Goal: Task Accomplishment & Management: Complete application form

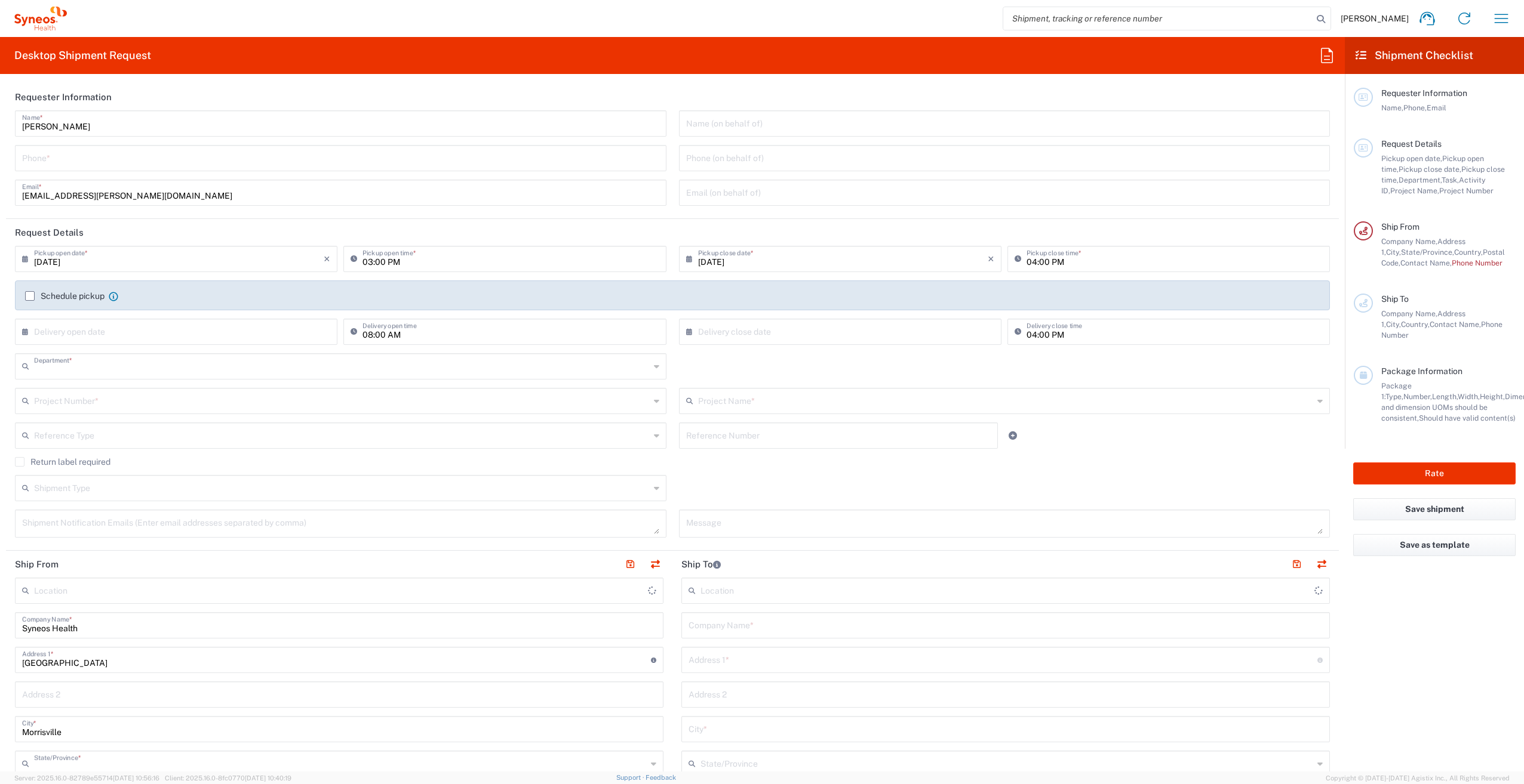
type input "3251"
type input "[US_STATE]"
type input "[GEOGRAPHIC_DATA]"
drag, startPoint x: 89, startPoint y: 127, endPoint x: -32, endPoint y: 225, distance: 155.7
click at [0, 225] on html "[PERSON_NAME] Home Shipment estimator Shipment tracking Desktop shipment reques…" at bounding box center [762, 392] width 1524 height 784
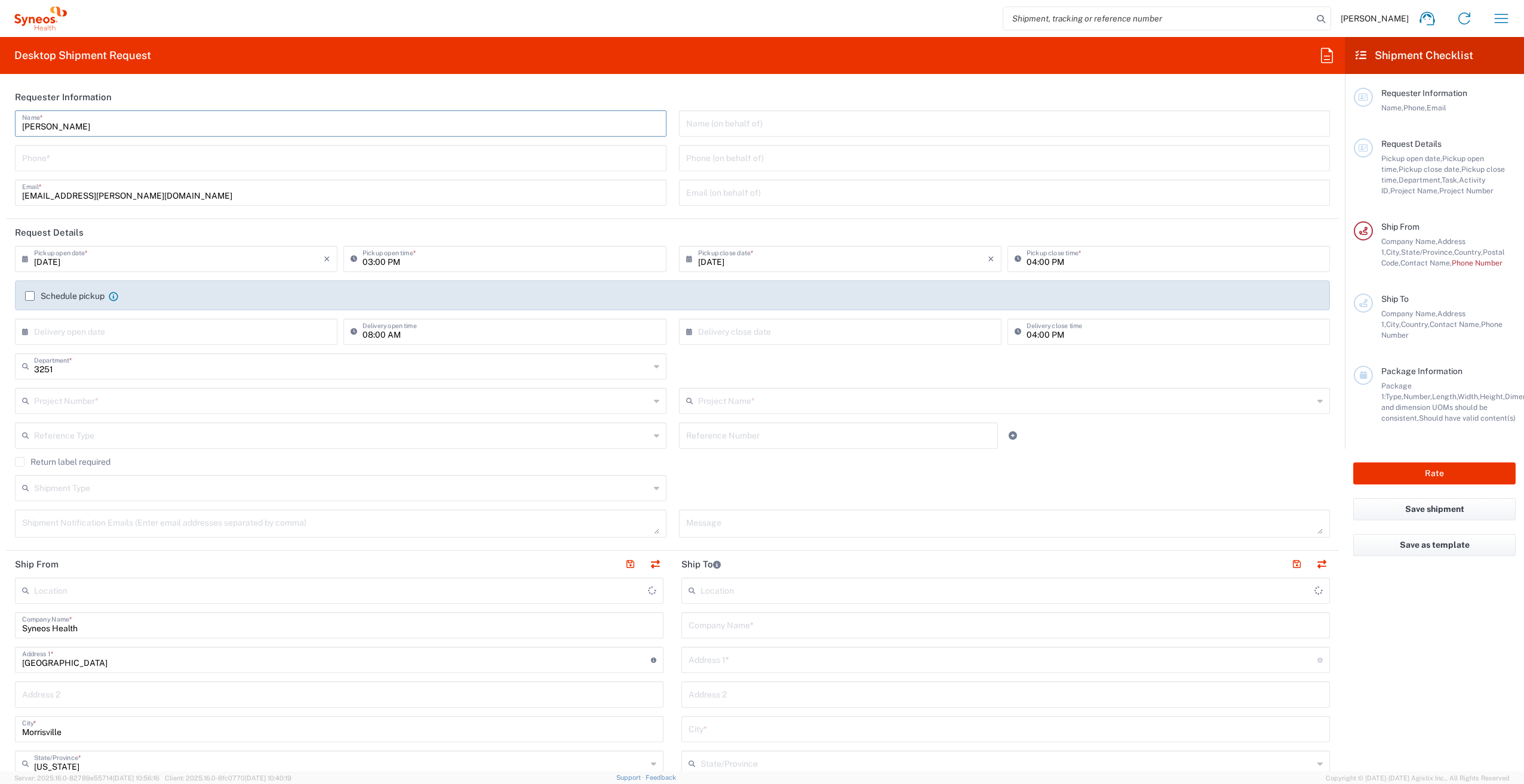
type input "Syneos Health, LLC-[GEOGRAPHIC_DATA] [GEOGRAPHIC_DATA] [GEOGRAPHIC_DATA]"
type input "Syneos Associate"
type input "[PHONE_NUMBER]"
click at [124, 337] on input "text" at bounding box center [179, 331] width 290 height 21
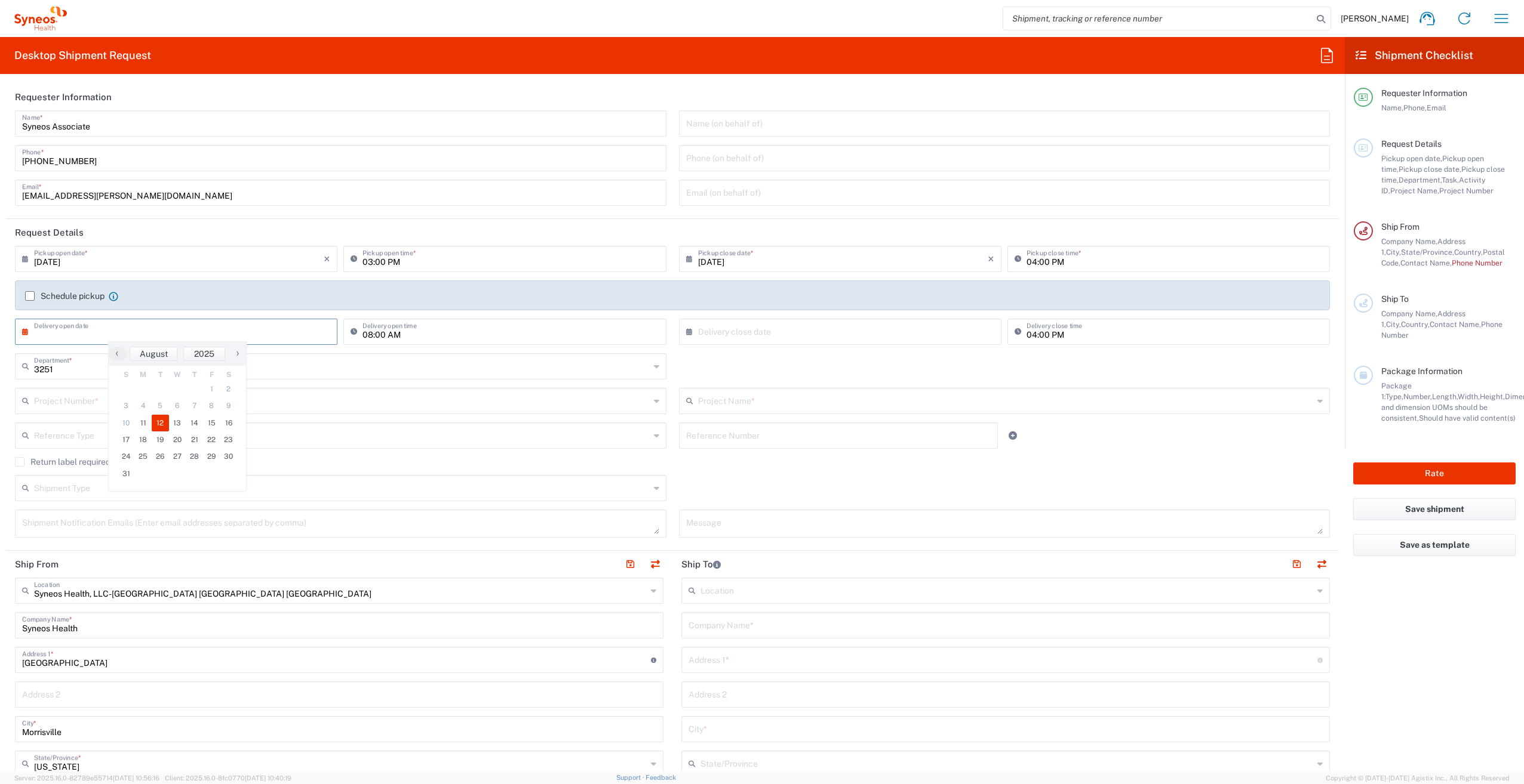
click at [160, 427] on span "12" at bounding box center [160, 423] width 18 height 17
type input "[DATE]"
drag, startPoint x: 823, startPoint y: 333, endPoint x: 818, endPoint y: 338, distance: 7.1
click at [823, 333] on input "text" at bounding box center [843, 331] width 290 height 21
click at [867, 425] on span "15" at bounding box center [870, 423] width 18 height 17
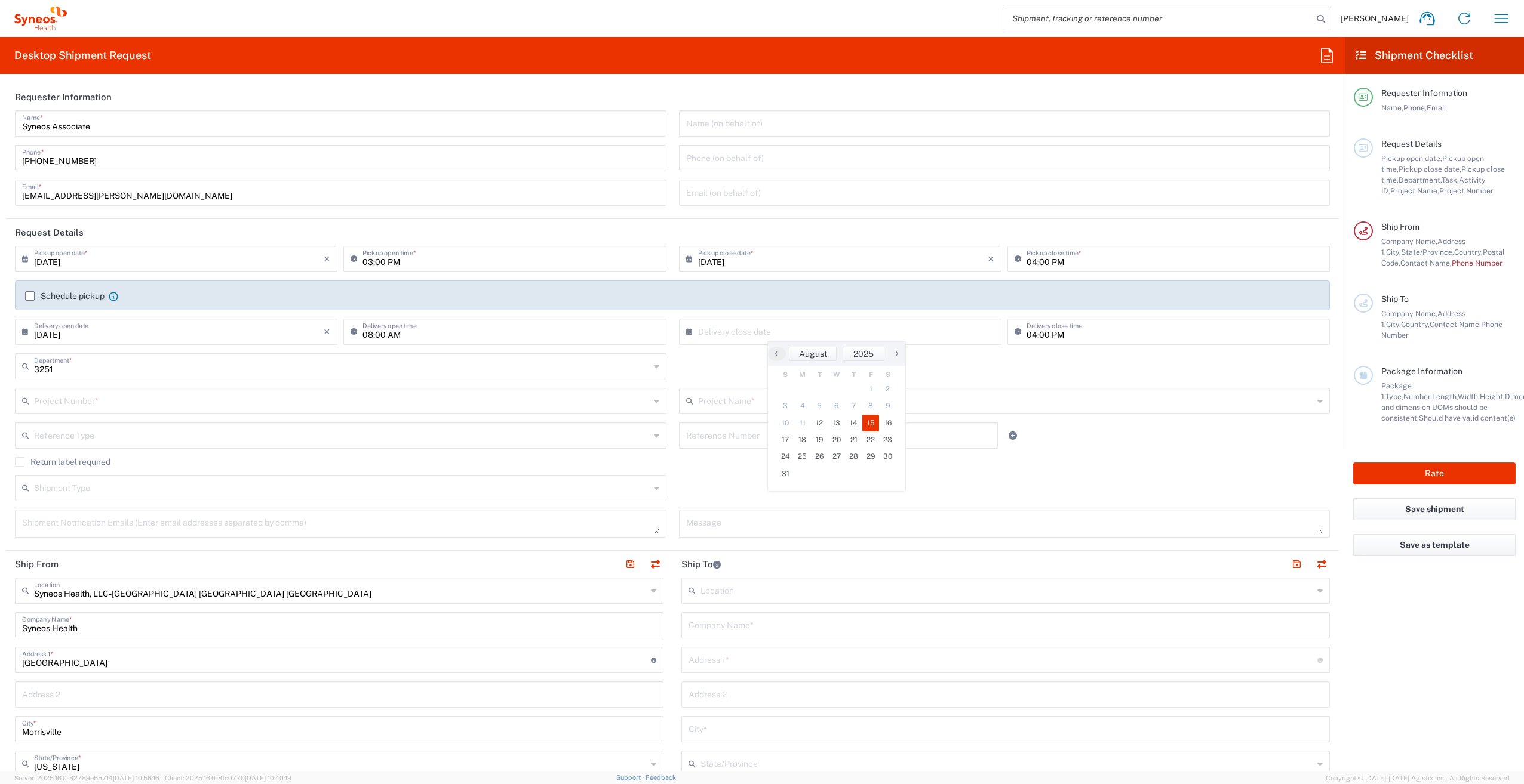
type input "[DATE]"
click at [161, 366] on input "text" at bounding box center [342, 366] width 615 height 21
type input "5000"
click at [88, 391] on span "5000" at bounding box center [337, 392] width 644 height 18
click at [81, 403] on input "text" at bounding box center [342, 400] width 615 height 21
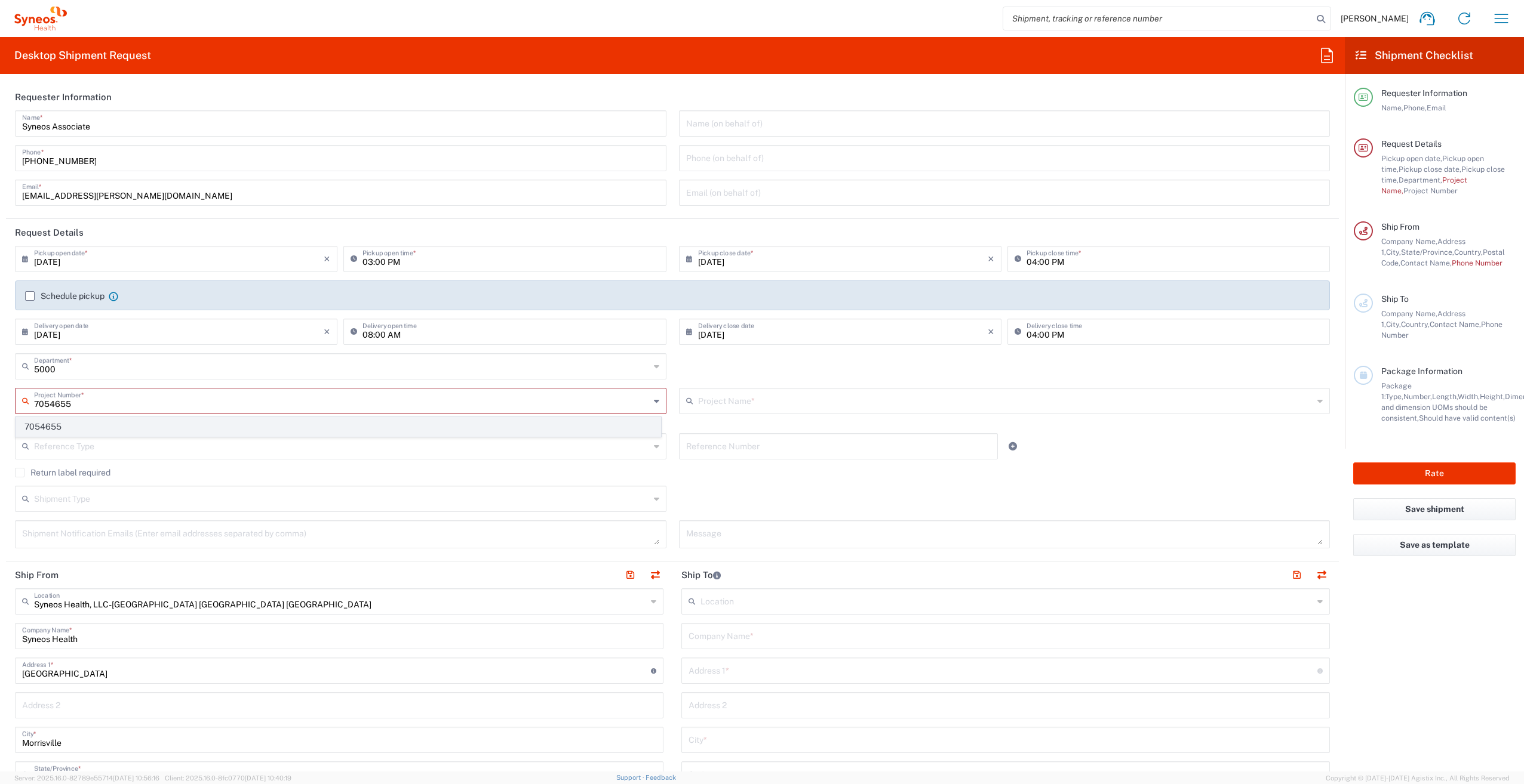
type input "7054655"
click at [65, 429] on span "7054655" at bounding box center [337, 427] width 644 height 18
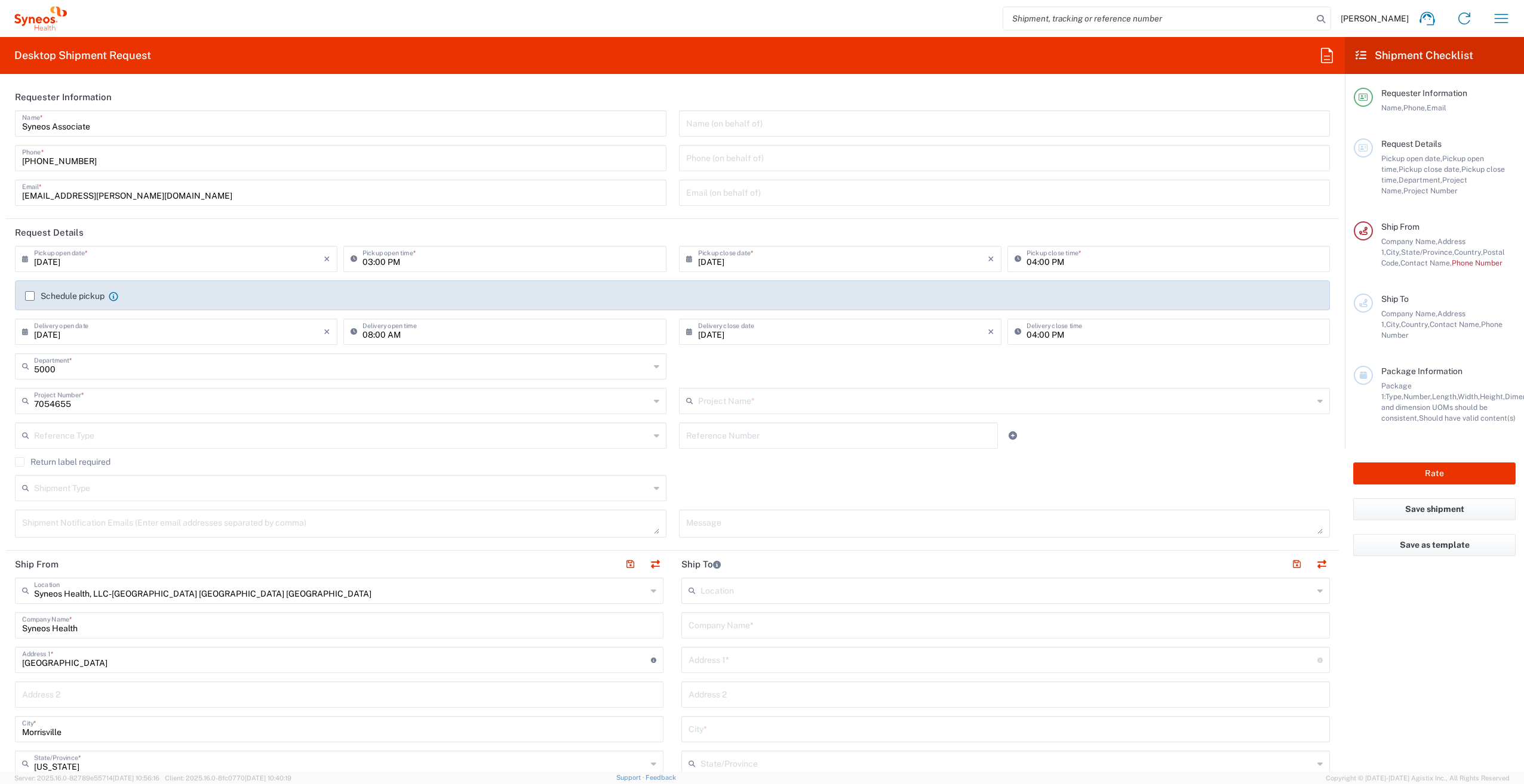
type input "Syneos 7054655"
click at [21, 462] on label "Return label required" at bounding box center [62, 462] width 95 height 9
click at [19, 462] on input "Return label required" at bounding box center [19, 462] width 0 height 0
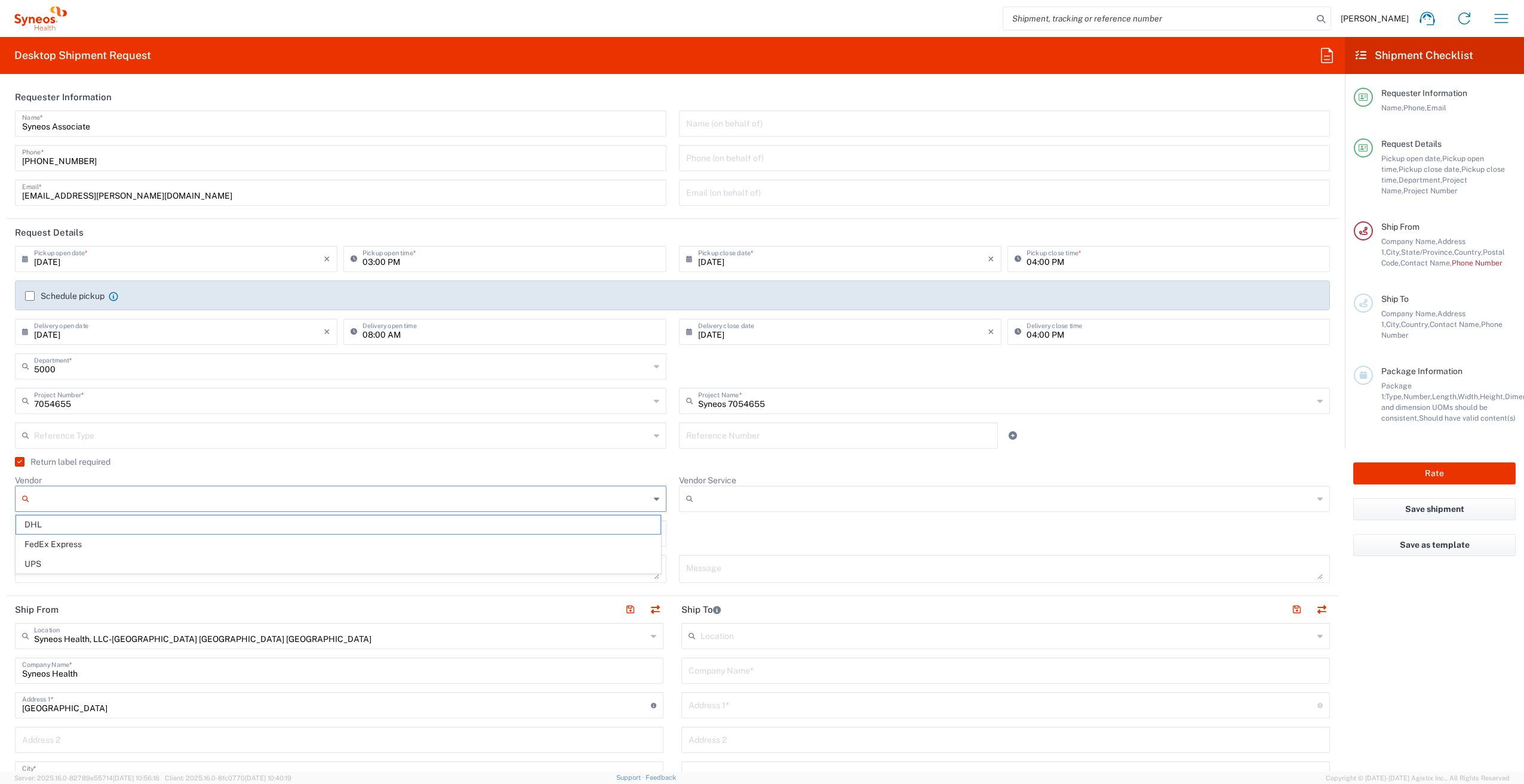
click at [79, 494] on input "Vendor" at bounding box center [342, 499] width 615 height 19
click at [75, 541] on span "FedEx Express" at bounding box center [337, 545] width 644 height 18
type input "FedEx Express"
click at [754, 499] on input "Vendor Service" at bounding box center [1006, 499] width 615 height 19
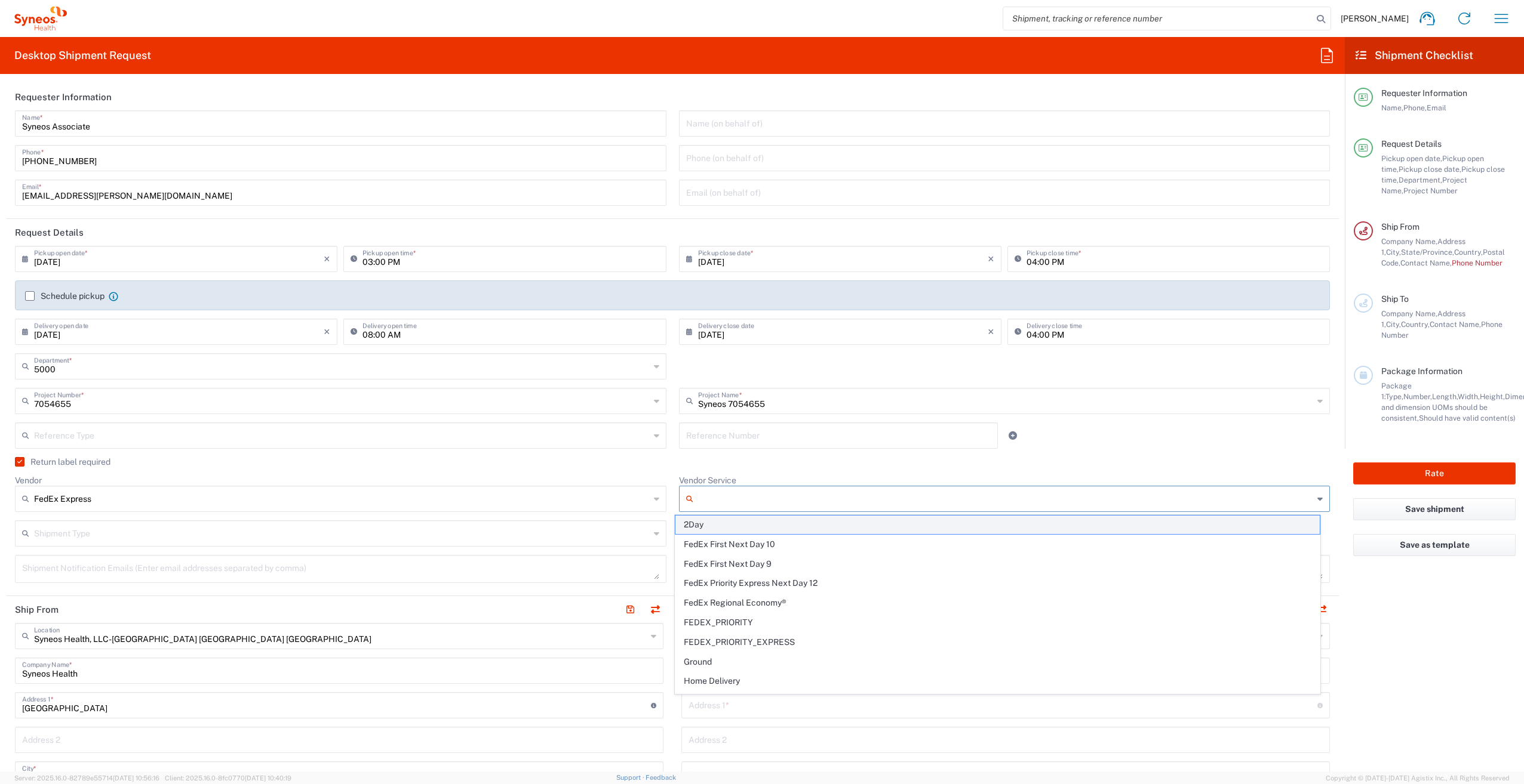
click at [735, 521] on span "2Day" at bounding box center [997, 525] width 644 height 18
type input "2Day"
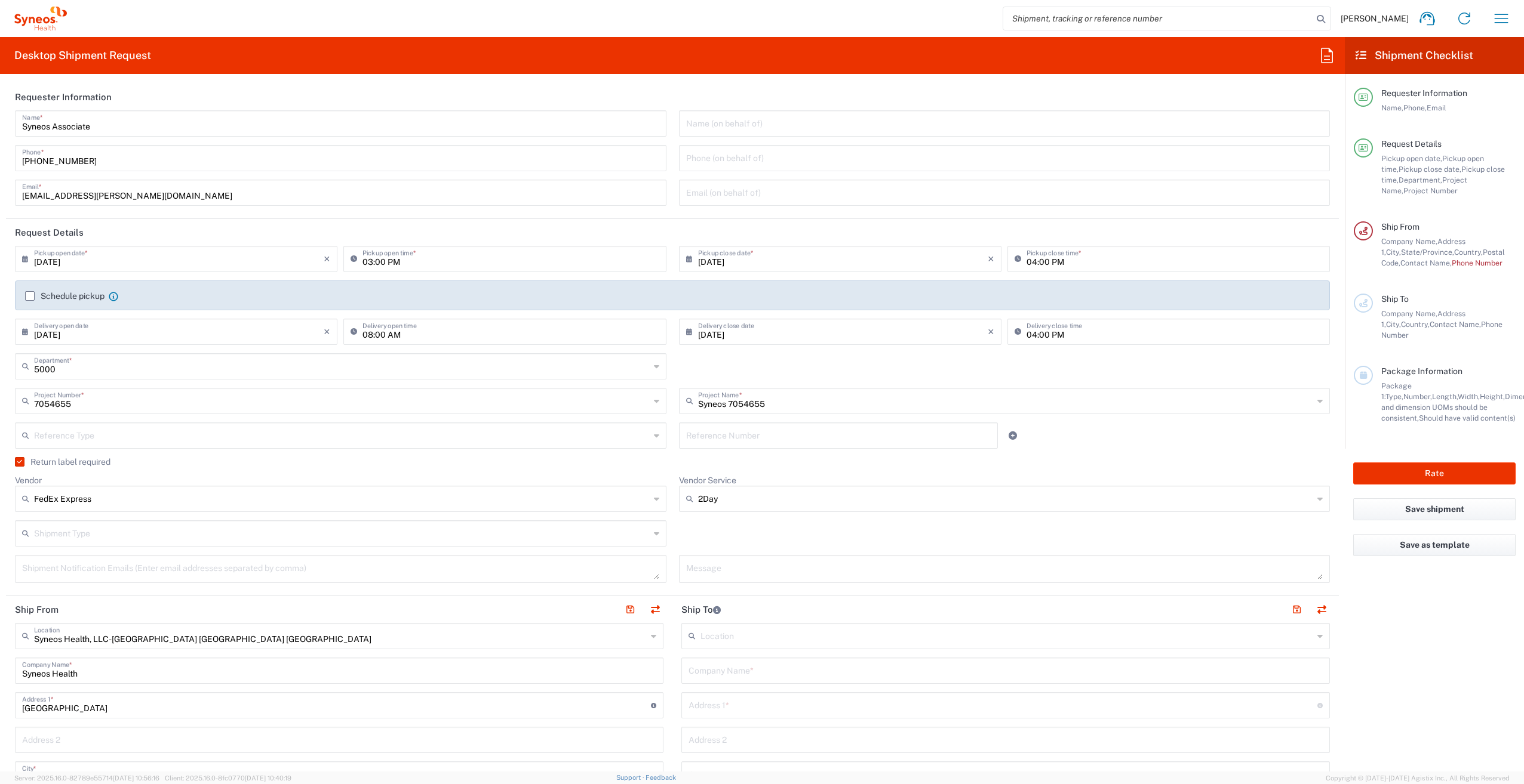
click at [212, 535] on input "text" at bounding box center [342, 533] width 615 height 21
click at [133, 572] on span "Regular" at bounding box center [337, 579] width 644 height 18
type input "Regular"
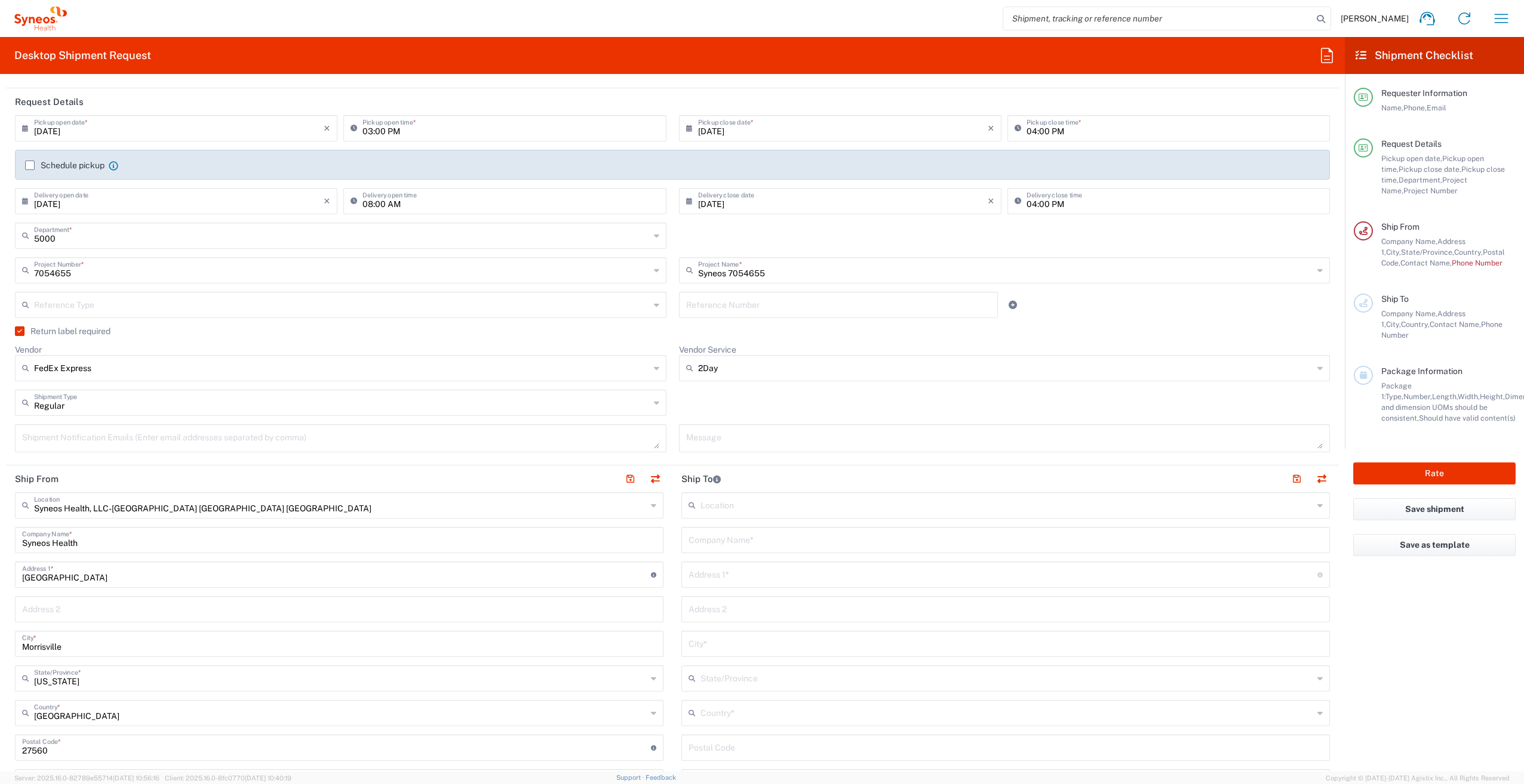
scroll to position [298, 0]
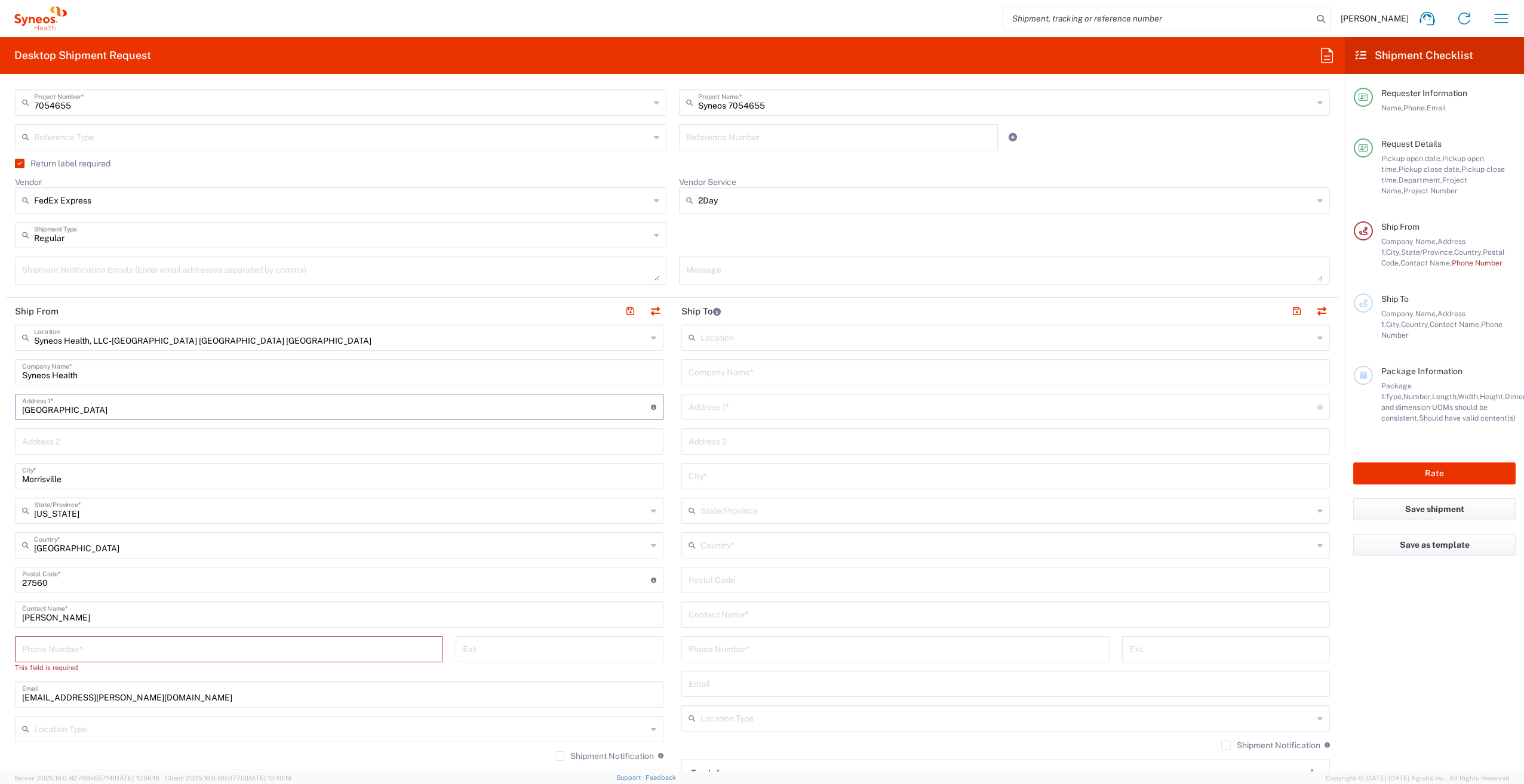
drag, startPoint x: 53, startPoint y: 409, endPoint x: -19, endPoint y: 407, distance: 72.0
click at [0, 407] on html "[PERSON_NAME] Home Shipment estimator Shipment tracking Desktop shipment reques…" at bounding box center [762, 392] width 1524 height 784
type input "10"
type input "[STREET_ADDRESS][PERSON_NAME]"
click at [28, 476] on input "Morrisville" at bounding box center [339, 476] width 635 height 21
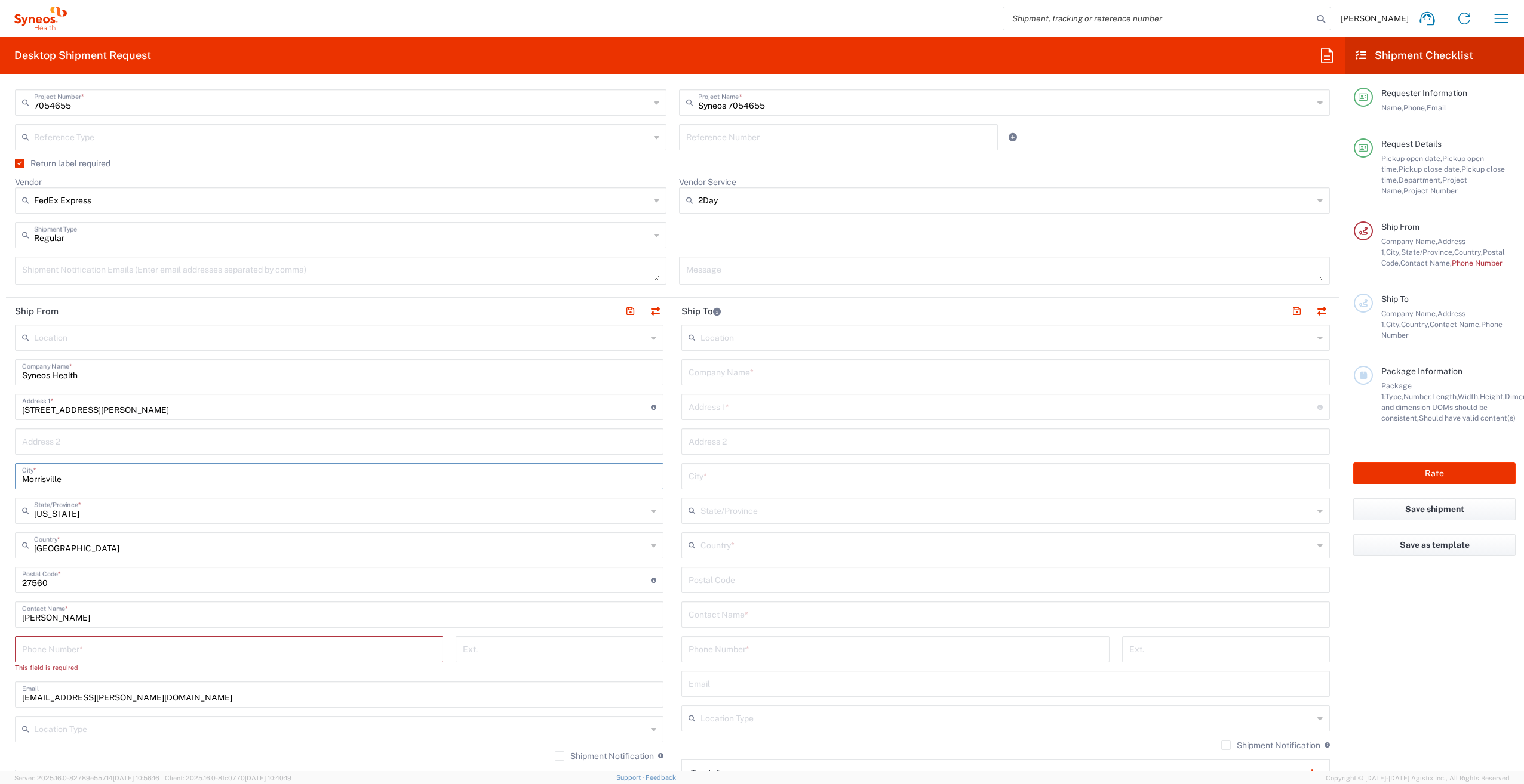
drag, startPoint x: 73, startPoint y: 482, endPoint x: 9, endPoint y: 482, distance: 64.0
click at [9, 482] on main "Location [PERSON_NAME] LLC-[GEOGRAPHIC_DATA] [GEOGRAPHIC_DATA] [GEOGRAPHIC_DATA…" at bounding box center [338, 581] width 666 height 513
type input "Burgaw"
click at [6, 581] on form "Requester Information Syneos Associate Name * [PHONE_NUMBER] Phone * [EMAIL_ADD…" at bounding box center [672, 427] width 1345 height 688
type input "28425"
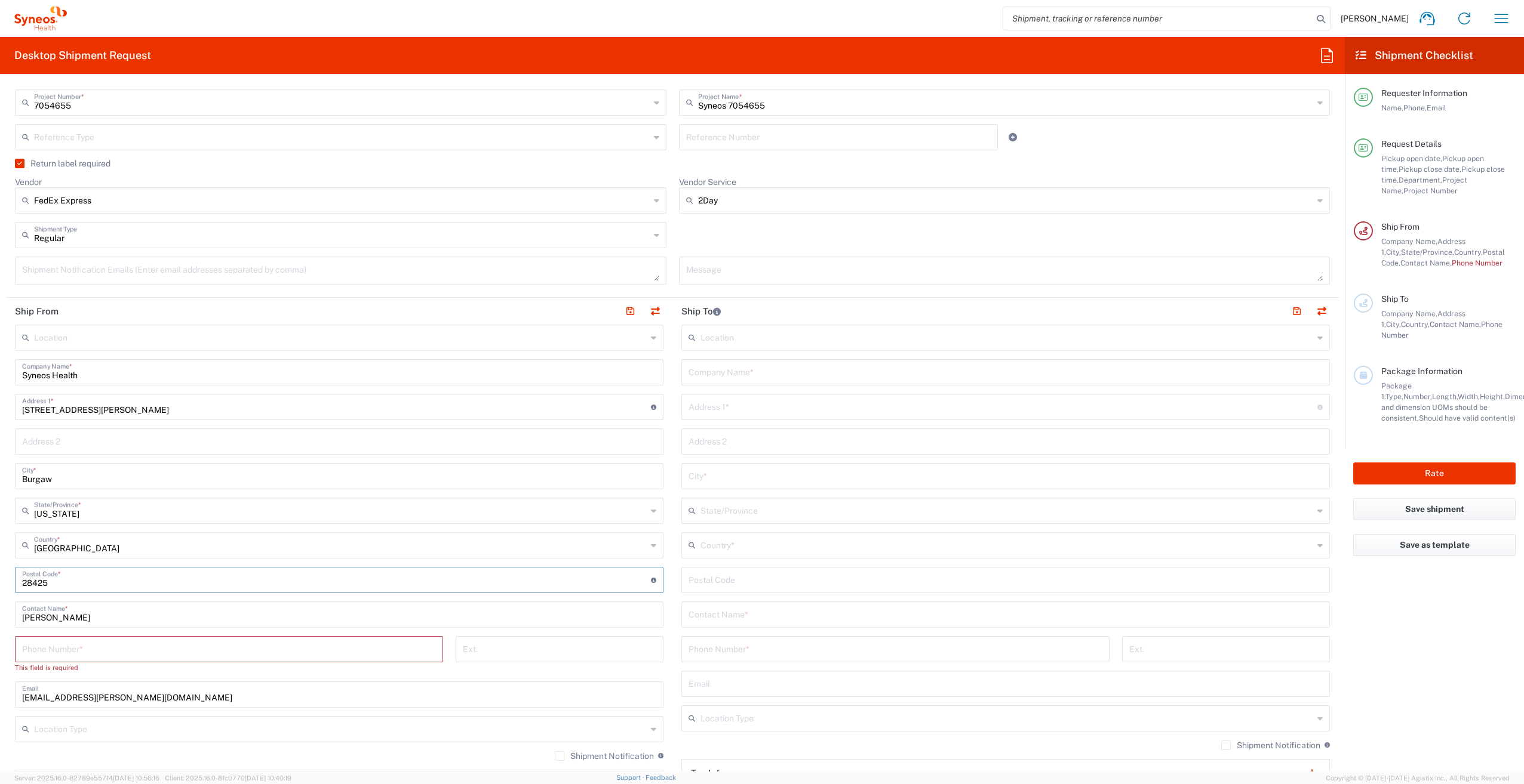
click at [10, 590] on main "Location [PERSON_NAME] LLC-[GEOGRAPHIC_DATA] [GEOGRAPHIC_DATA] [GEOGRAPHIC_DATA…" at bounding box center [338, 581] width 666 height 513
drag, startPoint x: 42, startPoint y: 614, endPoint x: -25, endPoint y: 612, distance: 67.0
click at [0, 612] on html "[PERSON_NAME] Home Shipment estimator Shipment tracking Desktop shipment reques…" at bounding box center [762, 392] width 1524 height 784
type input "Syneos Associate"
click at [124, 649] on input "tel" at bounding box center [229, 648] width 414 height 21
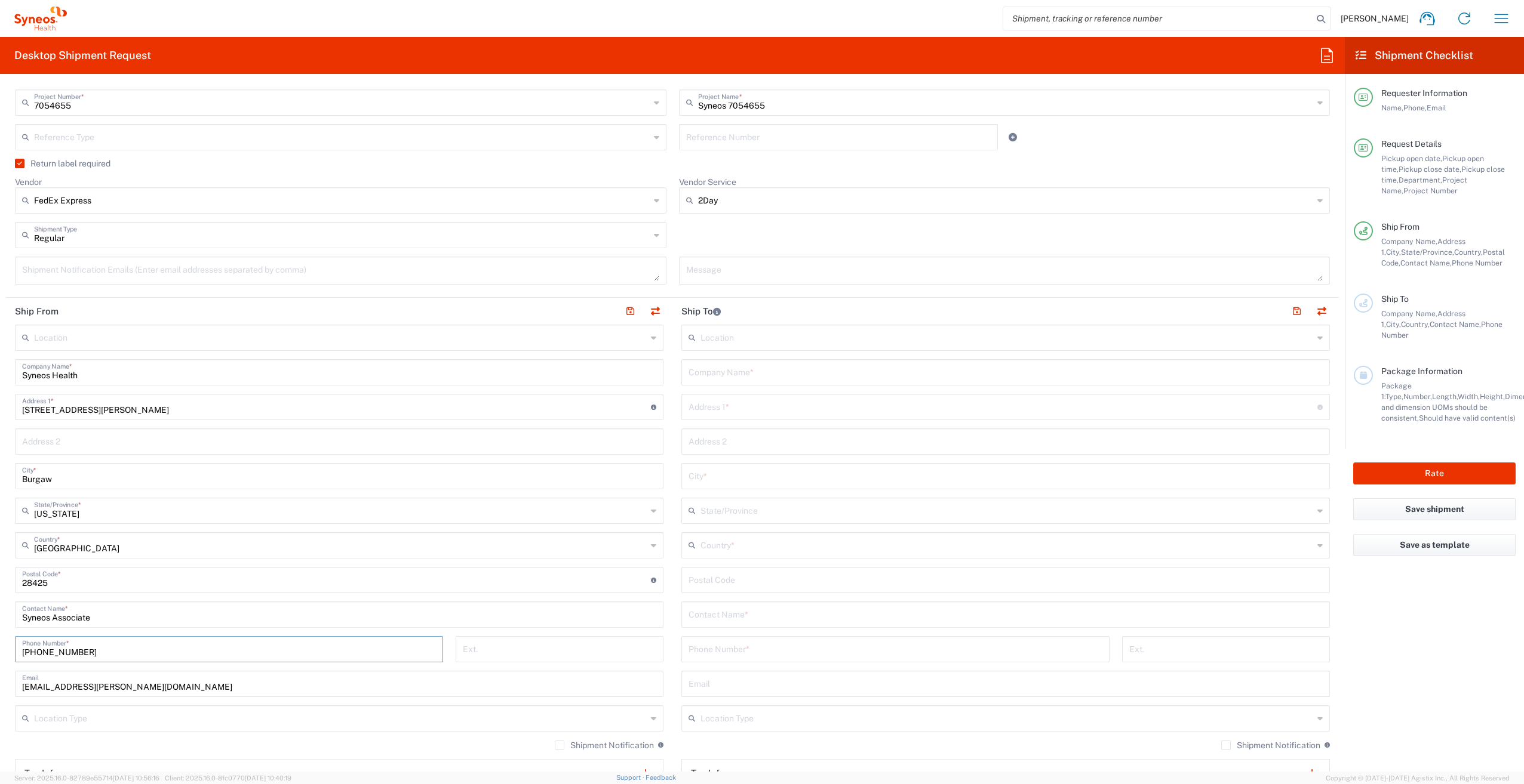
type input "[PHONE_NUMBER]"
click at [732, 406] on input "text" at bounding box center [1002, 406] width 629 height 21
paste input "[STREET_ADDRESS]"
drag, startPoint x: 859, startPoint y: 406, endPoint x: 815, endPoint y: 410, distance: 44.2
click at [815, 410] on input "[STREET_ADDRESS]" at bounding box center [1002, 406] width 629 height 21
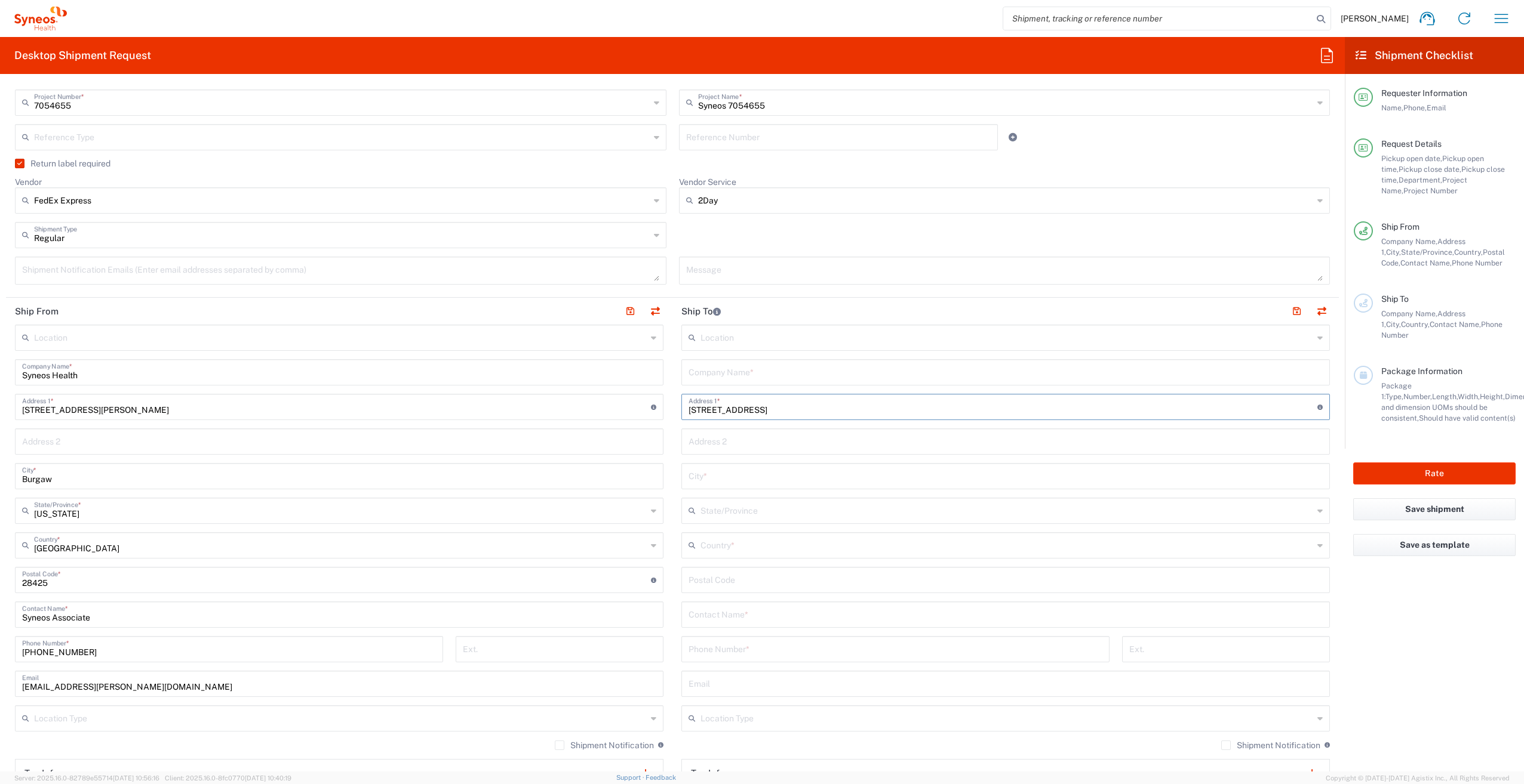
type input "[STREET_ADDRESS]"
type input "76541"
click at [698, 364] on input "text" at bounding box center [1005, 371] width 635 height 21
paste input "[PERSON_NAME]"
type input "[PERSON_NAME]"
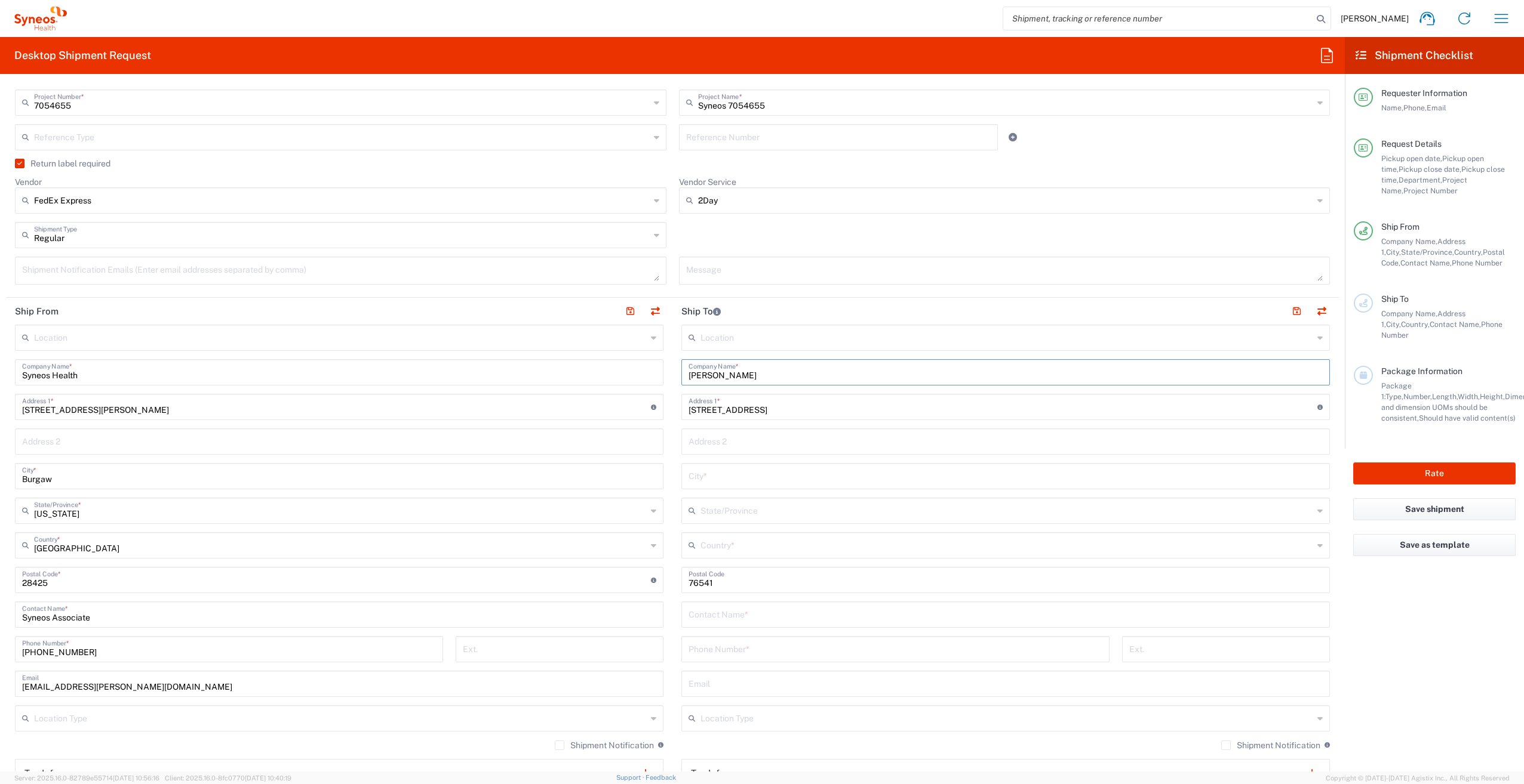
click at [731, 621] on input "text" at bounding box center [1005, 614] width 635 height 21
paste input "[PERSON_NAME]"
type input "[PERSON_NAME]"
click at [731, 653] on input "tel" at bounding box center [895, 648] width 414 height 21
paste input "[PHONE_NUMBER]"
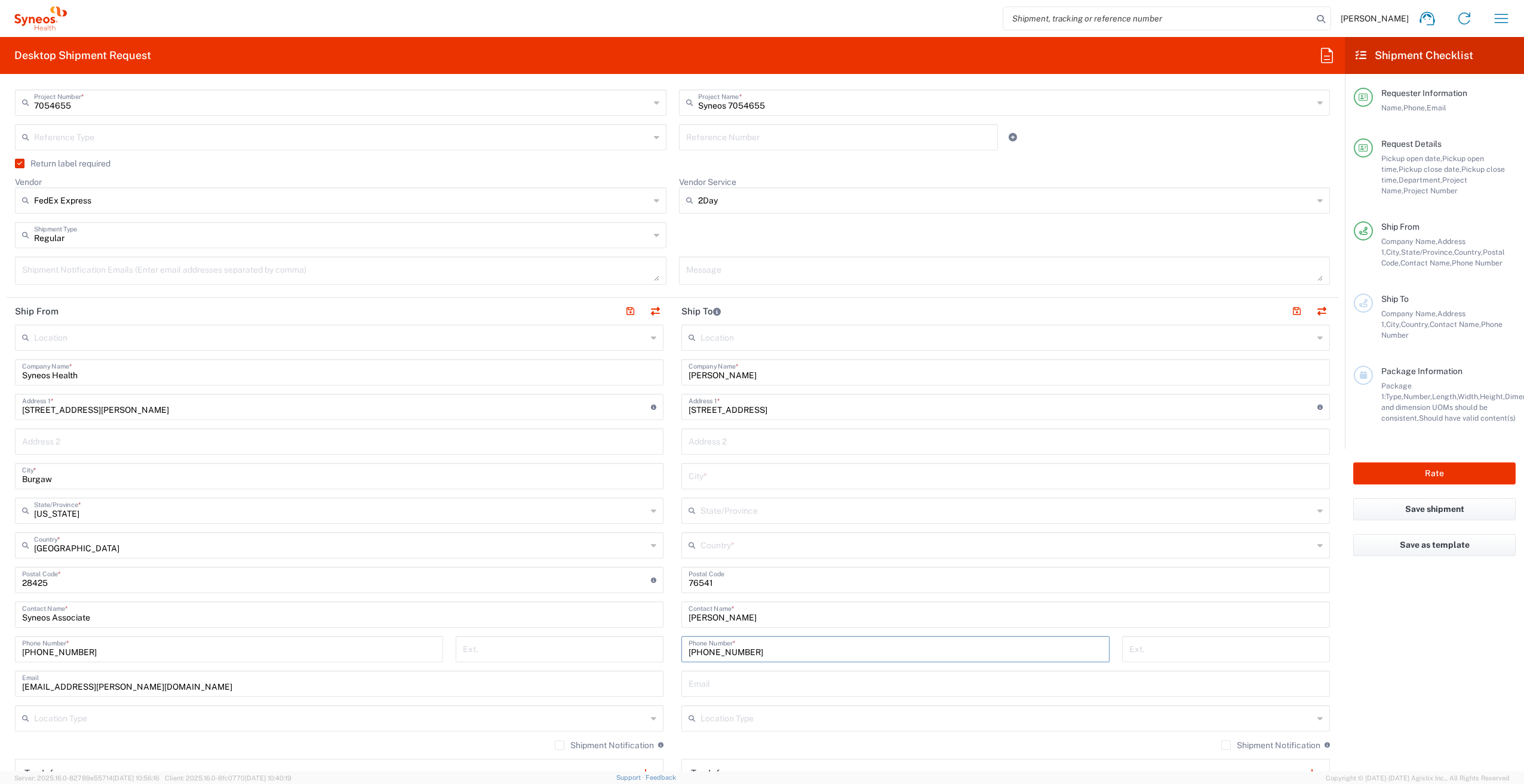
type input "[PHONE_NUMBER]"
click at [742, 537] on input "text" at bounding box center [1006, 545] width 612 height 21
click at [692, 645] on span "[GEOGRAPHIC_DATA]" at bounding box center [998, 650] width 642 height 18
type input "[GEOGRAPHIC_DATA]"
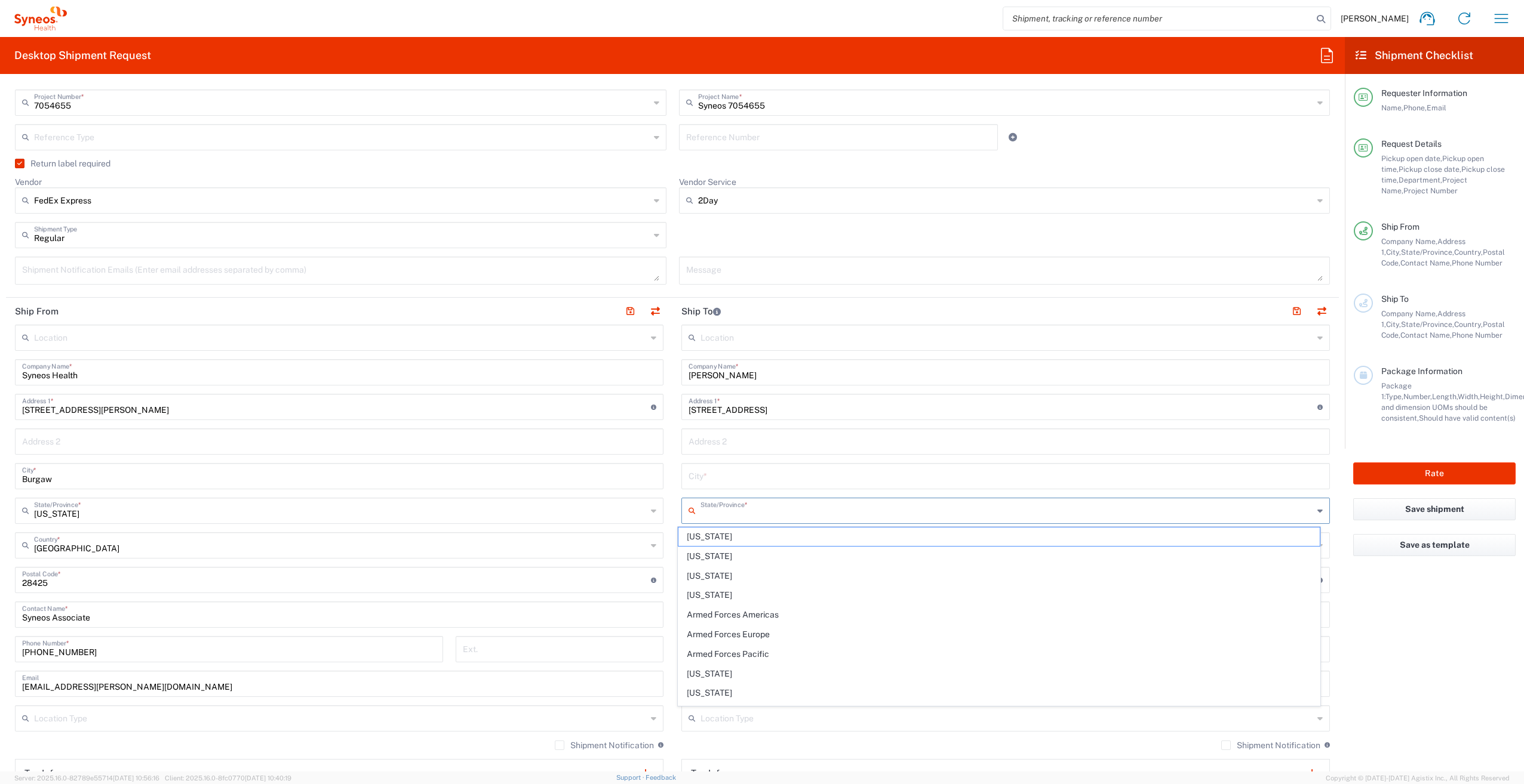
click at [723, 516] on input "text" at bounding box center [1006, 510] width 612 height 21
click at [708, 530] on span "[US_STATE]" at bounding box center [998, 537] width 642 height 18
type input "[US_STATE]"
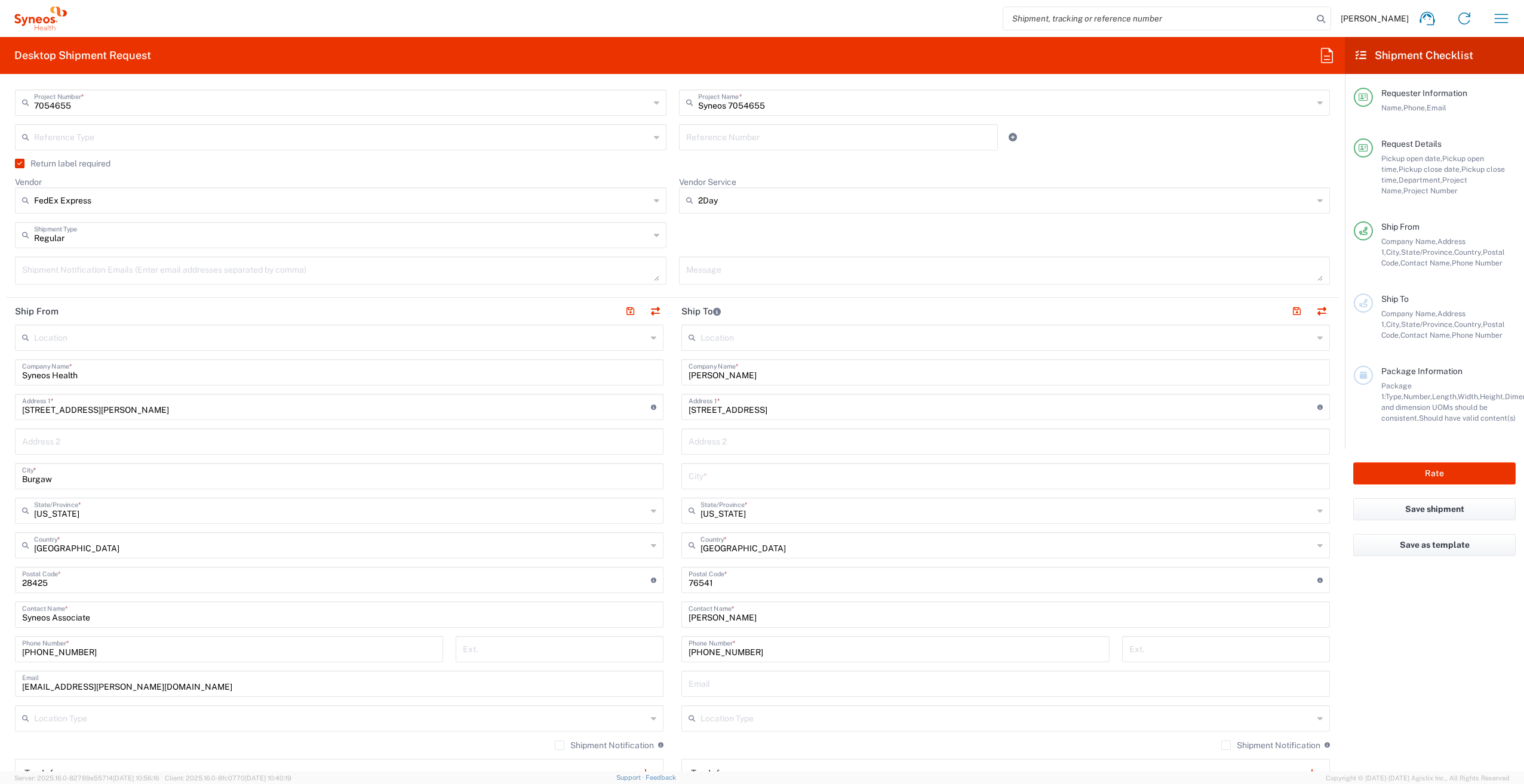
click at [825, 411] on input "[STREET_ADDRESS]" at bounding box center [1002, 406] width 629 height 21
drag, startPoint x: 806, startPoint y: 404, endPoint x: 773, endPoint y: 413, distance: 34.2
click at [773, 413] on input "[STREET_ADDRESS]" at bounding box center [1002, 406] width 629 height 21
type input "[STREET_ADDRESS]"
type input "Killeen"
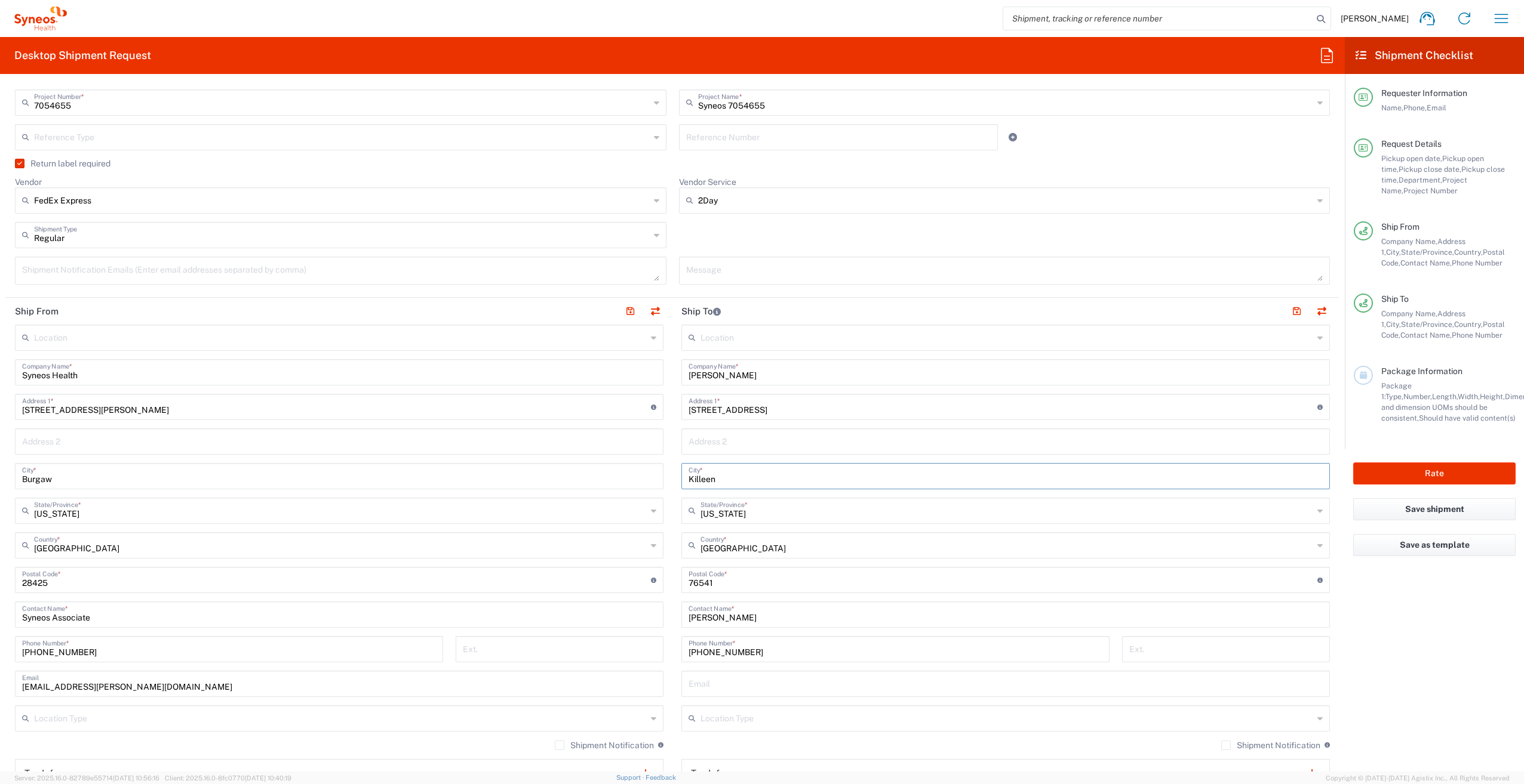
click at [672, 543] on main "Location [PERSON_NAME] LLC-[GEOGRAPHIC_DATA] [GEOGRAPHIC_DATA] [GEOGRAPHIC_DATA…" at bounding box center [1005, 575] width 666 height 501
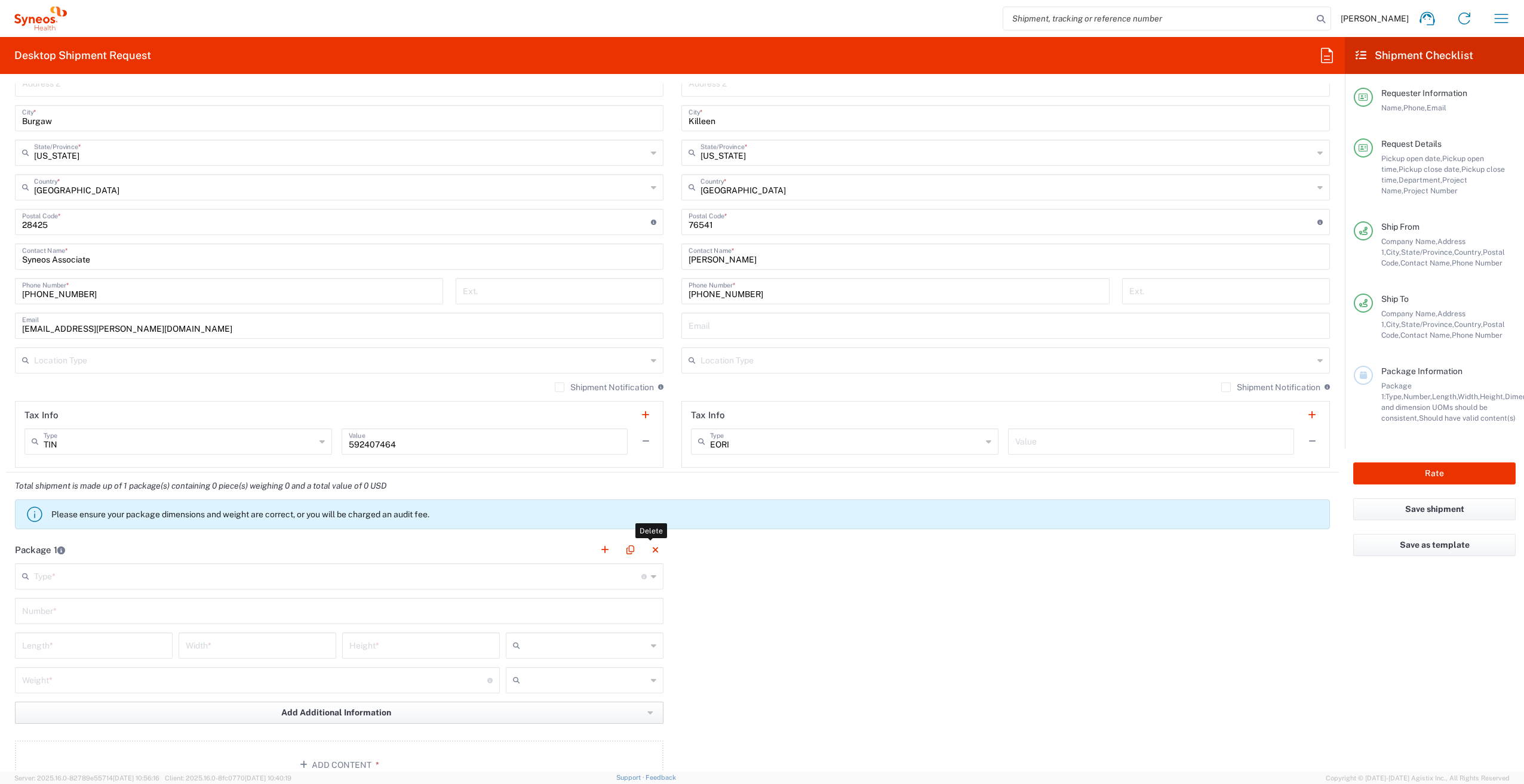
scroll to position [836, 0]
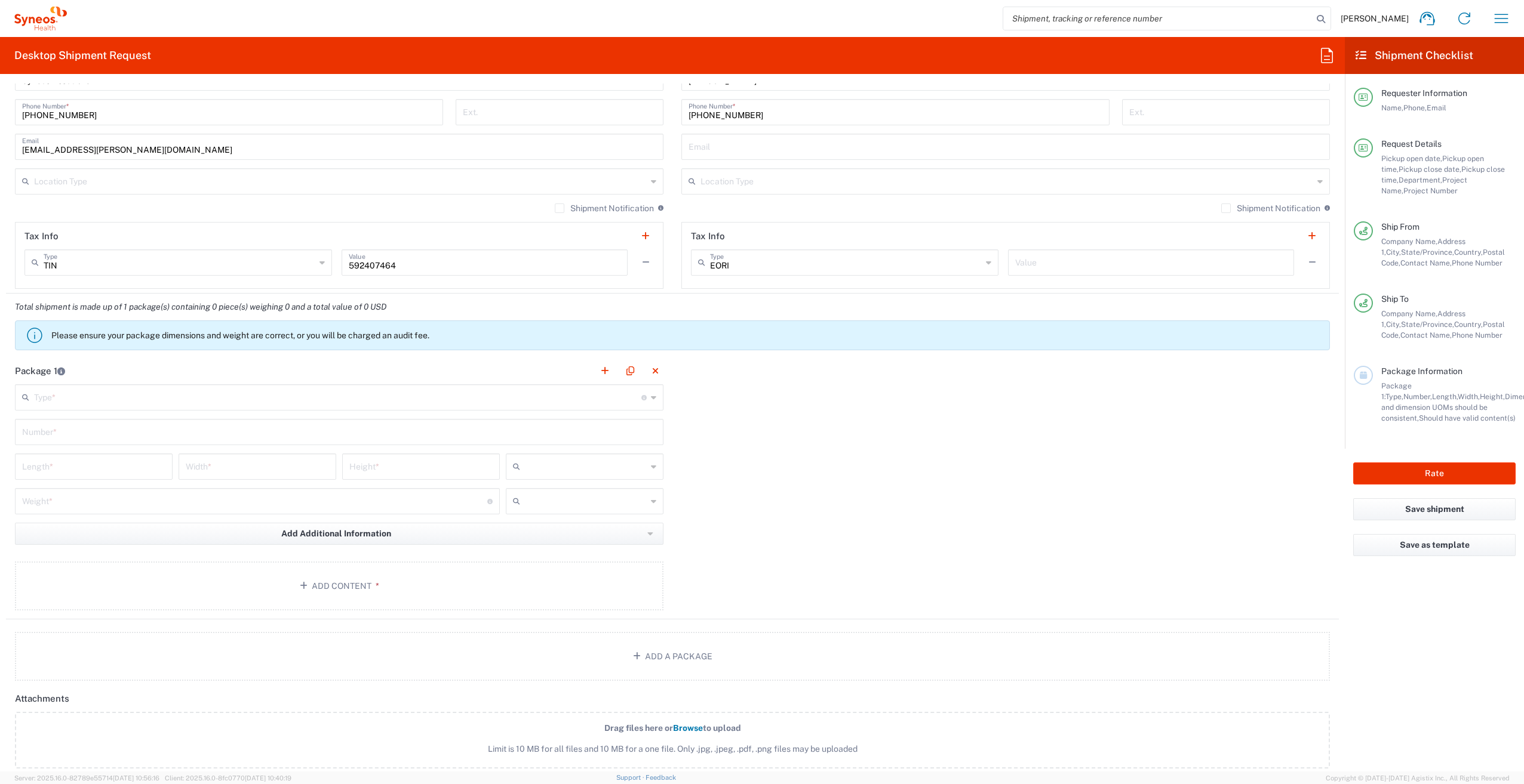
click at [272, 402] on input "text" at bounding box center [337, 396] width 607 height 21
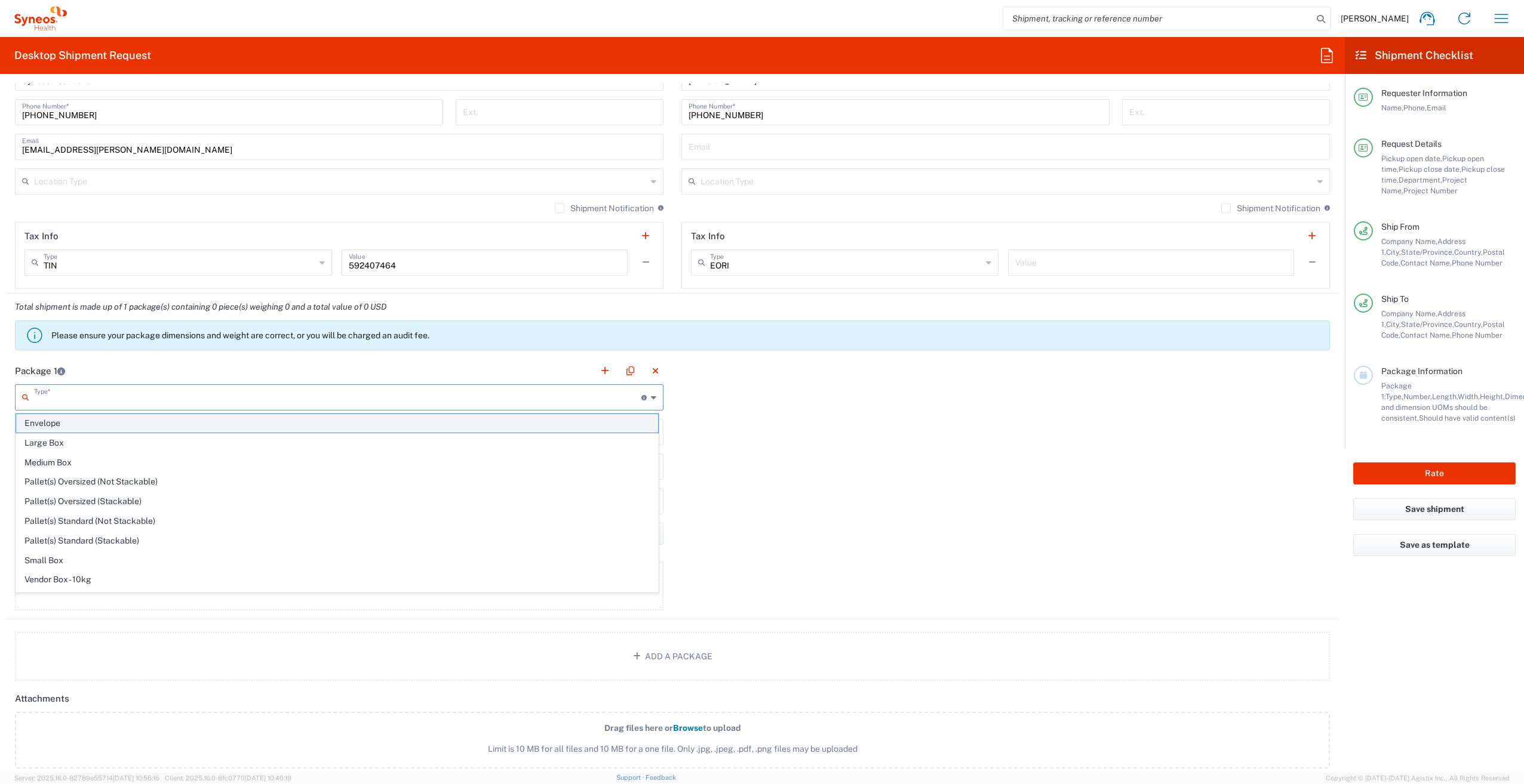
click at [227, 428] on span "Envelope" at bounding box center [336, 424] width 642 height 18
type input "Envelope"
type input "1"
type input "9.5"
type input "12.5"
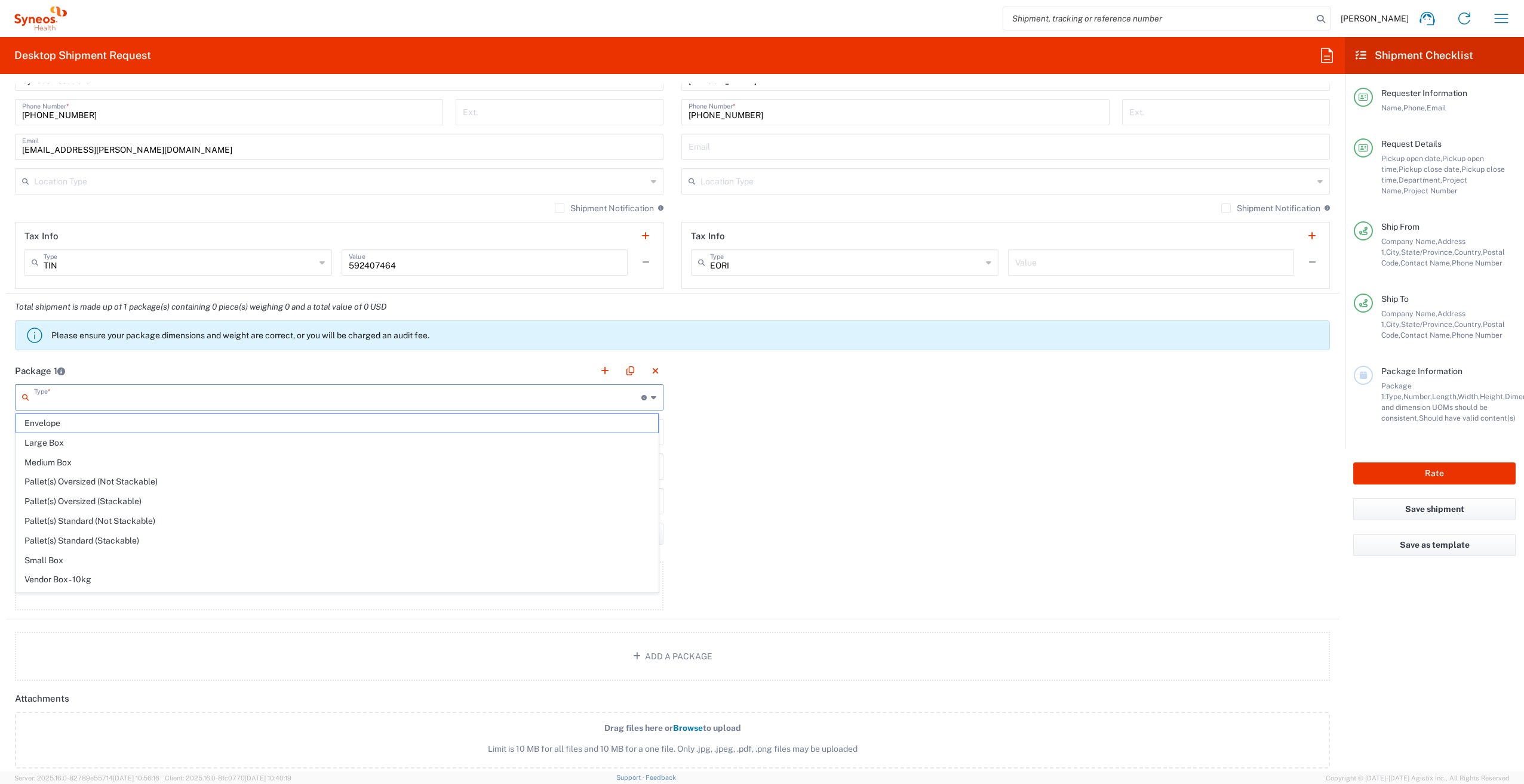
type input "0.25"
type input "in"
type input "0.45"
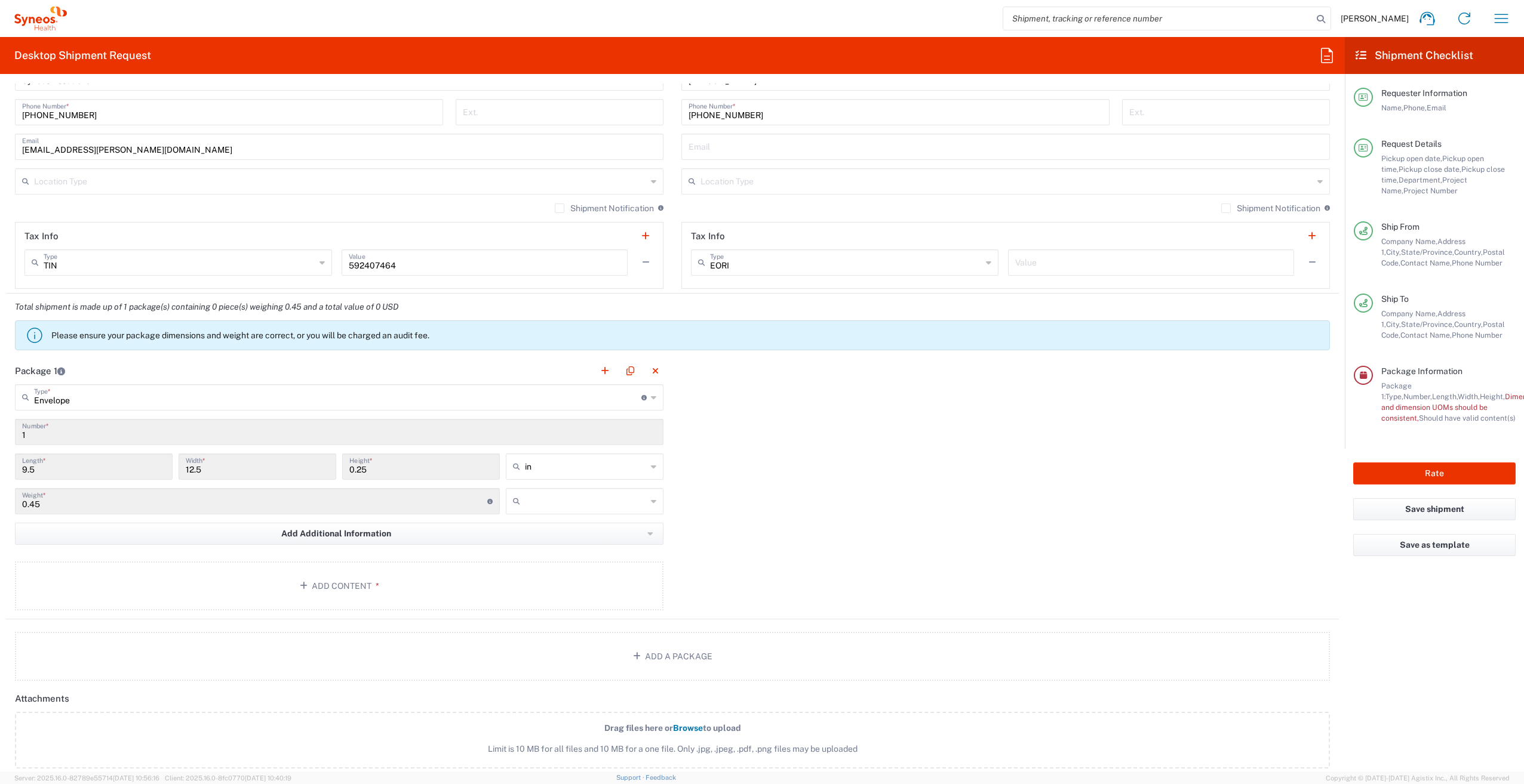
click at [639, 502] on input "text" at bounding box center [586, 501] width 122 height 19
click at [590, 553] on span "lbs" at bounding box center [580, 547] width 154 height 18
type input "lbs"
click at [381, 587] on button "Add Content *" at bounding box center [339, 585] width 648 height 49
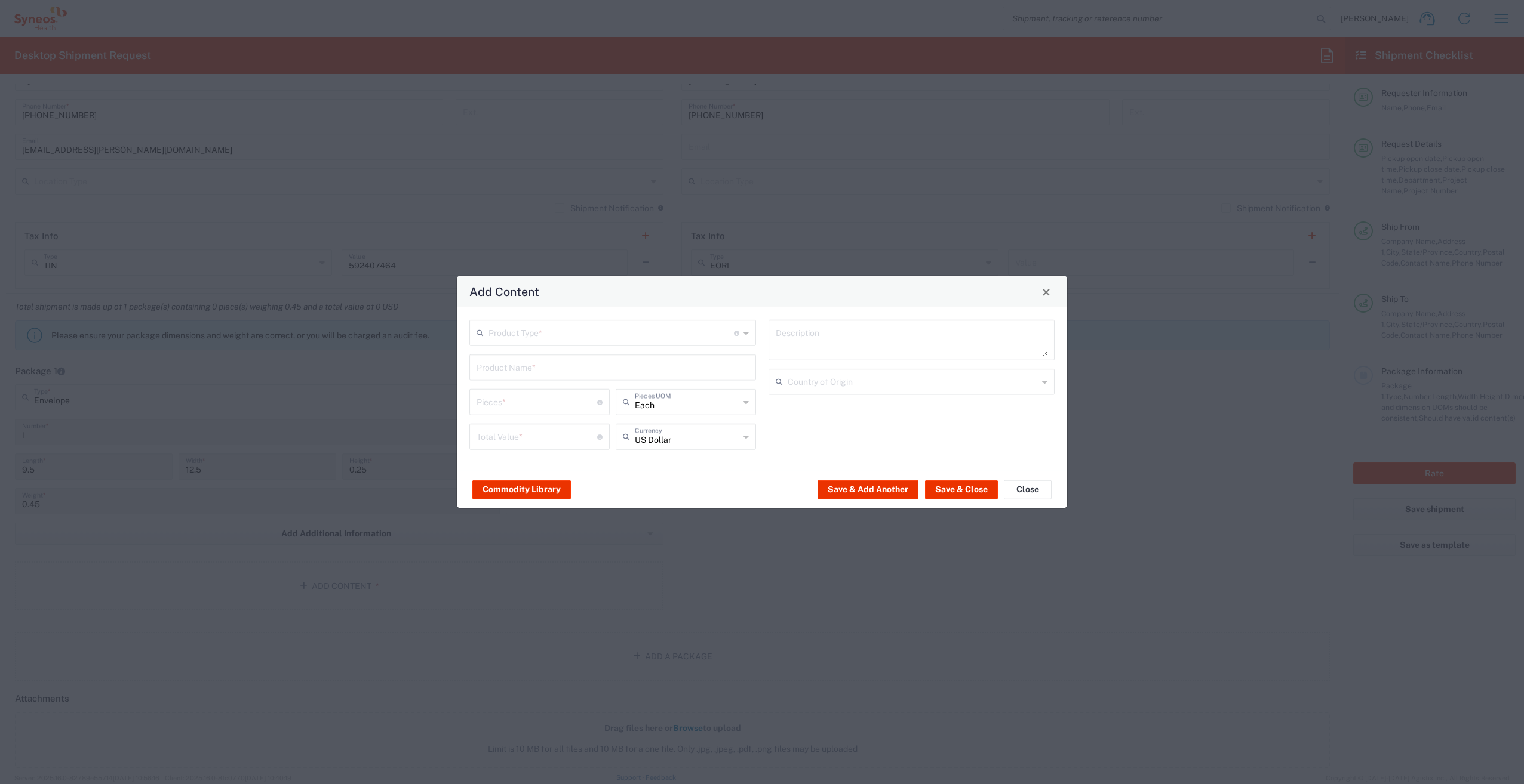
click at [550, 343] on div "Product Type * Document: Paper document generated internally by Syneos, a clien…" at bounding box center [612, 332] width 286 height 26
click at [523, 358] on span "Documents" at bounding box center [612, 359] width 284 height 18
type input "Documents"
type input "1"
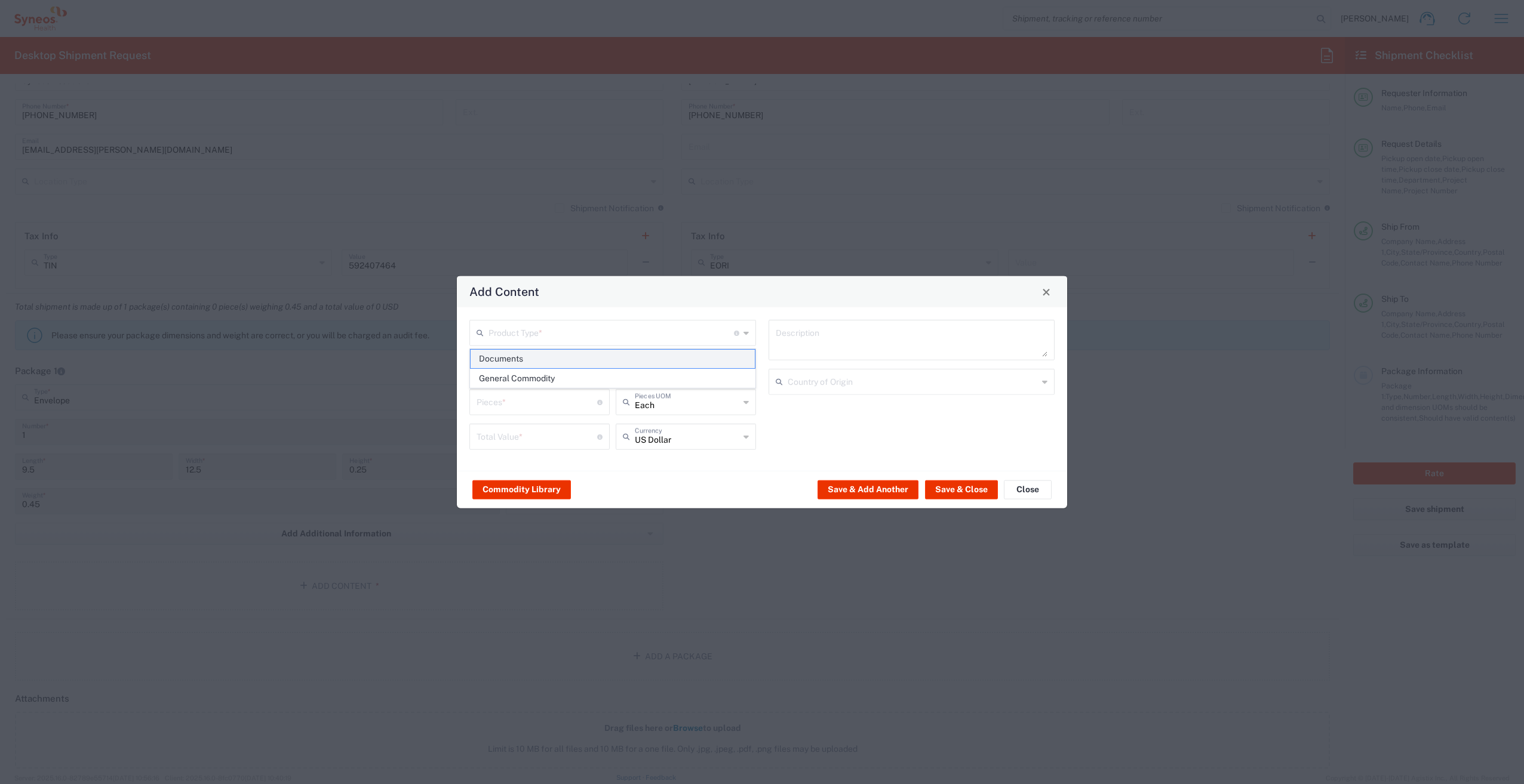
type input "1"
type textarea "Documents"
click at [543, 411] on input "1" at bounding box center [537, 401] width 121 height 21
type input "2"
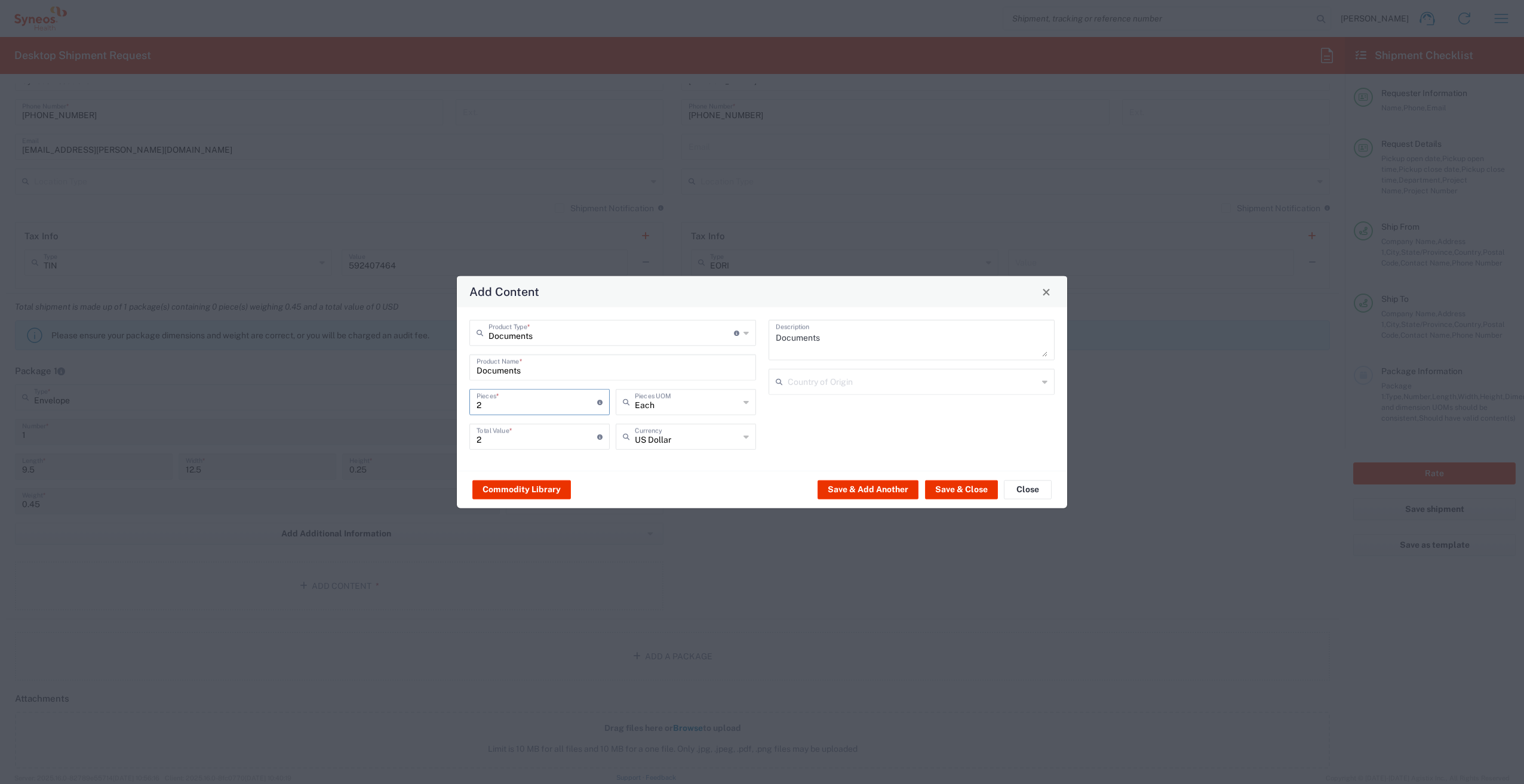
type input "22"
click at [514, 443] on input "22" at bounding box center [537, 436] width 121 height 21
type input "2"
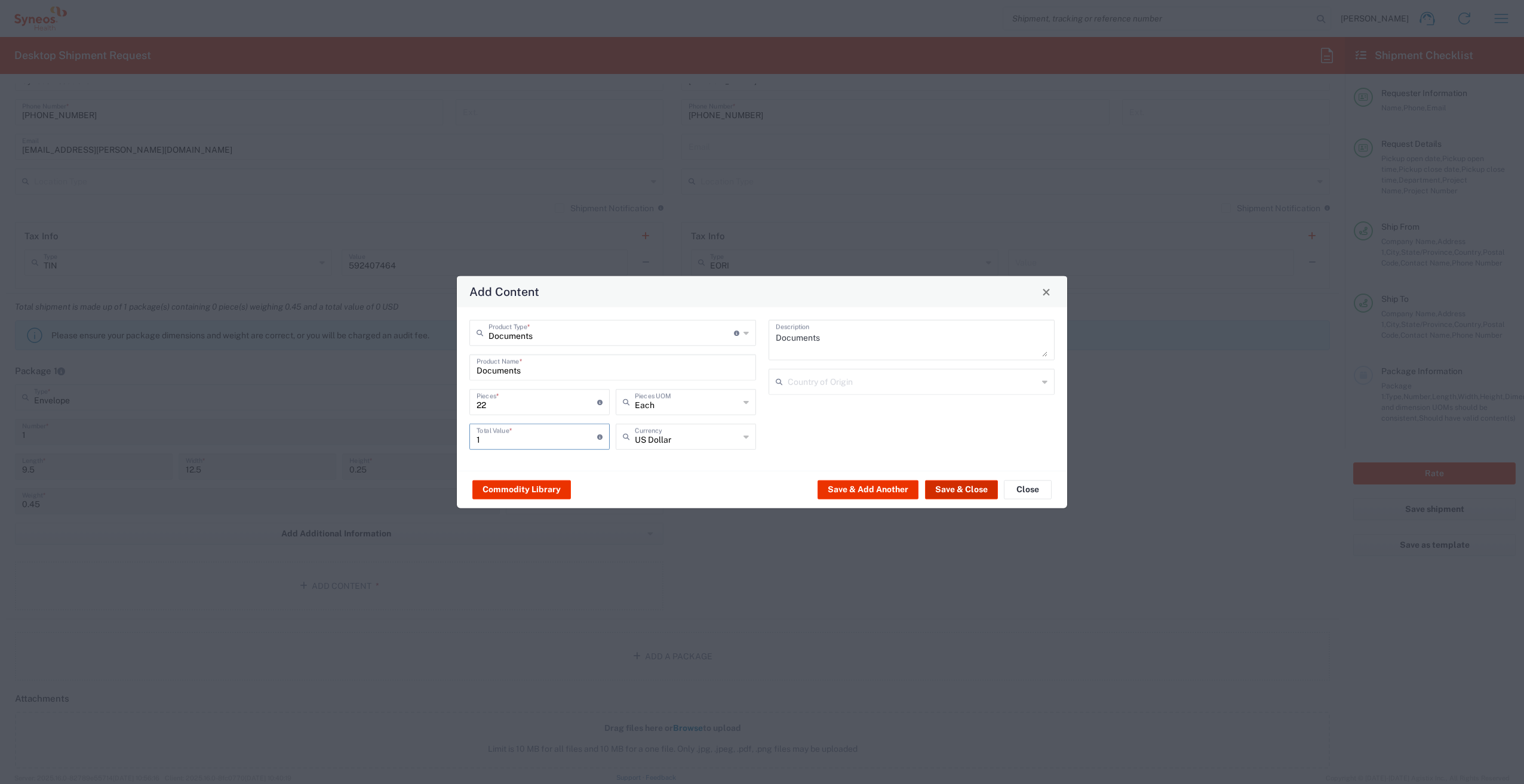
type input "1"
click at [953, 488] on button "Save & Close" at bounding box center [961, 489] width 73 height 19
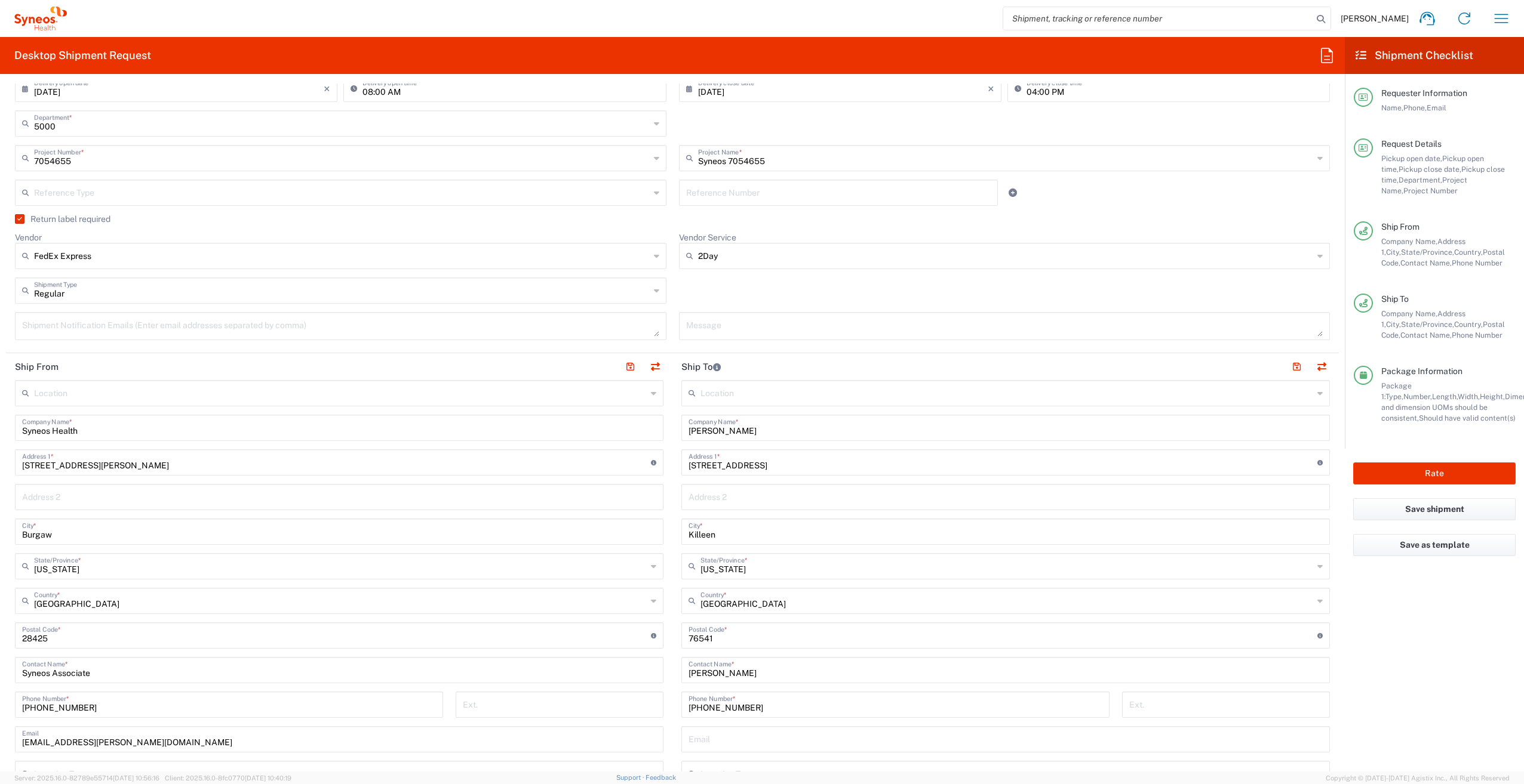
scroll to position [239, 0]
click at [1412, 470] on button "Rate" at bounding box center [1434, 474] width 163 height 22
type input "7054655"
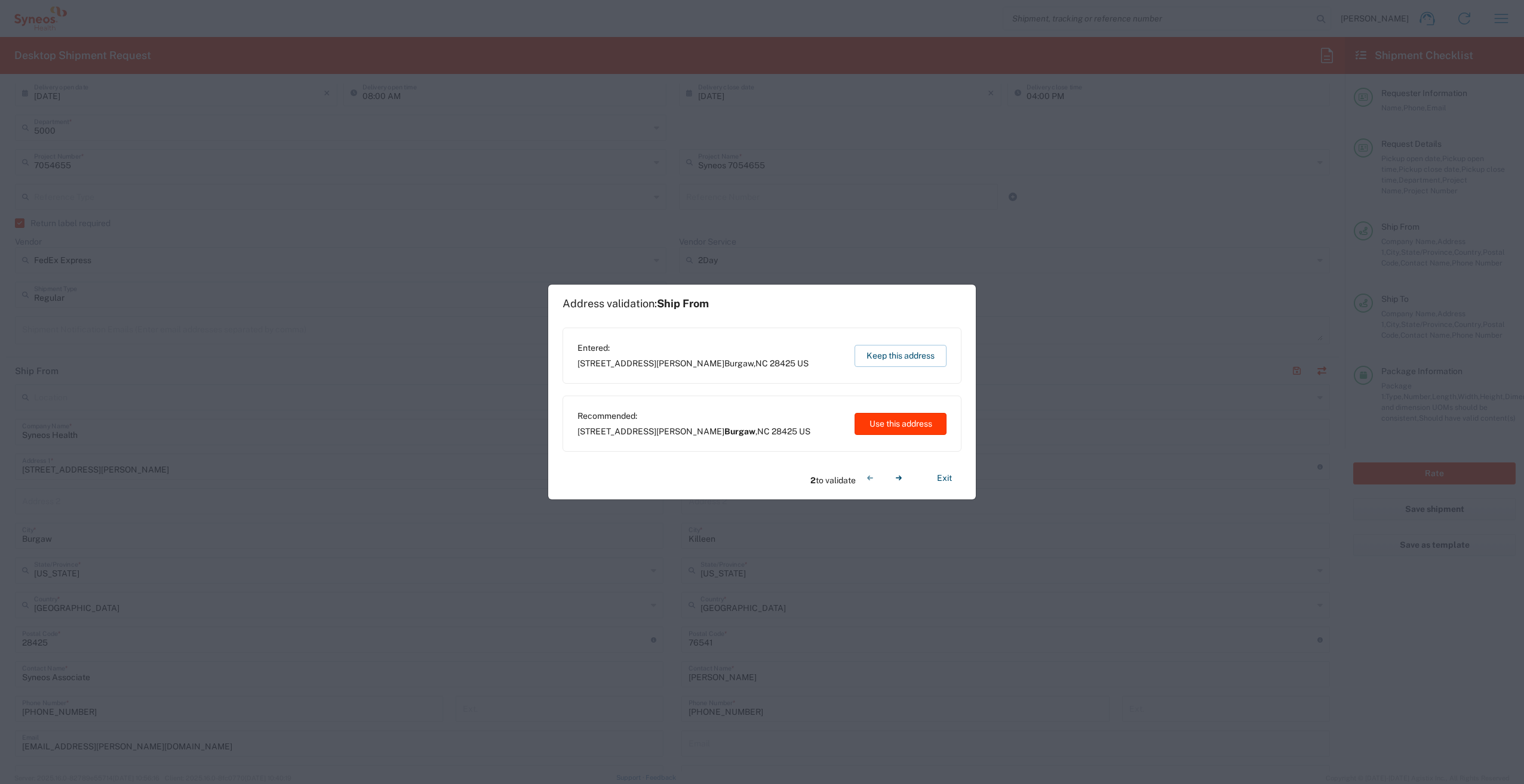
click at [908, 428] on button "Use this address" at bounding box center [901, 424] width 92 height 22
type input "Burgaw"
type input "Killeen"
type input "[US_STATE]"
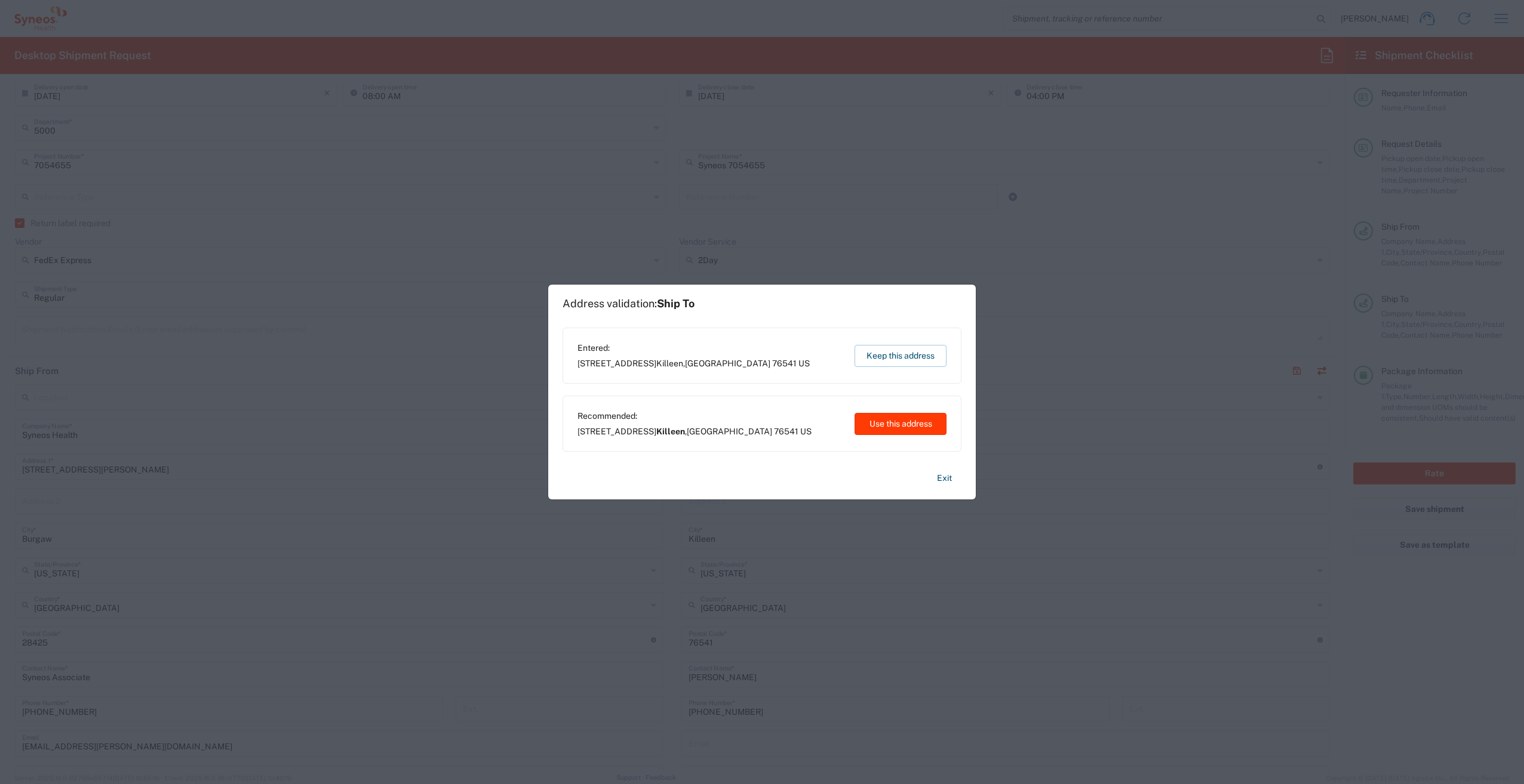
type input "[GEOGRAPHIC_DATA]"
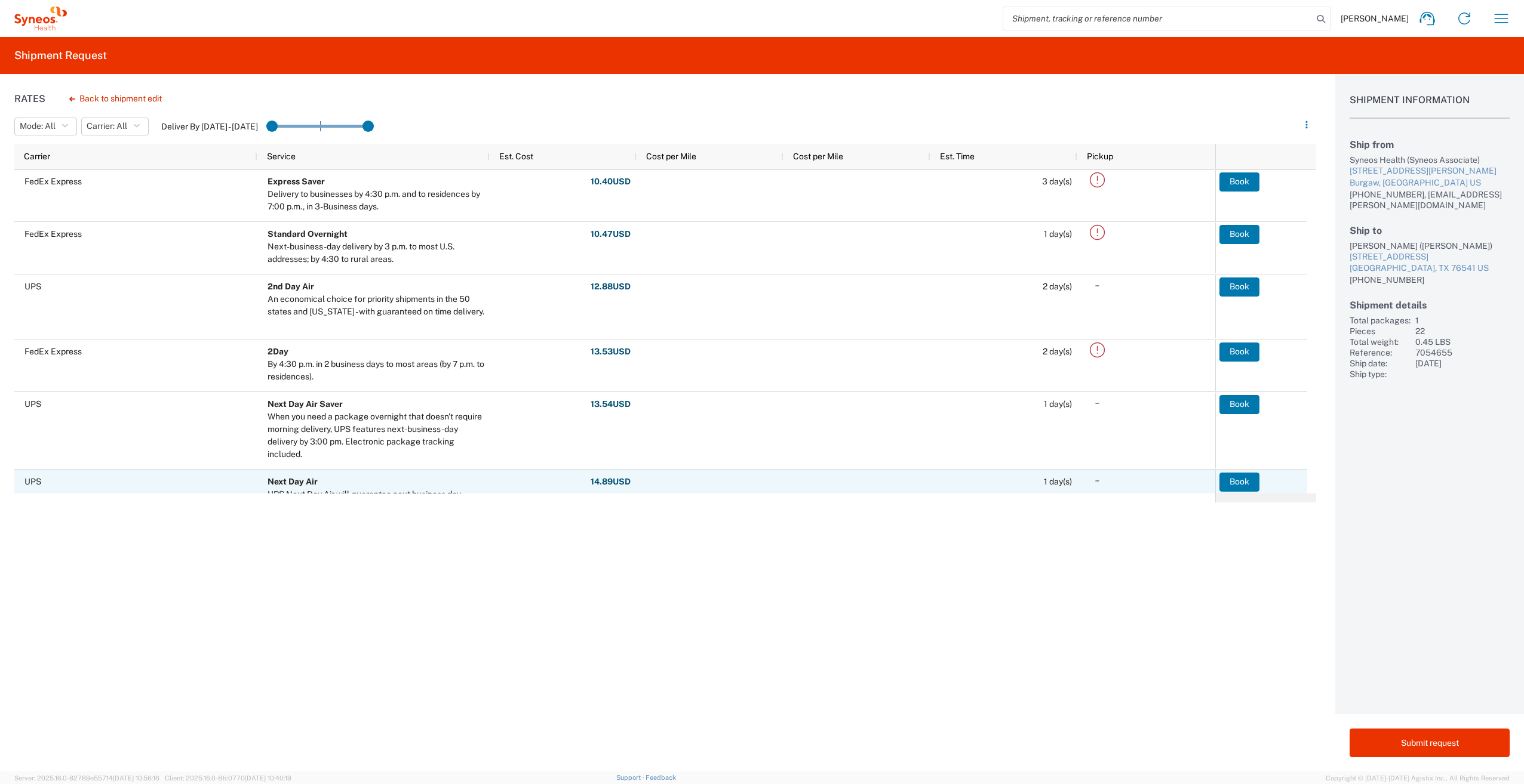
scroll to position [60, 0]
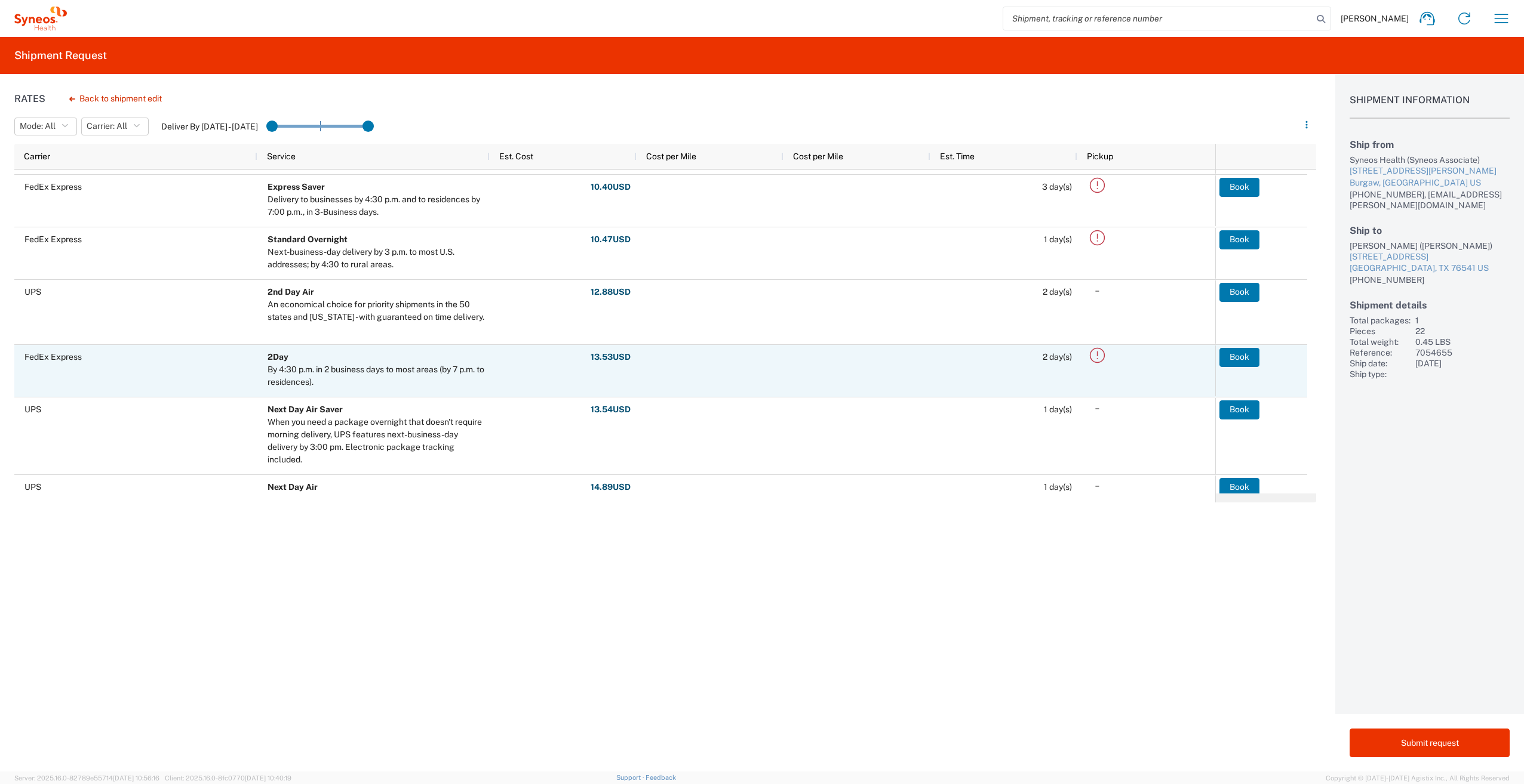
click at [1238, 357] on button "Book" at bounding box center [1239, 357] width 40 height 19
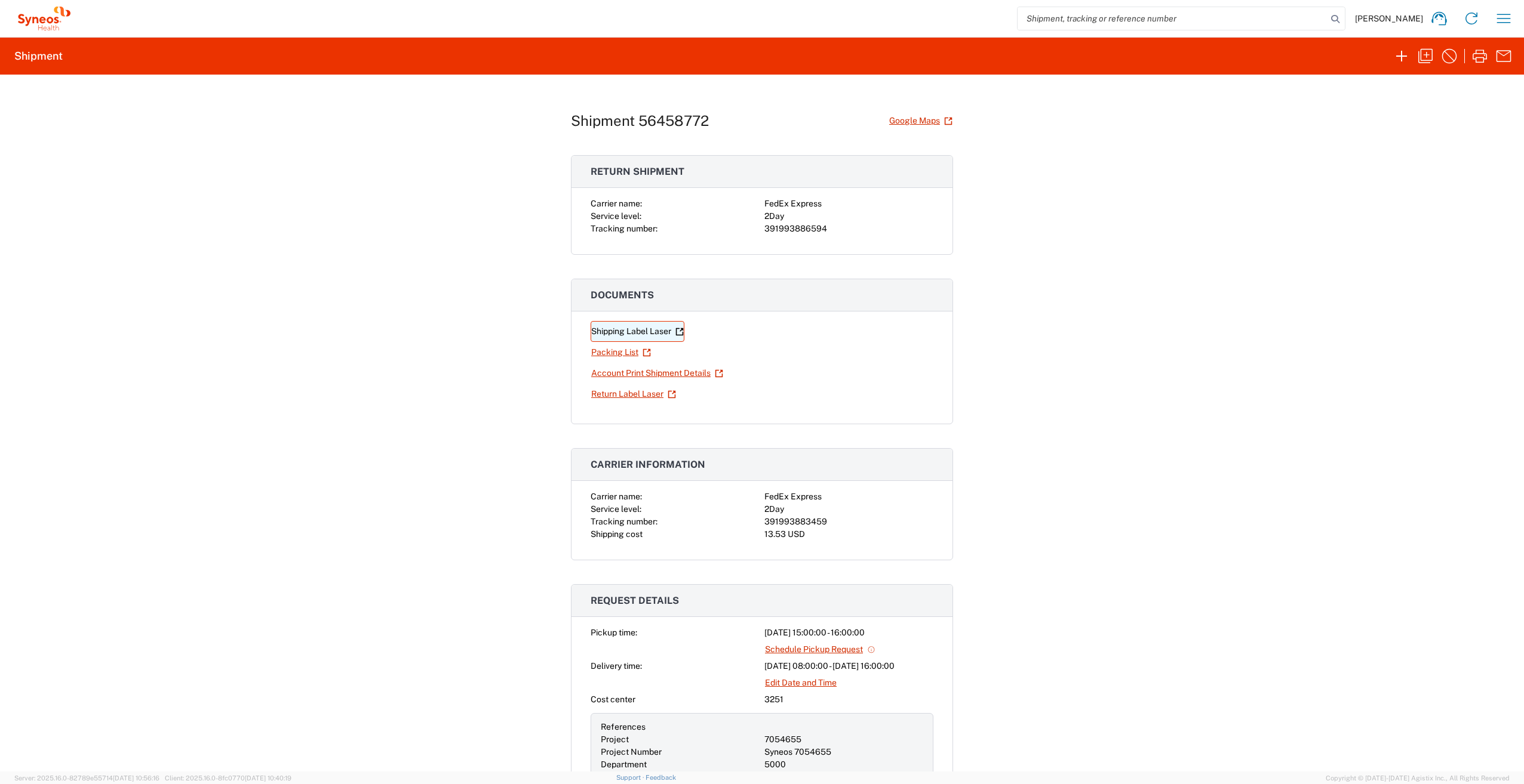
click at [628, 332] on link "Shipping Label Laser" at bounding box center [636, 332] width 93 height 21
click at [633, 394] on link "Return Label Laser" at bounding box center [633, 394] width 86 height 21
click at [1404, 58] on icon "button" at bounding box center [1401, 55] width 19 height 19
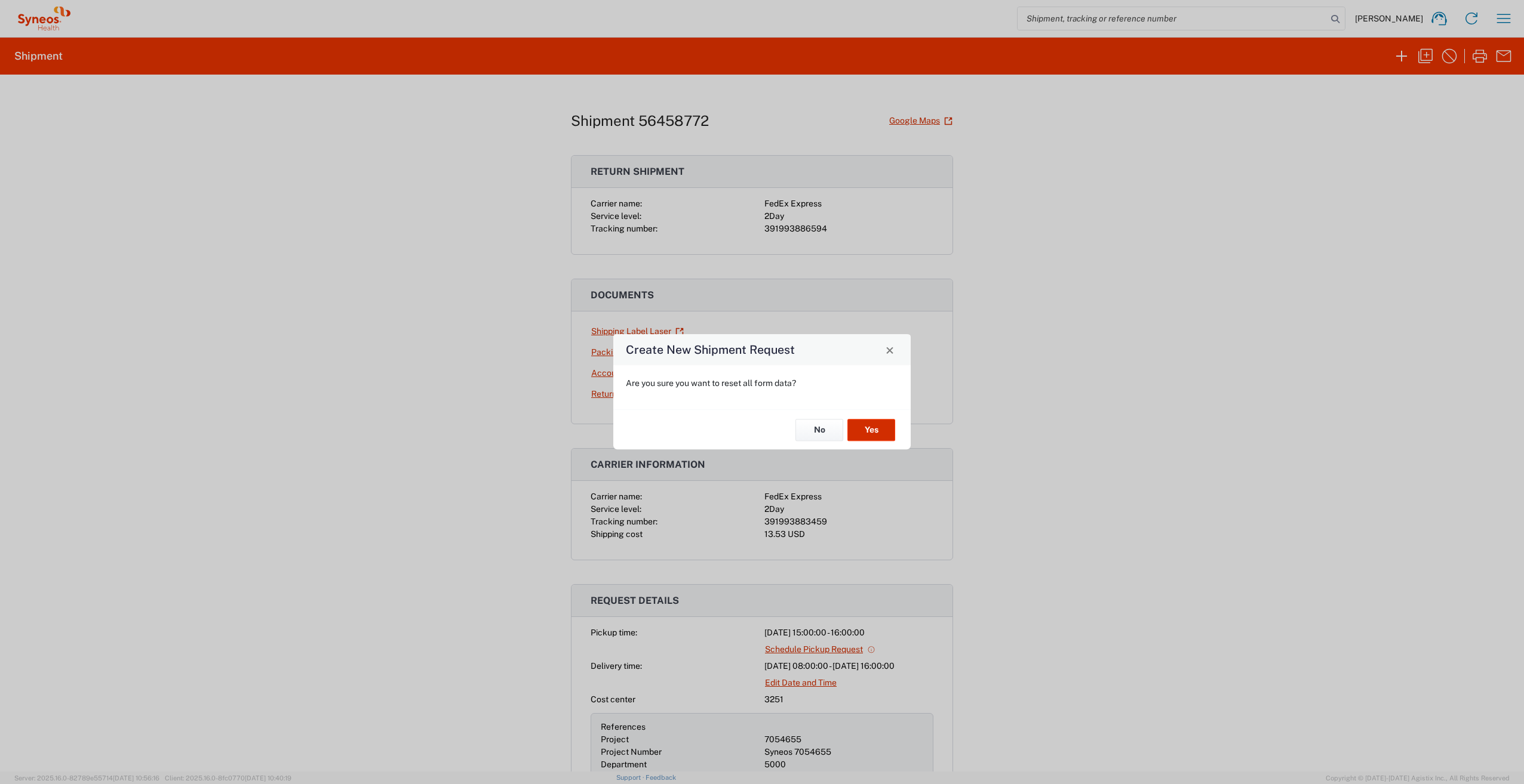
click at [872, 429] on button "Yes" at bounding box center [871, 430] width 48 height 22
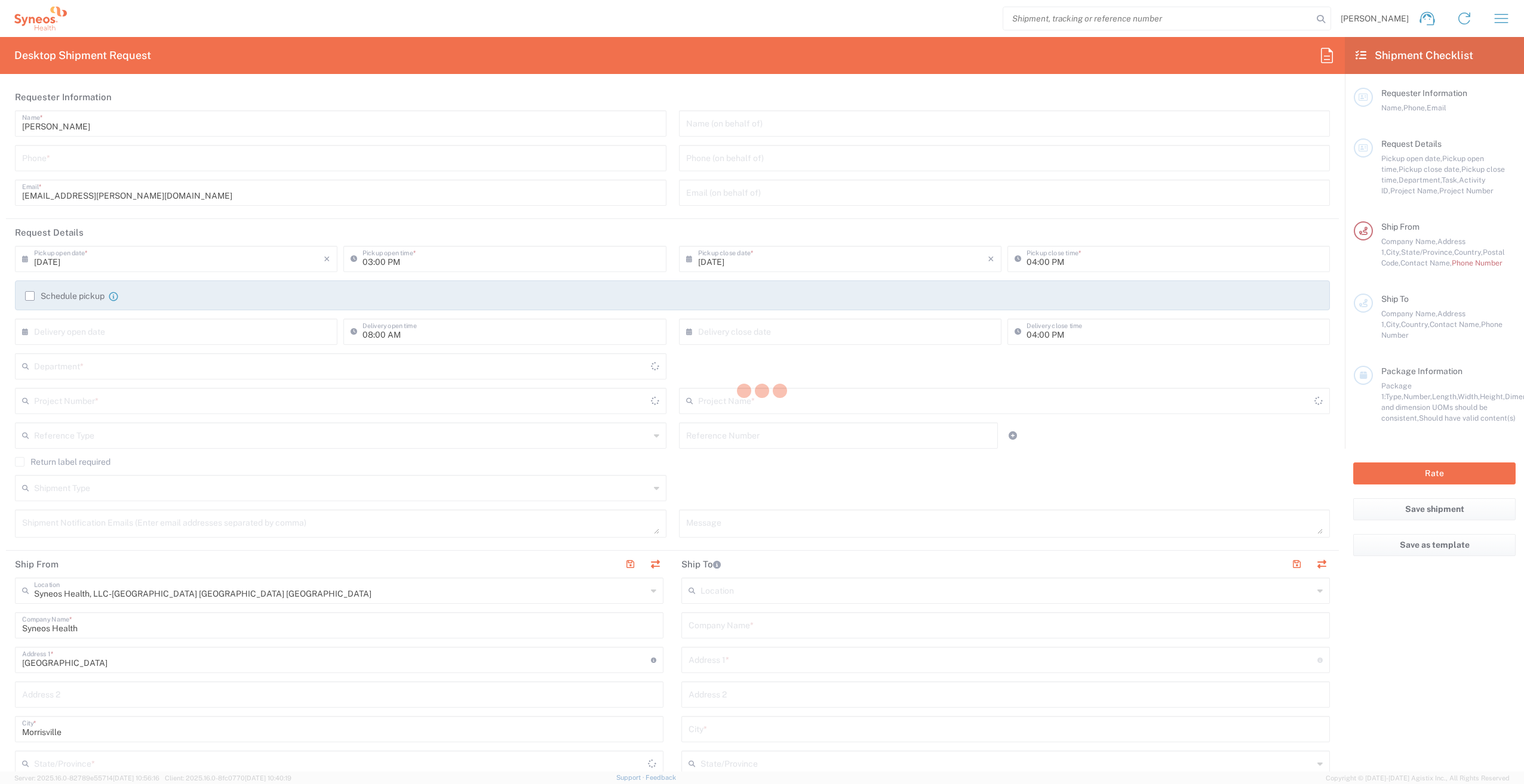
type input "[US_STATE]"
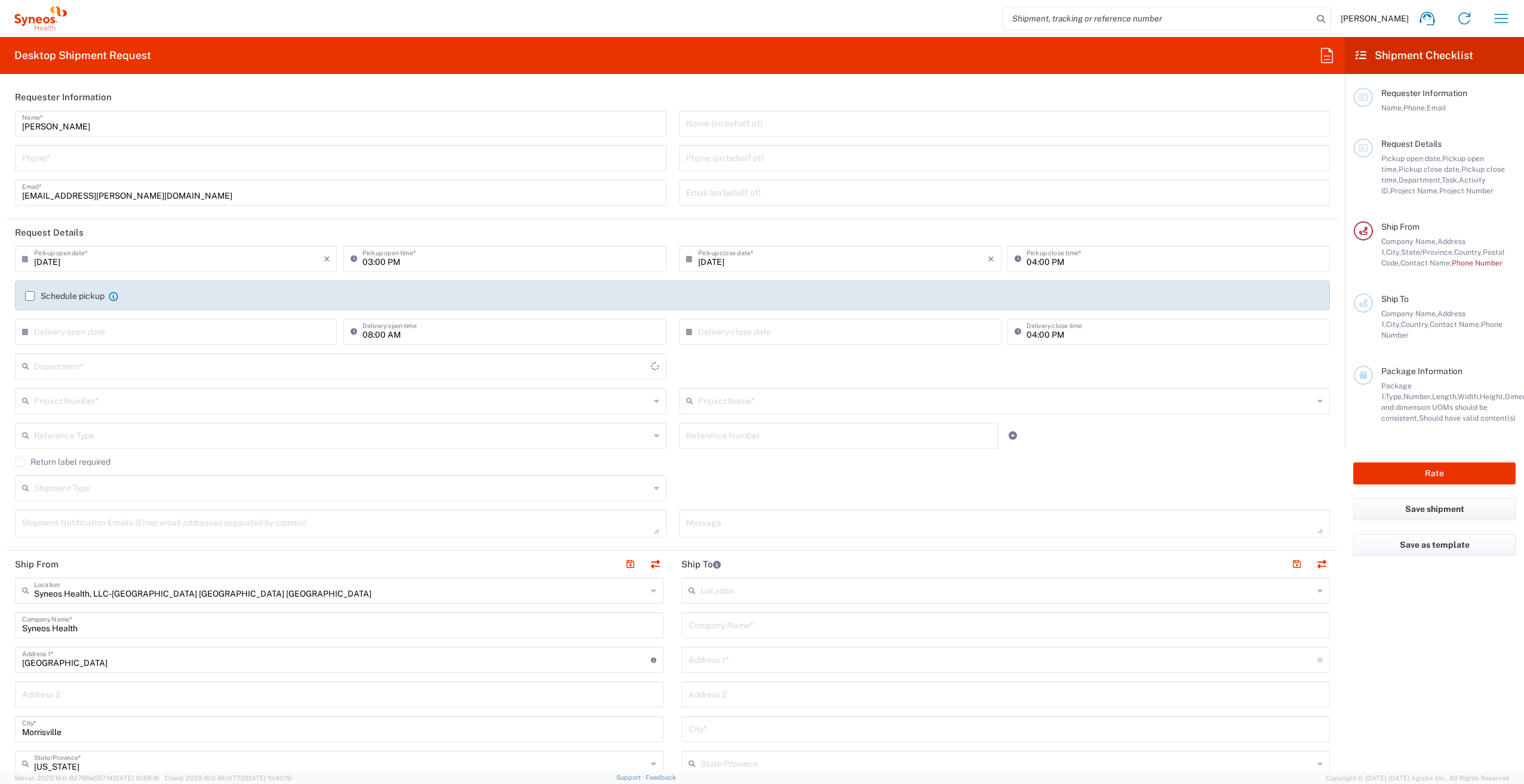
type input "3251"
drag, startPoint x: 71, startPoint y: 127, endPoint x: -16, endPoint y: 225, distance: 131.0
click at [0, 225] on html "[PERSON_NAME] Home Shipment estimator Shipment tracking Desktop shipment reques…" at bounding box center [762, 392] width 1524 height 784
type input "Syneos Associate"
click at [36, 154] on input "tel" at bounding box center [341, 157] width 637 height 21
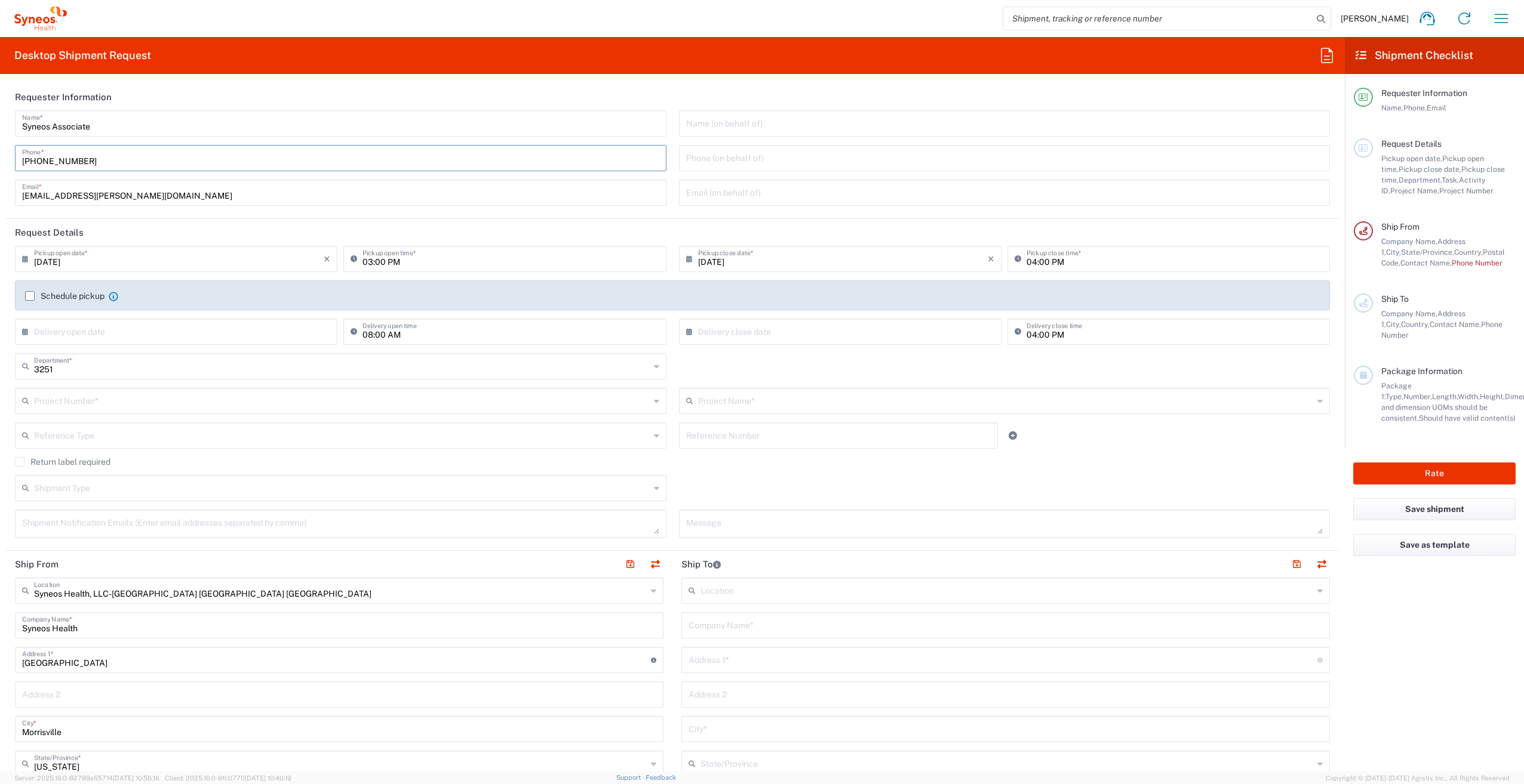
type input "[PHONE_NUMBER]"
click at [92, 333] on input "text" at bounding box center [179, 331] width 290 height 21
click at [146, 428] on span "11" at bounding box center [143, 423] width 18 height 17
type input "[DATE]"
click at [722, 334] on input "text" at bounding box center [843, 331] width 290 height 21
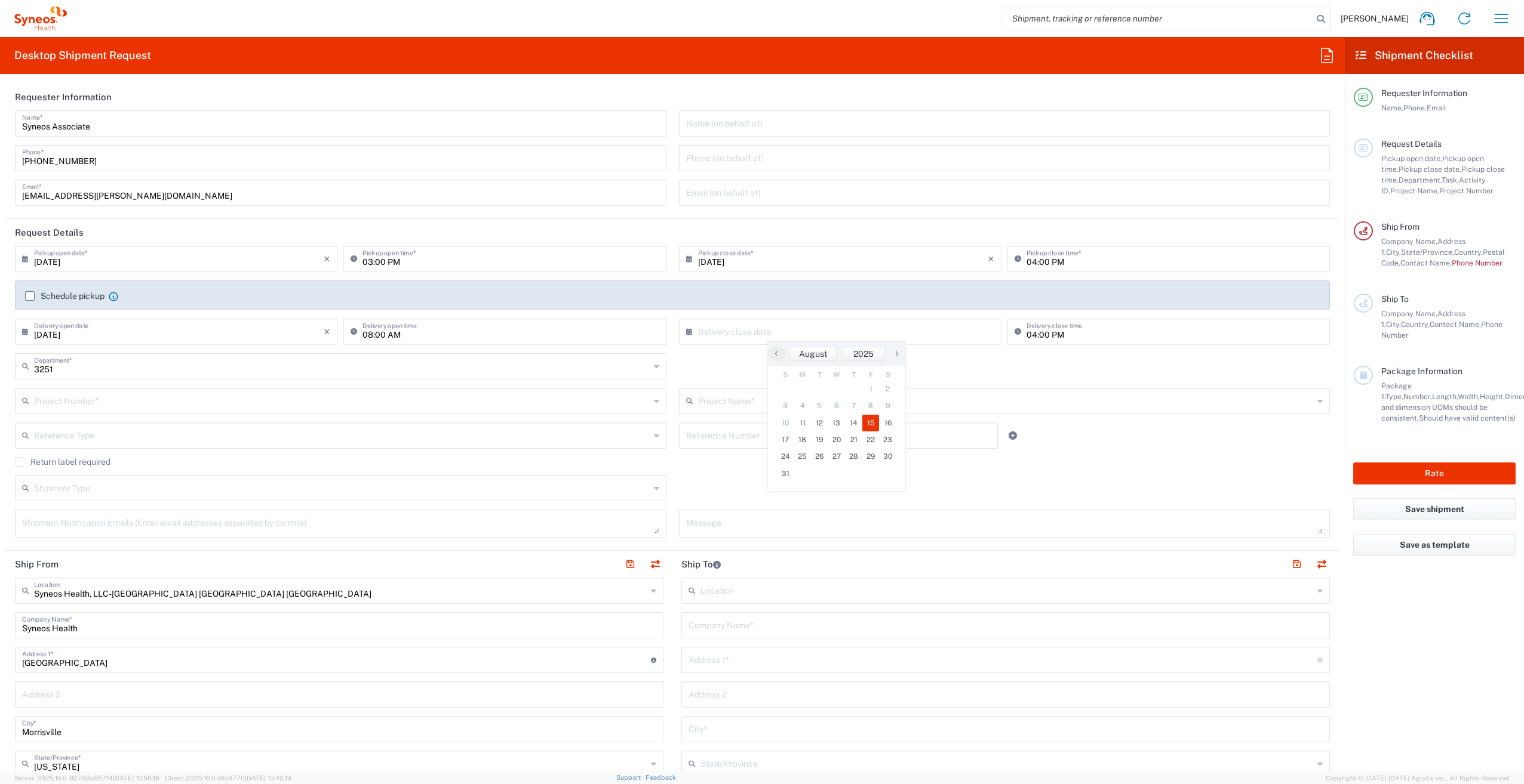
click at [878, 427] on span "15" at bounding box center [870, 423] width 18 height 17
type input "[DATE]"
click at [151, 368] on input "text" at bounding box center [342, 366] width 615 height 21
type input "5000"
click at [97, 399] on span "5000" at bounding box center [337, 392] width 644 height 18
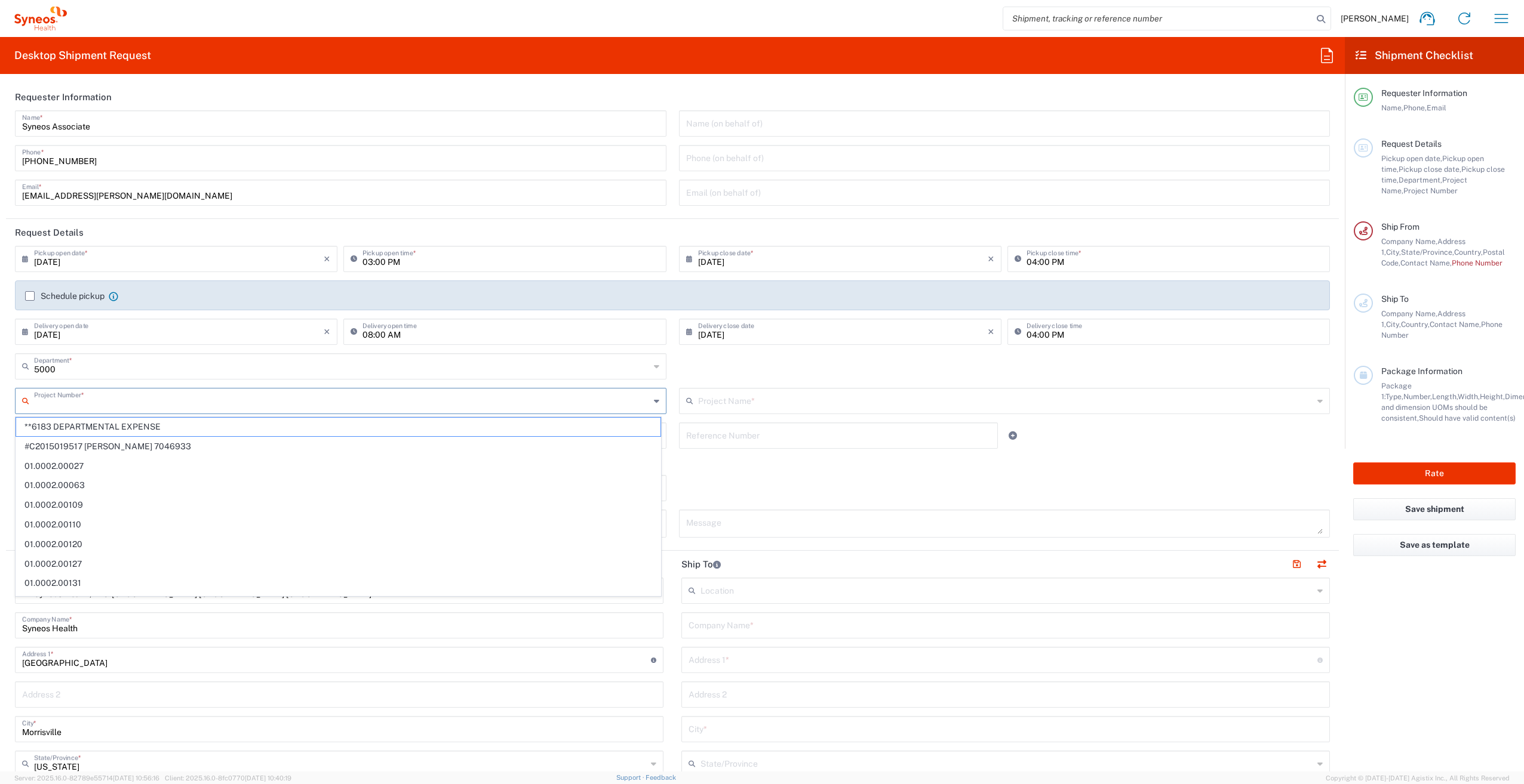
click at [102, 403] on input "text" at bounding box center [342, 400] width 615 height 21
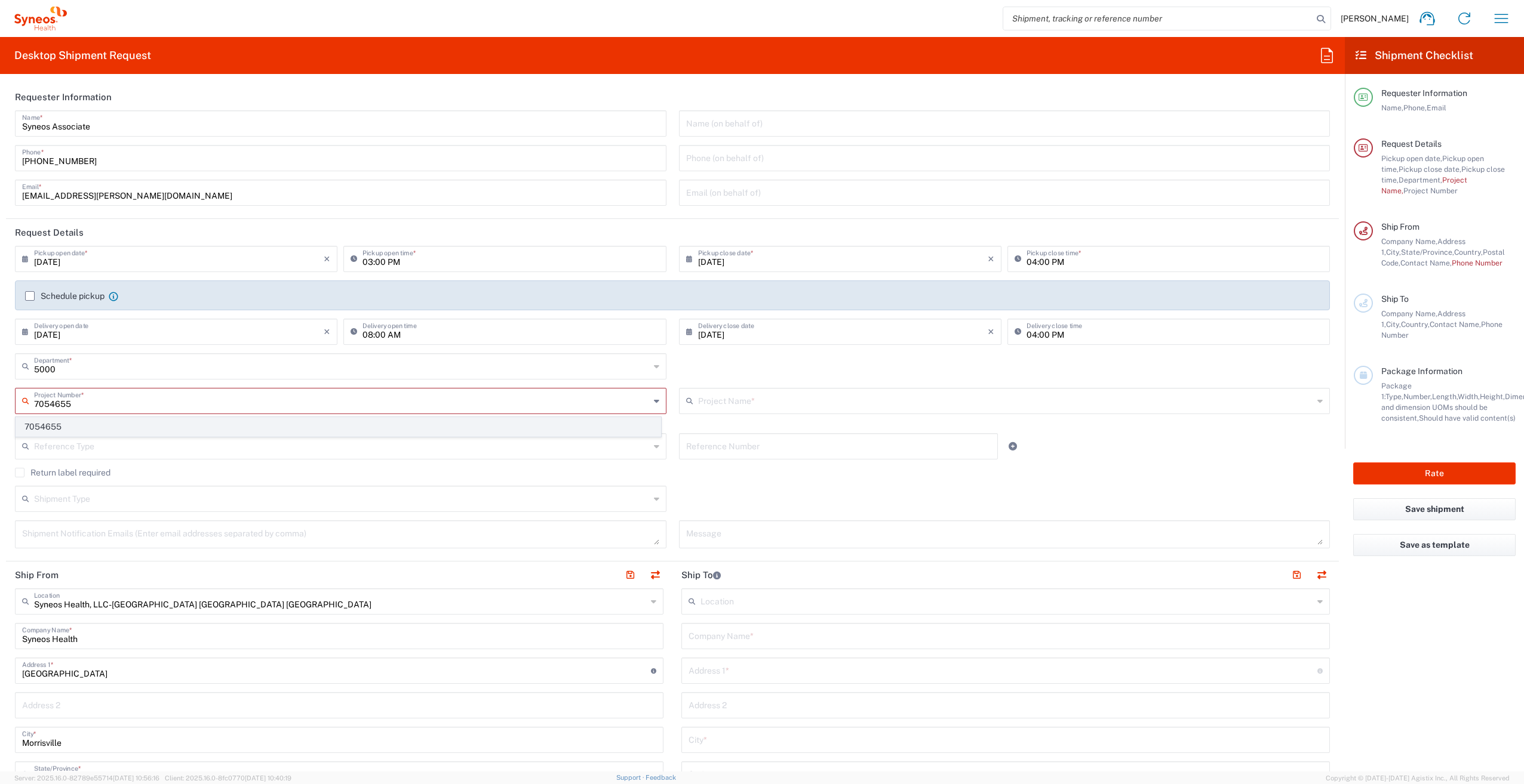
type input "7054655"
click at [91, 429] on span "7054655" at bounding box center [337, 427] width 644 height 18
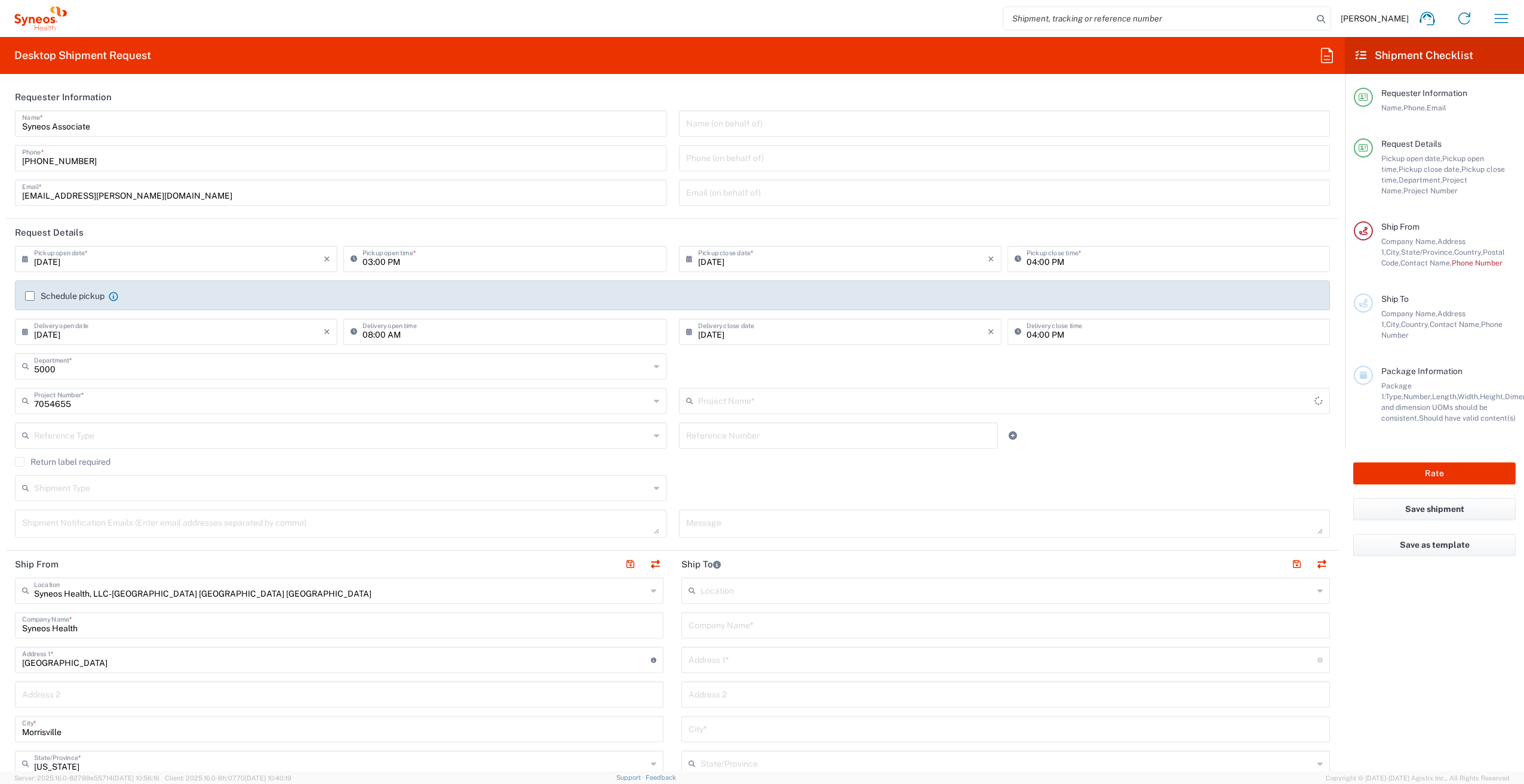
type input "Syneos 7054655"
click at [18, 464] on label "Return label required" at bounding box center [62, 462] width 95 height 9
click at [19, 462] on input "Return label required" at bounding box center [19, 462] width 0 height 0
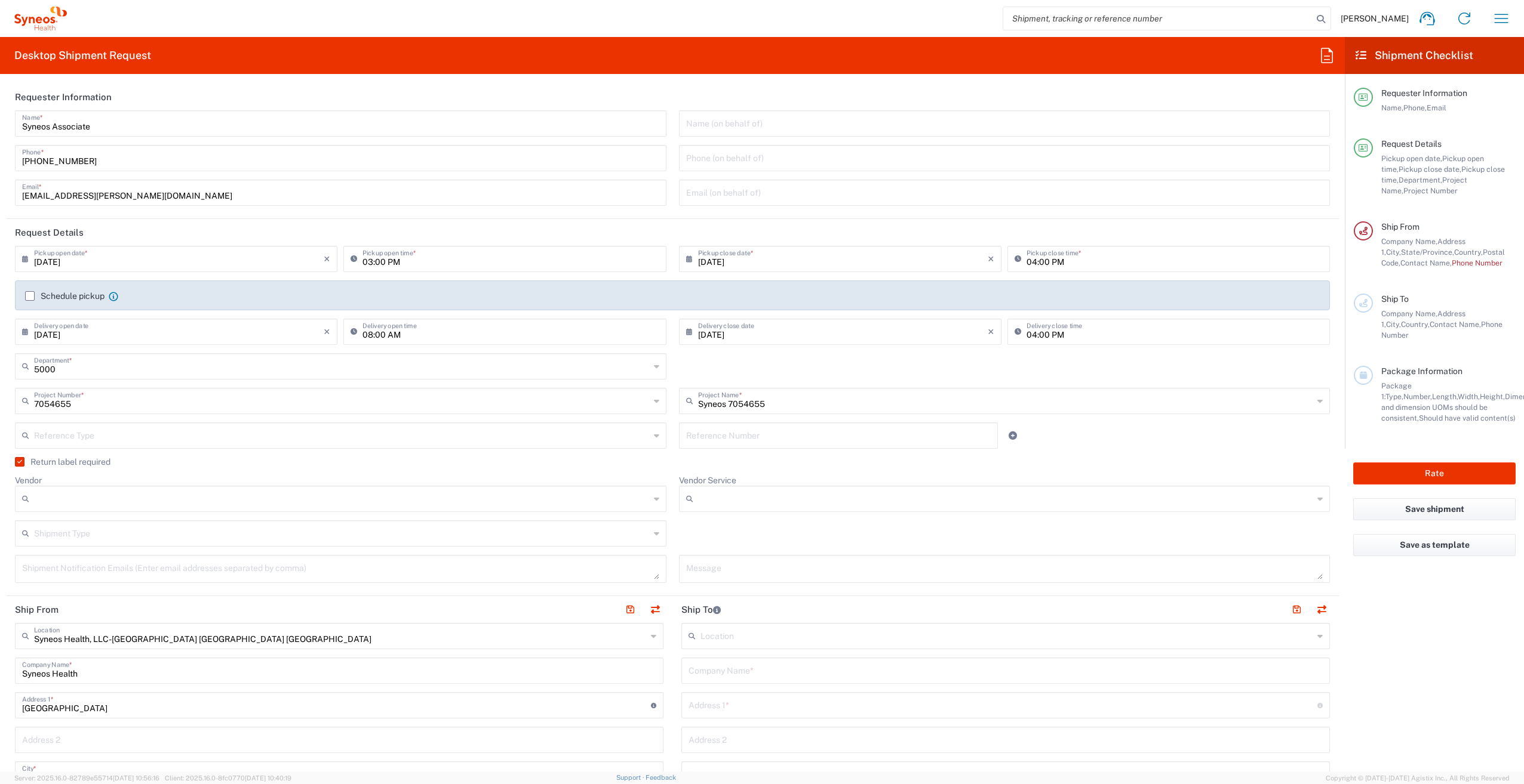
click at [75, 499] on input "Vendor" at bounding box center [342, 499] width 615 height 19
click at [88, 539] on span "FedEx Express" at bounding box center [337, 545] width 644 height 18
type input "FedEx Express"
click at [754, 504] on input "Vendor Service" at bounding box center [1006, 499] width 615 height 19
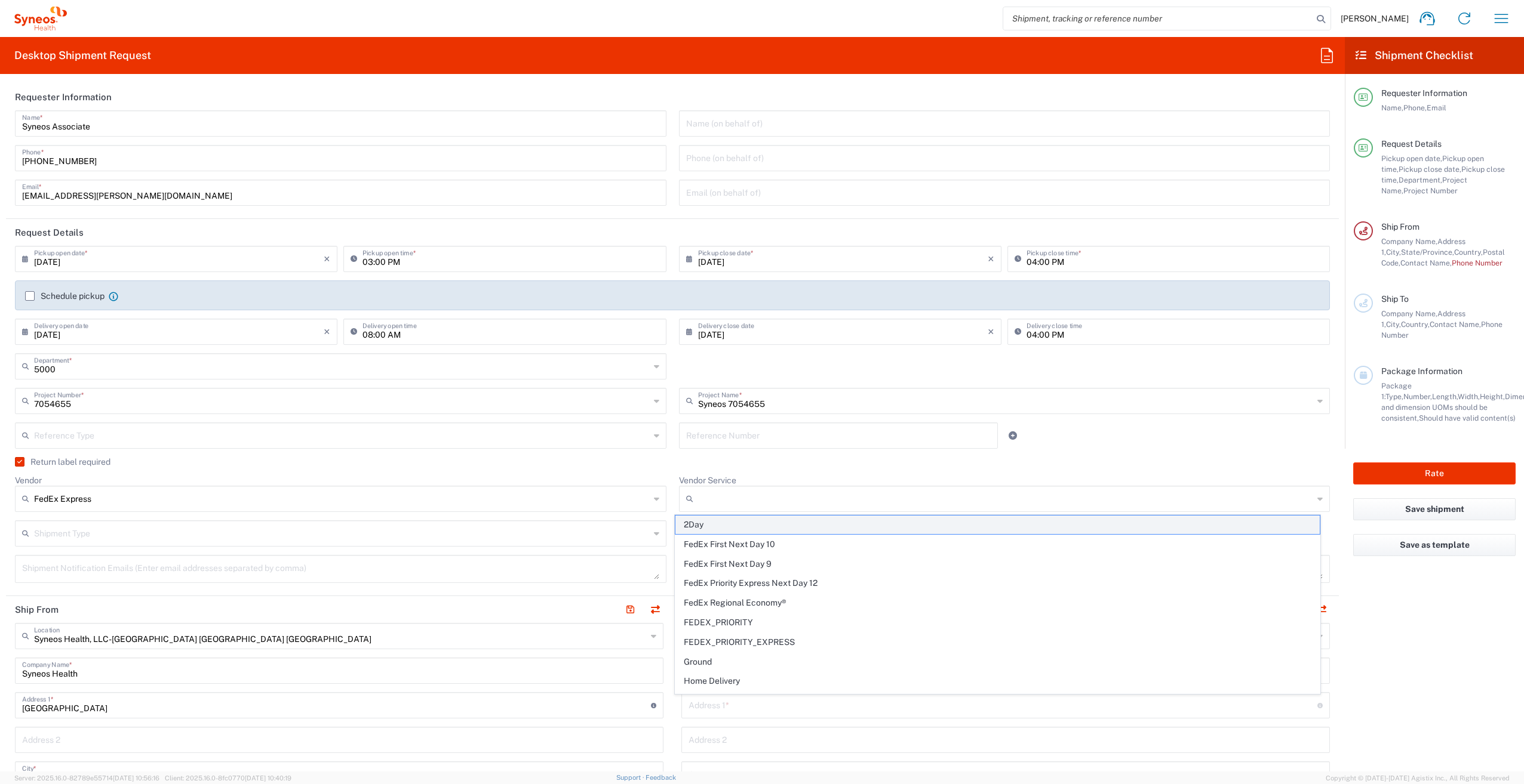
click at [727, 527] on span "2Day" at bounding box center [997, 525] width 644 height 18
type input "2Day"
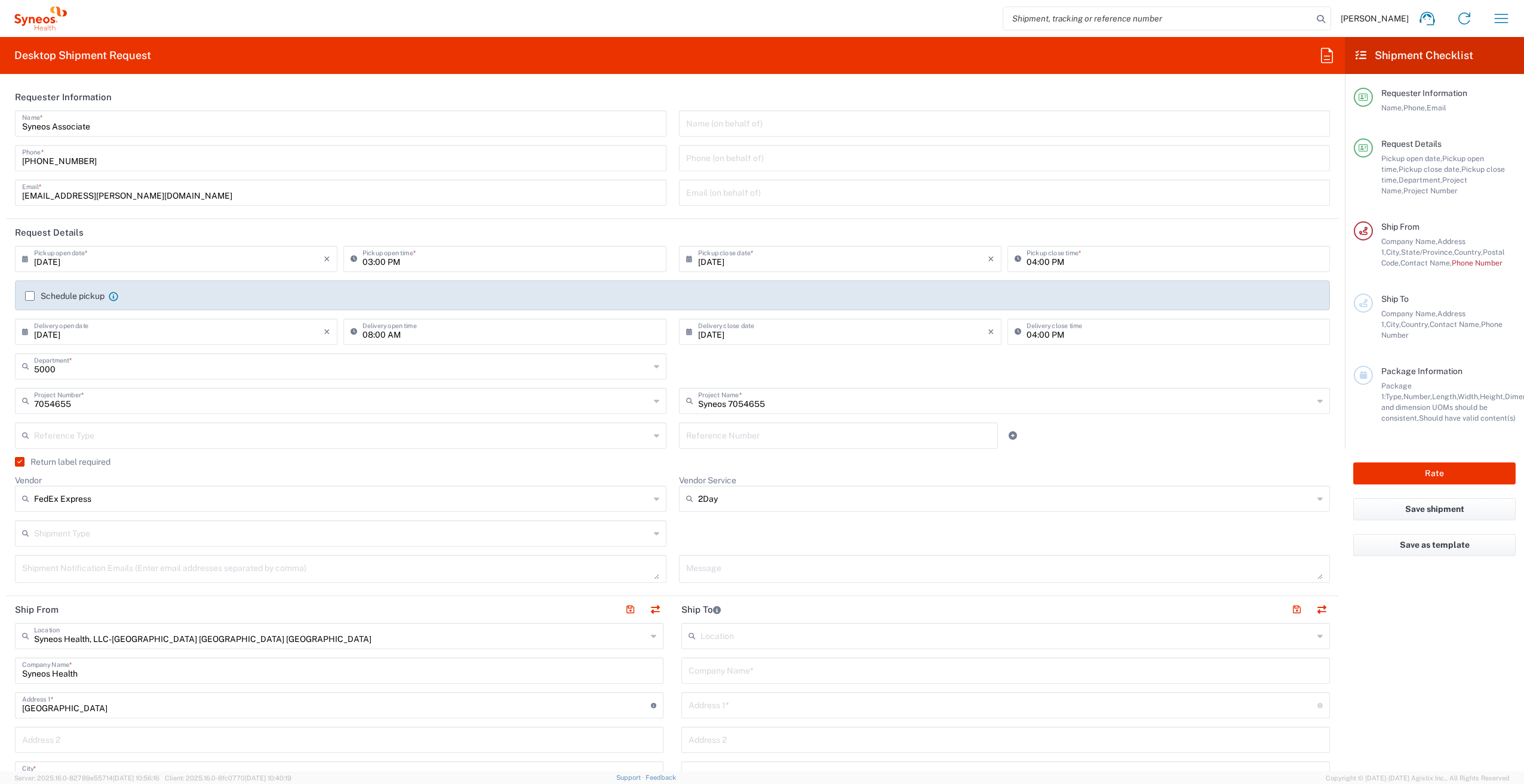
click at [145, 533] on input "text" at bounding box center [342, 533] width 615 height 21
click at [77, 575] on span "Regular" at bounding box center [337, 579] width 644 height 18
type input "Regular"
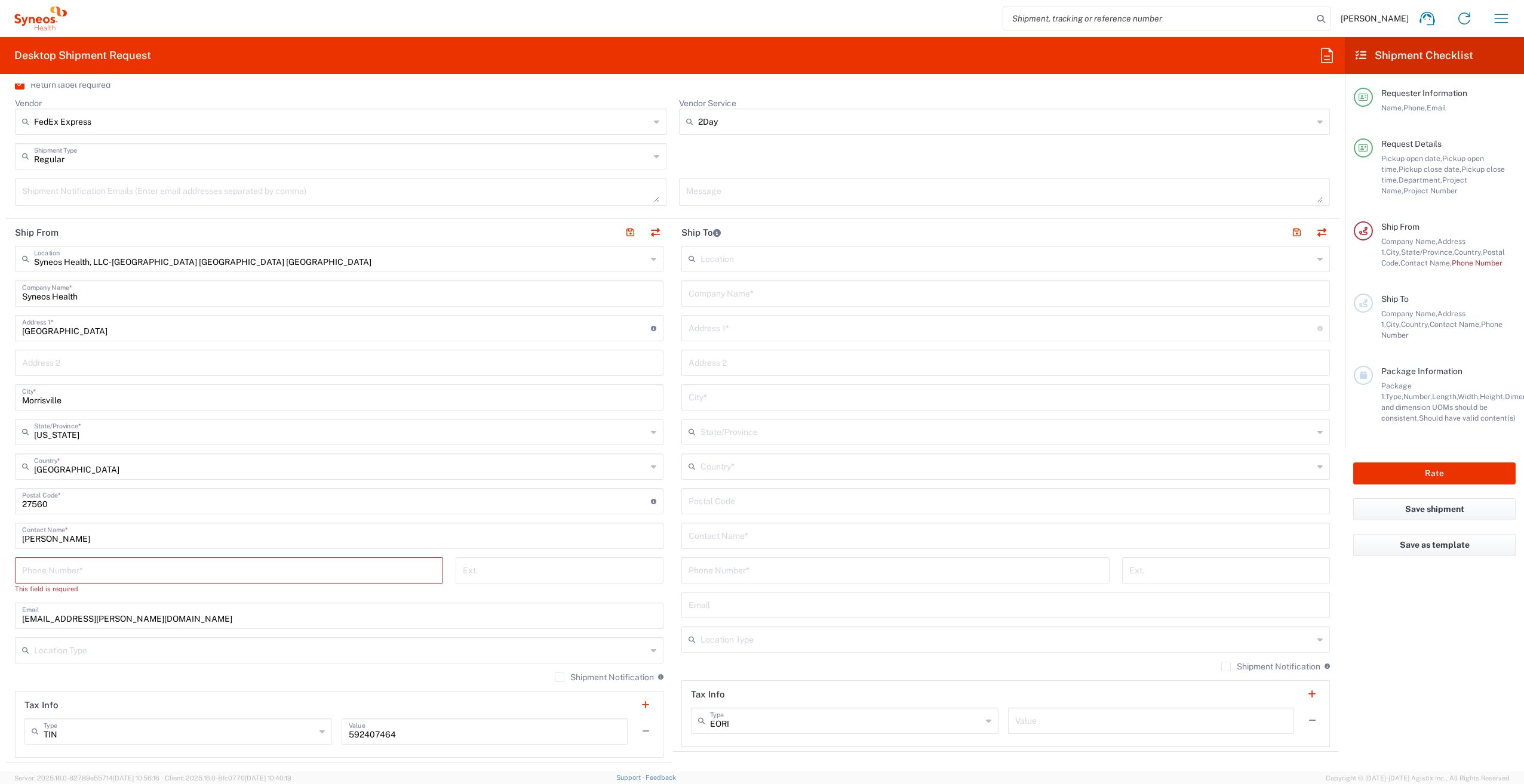
scroll to position [358, 0]
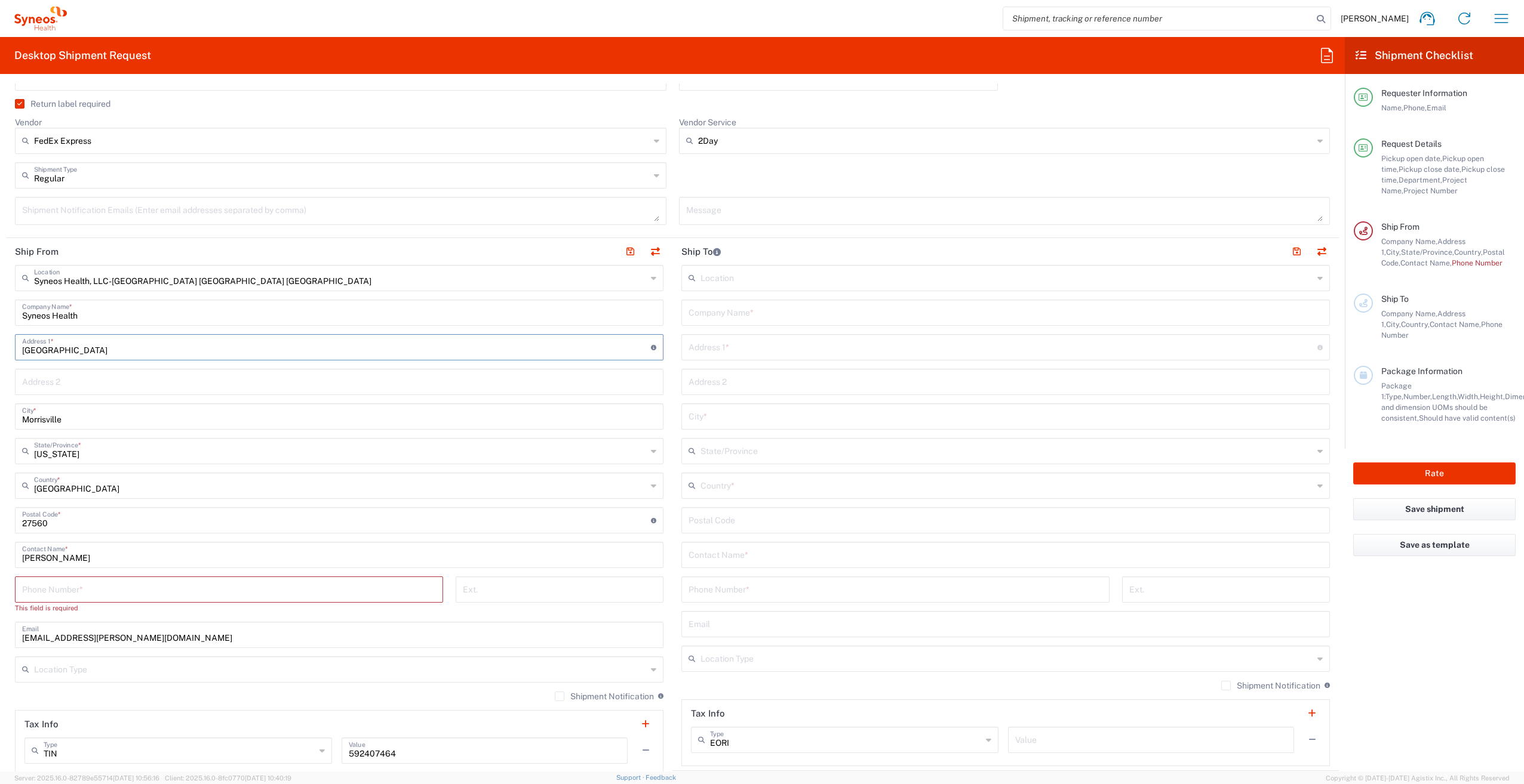
drag, startPoint x: 96, startPoint y: 345, endPoint x: 9, endPoint y: 356, distance: 87.7
click at [9, 356] on main "Syneos Health, LLC-[GEOGRAPHIC_DATA] [GEOGRAPHIC_DATA] [GEOGRAPHIC_DATA] Locati…" at bounding box center [338, 521] width 666 height 513
type input "[STREET_ADDRESS][PERSON_NAME]"
click at [26, 380] on input "text" at bounding box center [339, 380] width 635 height 21
click at [34, 417] on input "Morrisville" at bounding box center [339, 416] width 635 height 21
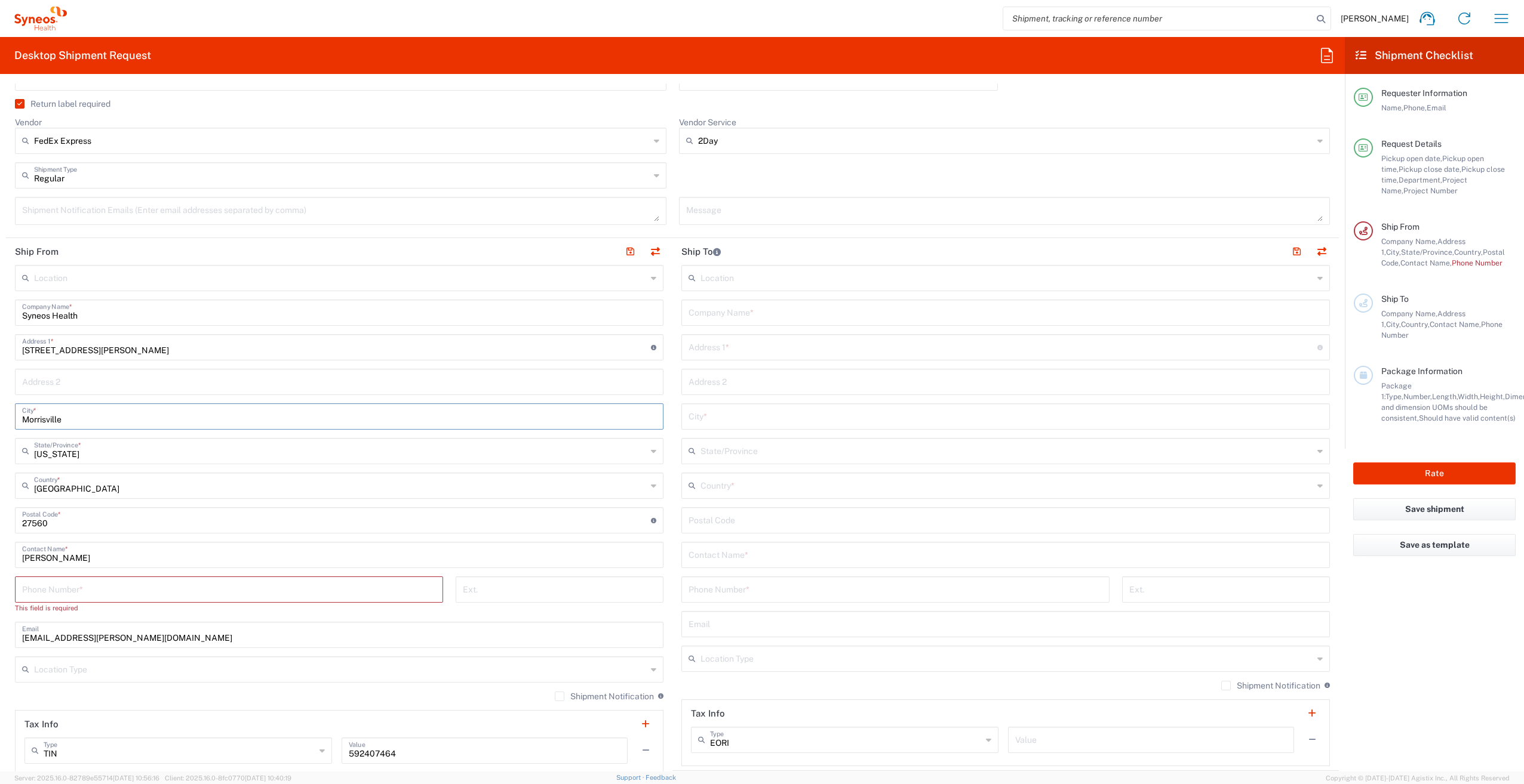
drag, startPoint x: 70, startPoint y: 418, endPoint x: 16, endPoint y: 421, distance: 54.1
click at [16, 421] on div "[GEOGRAPHIC_DATA] *" at bounding box center [339, 416] width 648 height 26
type input "Burgaw"
drag, startPoint x: 54, startPoint y: 521, endPoint x: 1, endPoint y: 524, distance: 53.1
click at [1, 524] on form "Requester Information Syneos Associate Name * [PHONE_NUMBER] Phone * [EMAIL_ADD…" at bounding box center [672, 427] width 1345 height 688
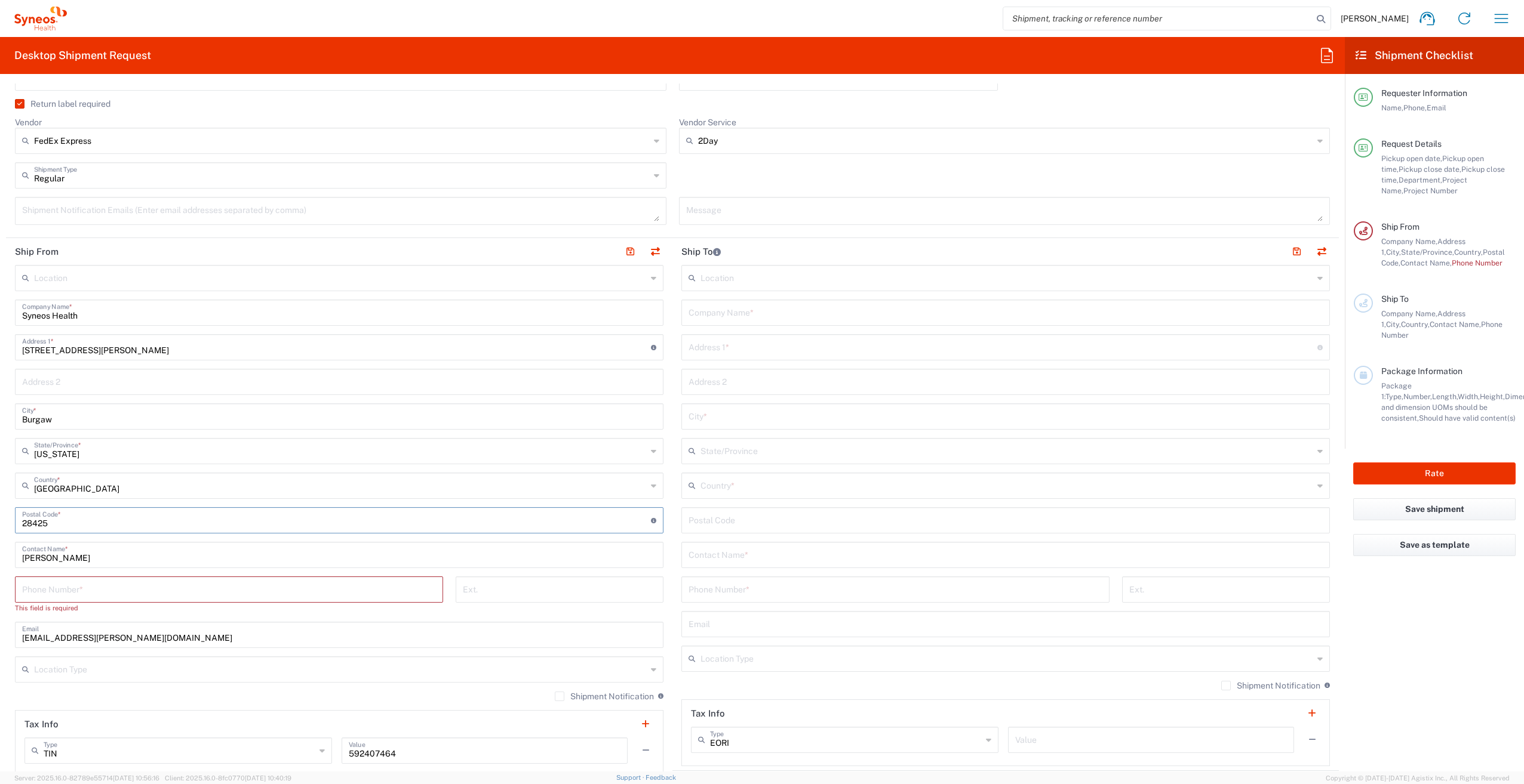
type input "28425"
click at [26, 553] on input "[PERSON_NAME]" at bounding box center [339, 554] width 635 height 21
drag, startPoint x: 55, startPoint y: 559, endPoint x: 0, endPoint y: 553, distance: 55.3
click at [0, 553] on form "Requester Information Syneos Associate Name * [PHONE_NUMBER] Phone * [EMAIL_ADD…" at bounding box center [672, 427] width 1345 height 688
type input "Syneos Associate"
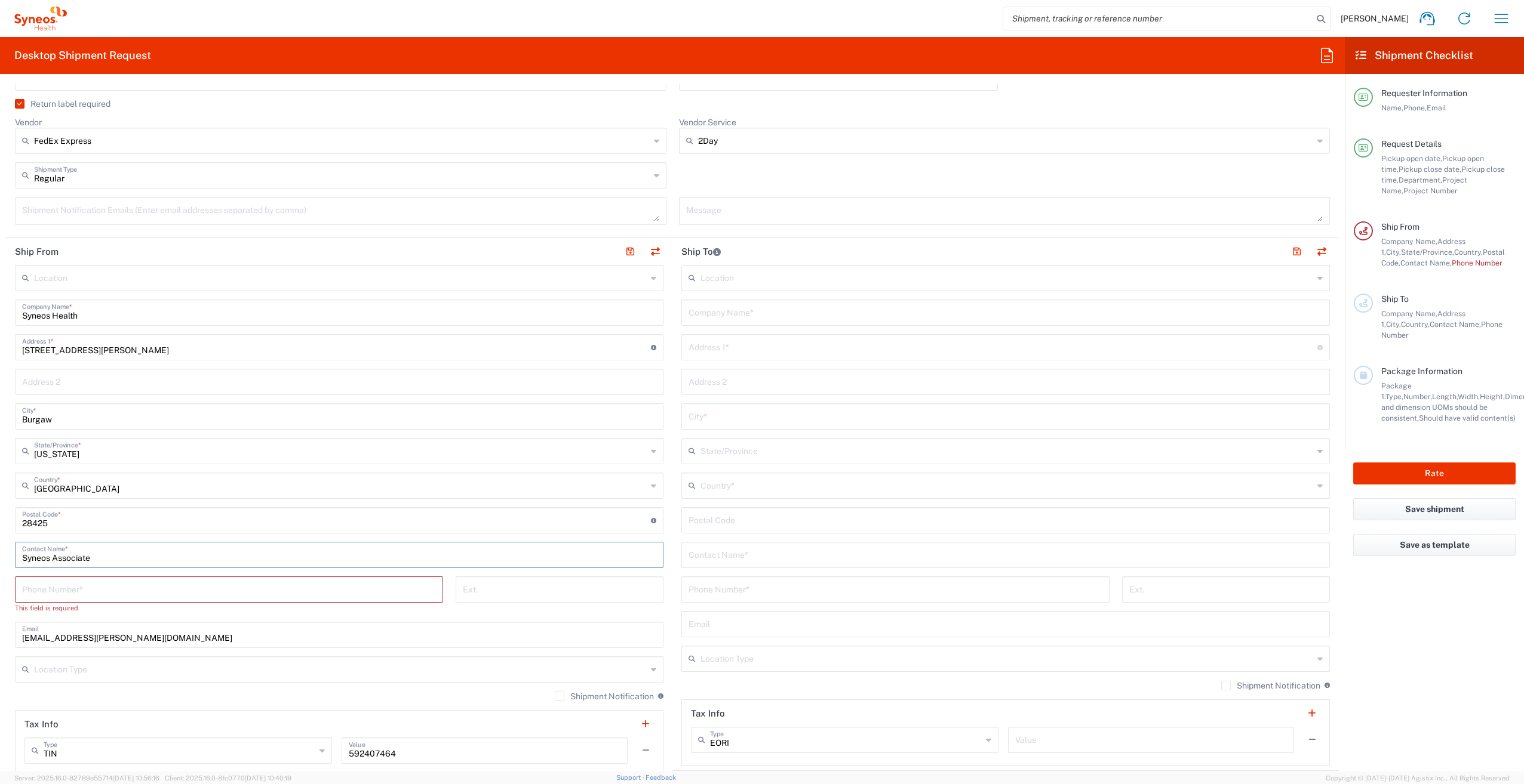
click at [103, 589] on input "tel" at bounding box center [229, 588] width 414 height 21
type input "[PHONE_NUMBER]"
click at [731, 320] on input "text" at bounding box center [1005, 311] width 635 height 21
paste input "[PERSON_NAME]"
type input "[PERSON_NAME]"
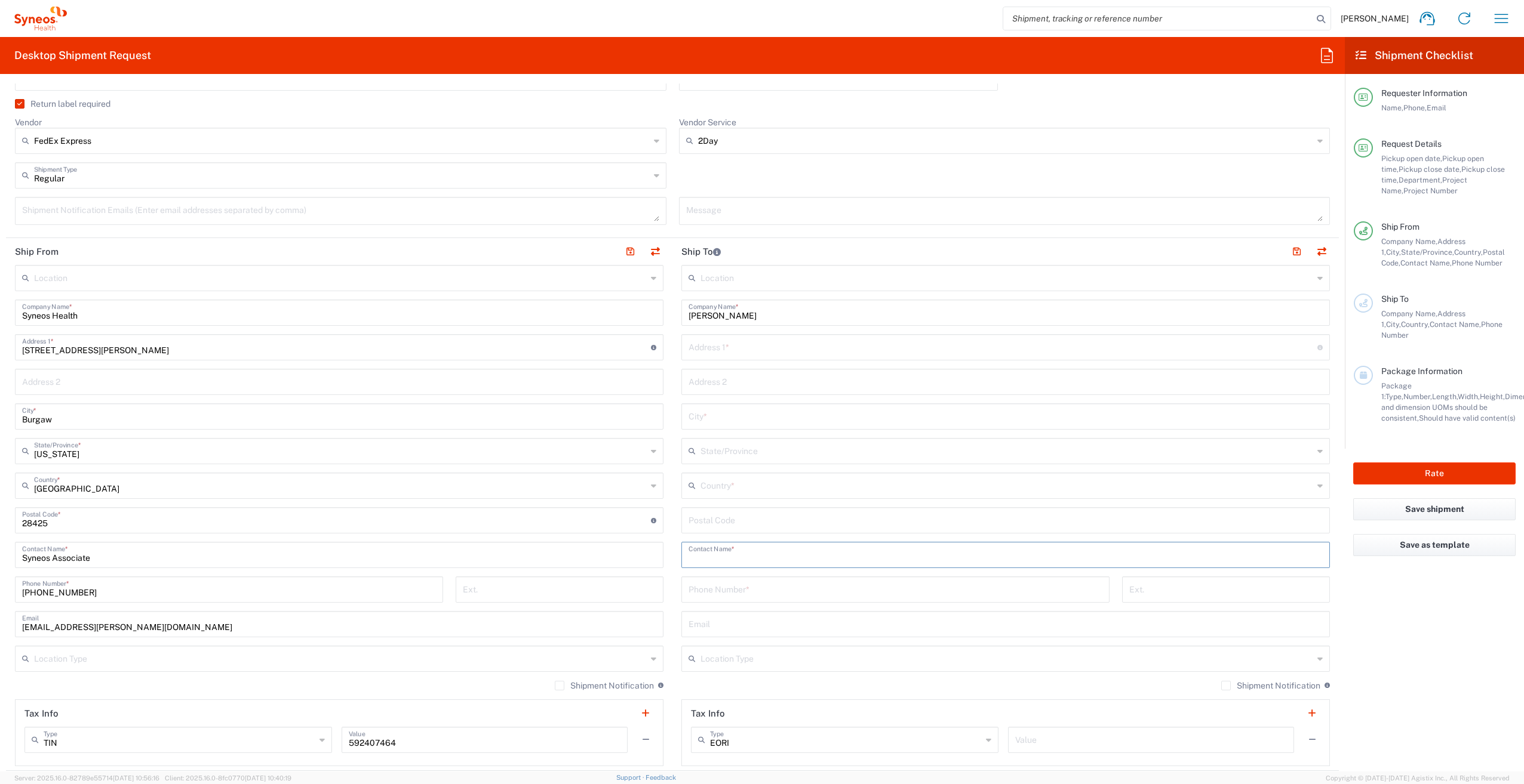
click at [731, 556] on input "text" at bounding box center [1005, 554] width 635 height 21
paste input "[PERSON_NAME]"
type input "[PERSON_NAME]"
click at [716, 345] on input "text" at bounding box center [1002, 346] width 629 height 21
paste input "[STREET_ADDRESS]"
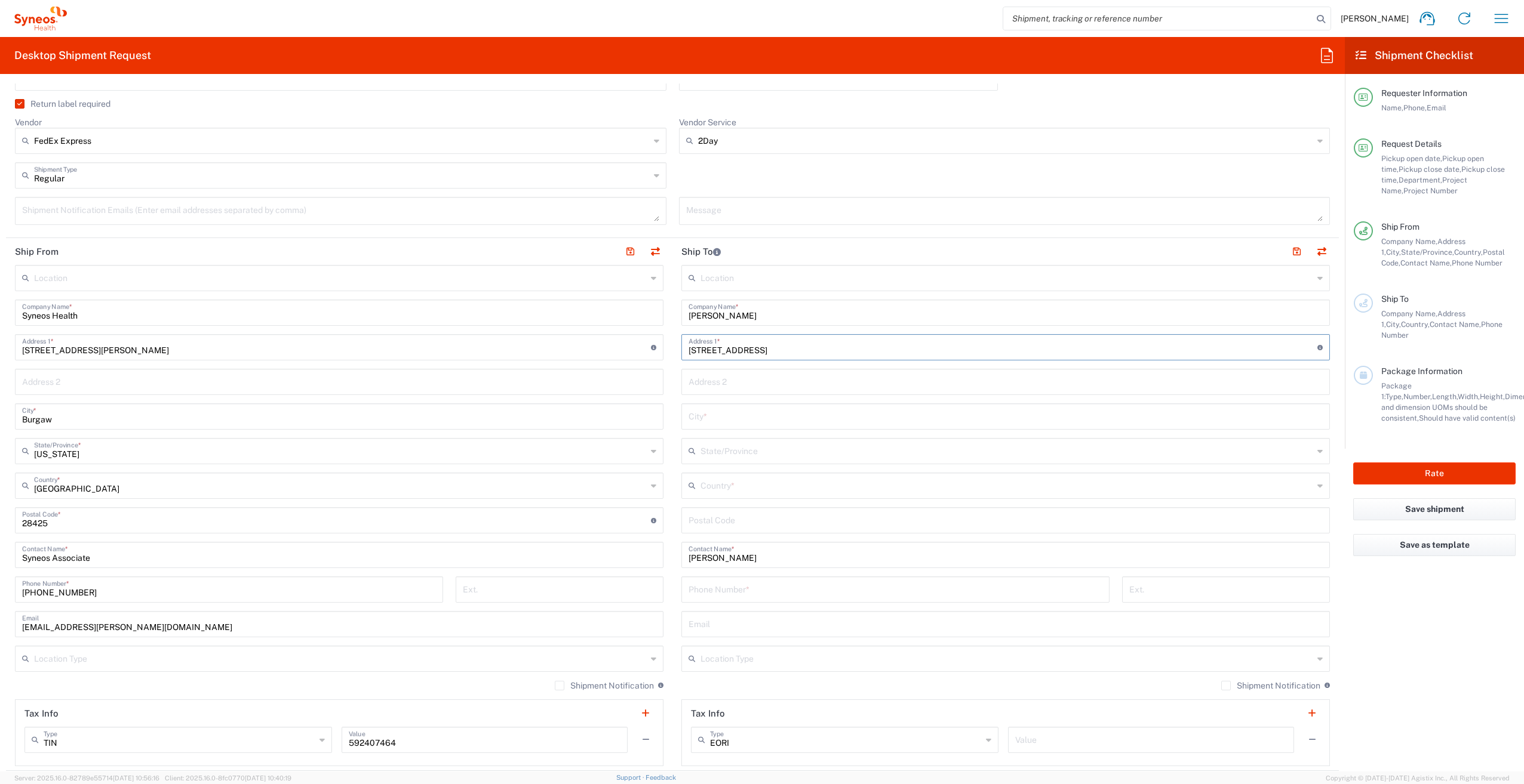
type input "[STREET_ADDRESS]"
click at [756, 590] on input "tel" at bounding box center [895, 588] width 414 height 21
paste input "[PHONE_NUMBER]"
type input "[PHONE_NUMBER]"
drag, startPoint x: 858, startPoint y: 349, endPoint x: 831, endPoint y: 350, distance: 27.0
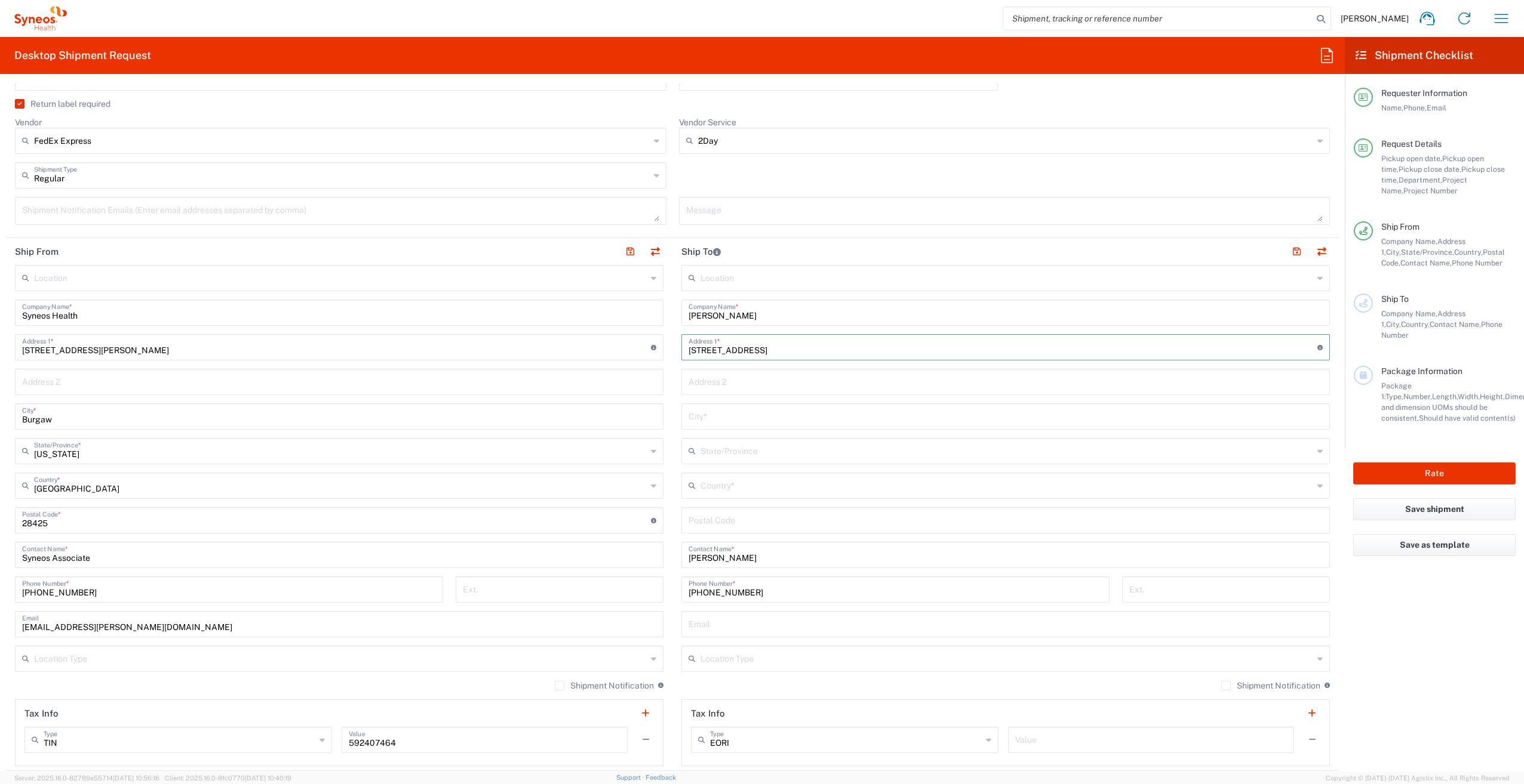
click at [831, 350] on input "[STREET_ADDRESS]" at bounding box center [1002, 346] width 629 height 21
type input "[STREET_ADDRESS]"
type input "38801"
click at [731, 487] on input "text" at bounding box center [1006, 485] width 612 height 21
click at [710, 581] on span "[GEOGRAPHIC_DATA]" at bounding box center [998, 590] width 642 height 18
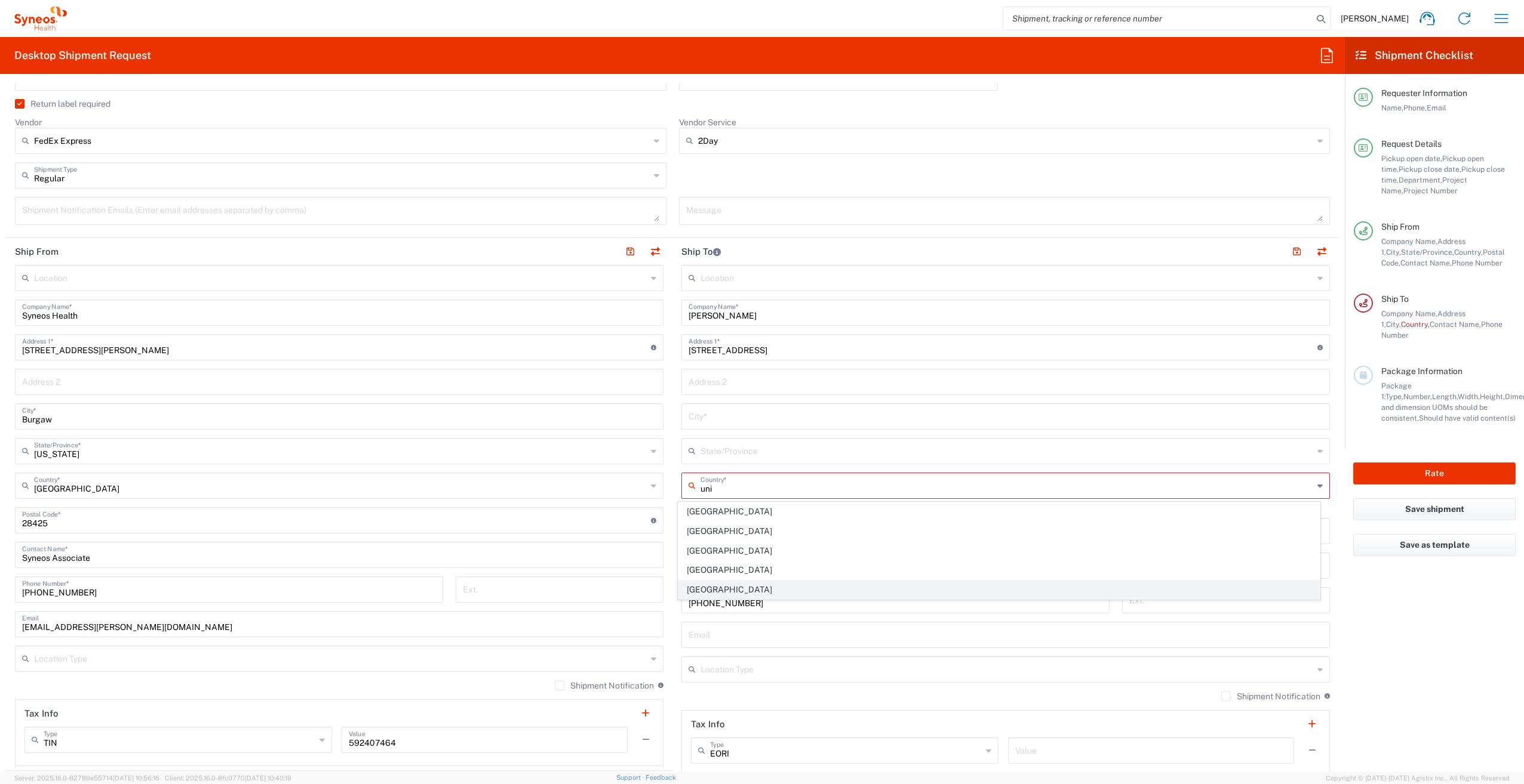
type input "[GEOGRAPHIC_DATA]"
drag, startPoint x: 751, startPoint y: 457, endPoint x: 756, endPoint y: 452, distance: 7.1
click at [751, 457] on input "text" at bounding box center [1006, 450] width 612 height 21
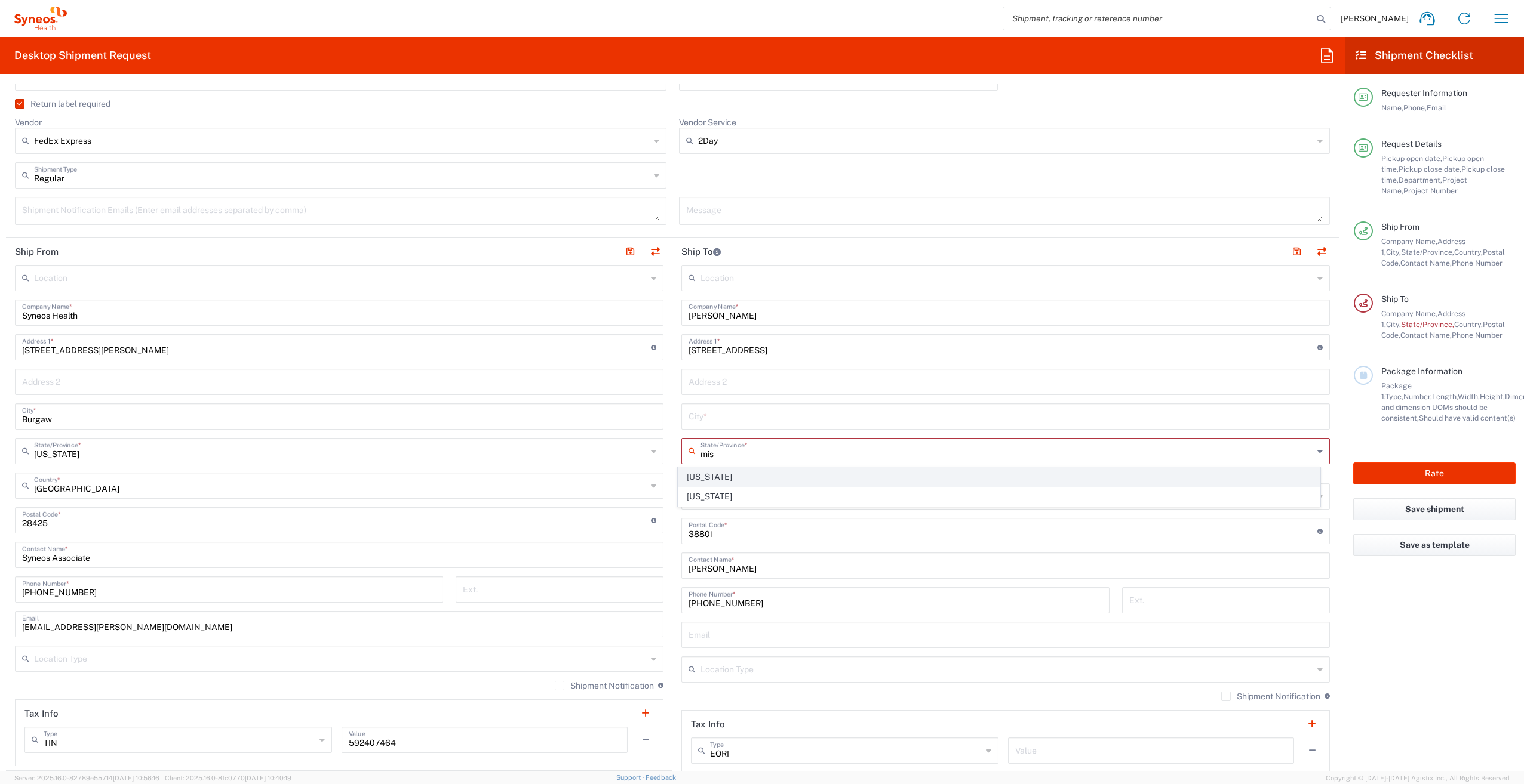
click at [707, 480] on span "[US_STATE]" at bounding box center [998, 477] width 642 height 18
type input "[US_STATE]"
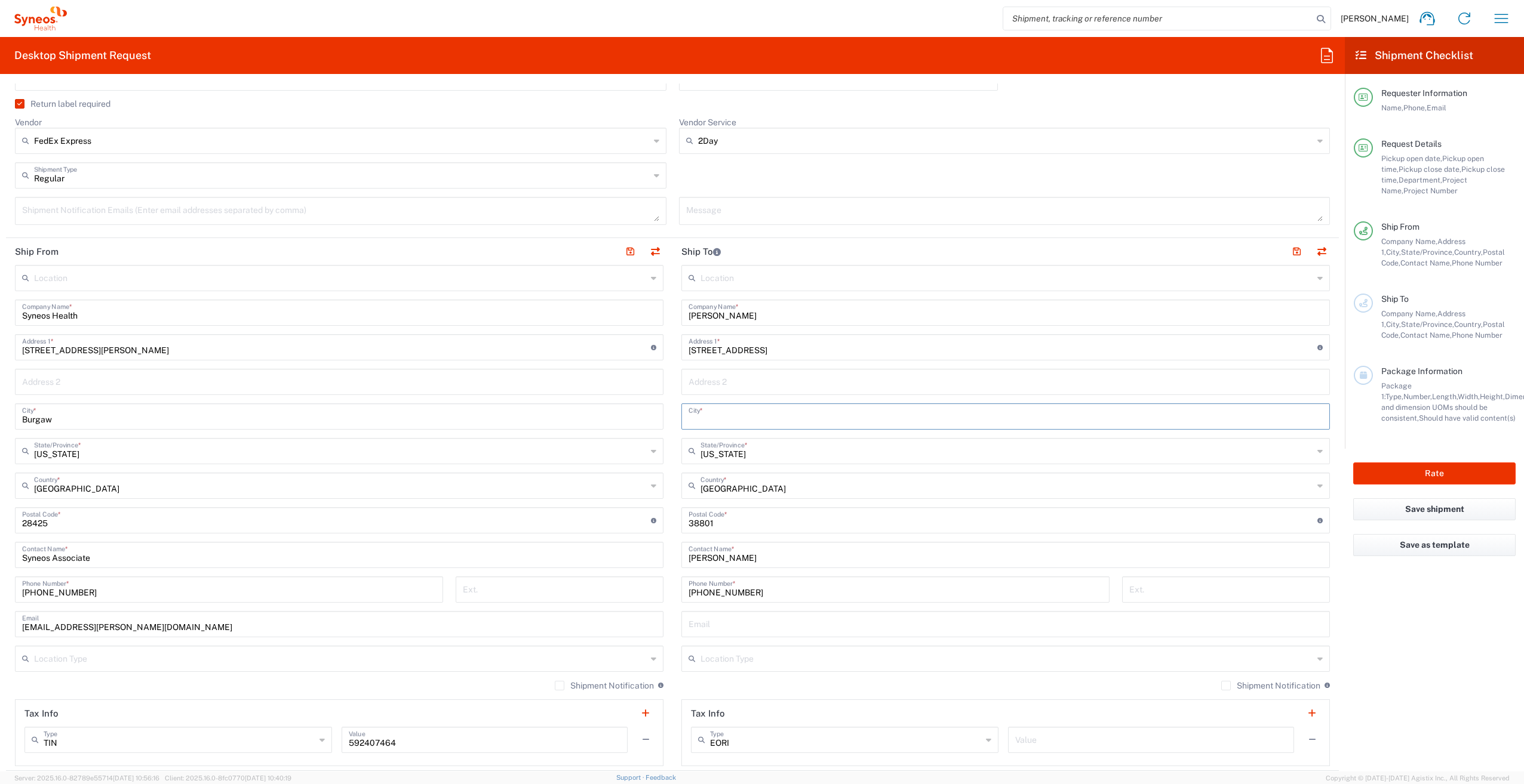
click at [732, 416] on input "text" at bounding box center [1005, 416] width 635 height 21
click at [841, 343] on input "[STREET_ADDRESS]" at bounding box center [1002, 346] width 629 height 21
drag, startPoint x: 820, startPoint y: 349, endPoint x: 790, endPoint y: 348, distance: 30.0
click at [790, 348] on input "[STREET_ADDRESS]" at bounding box center [1002, 346] width 629 height 21
type input "[STREET_ADDRESS]"
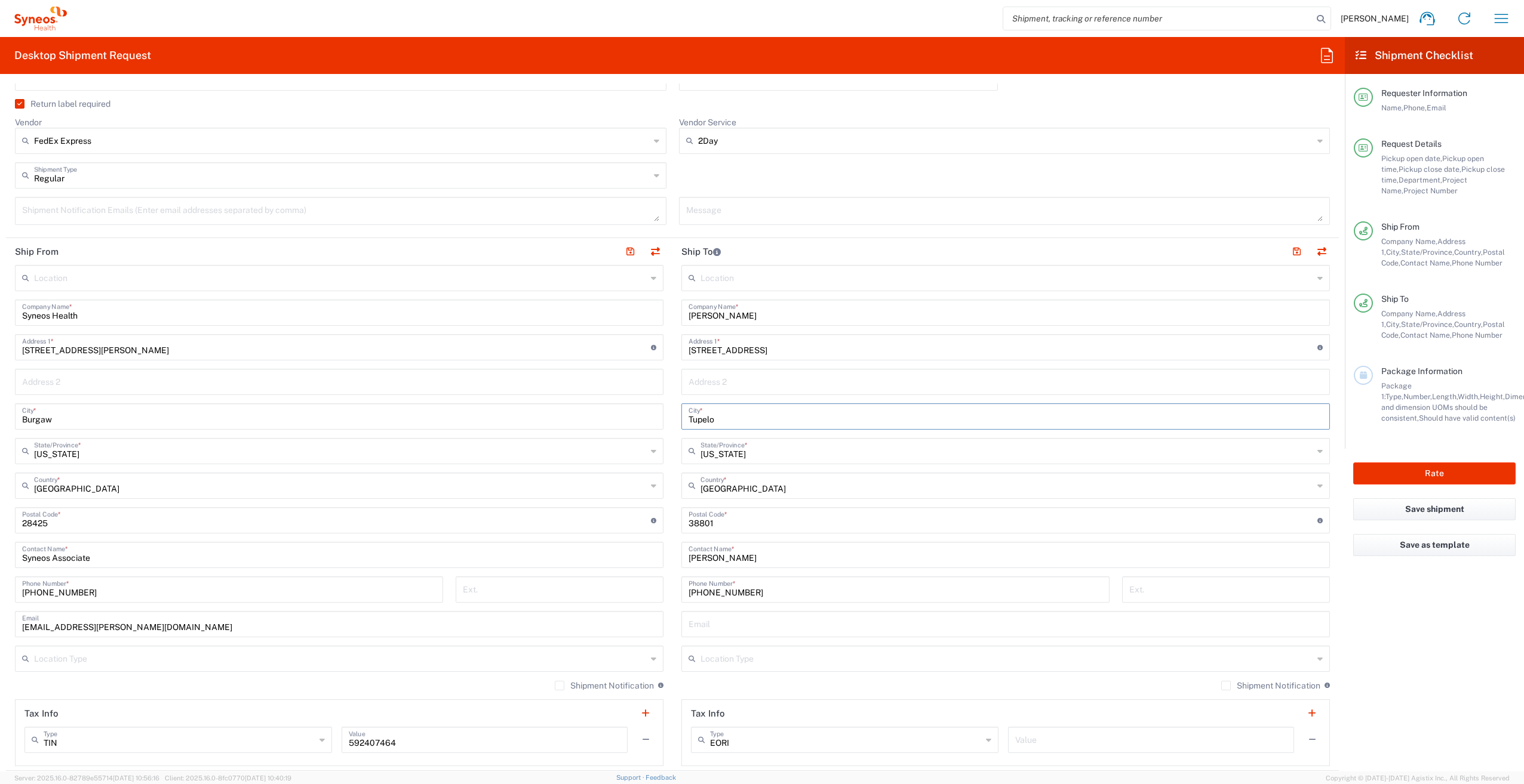
type input "Tupelo"
click at [745, 388] on input "text" at bounding box center [1005, 380] width 635 height 21
click at [672, 405] on main "Location [PERSON_NAME] LLC-[GEOGRAPHIC_DATA] [GEOGRAPHIC_DATA] [GEOGRAPHIC_DATA…" at bounding box center [1005, 515] width 666 height 501
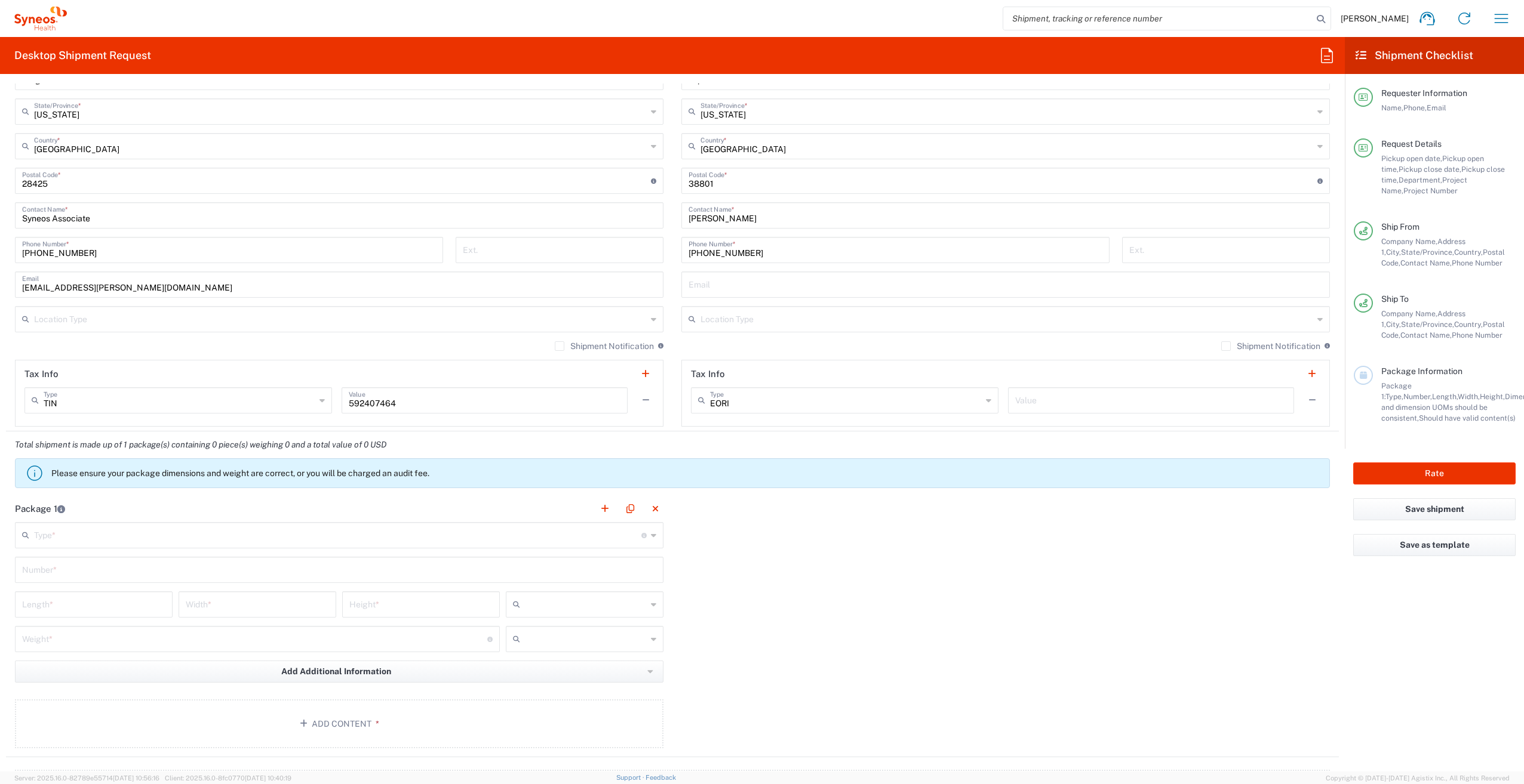
scroll to position [717, 0]
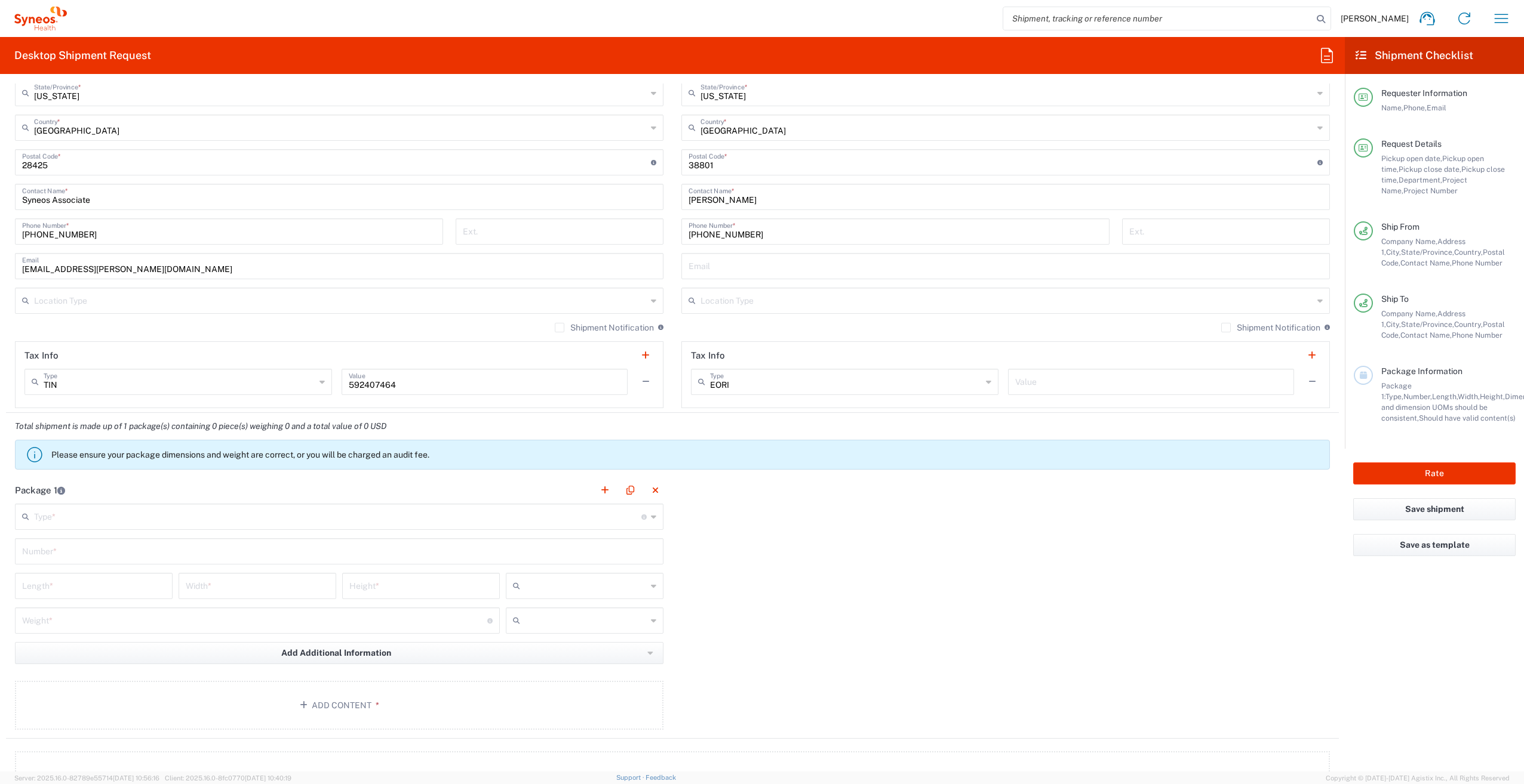
click at [134, 514] on input "text" at bounding box center [337, 516] width 607 height 21
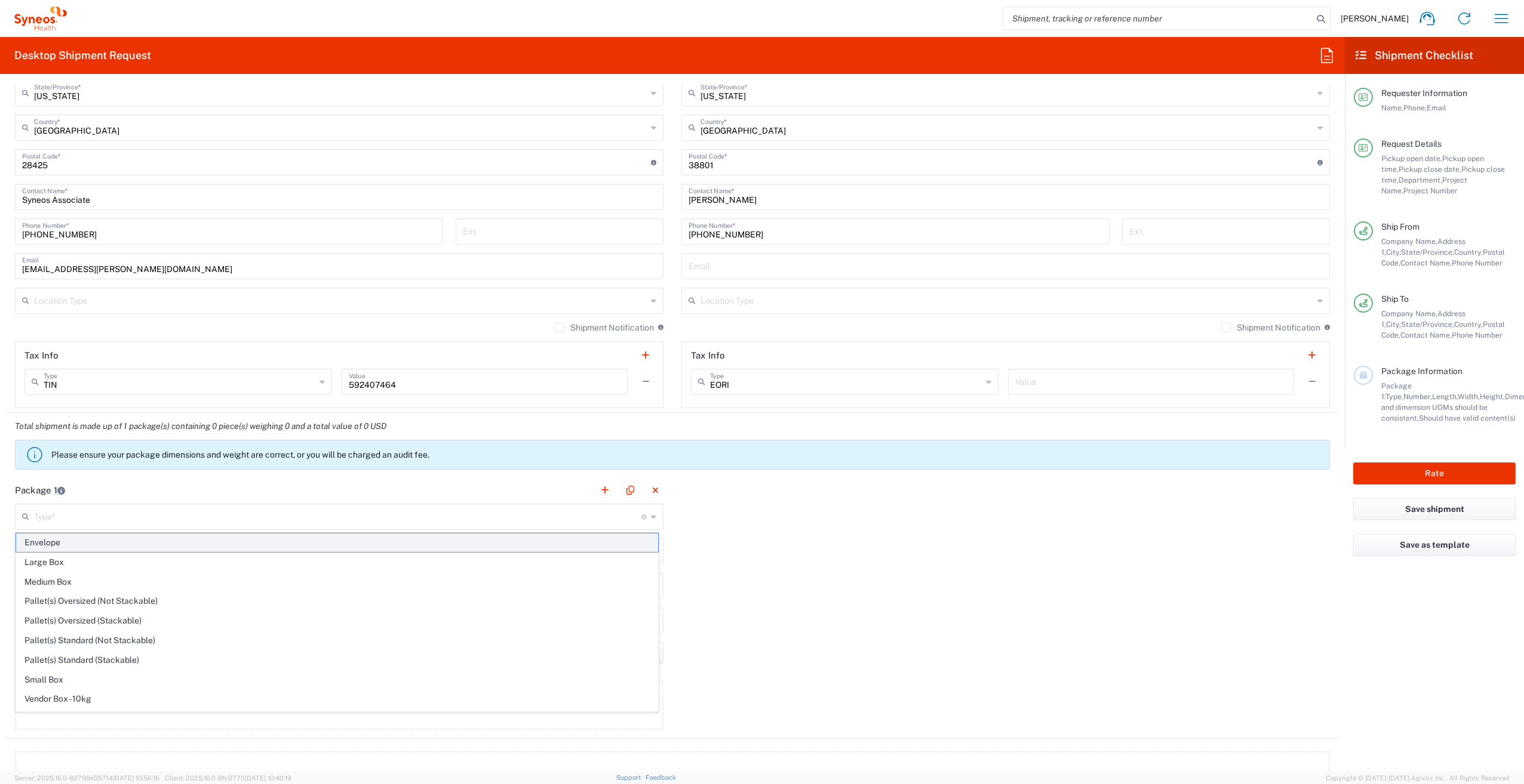
click at [102, 541] on span "Envelope" at bounding box center [336, 543] width 642 height 18
type input "Envelope"
type input "1"
type input "9.5"
type input "12.5"
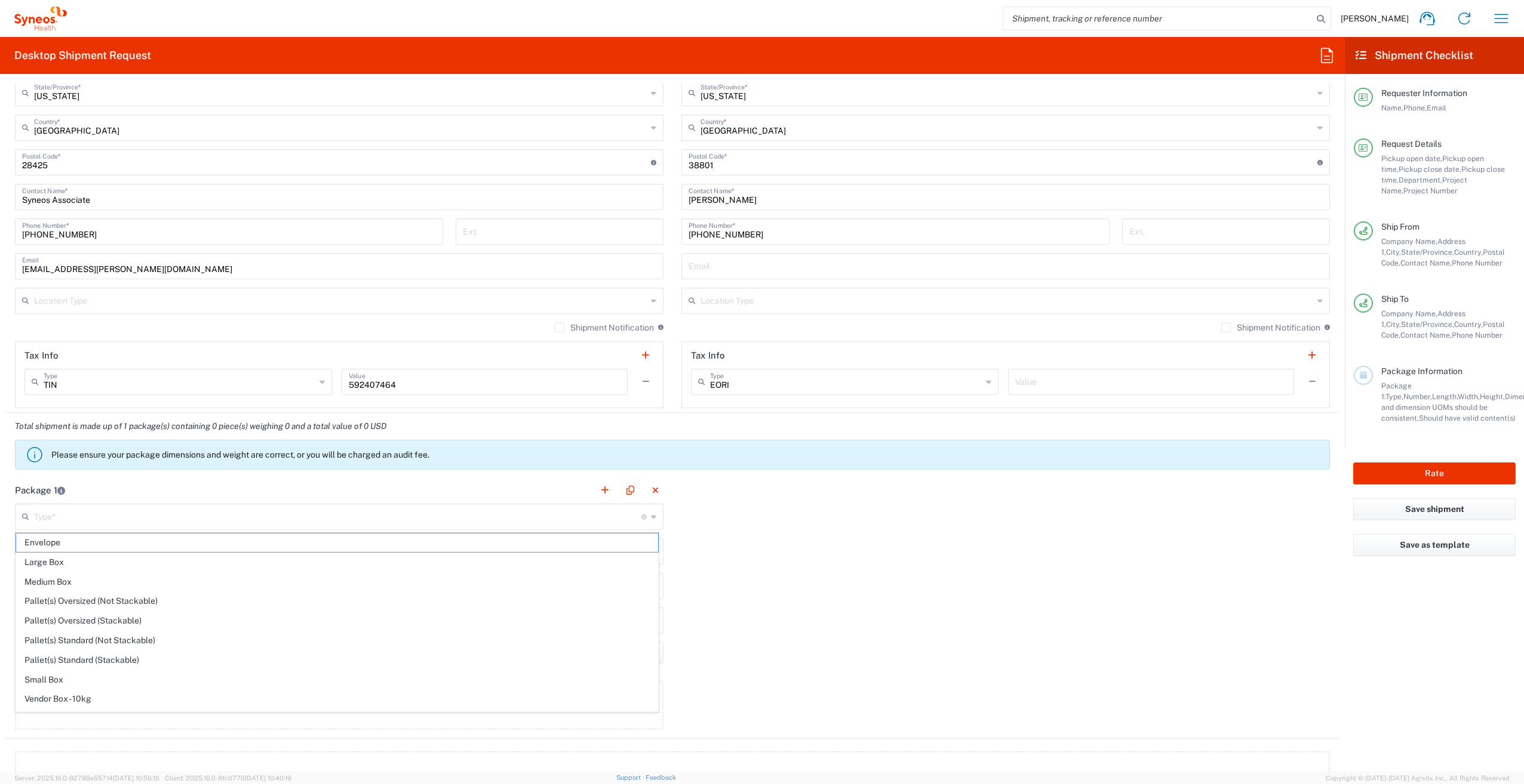
type input "0.25"
type input "in"
type input "0.45"
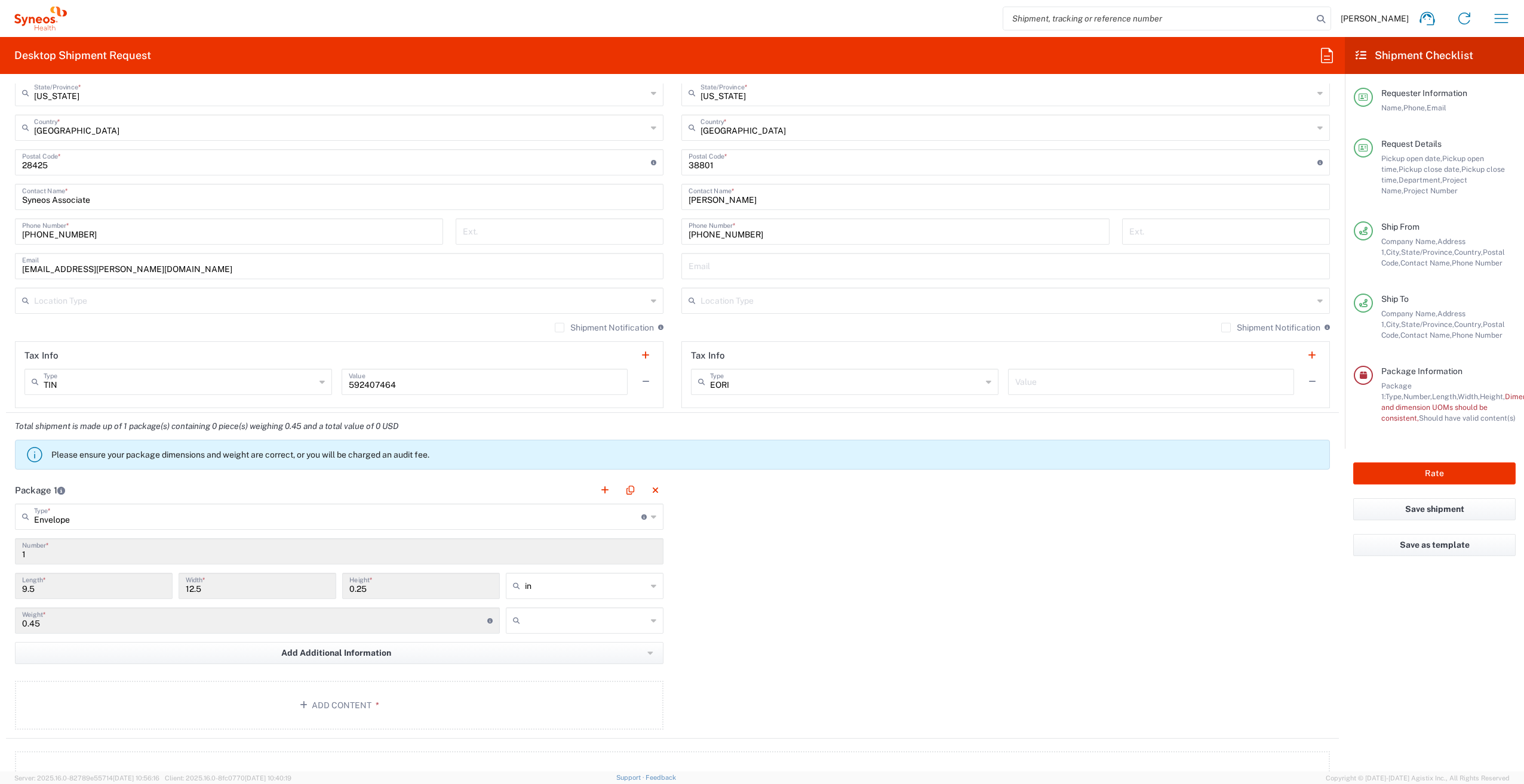
click at [646, 624] on div at bounding box center [585, 621] width 158 height 26
click at [563, 664] on span "lbs" at bounding box center [580, 667] width 154 height 18
type input "lbs"
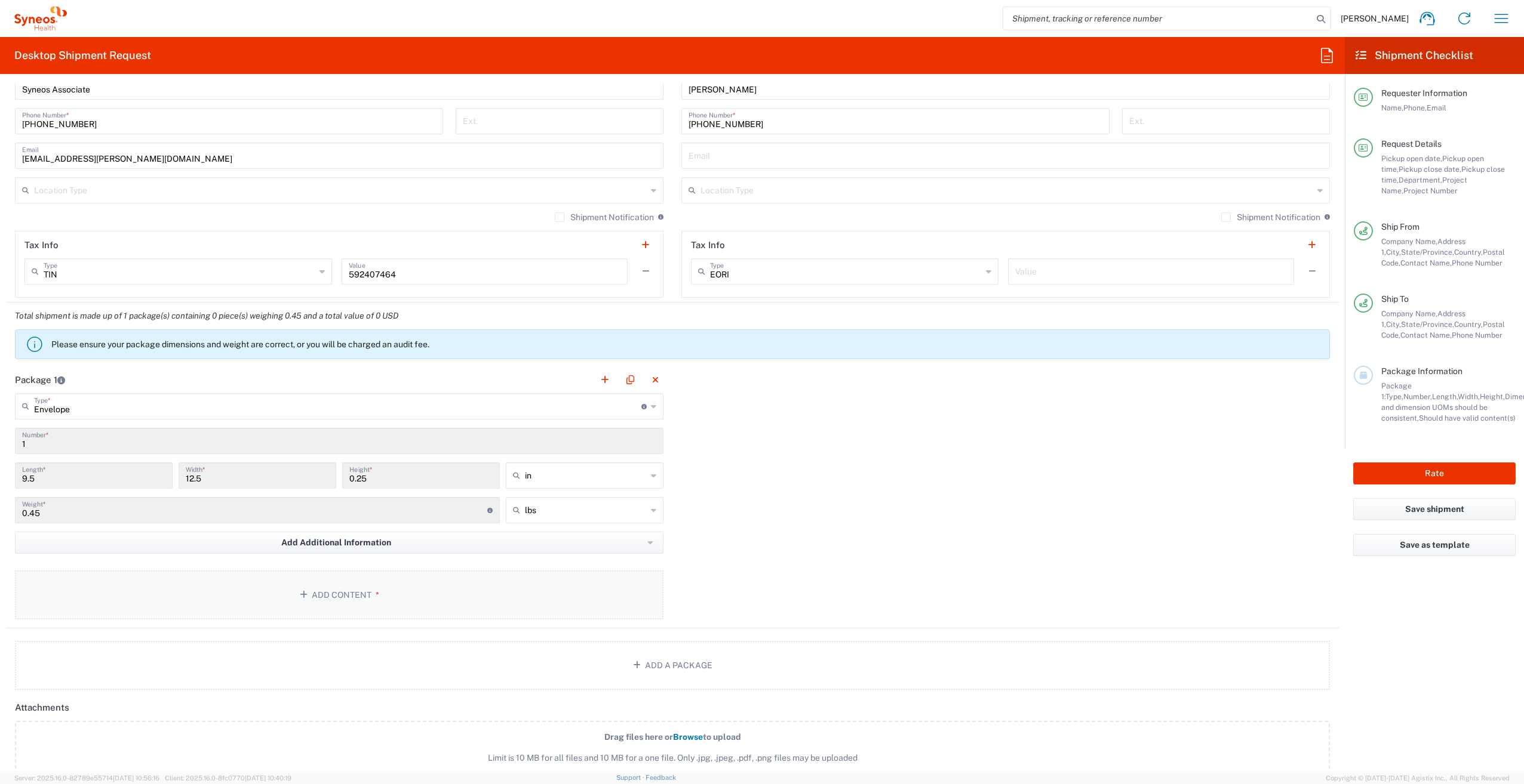
scroll to position [836, 0]
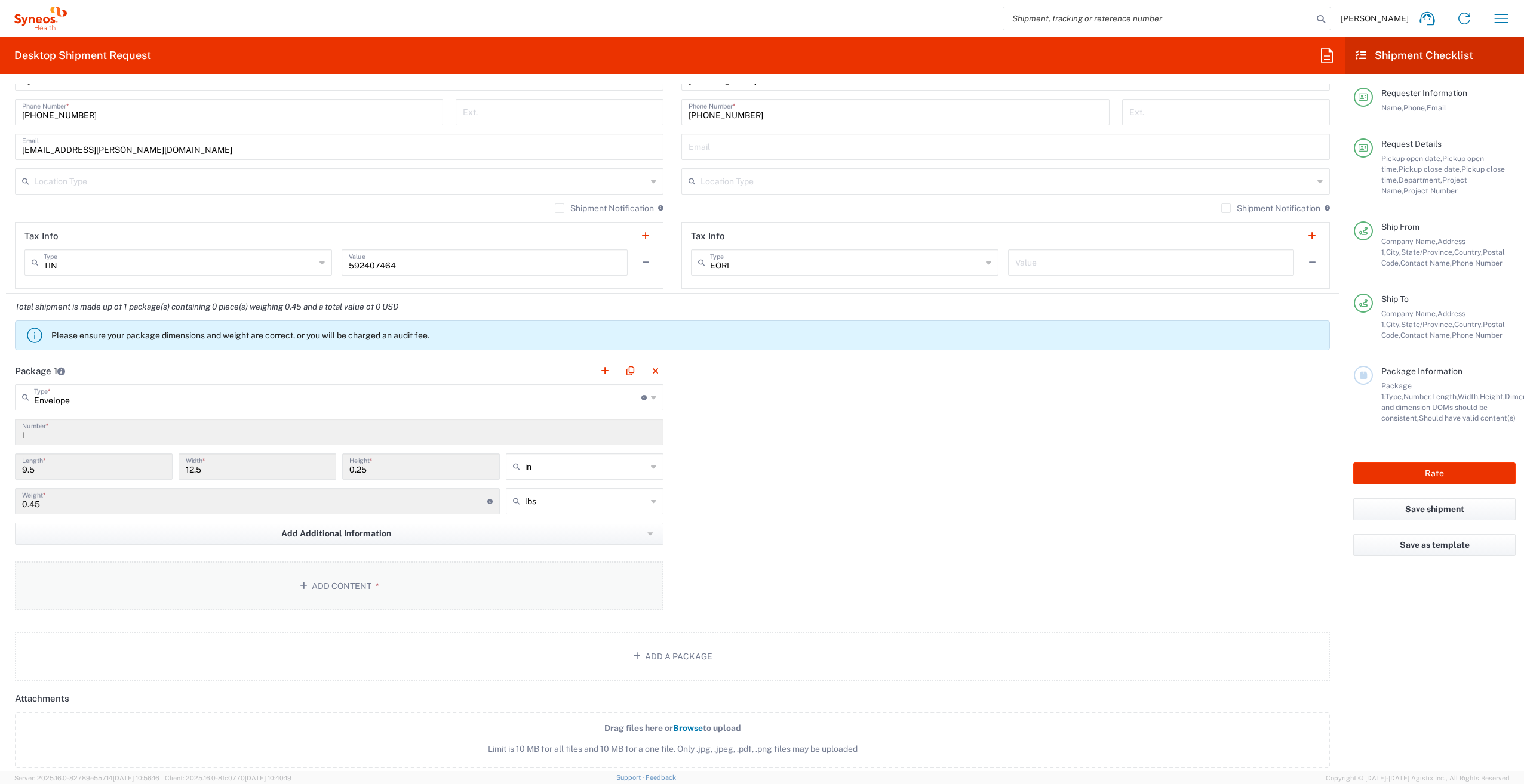
click at [321, 586] on button "Add Content *" at bounding box center [339, 585] width 648 height 49
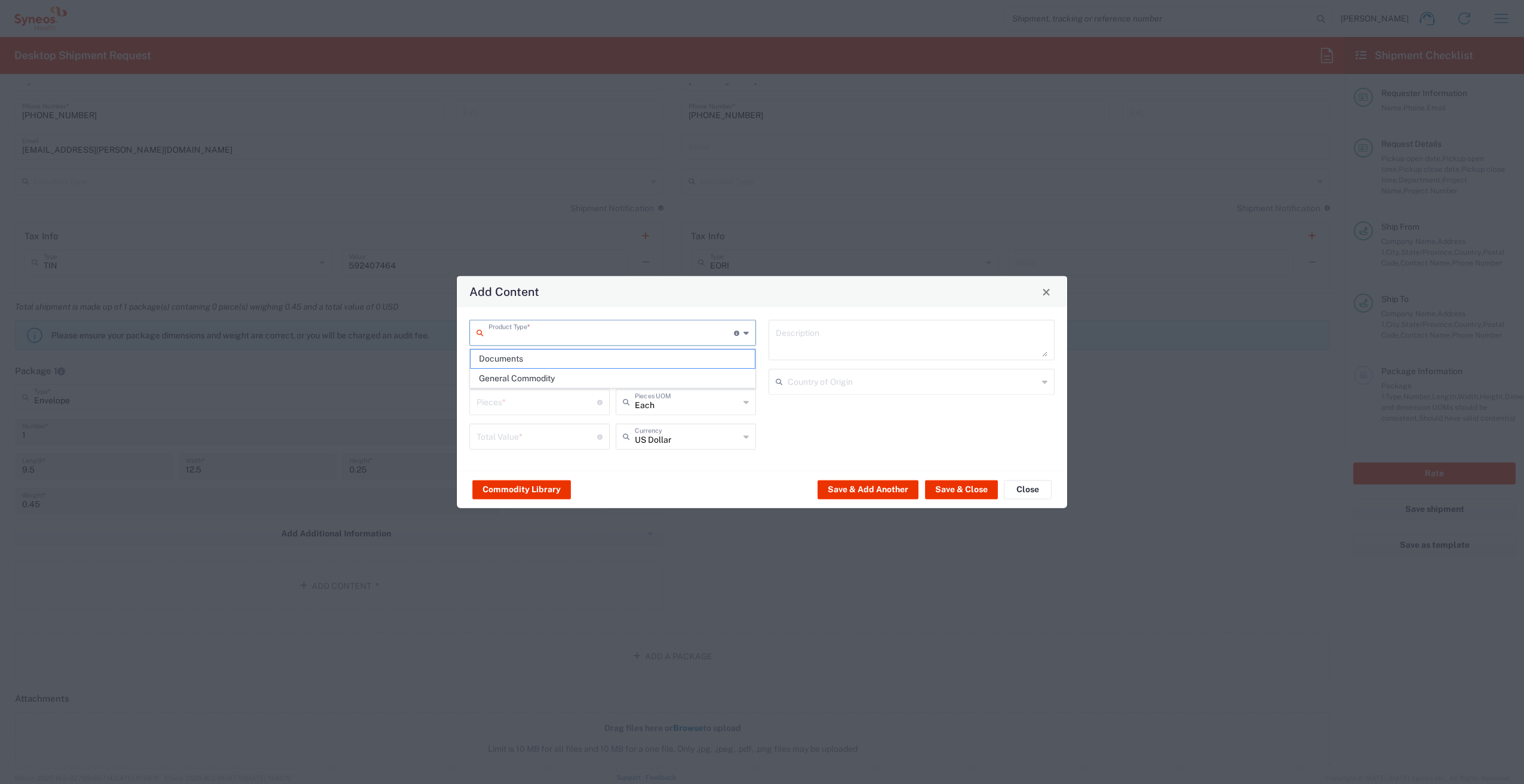
click at [554, 335] on input "text" at bounding box center [611, 332] width 246 height 21
click at [529, 358] on span "Documents" at bounding box center [612, 359] width 284 height 18
type input "Documents"
type input "1"
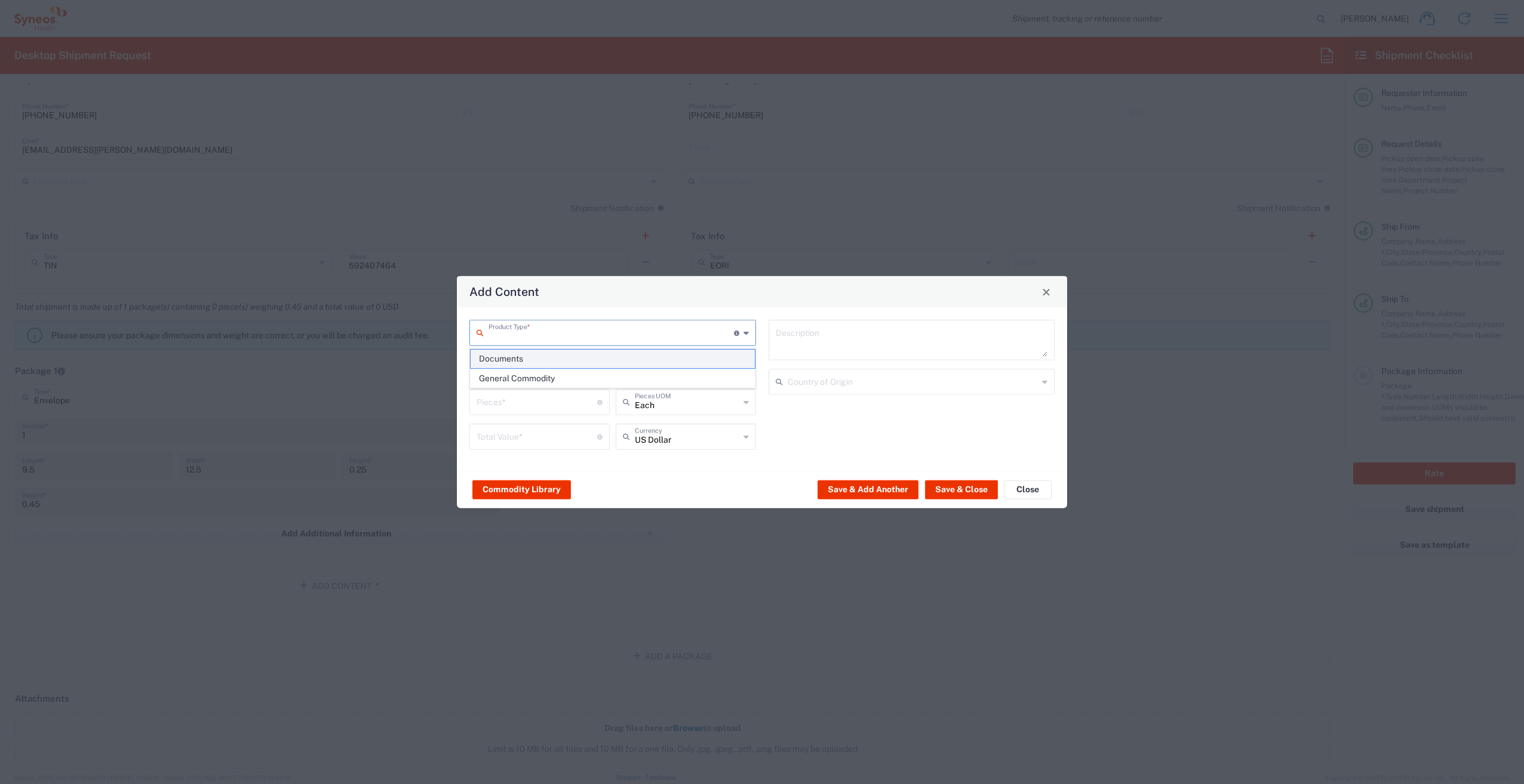
type input "1"
type textarea "Documents"
click at [546, 404] on input "1" at bounding box center [537, 401] width 121 height 21
type input "2"
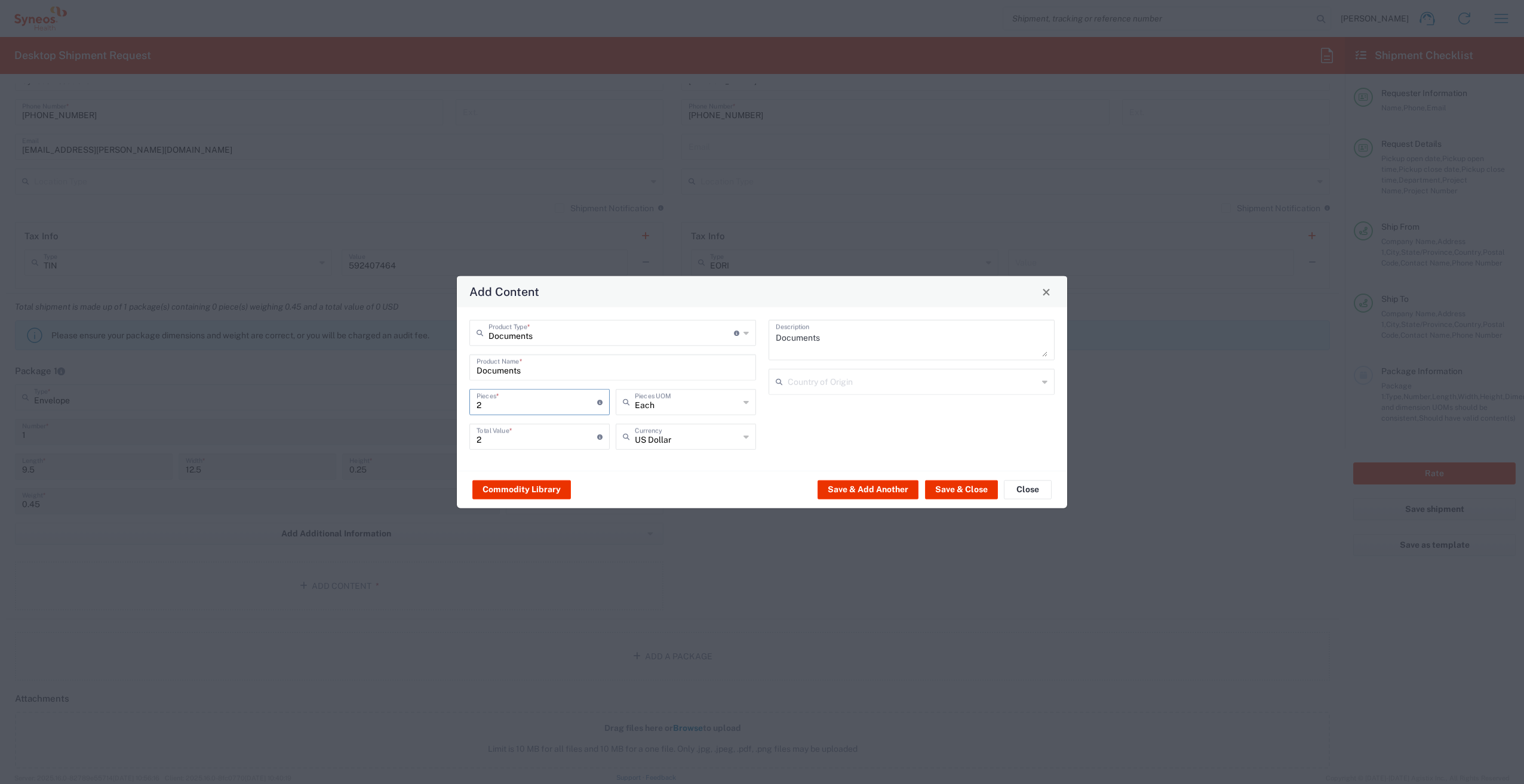
type input "22"
click at [548, 443] on input "22" at bounding box center [537, 436] width 121 height 21
type input "2"
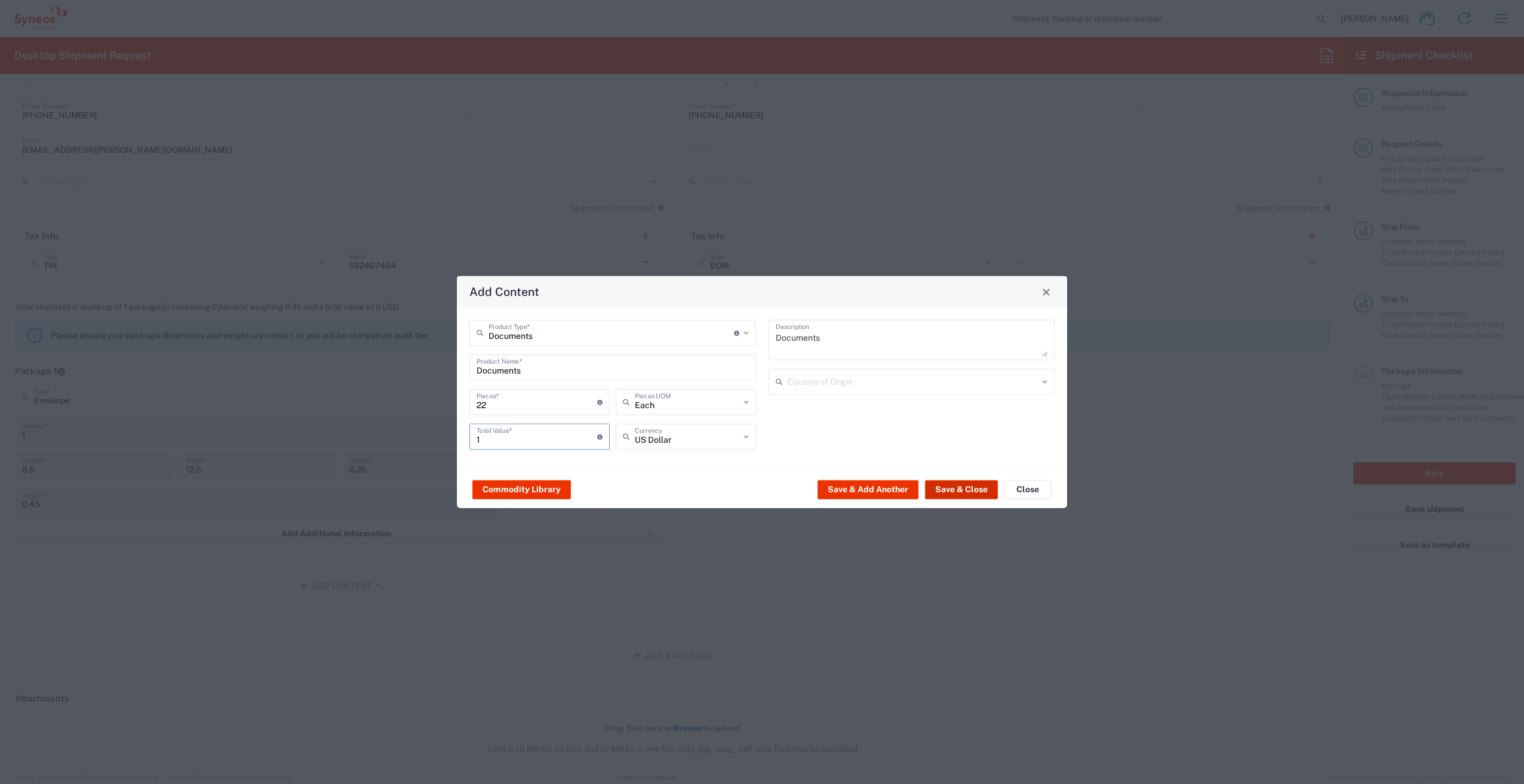
type input "1"
click at [951, 487] on button "Save & Close" at bounding box center [961, 489] width 73 height 19
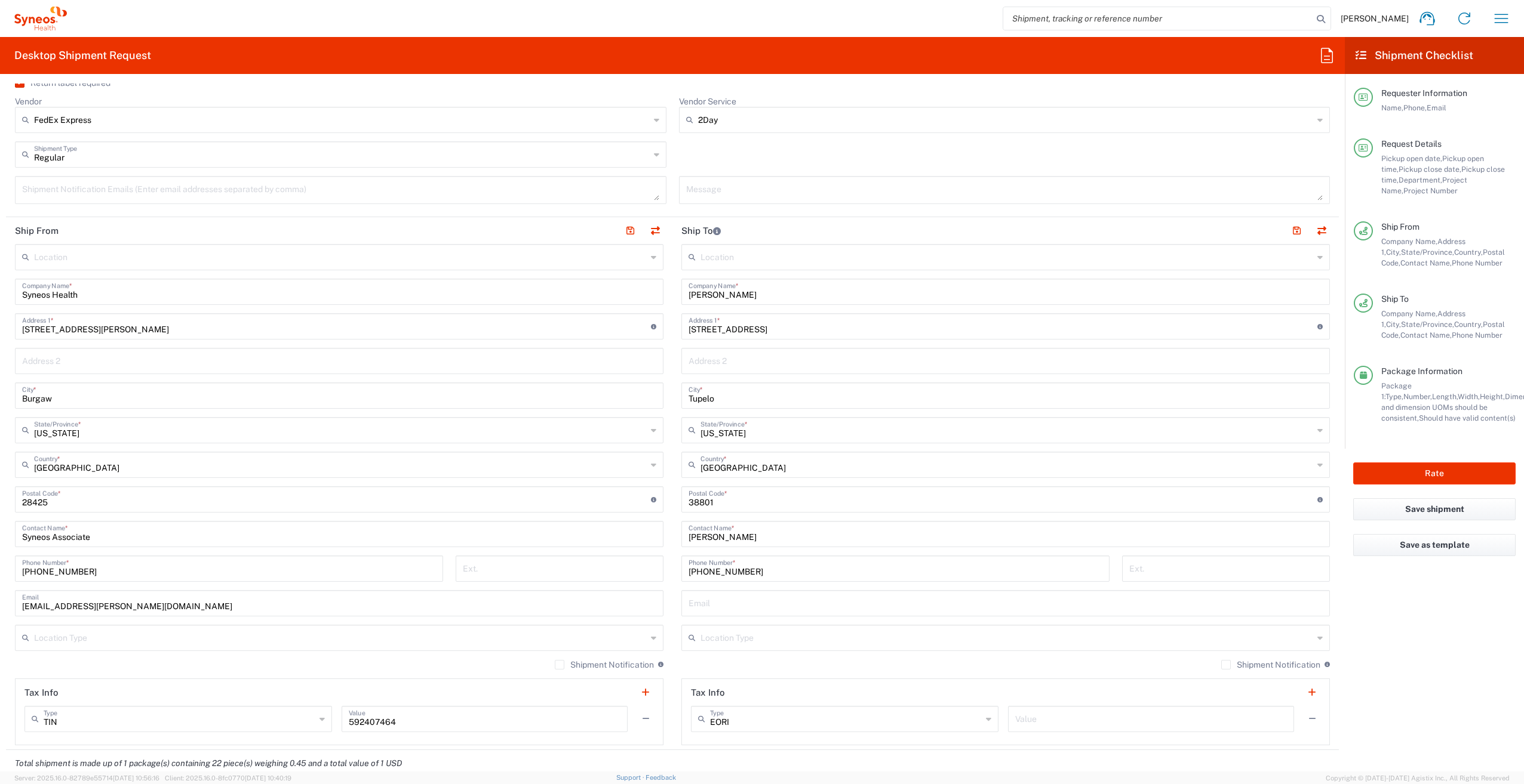
scroll to position [358, 0]
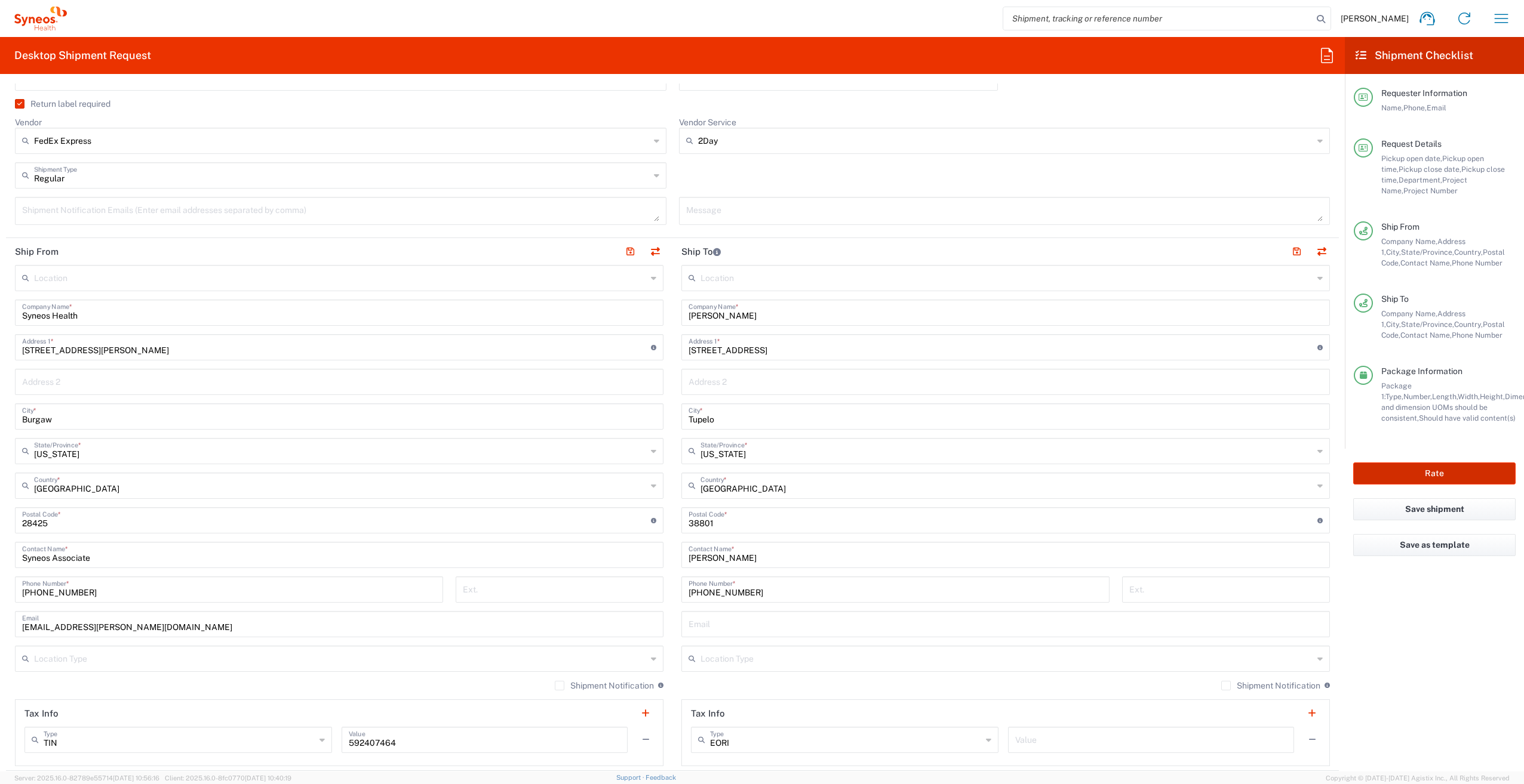
click at [1431, 471] on button "Rate" at bounding box center [1434, 474] width 163 height 22
type input "7054655"
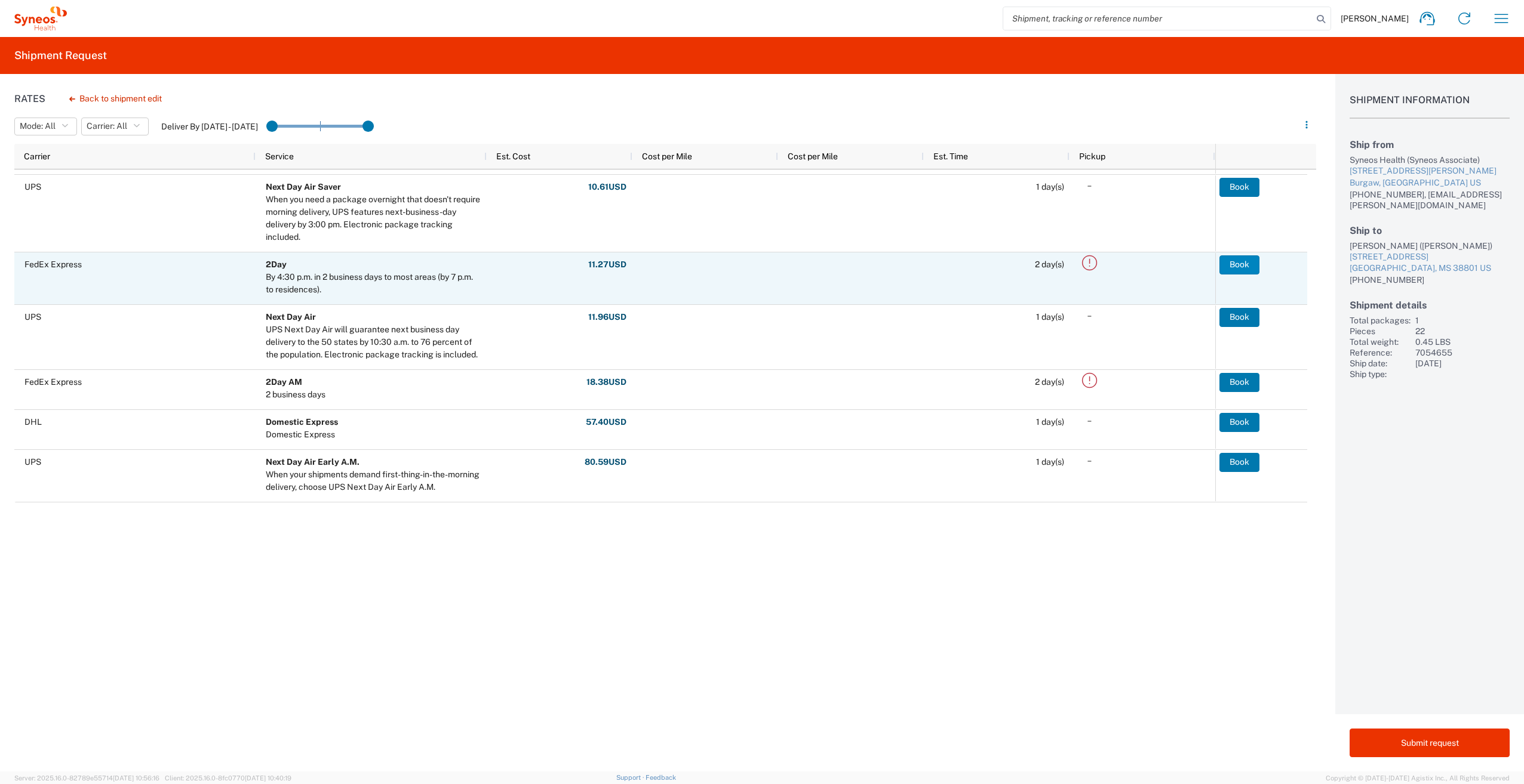
click at [1242, 262] on button "Book" at bounding box center [1239, 265] width 40 height 19
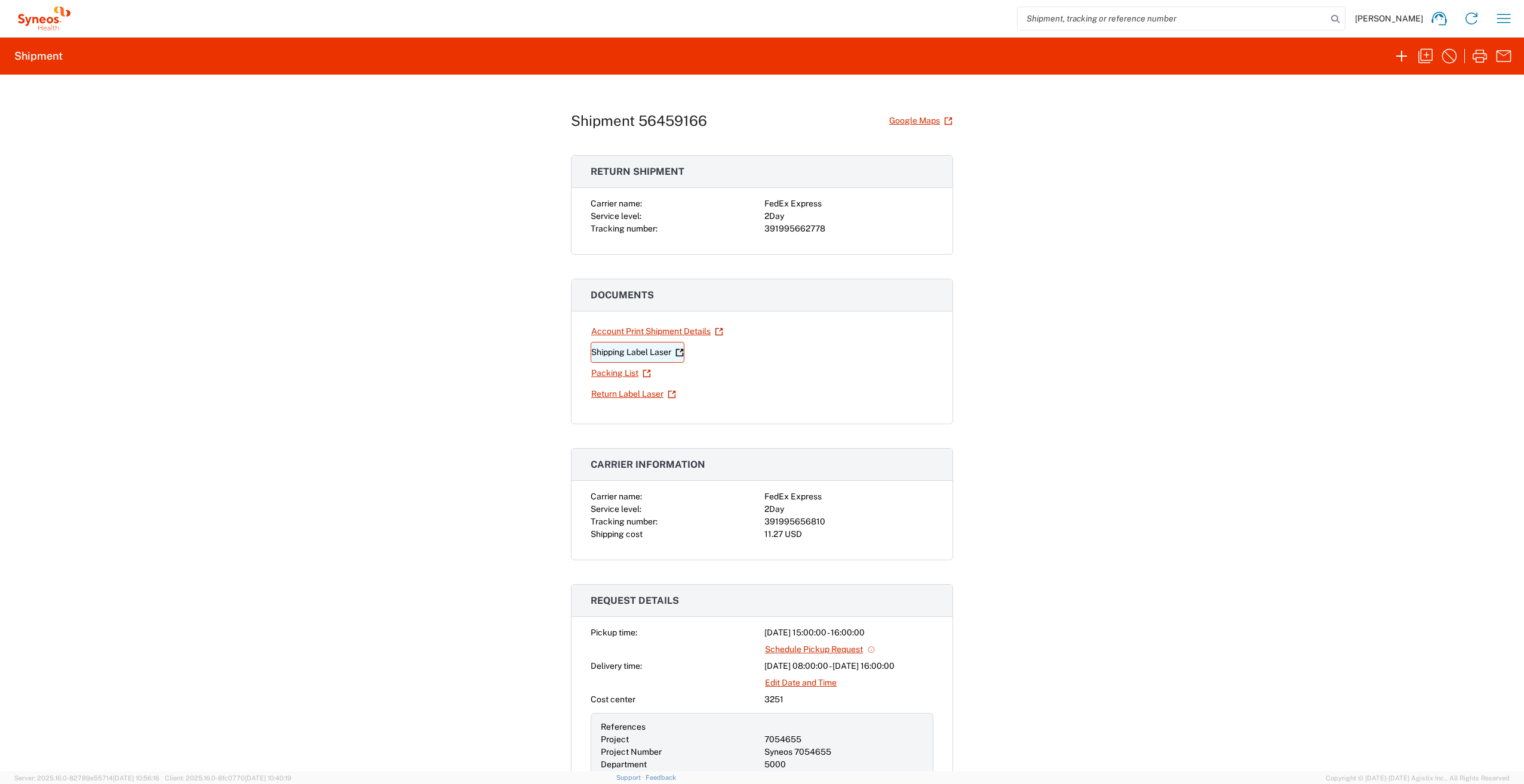
click at [636, 356] on link "Shipping Label Laser" at bounding box center [636, 352] width 93 height 21
click at [633, 396] on link "Return Label Laser" at bounding box center [633, 394] width 86 height 21
click at [626, 352] on link "Shipping Label Laser" at bounding box center [636, 352] width 93 height 21
click at [1400, 51] on icon "button" at bounding box center [1401, 55] width 19 height 19
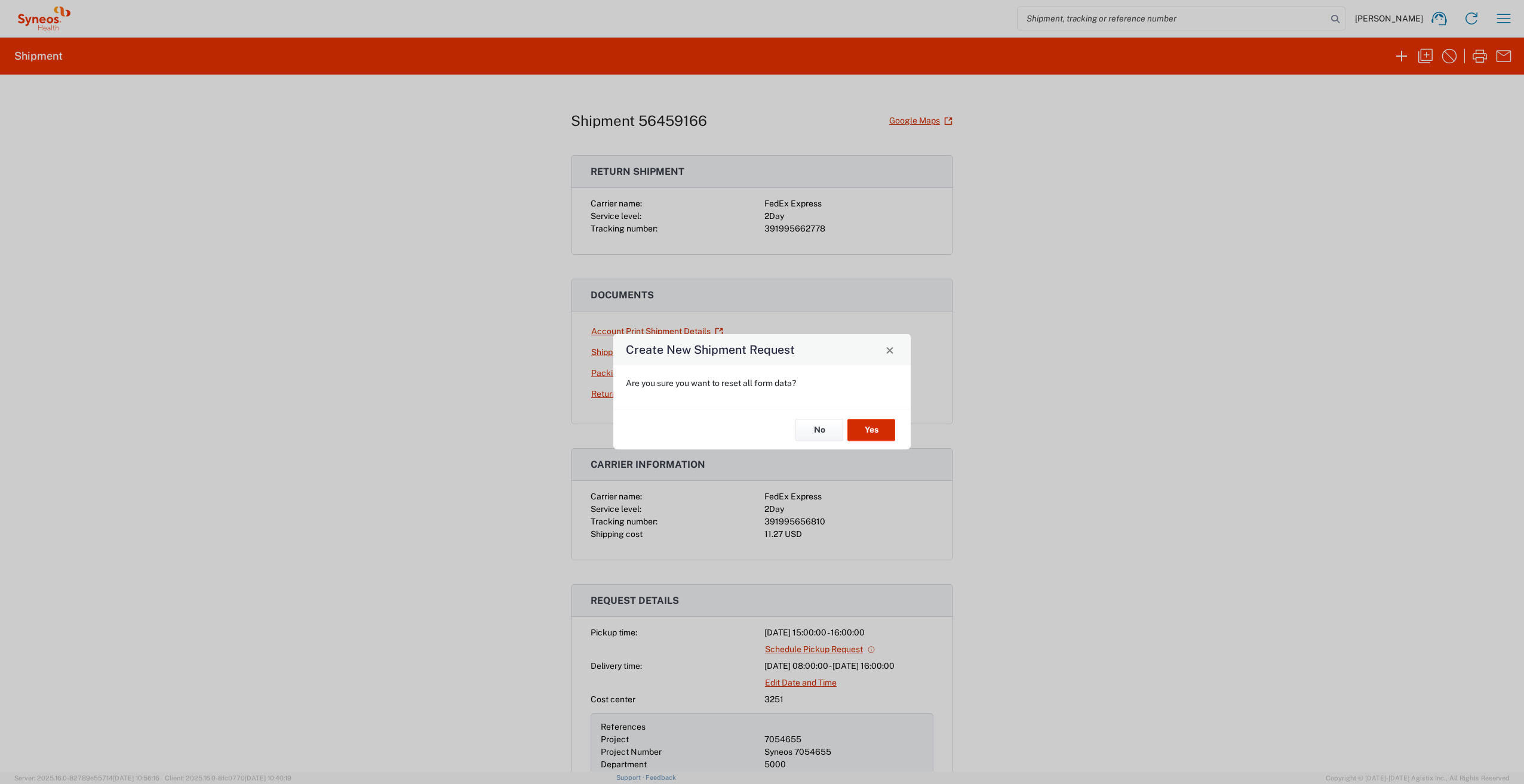
click at [871, 436] on button "Yes" at bounding box center [871, 430] width 48 height 22
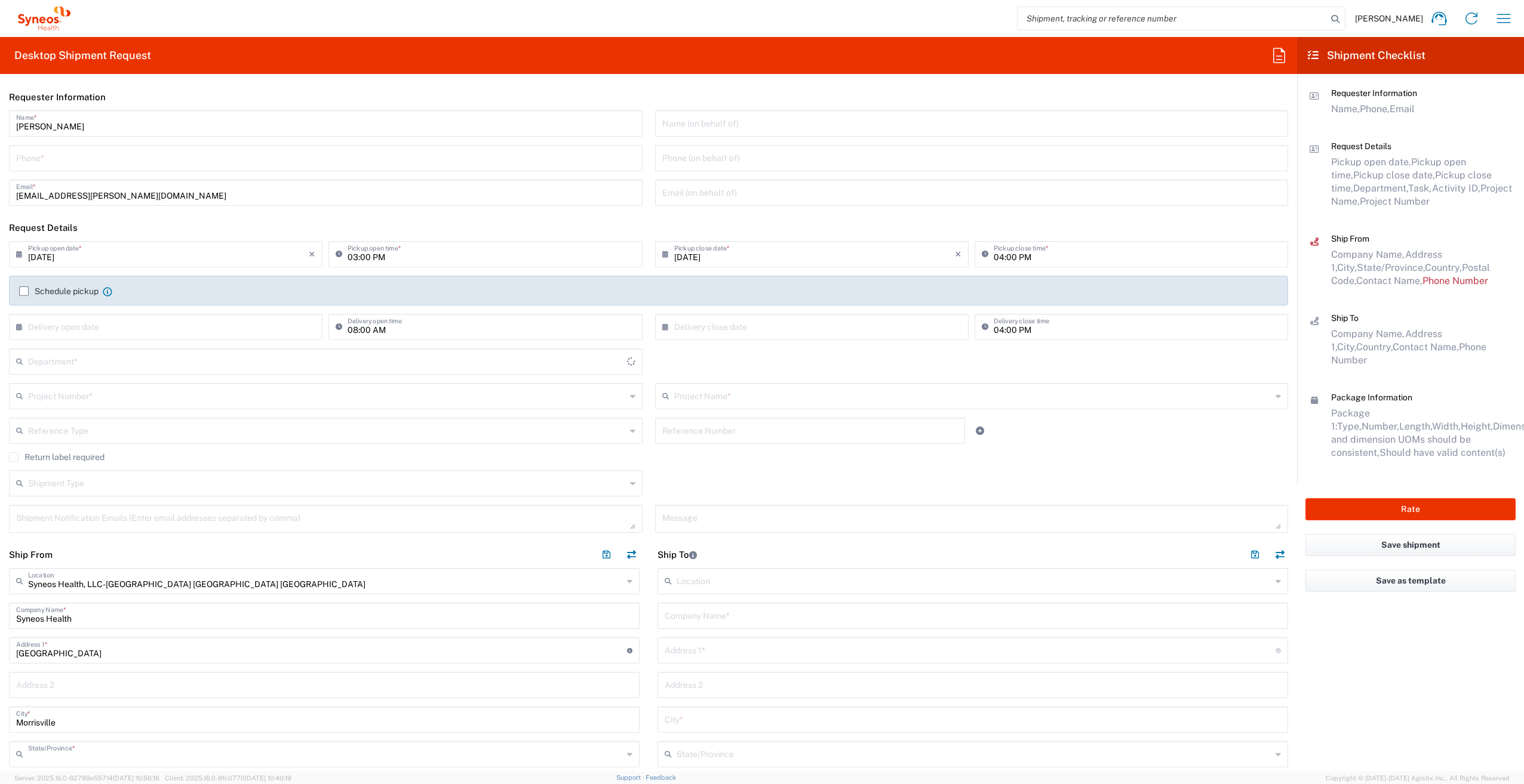
type input "[US_STATE]"
type input "3251"
drag, startPoint x: 106, startPoint y: 127, endPoint x: -6, endPoint y: 225, distance: 148.8
click at [0, 225] on html "[PERSON_NAME] Home Shipment estimator Shipment tracking Desktop shipment reques…" at bounding box center [762, 392] width 1524 height 784
type input "Syneos Associate"
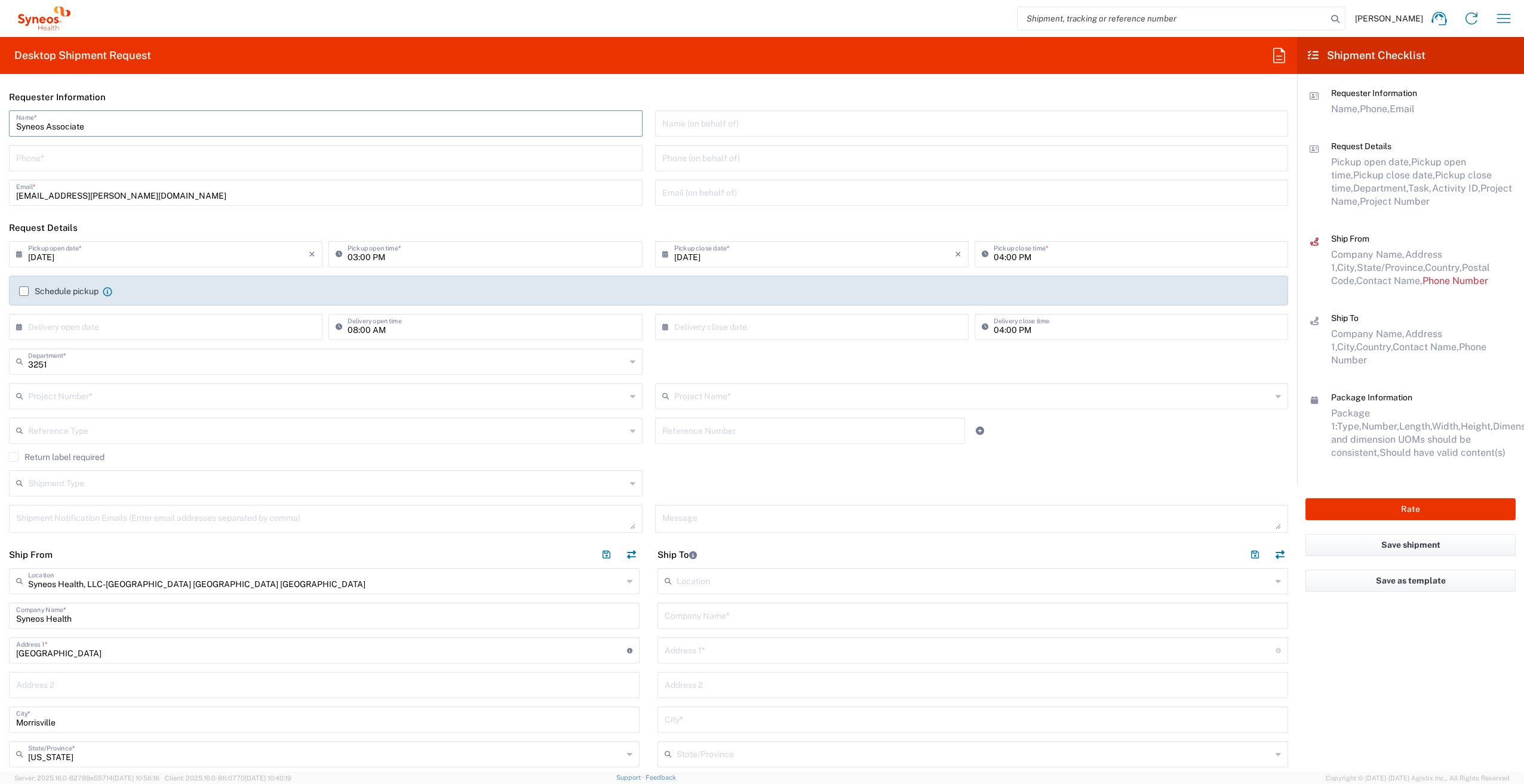
click at [26, 162] on input "tel" at bounding box center [325, 157] width 619 height 21
type input "[PHONE_NUMBER]"
click at [88, 327] on input "text" at bounding box center [168, 326] width 281 height 21
click at [134, 422] on span "11" at bounding box center [133, 418] width 18 height 17
type input "[DATE]"
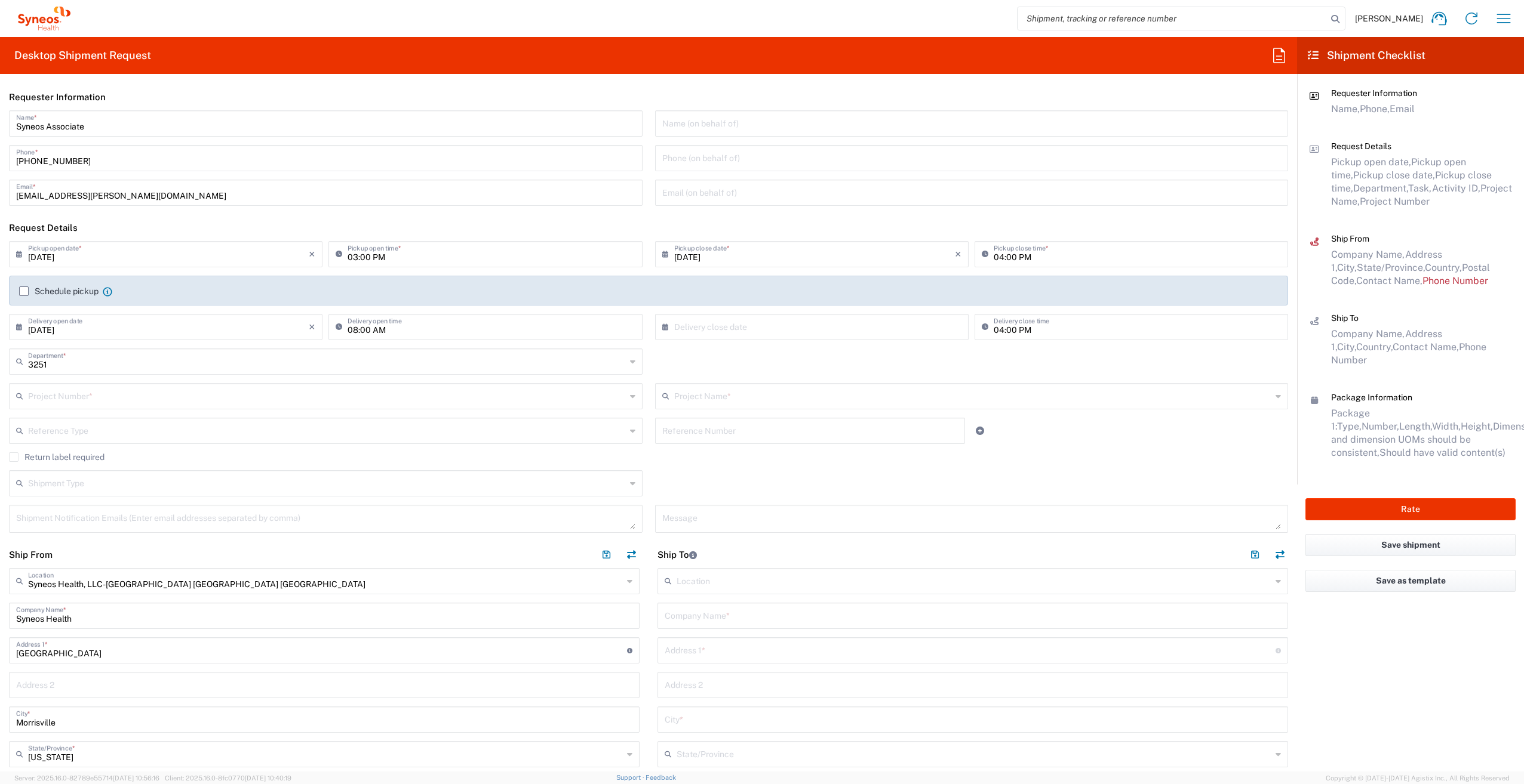
click at [765, 334] on input "text" at bounding box center [815, 326] width 281 height 21
click at [845, 417] on span "15" at bounding box center [842, 418] width 18 height 17
type input "[DATE]"
click at [112, 368] on input "text" at bounding box center [326, 360] width 598 height 21
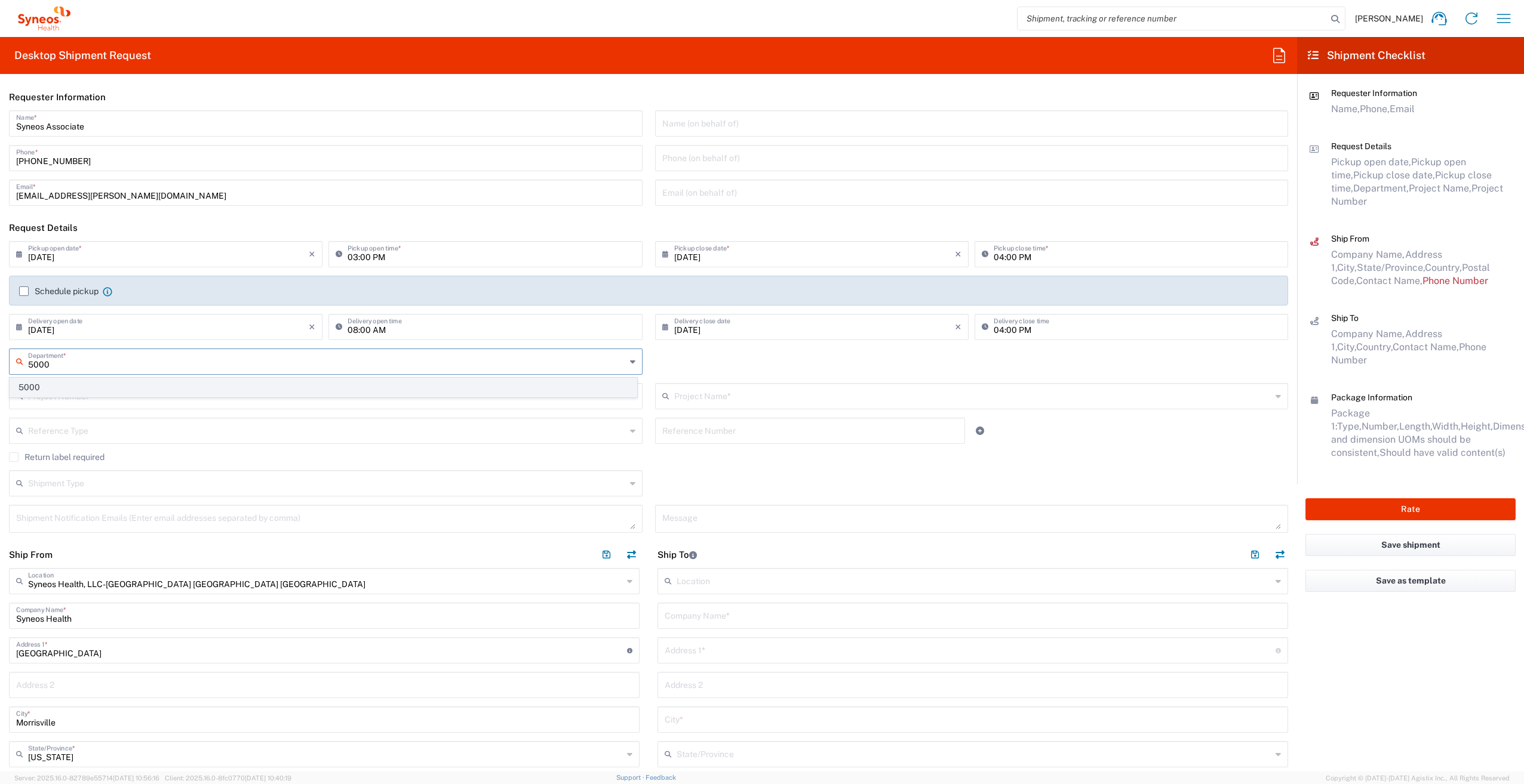
type input "5000"
click at [92, 388] on span "5000" at bounding box center [323, 388] width 626 height 18
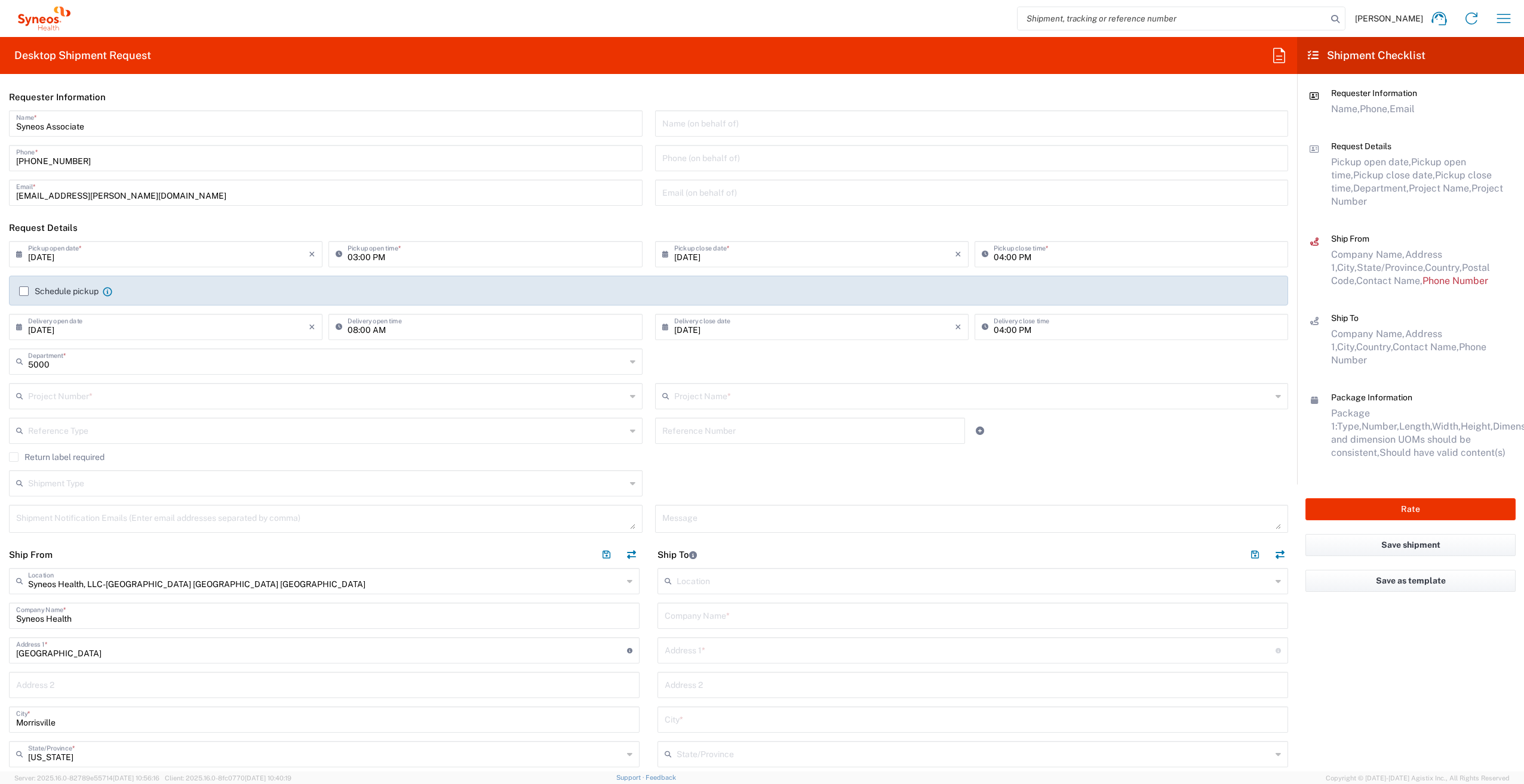
click at [89, 398] on input "text" at bounding box center [326, 395] width 598 height 21
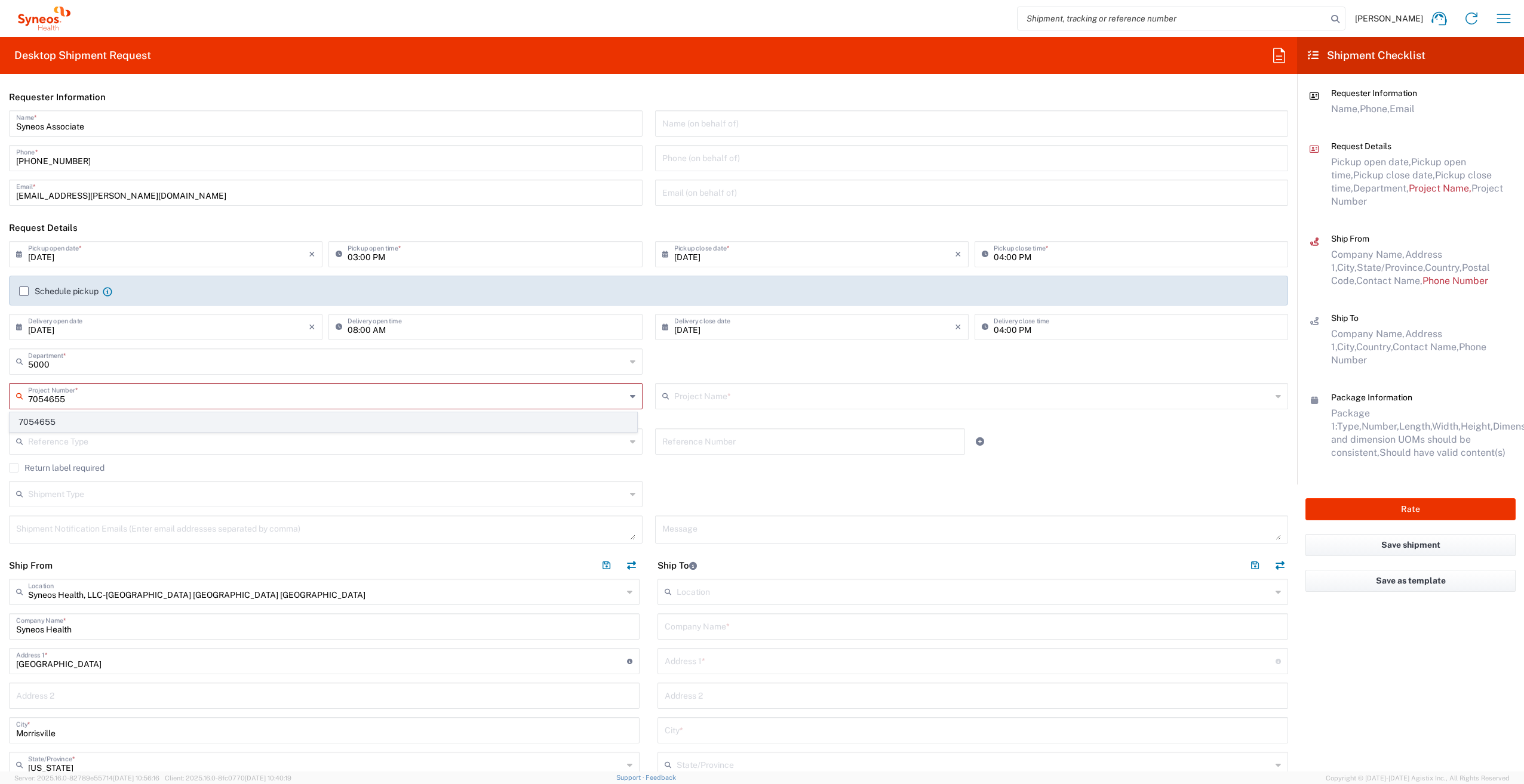
type input "7054655"
click at [80, 423] on span "7054655" at bounding box center [323, 422] width 626 height 18
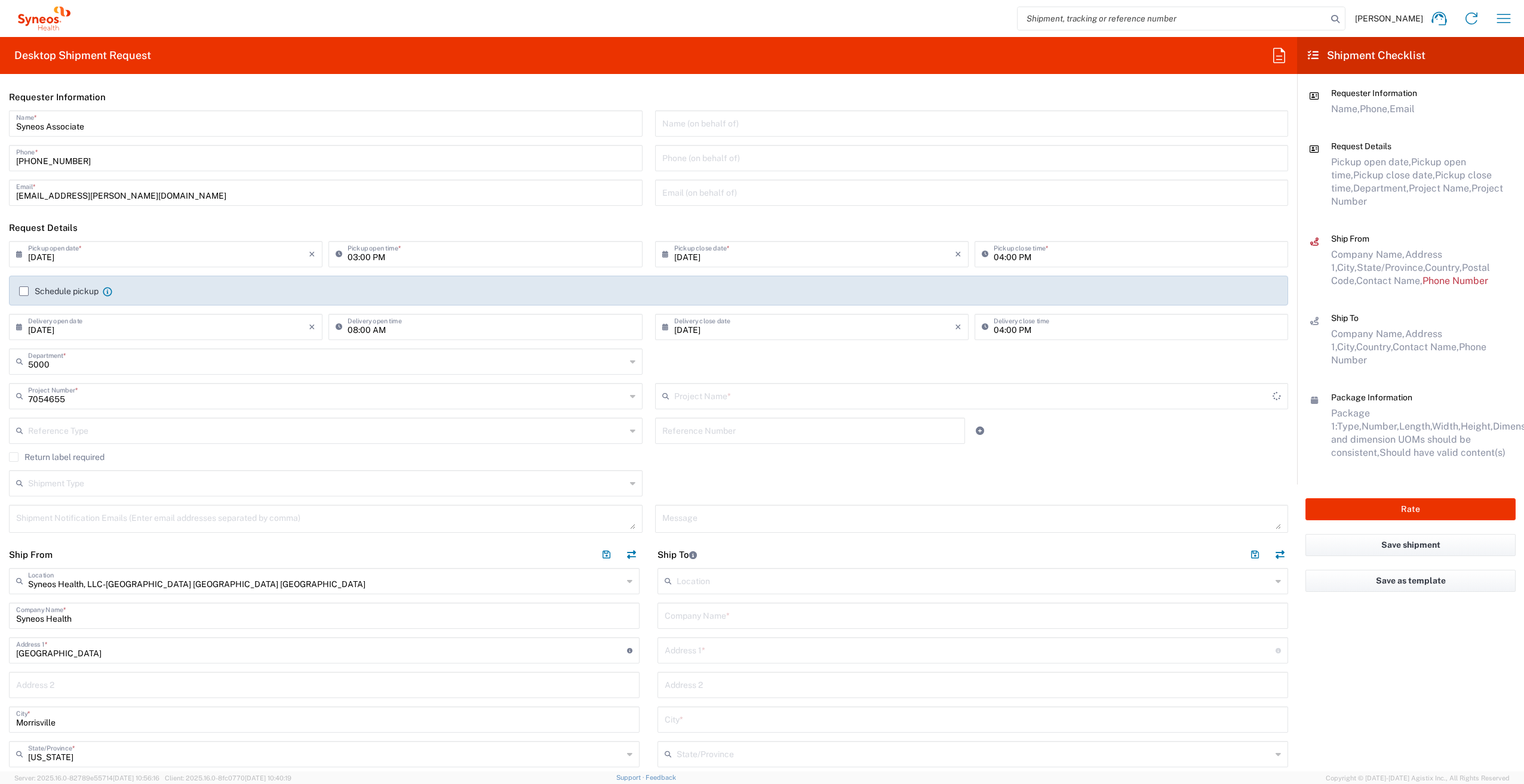
type input "Syneos 7054655"
click at [16, 457] on label "Return label required" at bounding box center [56, 457] width 95 height 9
click at [14, 457] on input "Return label required" at bounding box center [14, 457] width 0 height 0
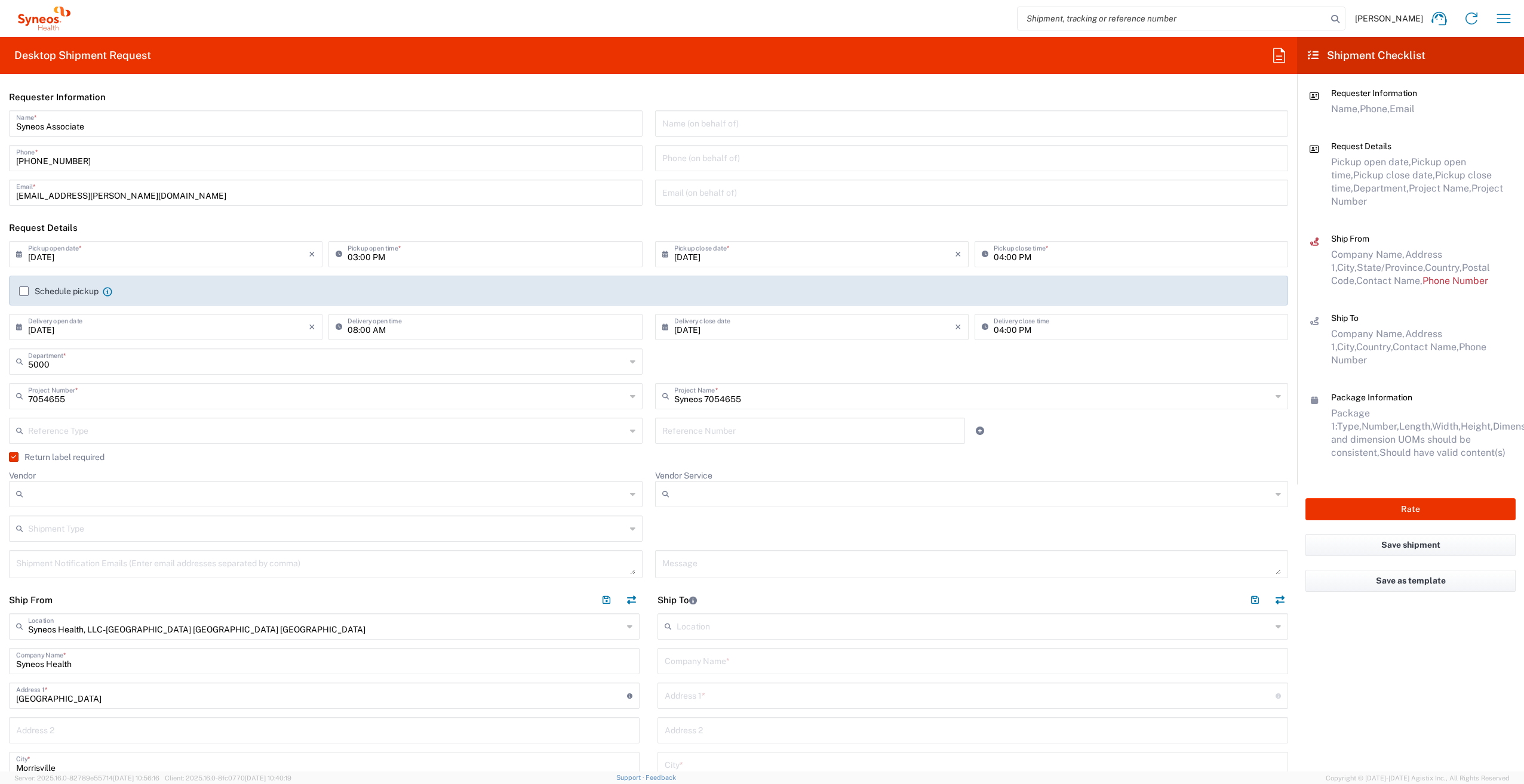
click at [46, 487] on input "Vendor" at bounding box center [326, 494] width 598 height 19
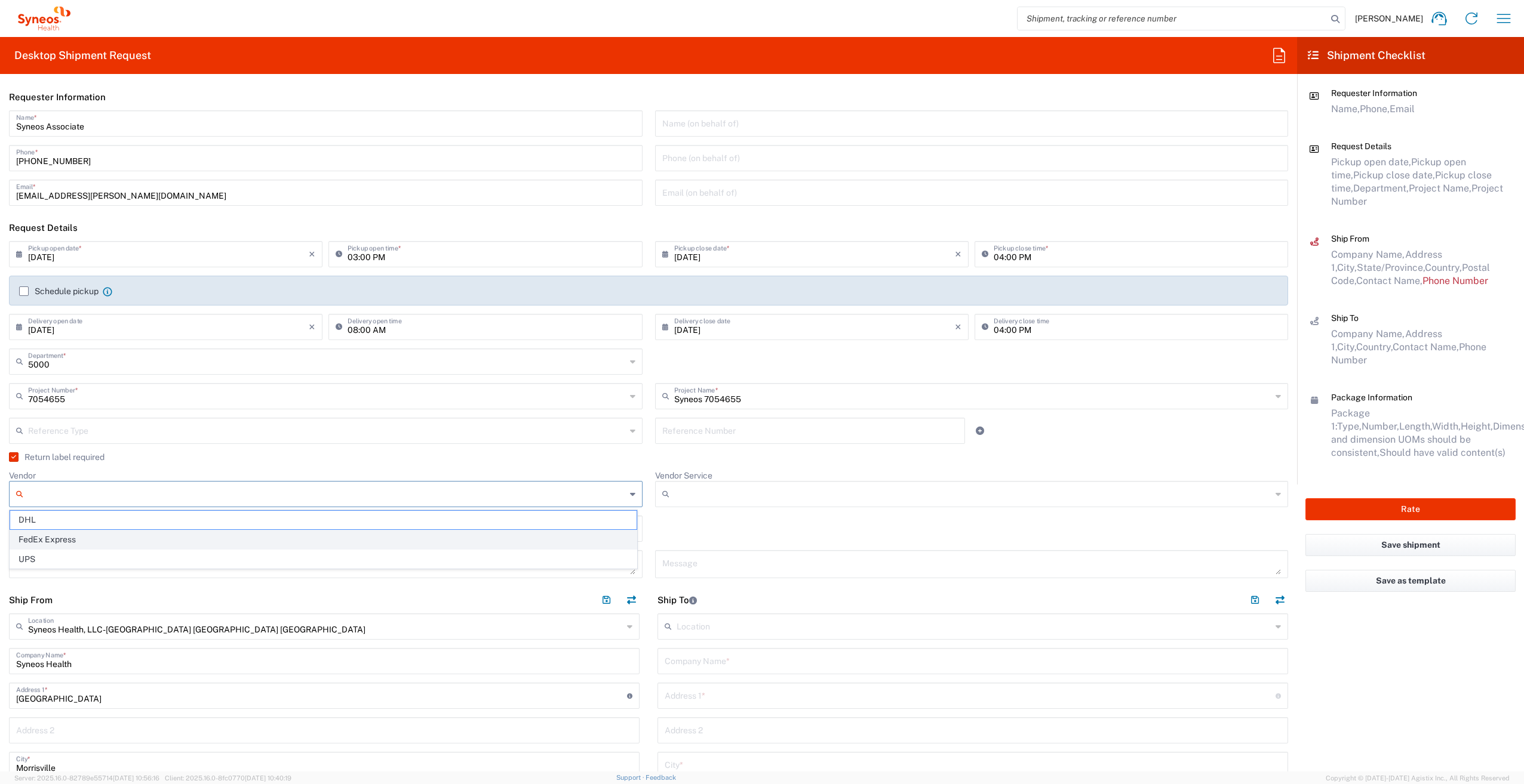
click at [67, 535] on span "FedEx Express" at bounding box center [323, 540] width 626 height 18
type input "FedEx Express"
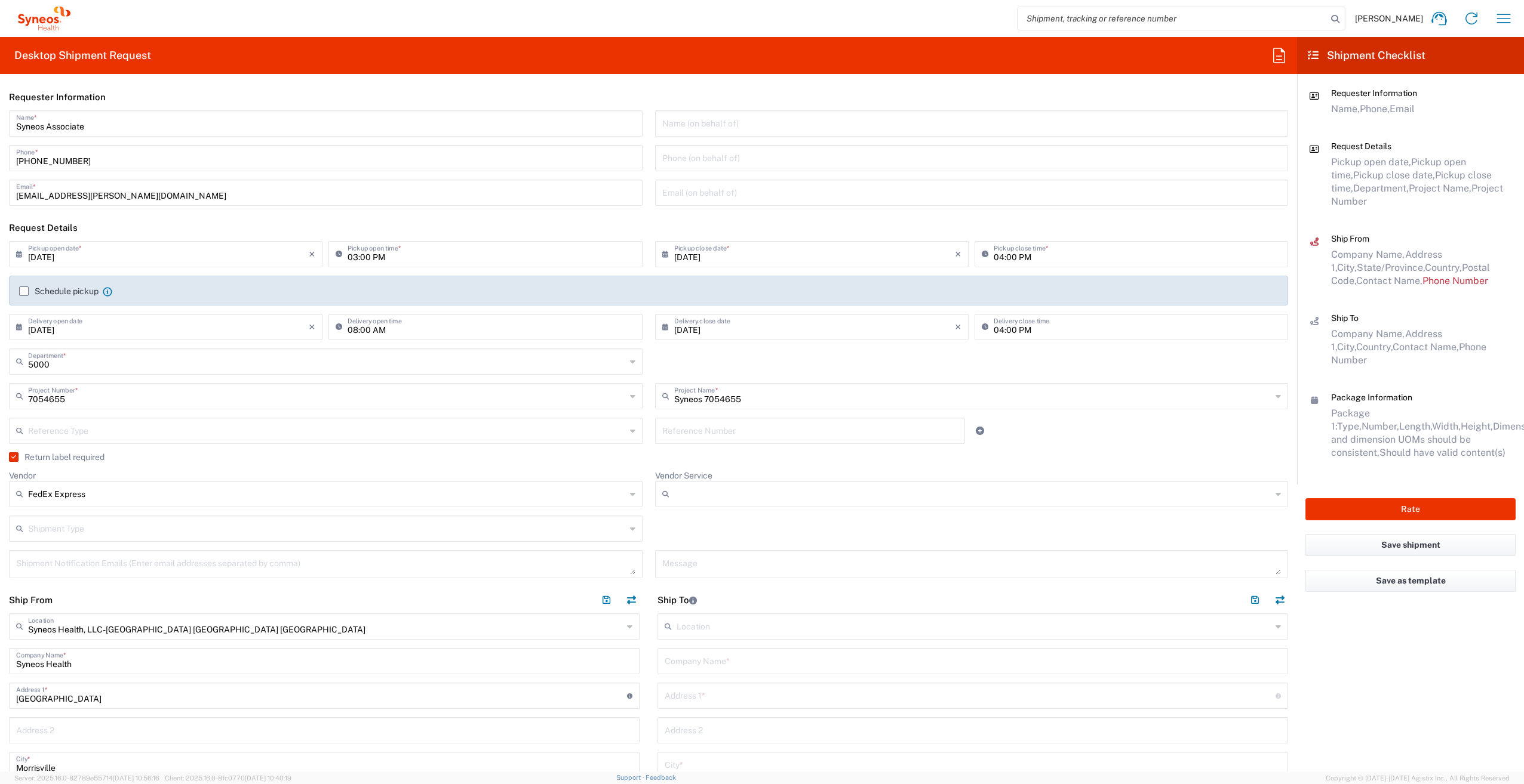
click at [702, 495] on input "Vendor Service" at bounding box center [973, 494] width 598 height 19
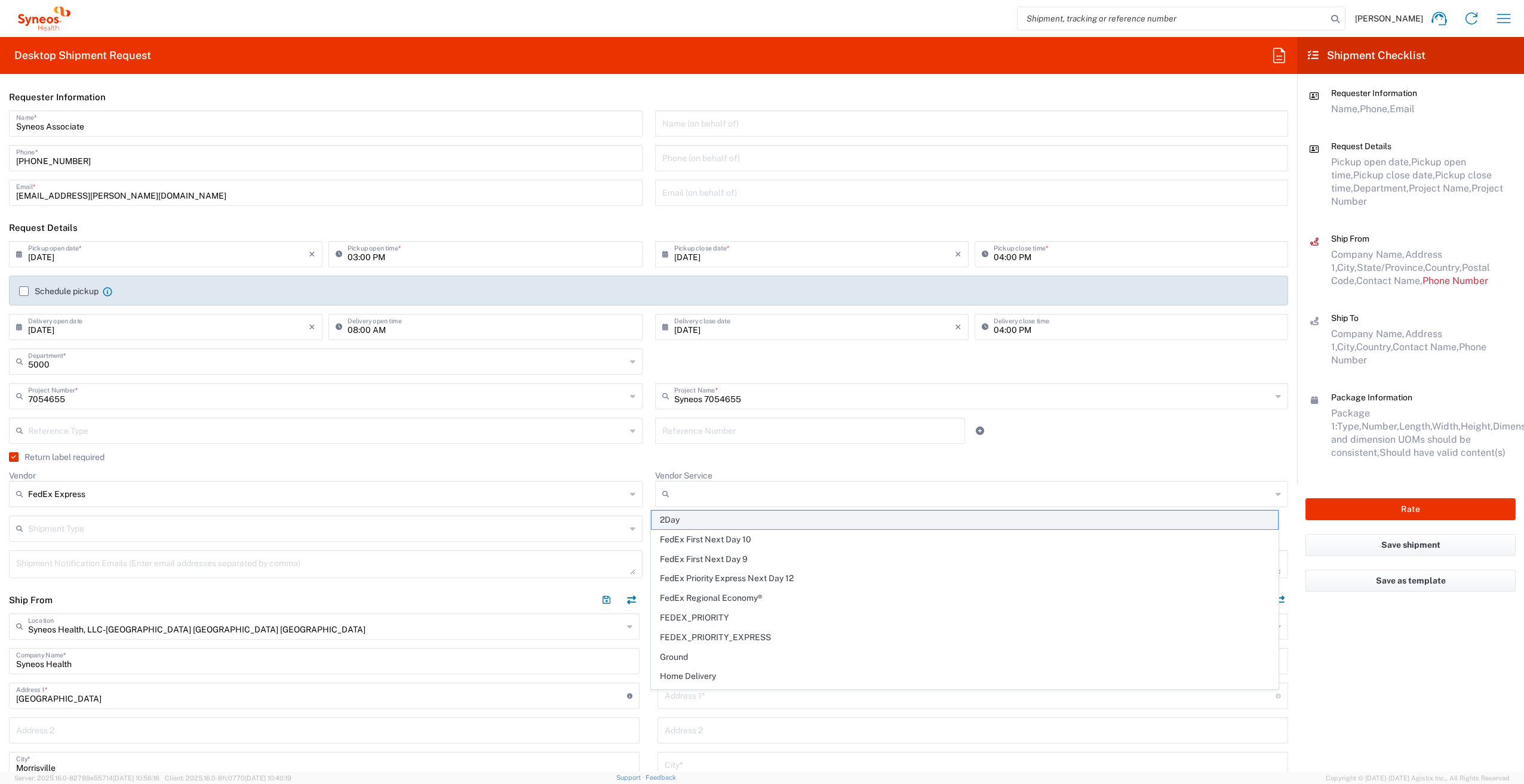
click at [700, 523] on span "2Day" at bounding box center [964, 520] width 626 height 18
type input "2Day"
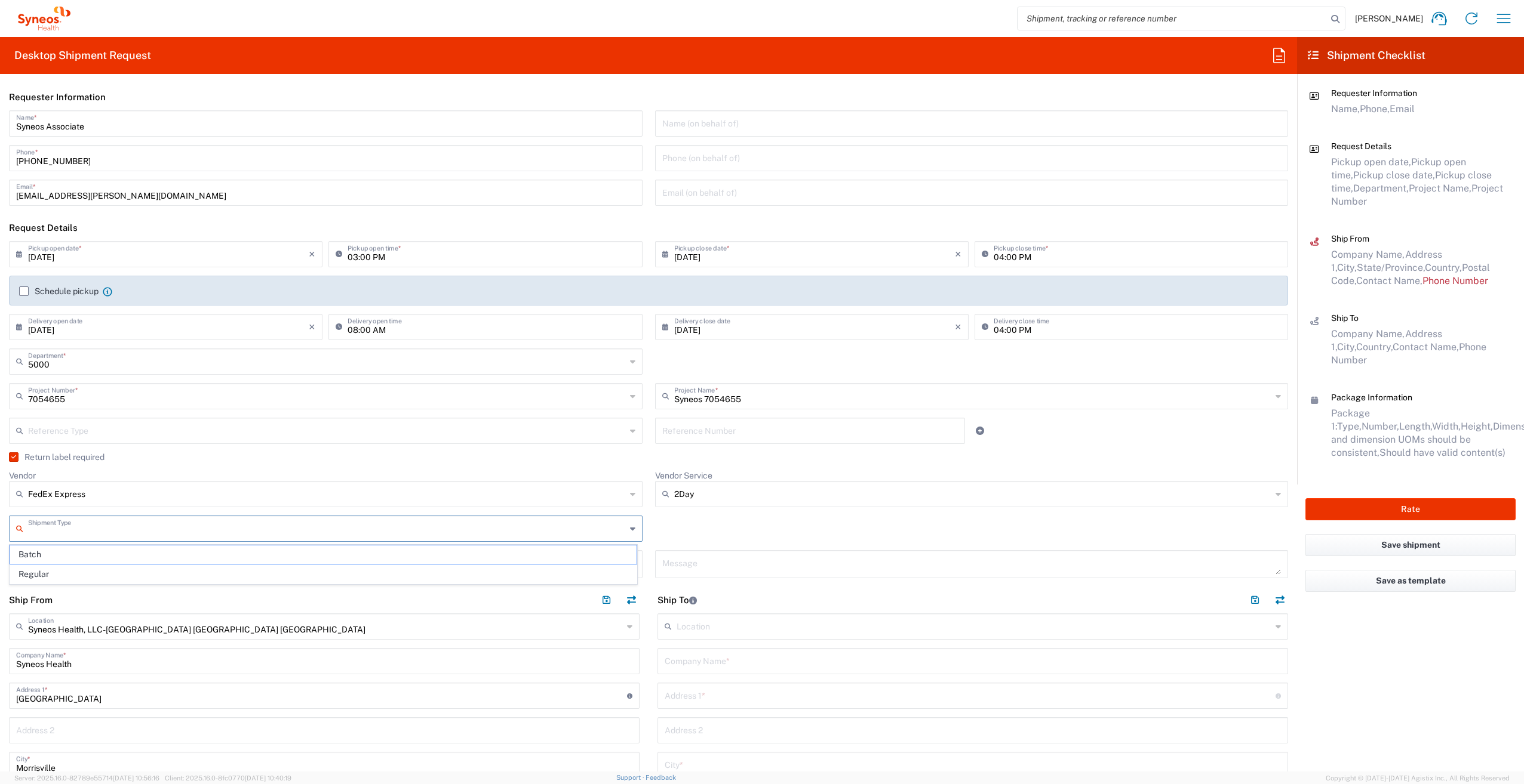
click at [33, 525] on input "text" at bounding box center [326, 527] width 598 height 21
click at [42, 569] on span "Regular" at bounding box center [323, 574] width 626 height 18
type input "Regular"
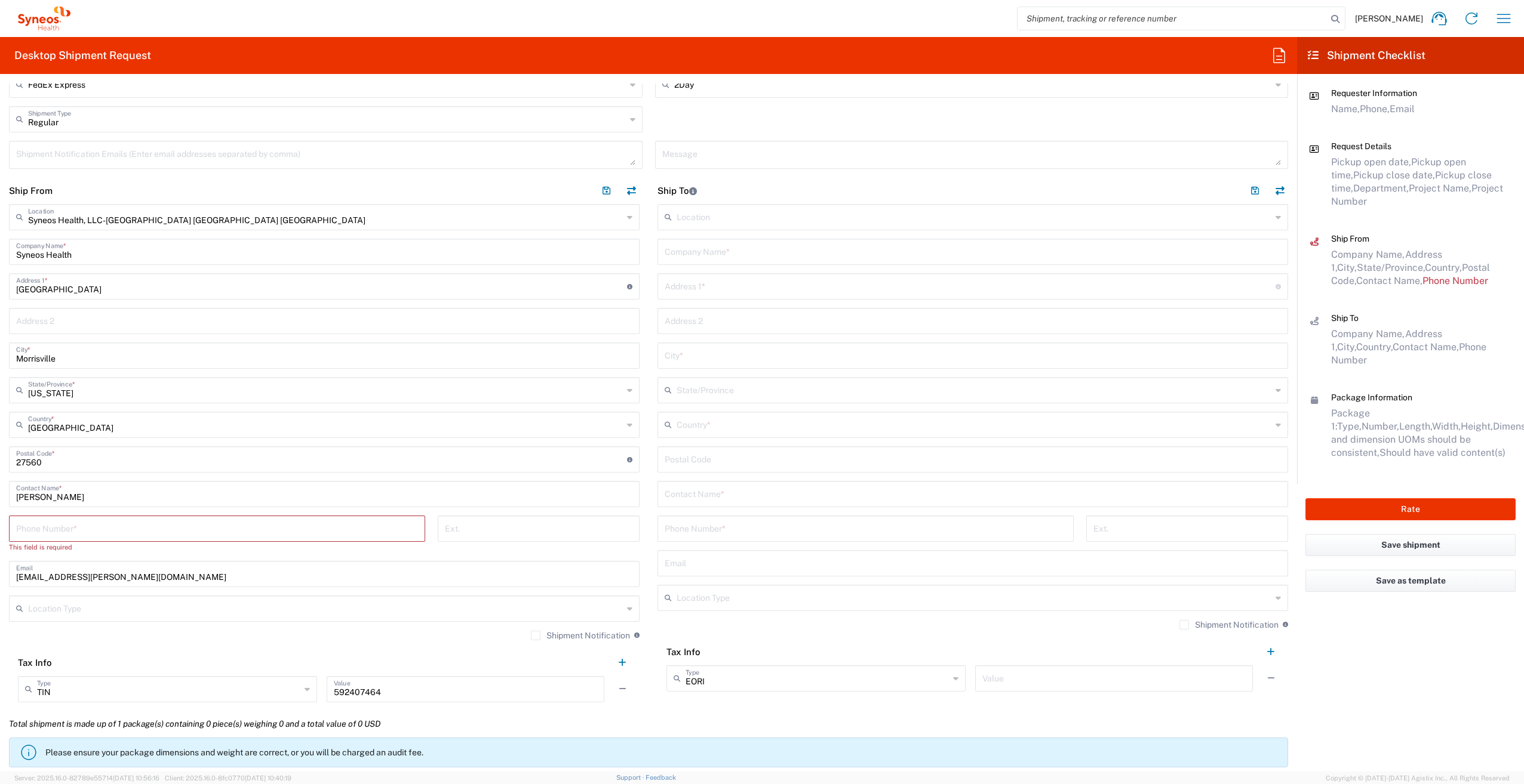
scroll to position [417, 0]
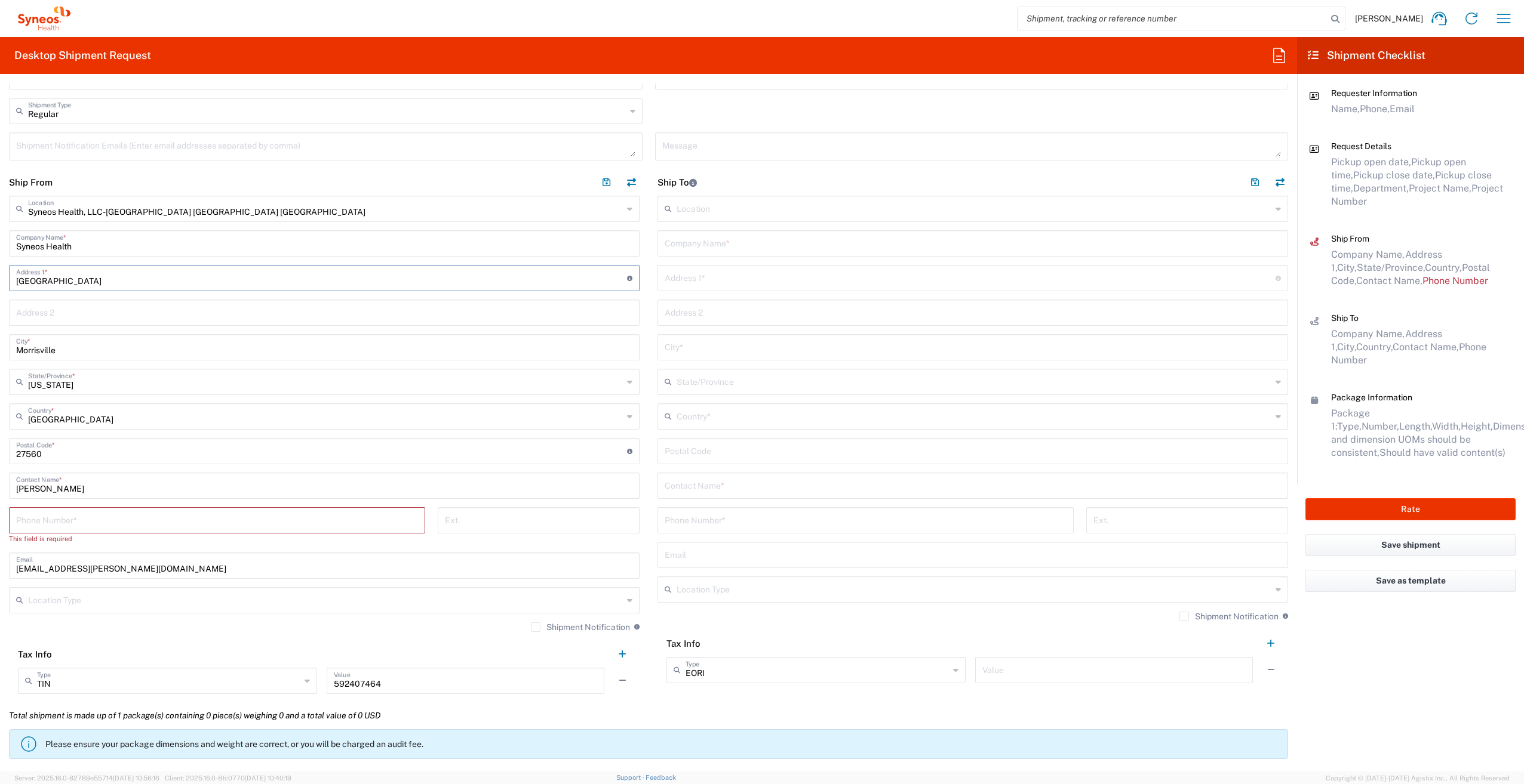
drag, startPoint x: 105, startPoint y: 277, endPoint x: 8, endPoint y: 274, distance: 97.0
click at [8, 274] on main "Syneos Health, LLC-[GEOGRAPHIC_DATA] [GEOGRAPHIC_DATA] [GEOGRAPHIC_DATA] Locati…" at bounding box center [324, 449] width 648 height 507
type input "10"
type input "[STREET_ADDRESS][PERSON_NAME]"
drag, startPoint x: 67, startPoint y: 350, endPoint x: 9, endPoint y: 349, distance: 58.0
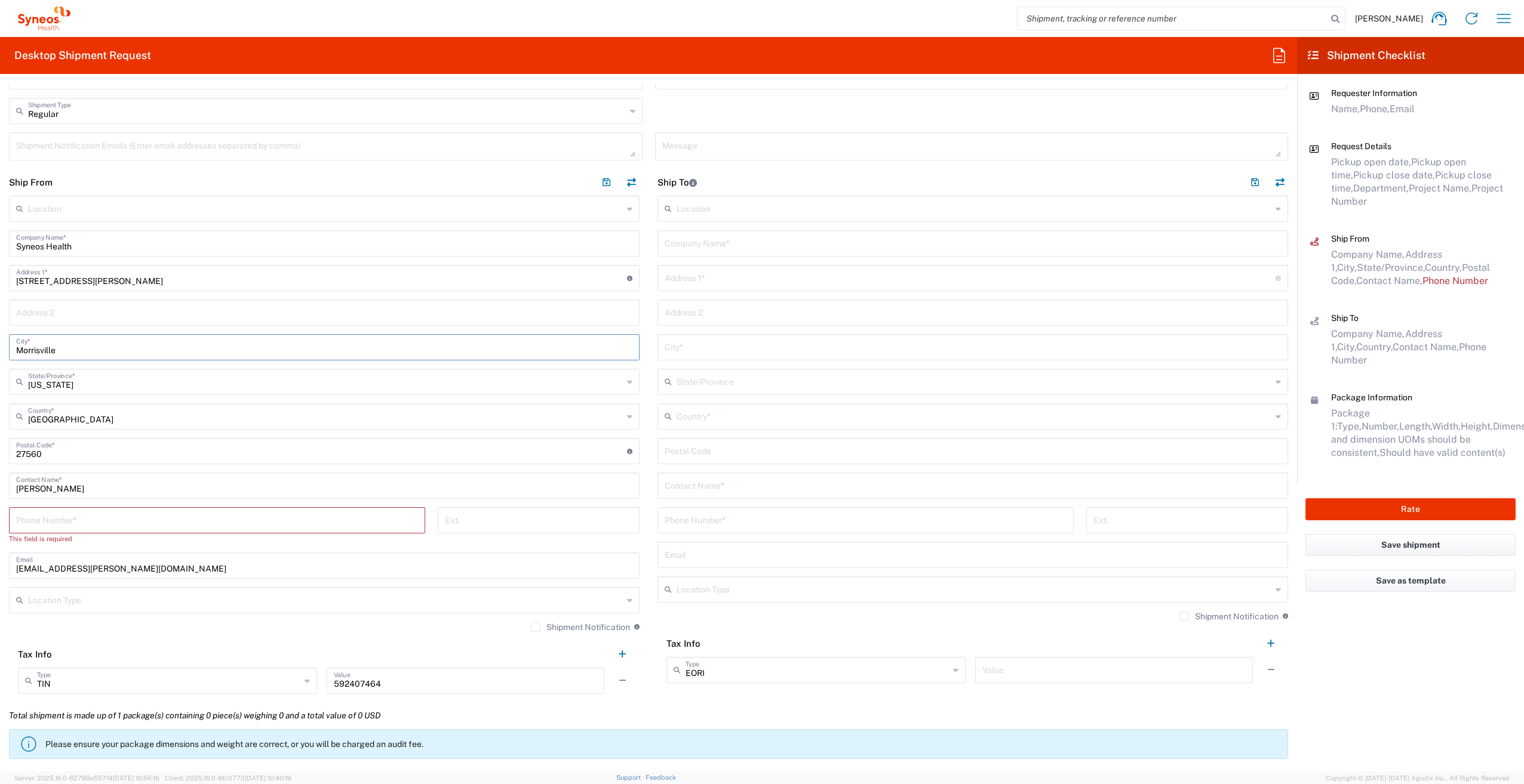
click at [9, 349] on div "[GEOGRAPHIC_DATA] *" at bounding box center [324, 347] width 631 height 26
type input "Burgaw"
drag, startPoint x: 55, startPoint y: 452, endPoint x: 3, endPoint y: 447, distance: 52.2
click at [3, 447] on main "Location [PERSON_NAME] LLC-[GEOGRAPHIC_DATA] [GEOGRAPHIC_DATA] [GEOGRAPHIC_DATA…" at bounding box center [324, 449] width 648 height 507
type input "28425"
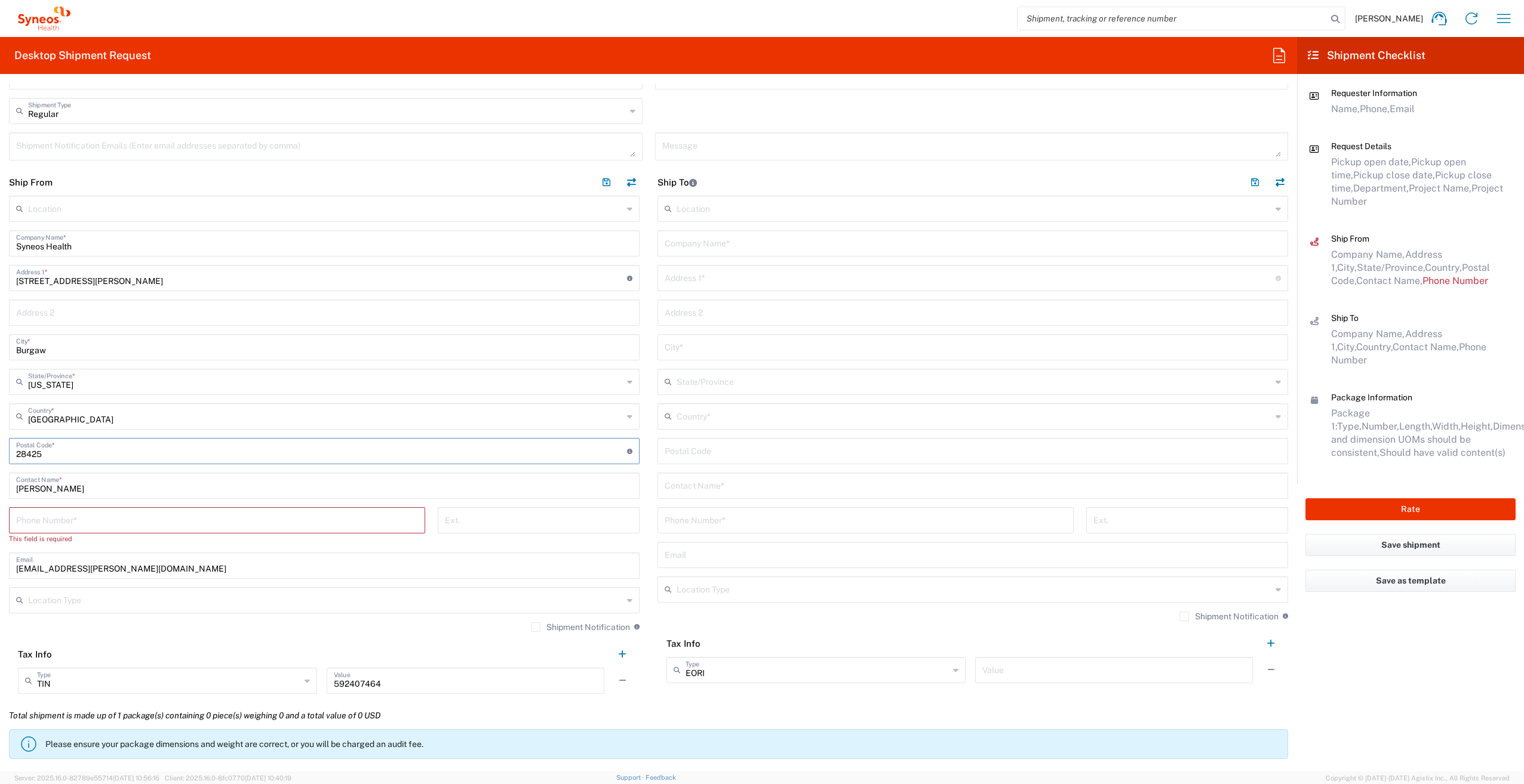
click at [3, 452] on main "Location [PERSON_NAME] LLC-[GEOGRAPHIC_DATA] [GEOGRAPHIC_DATA] [GEOGRAPHIC_DATA…" at bounding box center [324, 449] width 648 height 507
drag, startPoint x: 79, startPoint y: 490, endPoint x: -1, endPoint y: 486, distance: 80.1
click at [0, 486] on html "[PERSON_NAME] Home Shipment estimator Shipment tracking Desktop shipment reques…" at bounding box center [762, 392] width 1524 height 784
type input "Syneos Associate"
click at [147, 516] on input "tel" at bounding box center [216, 519] width 402 height 21
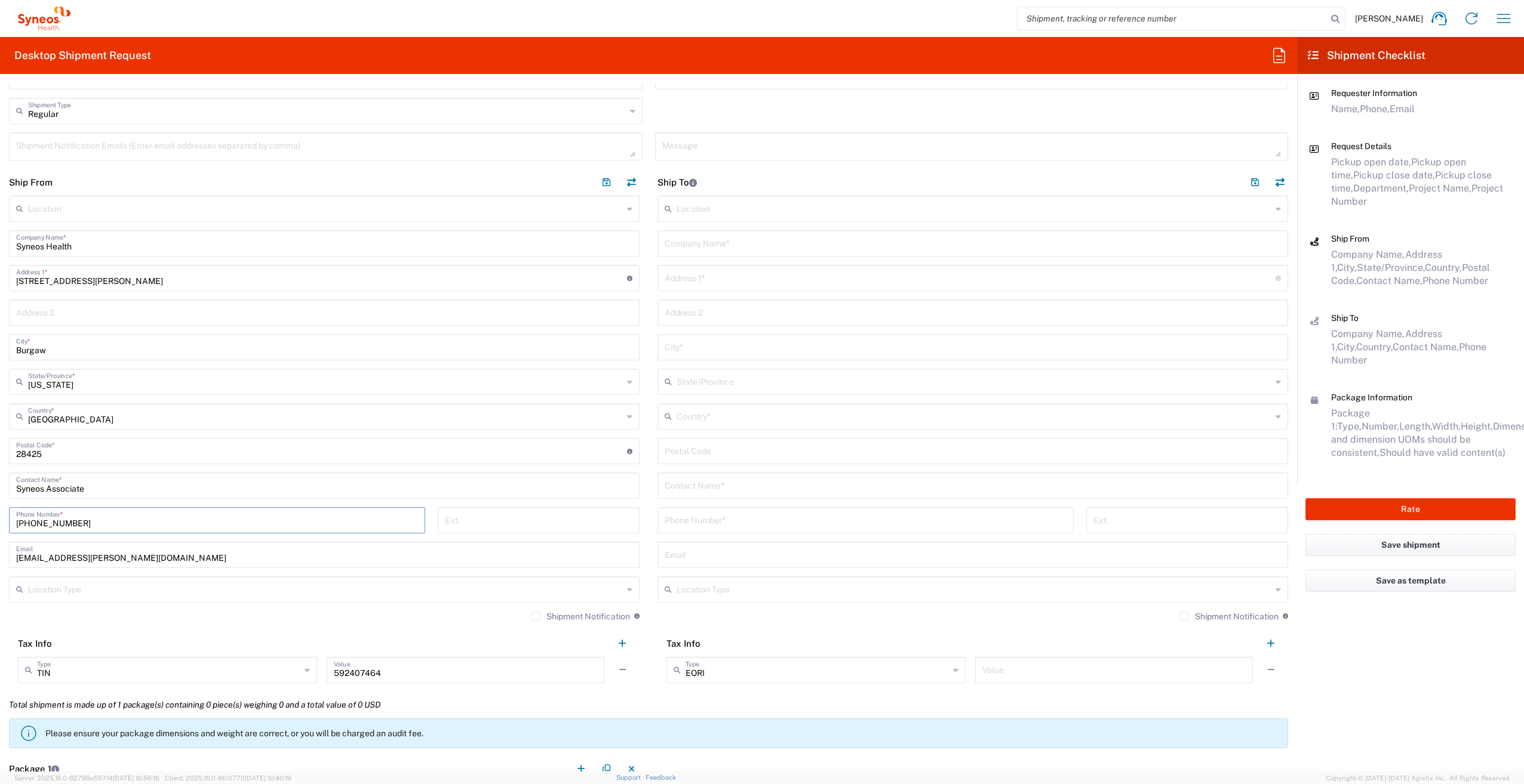
type input "[PHONE_NUMBER]"
click at [725, 280] on input "text" at bounding box center [969, 277] width 611 height 21
paste input "[STREET_ADDRESS]"
type input "[STREET_ADDRESS]"
click at [708, 237] on input "text" at bounding box center [972, 242] width 616 height 21
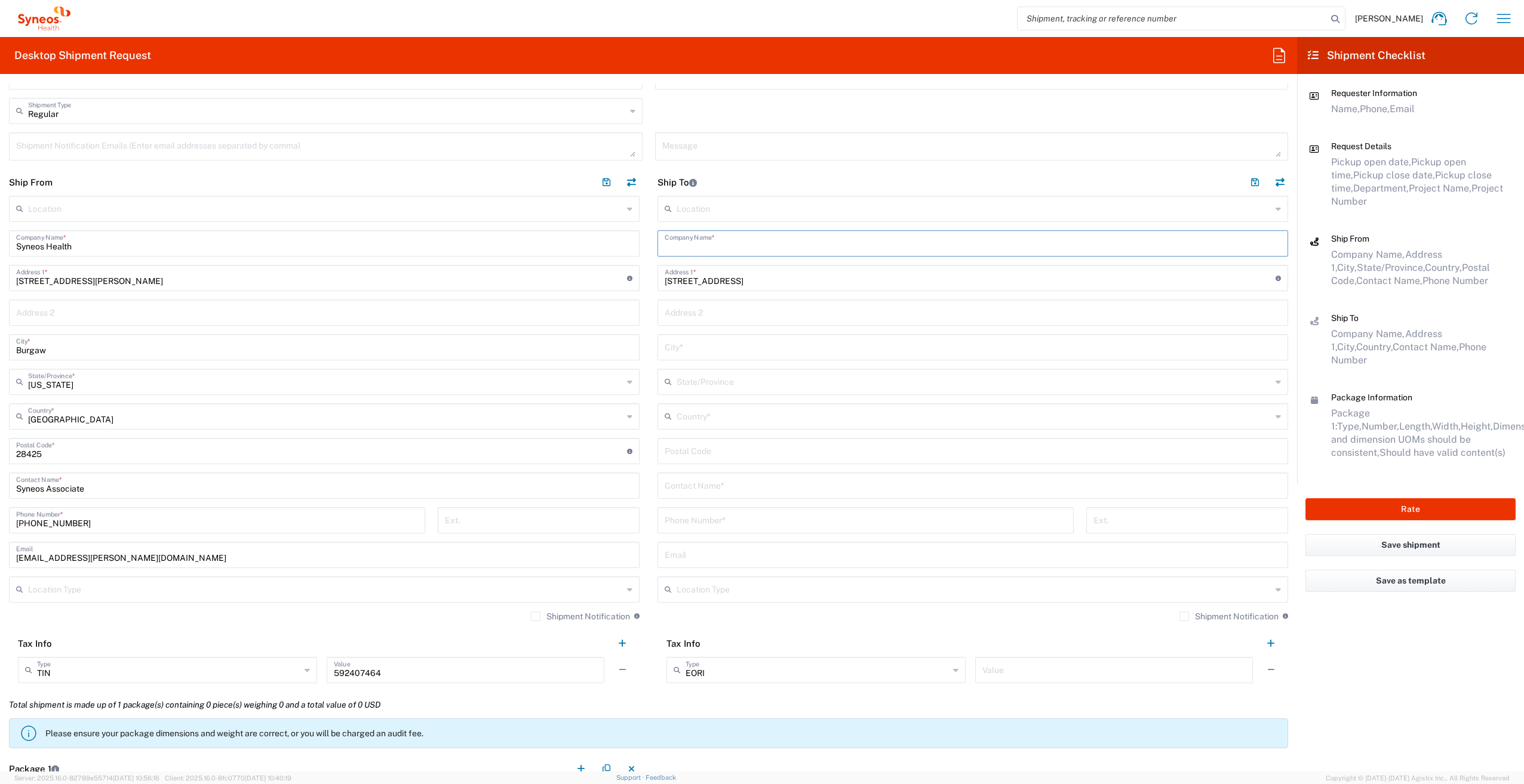
paste input "[PERSON_NAME]"
type input "[PERSON_NAME]"
click at [696, 487] on input "text" at bounding box center [972, 485] width 616 height 21
paste input "[PERSON_NAME]"
type input "[PERSON_NAME]"
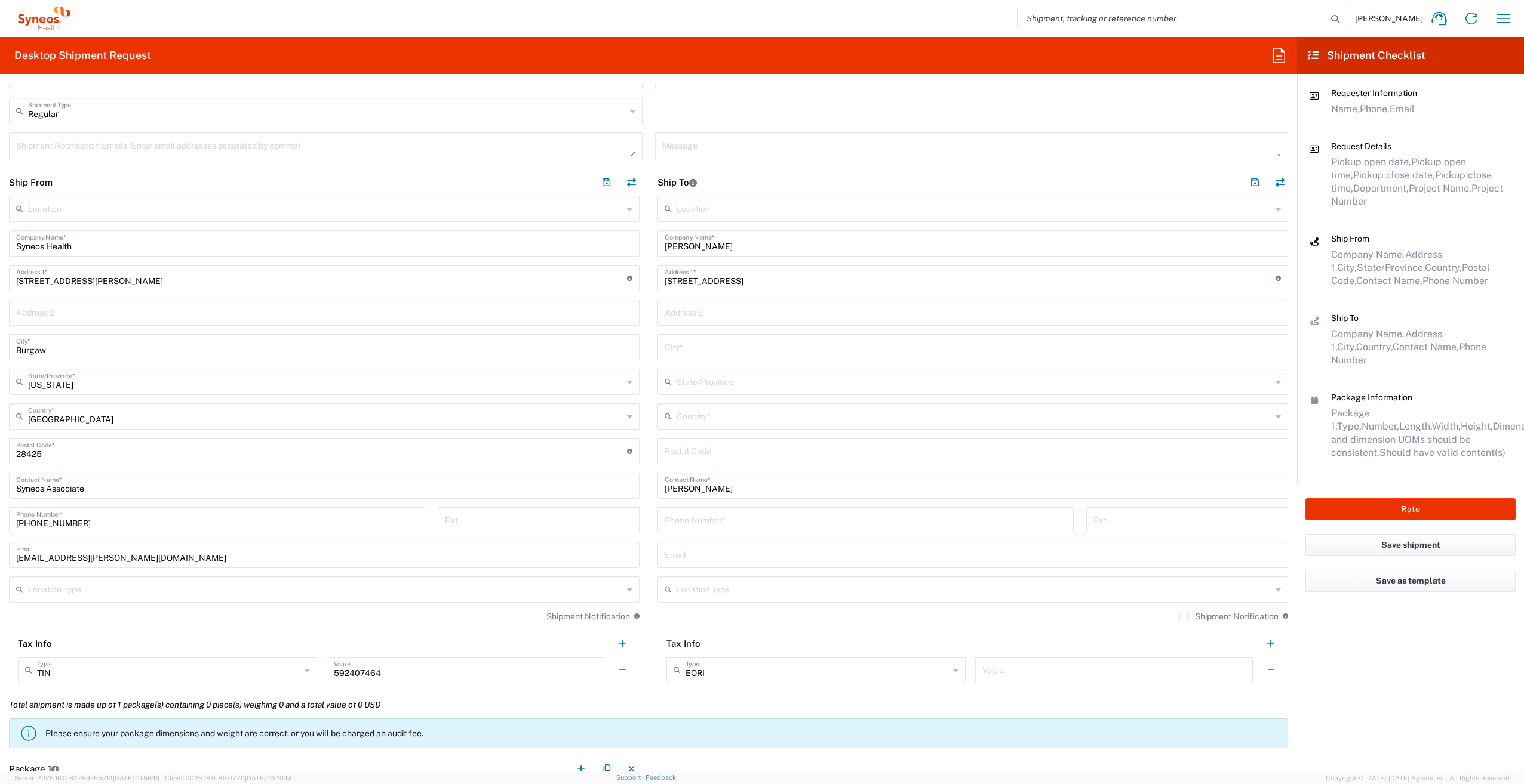
click at [722, 519] on input "tel" at bounding box center [865, 519] width 402 height 21
paste input "[PHONE_NUMBER]"
type input "[PHONE_NUMBER]"
drag, startPoint x: 854, startPoint y: 277, endPoint x: 830, endPoint y: 278, distance: 24.0
click at [830, 278] on input "[STREET_ADDRESS]" at bounding box center [969, 277] width 611 height 21
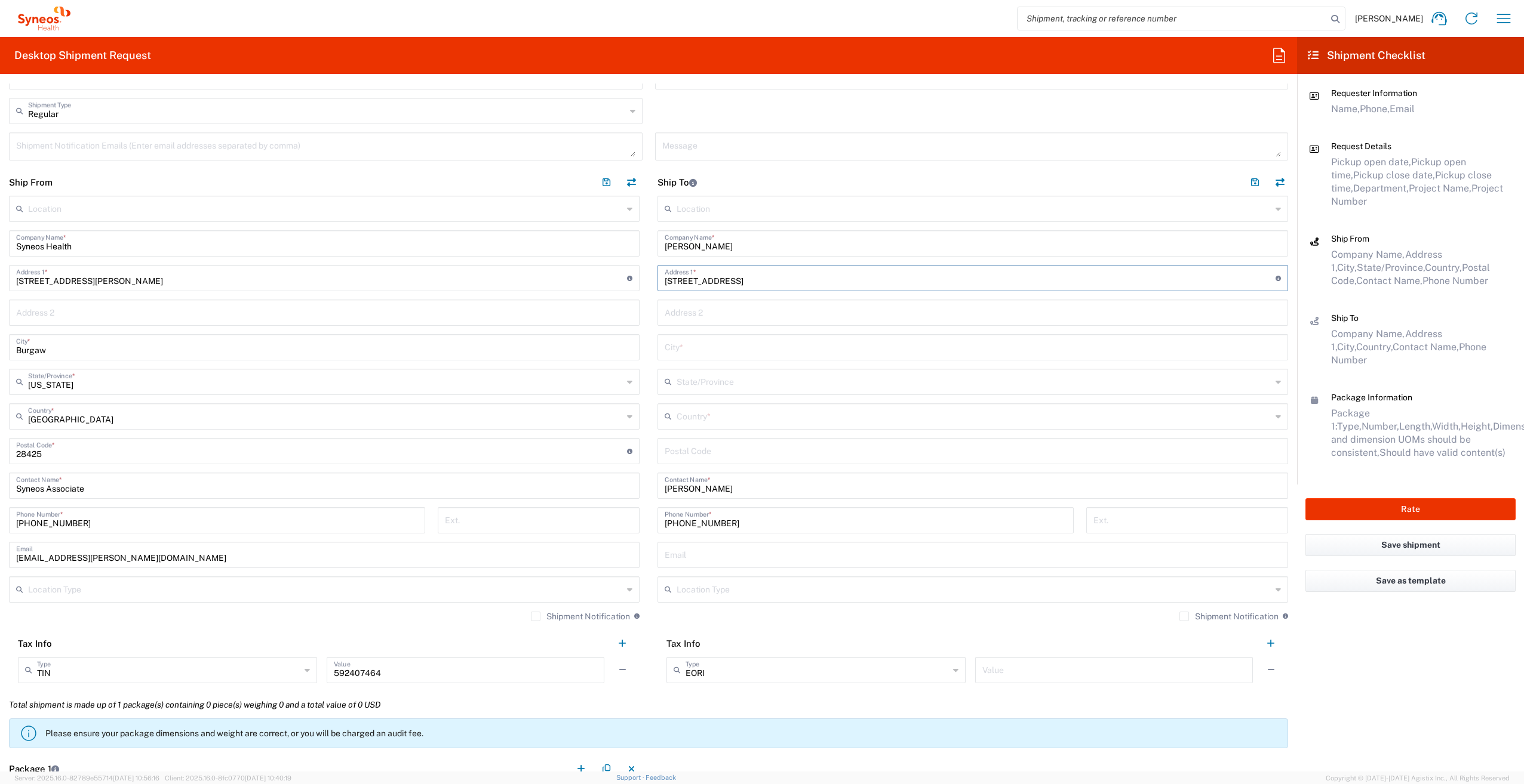
type input "[STREET_ADDRESS]"
type input "75231"
click at [712, 416] on input "text" at bounding box center [974, 416] width 595 height 21
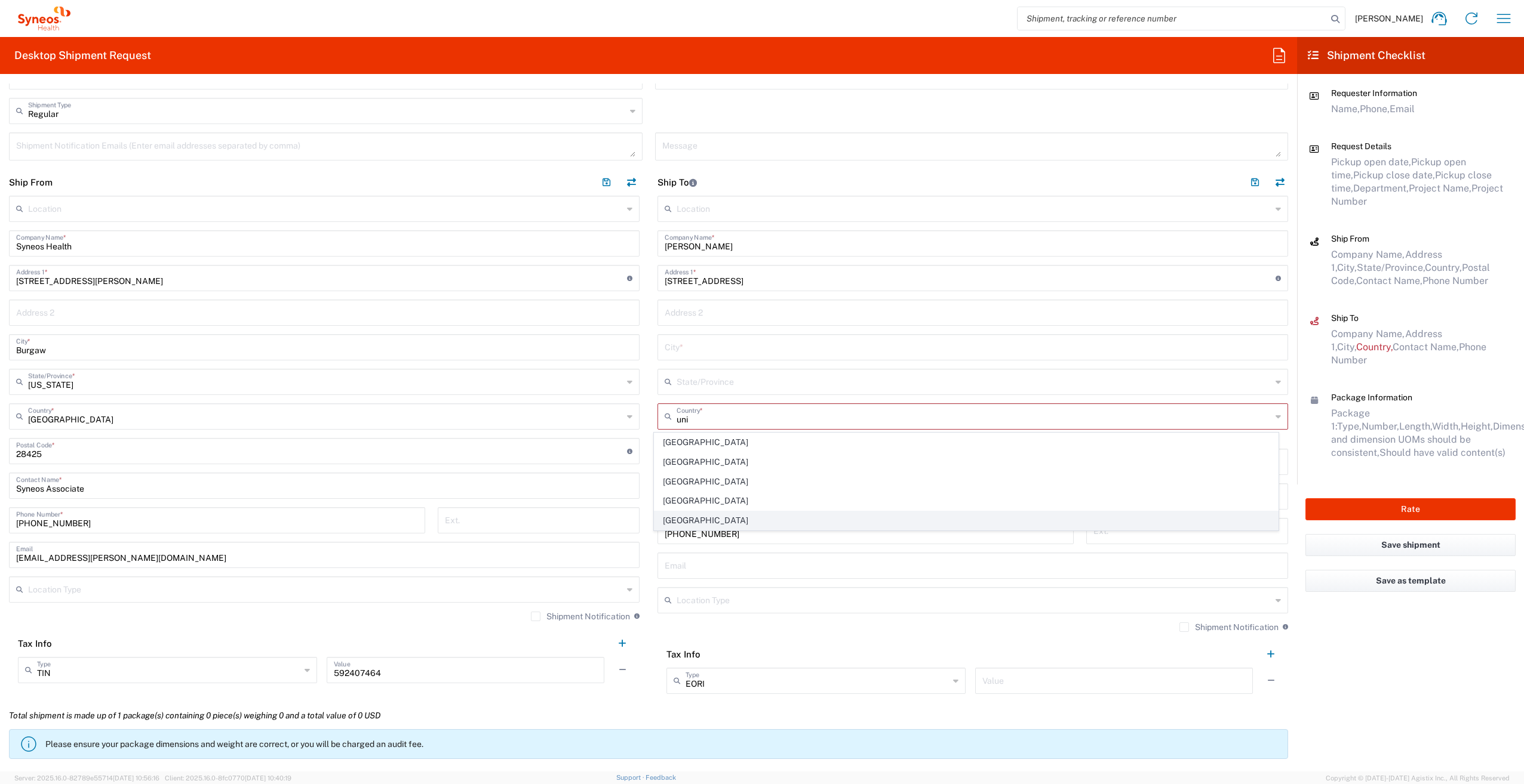
click at [685, 525] on span "[GEOGRAPHIC_DATA]" at bounding box center [966, 521] width 624 height 18
type input "[GEOGRAPHIC_DATA]"
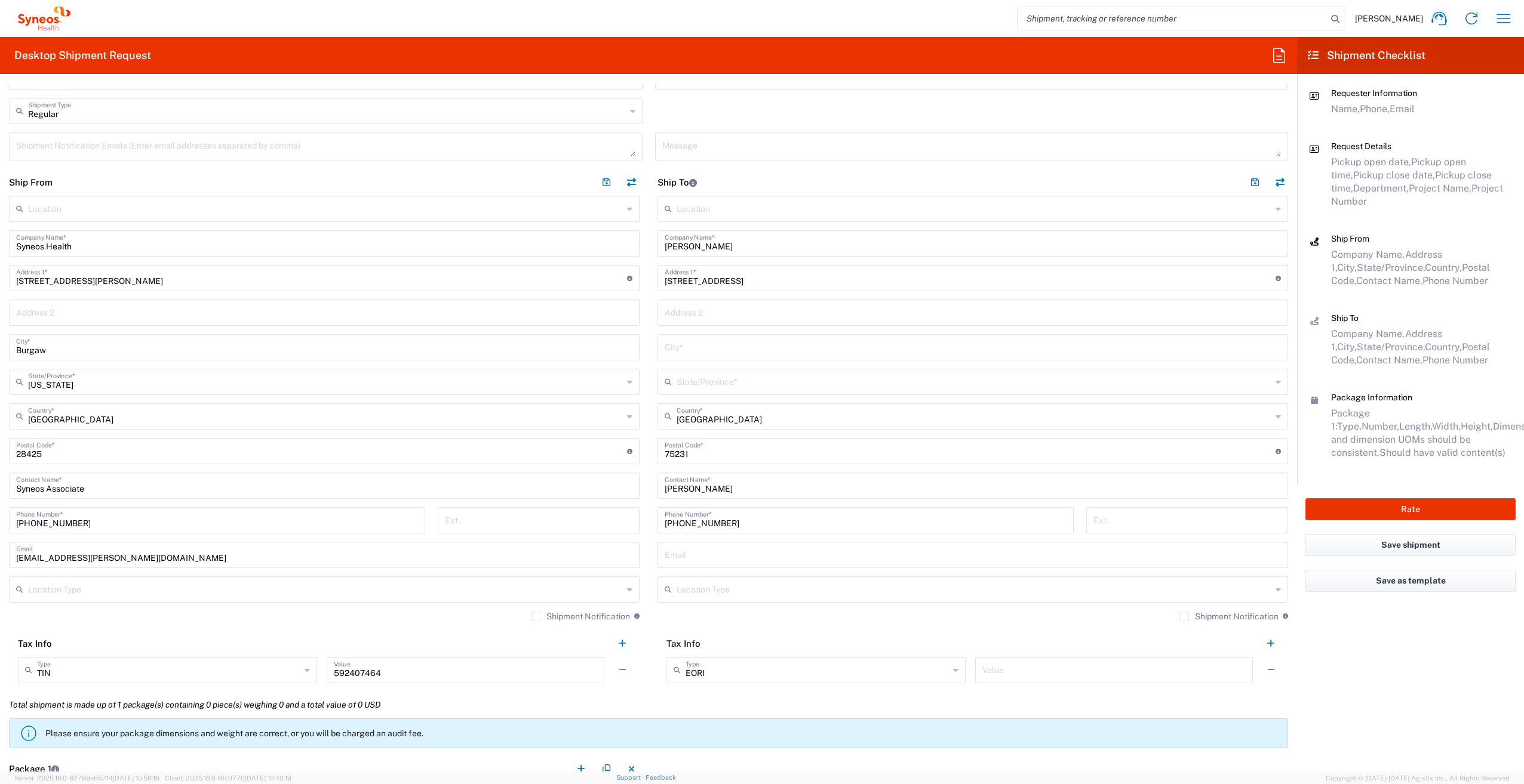
click at [710, 381] on input "text" at bounding box center [974, 380] width 595 height 21
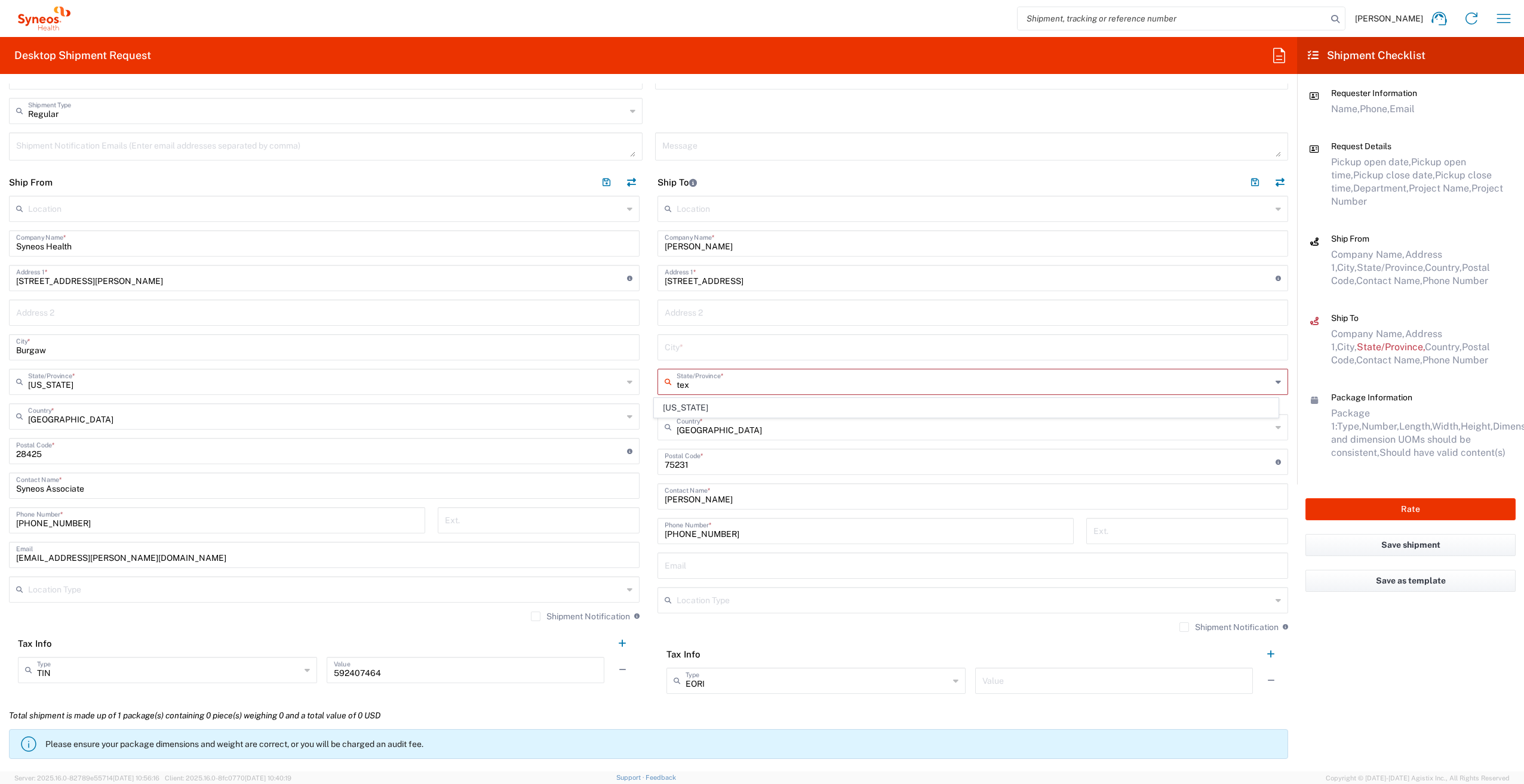
click at [686, 408] on span "[US_STATE]" at bounding box center [966, 408] width 624 height 18
type input "[US_STATE]"
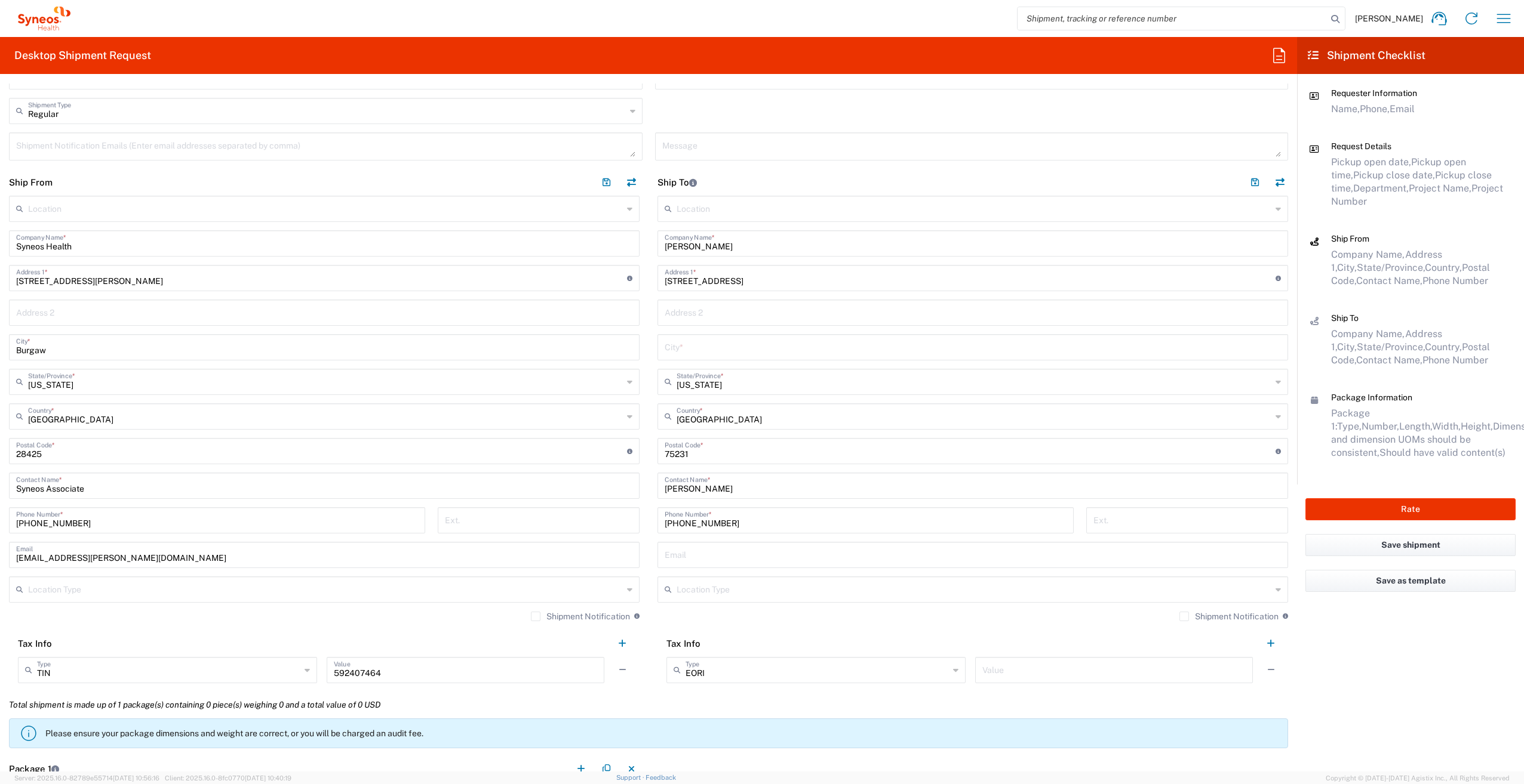
click at [735, 350] on input "text" at bounding box center [972, 346] width 616 height 21
type input "[GEOGRAPHIC_DATA]"
click at [831, 282] on input "[STREET_ADDRESS]" at bounding box center [969, 277] width 611 height 21
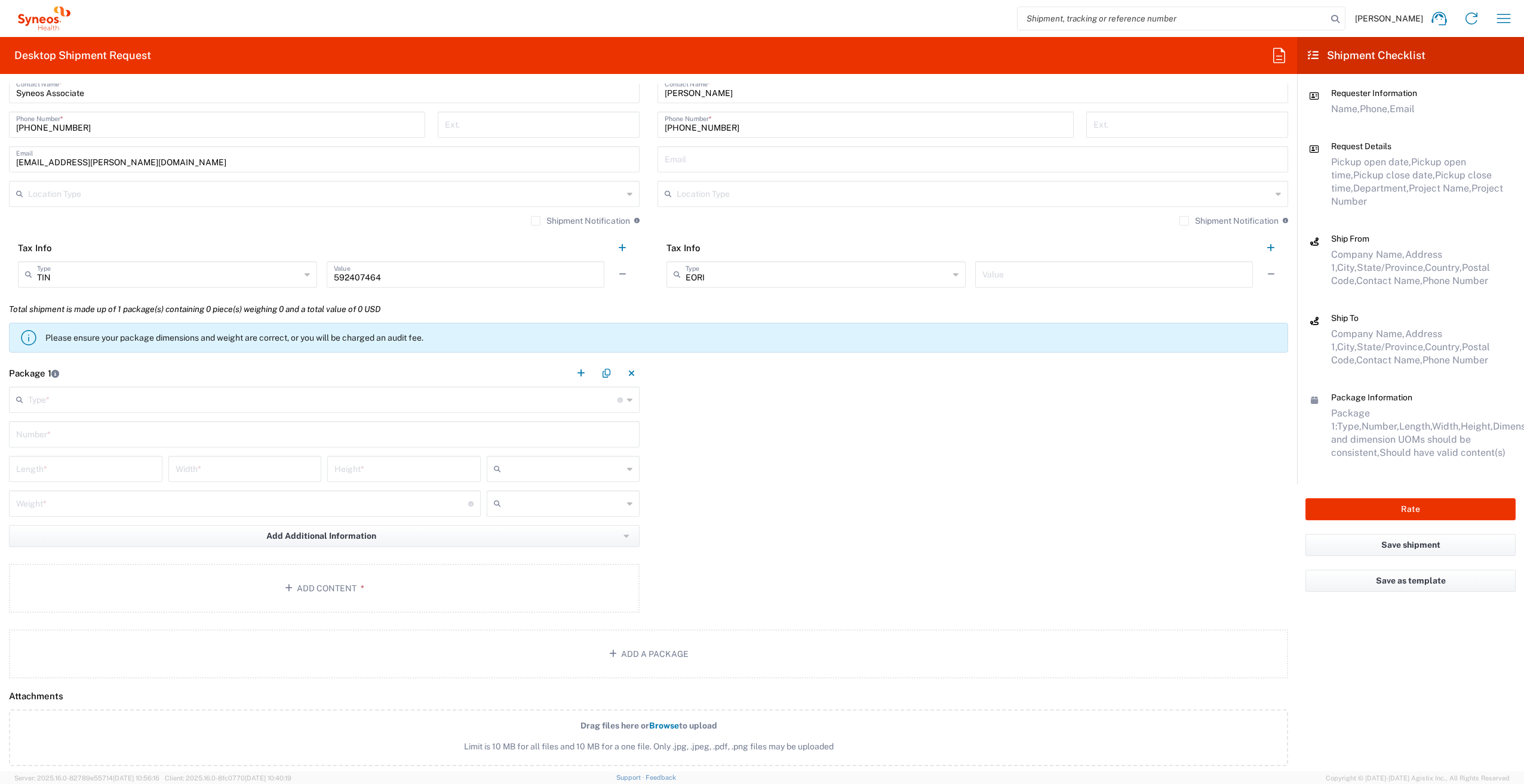
scroll to position [836, 0]
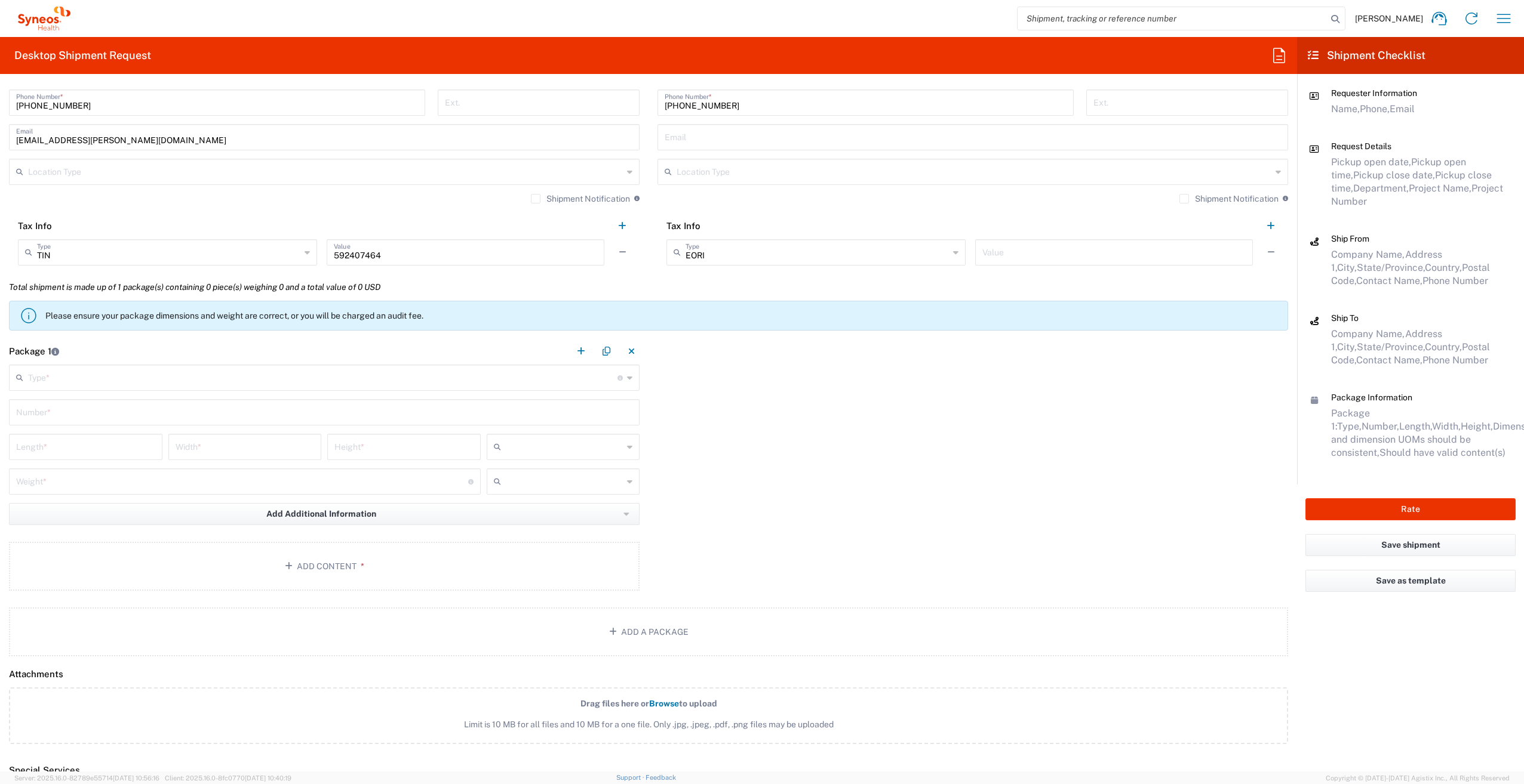
type input "[STREET_ADDRESS]"
click at [87, 379] on input "text" at bounding box center [322, 377] width 589 height 21
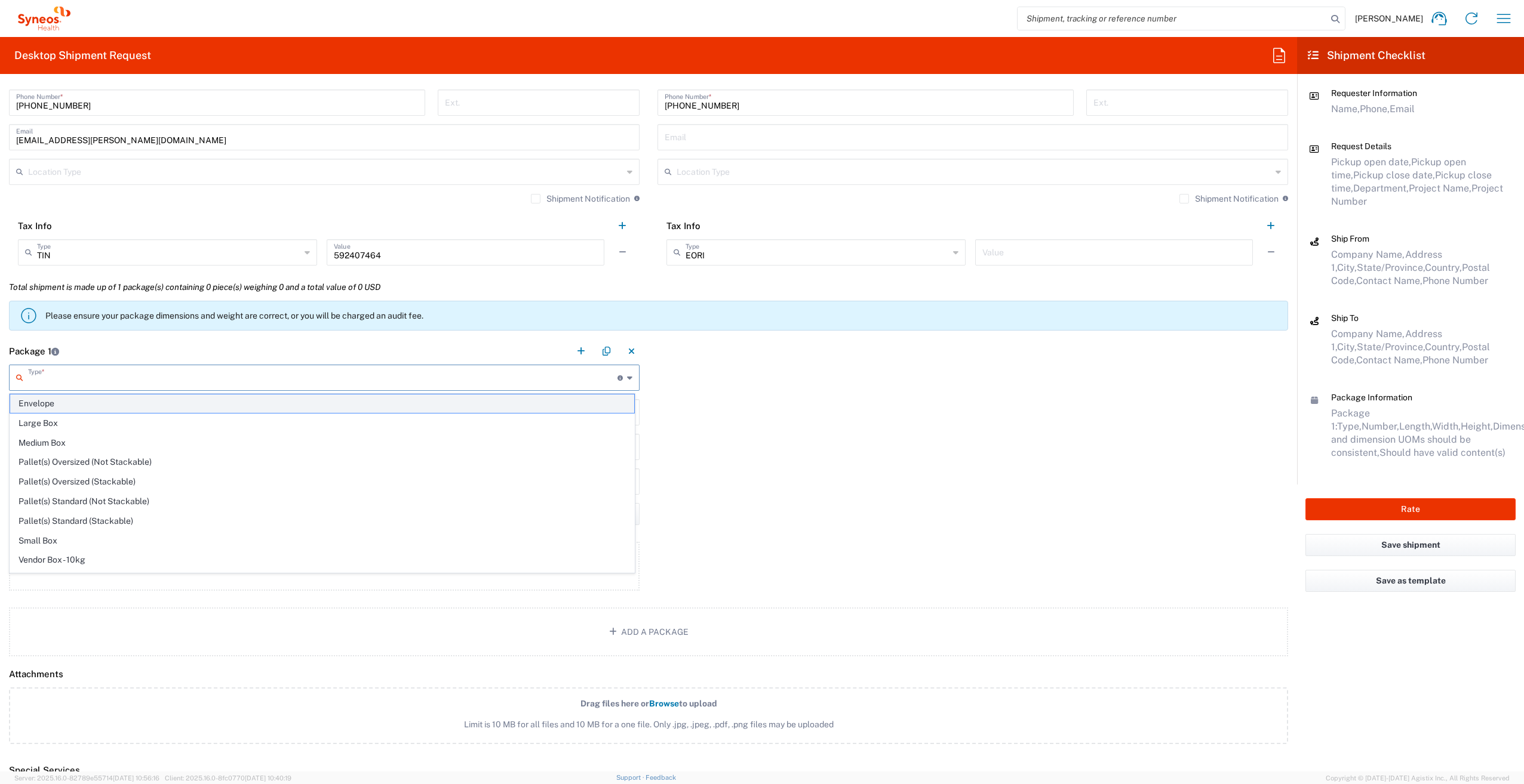
click at [92, 398] on span "Envelope" at bounding box center [322, 404] width 624 height 18
type input "Envelope"
type input "1"
type input "9.5"
type input "12.5"
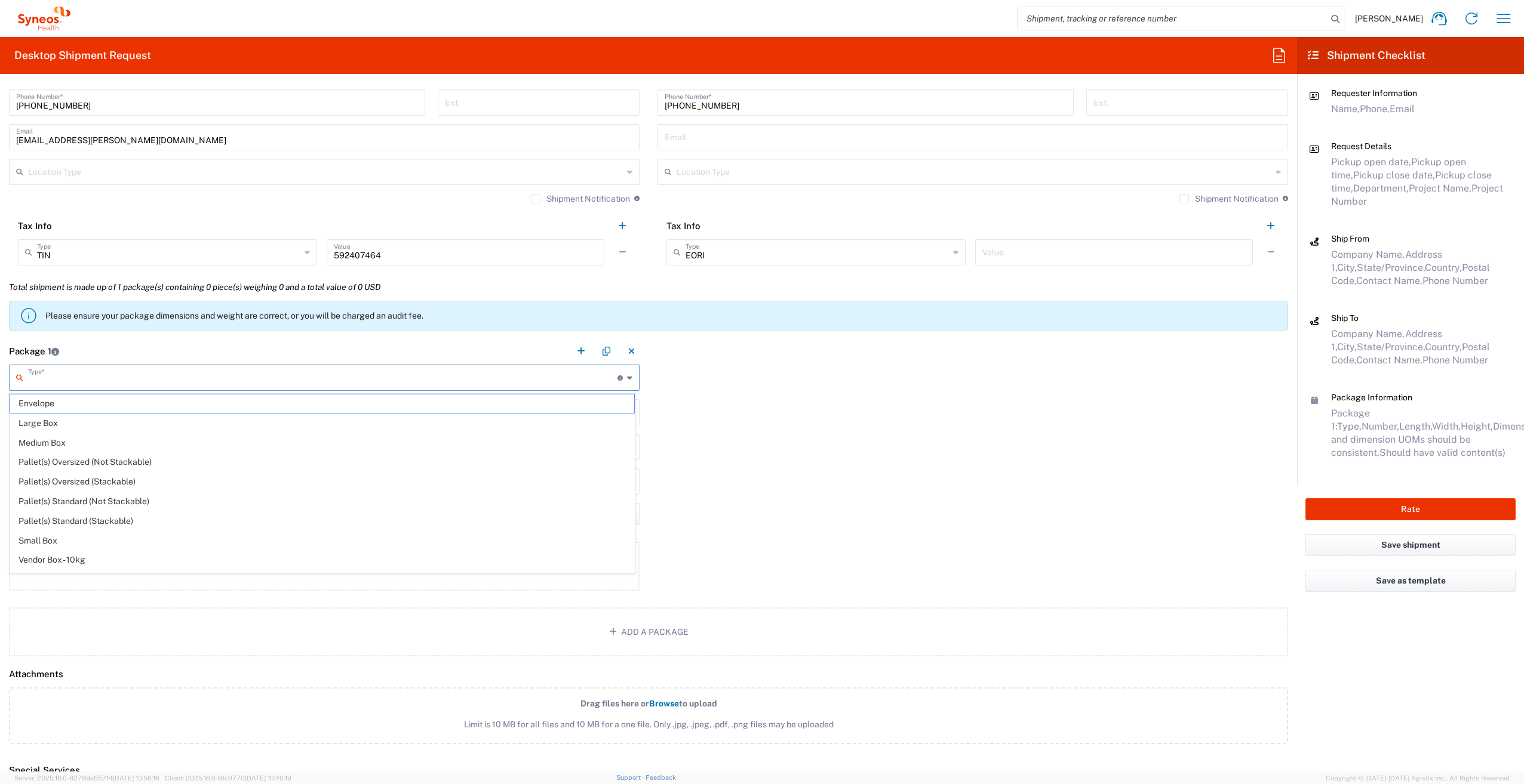
type input "0.25"
type input "in"
type input "0.45"
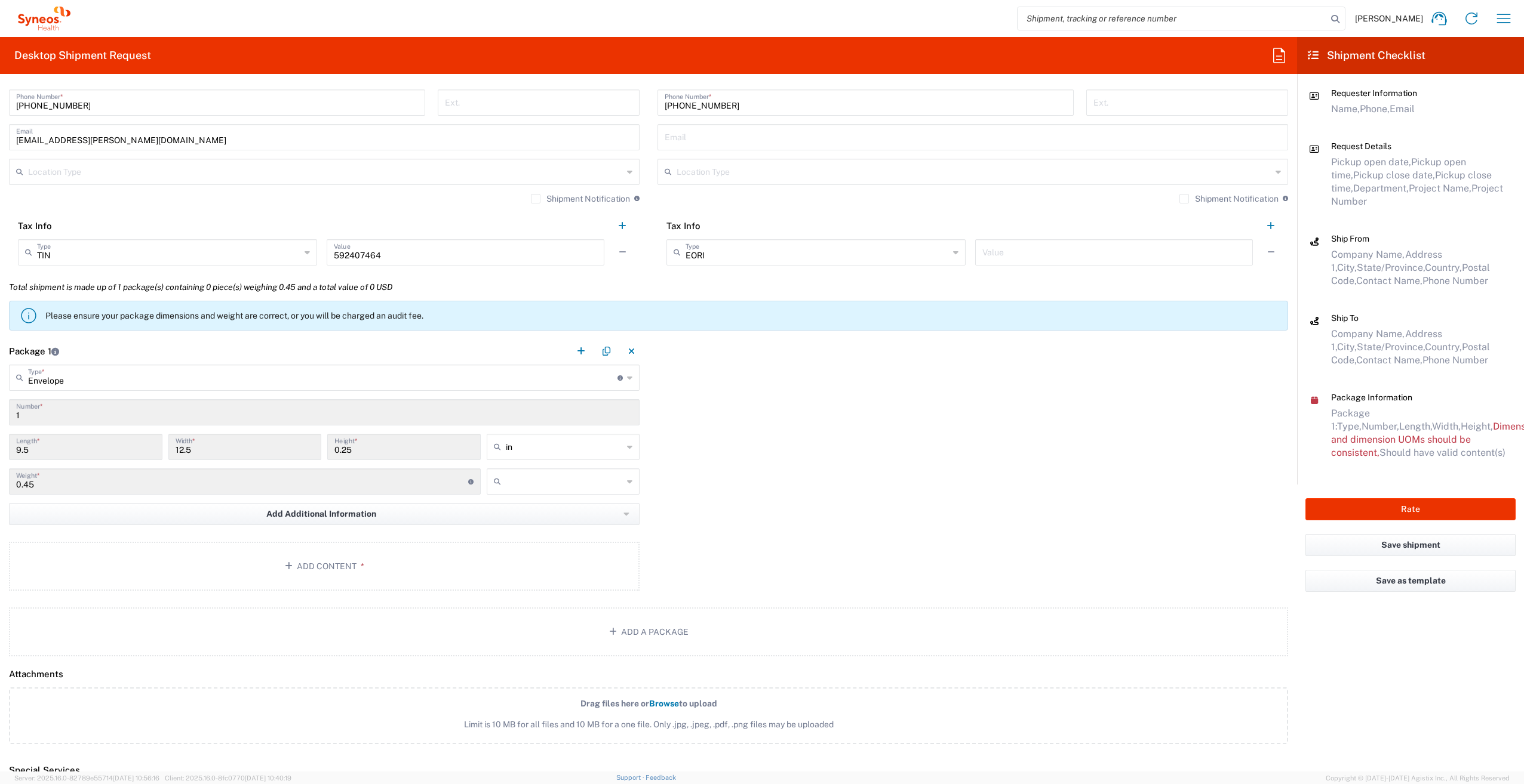
click at [548, 484] on input "text" at bounding box center [564, 481] width 117 height 19
click at [536, 525] on span "lbs" at bounding box center [559, 527] width 150 height 18
type input "lbs"
click at [357, 570] on span "*" at bounding box center [360, 566] width 7 height 9
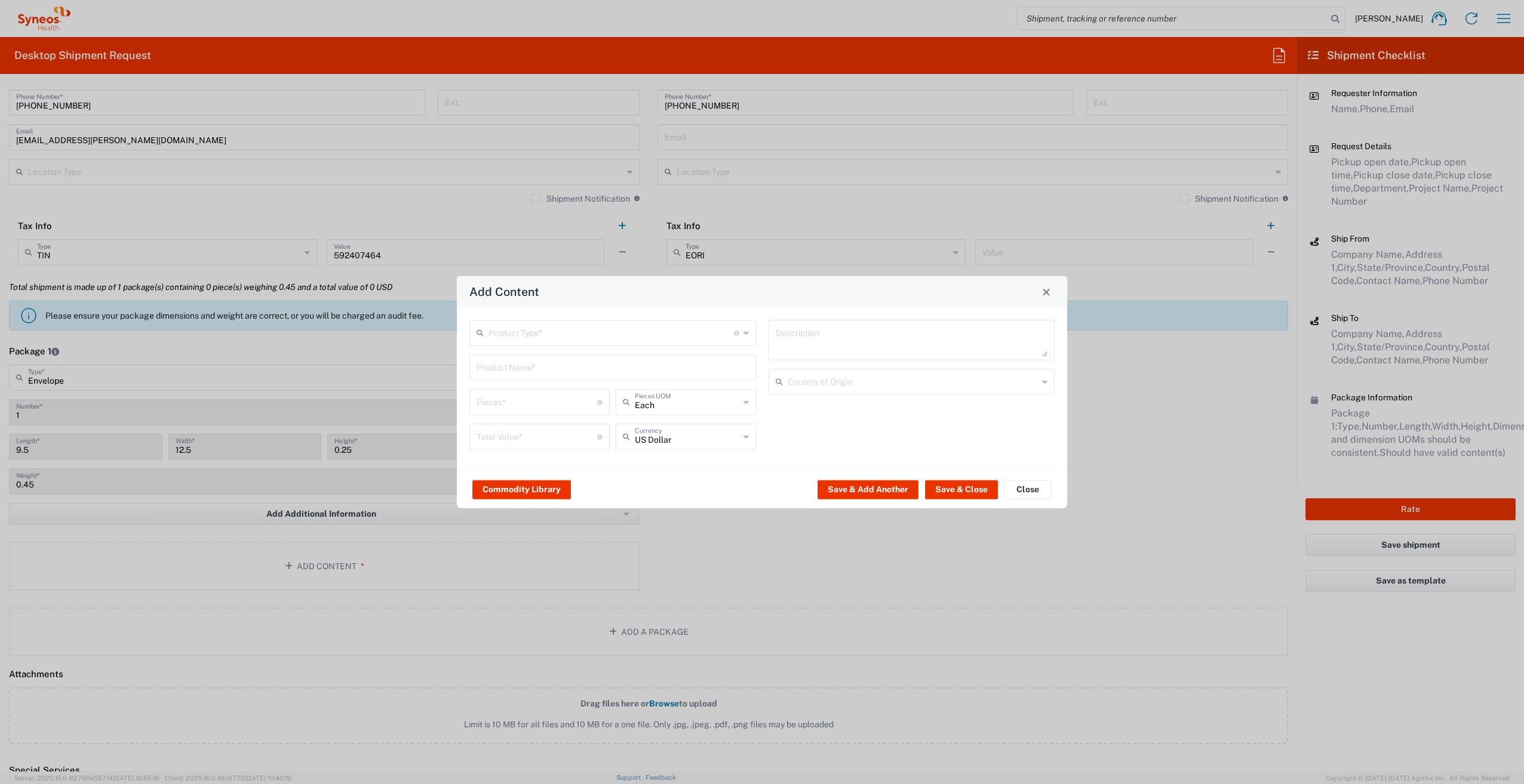
click at [526, 337] on input "text" at bounding box center [611, 332] width 246 height 21
click at [521, 359] on span "Documents" at bounding box center [612, 359] width 284 height 18
type input "Documents"
type input "1"
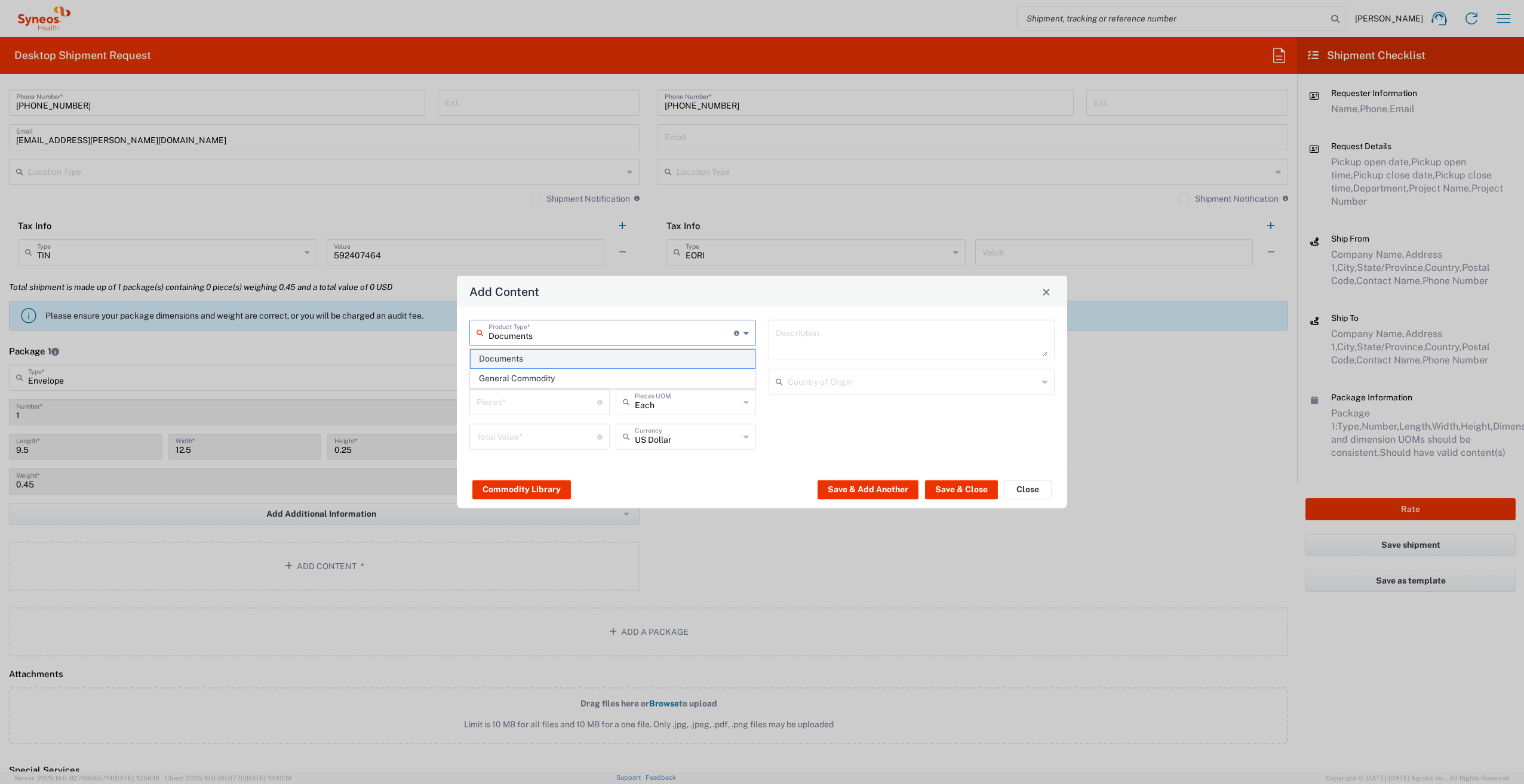
type input "1"
type textarea "Documents"
click at [543, 410] on input "1" at bounding box center [537, 401] width 121 height 21
type input "2"
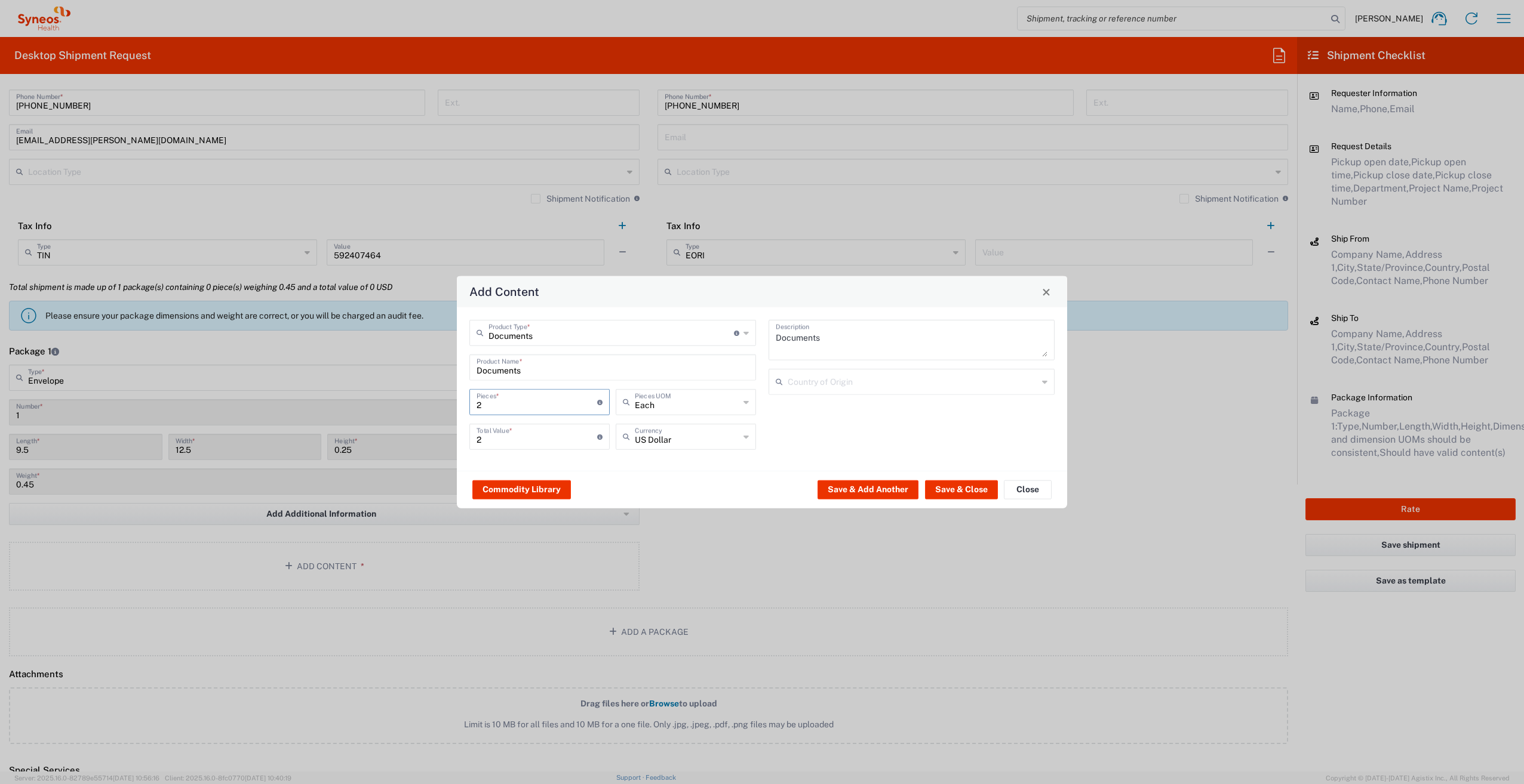
type input "22"
click at [536, 448] on div "22 Total Value * Total value of all the pieces" at bounding box center [539, 437] width 140 height 26
click at [538, 440] on input "22" at bounding box center [537, 436] width 121 height 21
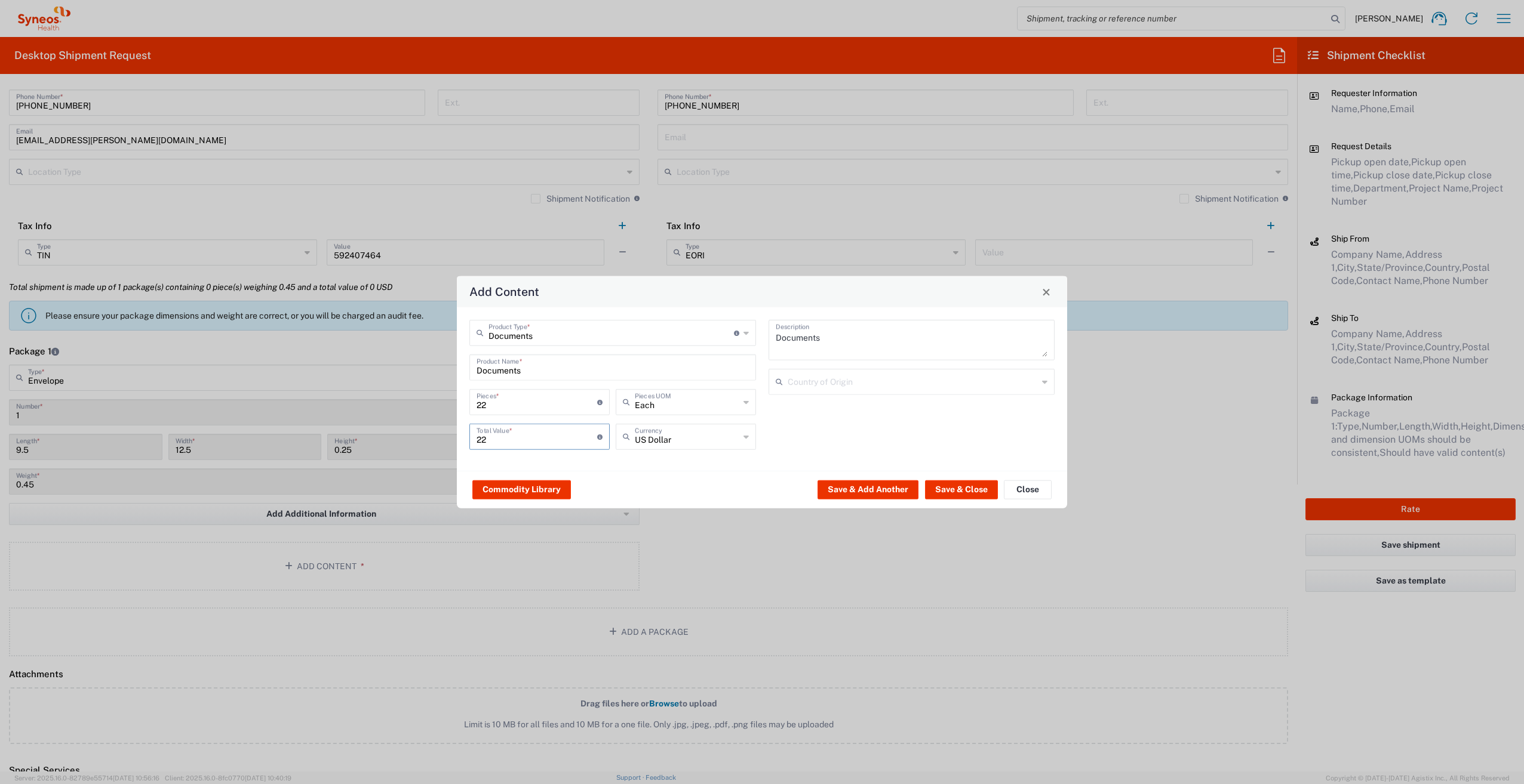
type input "2"
type input "1"
click at [967, 488] on button "Save & Close" at bounding box center [961, 489] width 73 height 19
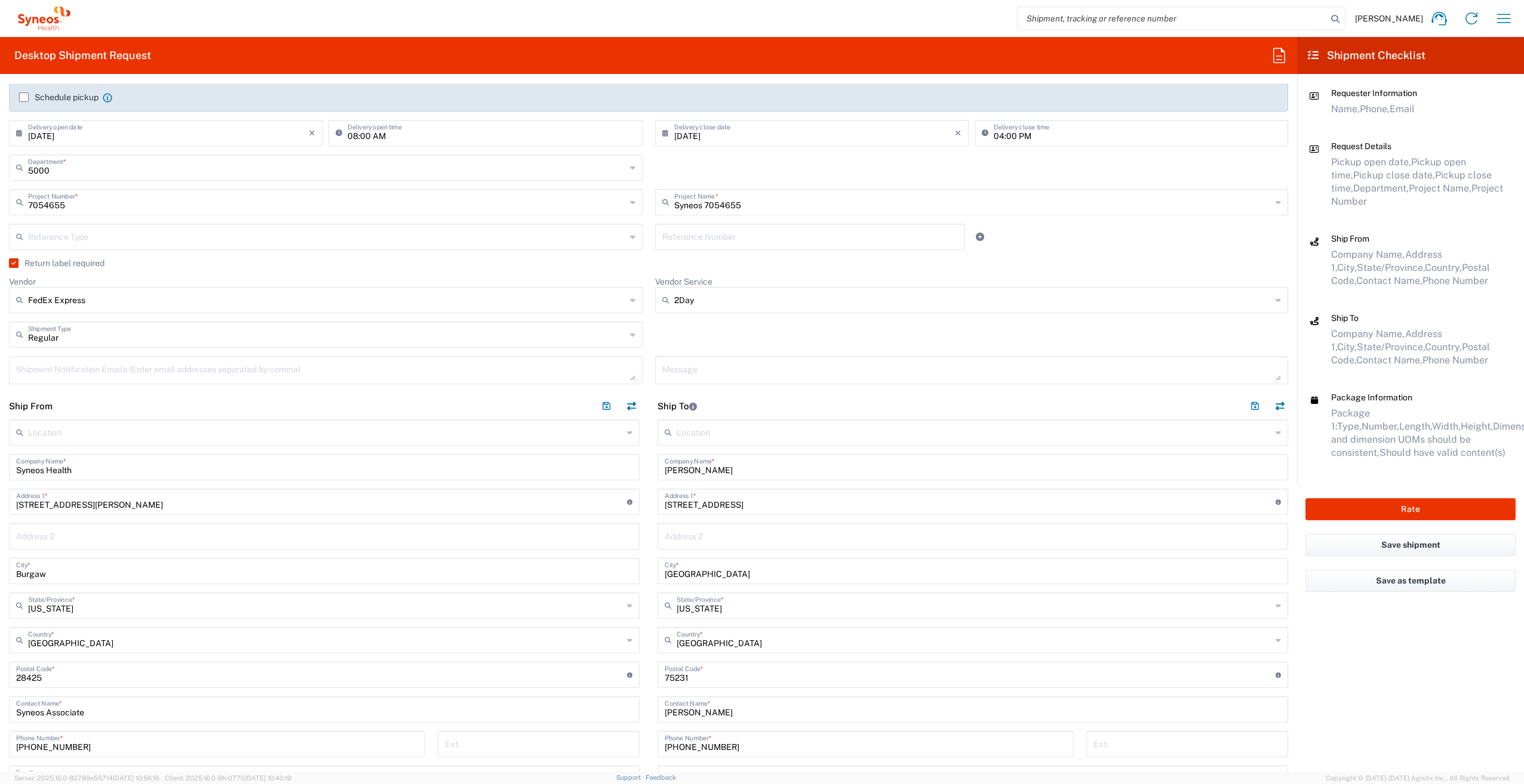
scroll to position [0, 0]
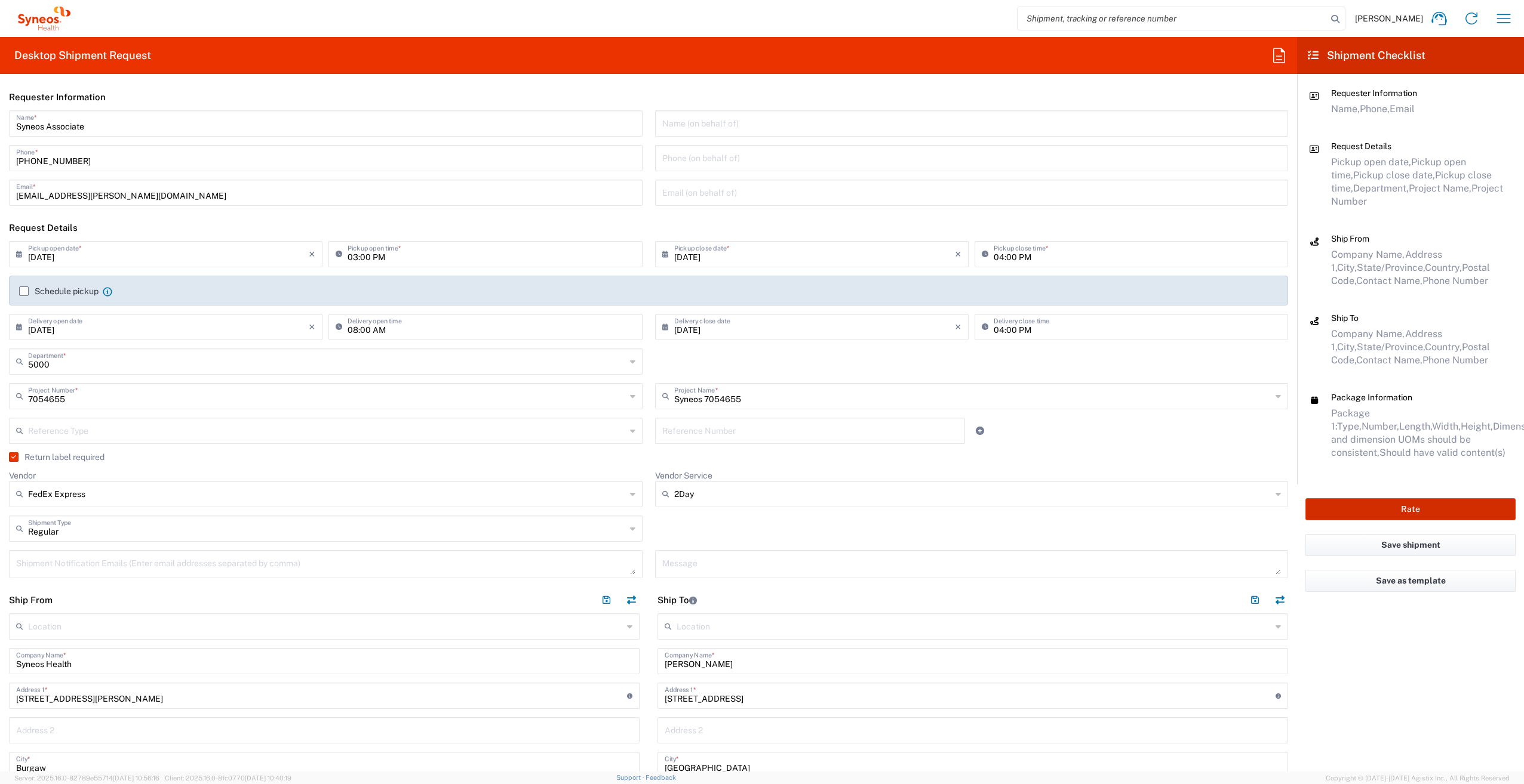
click at [1345, 504] on button "Rate" at bounding box center [1410, 510] width 211 height 22
type input "7054655"
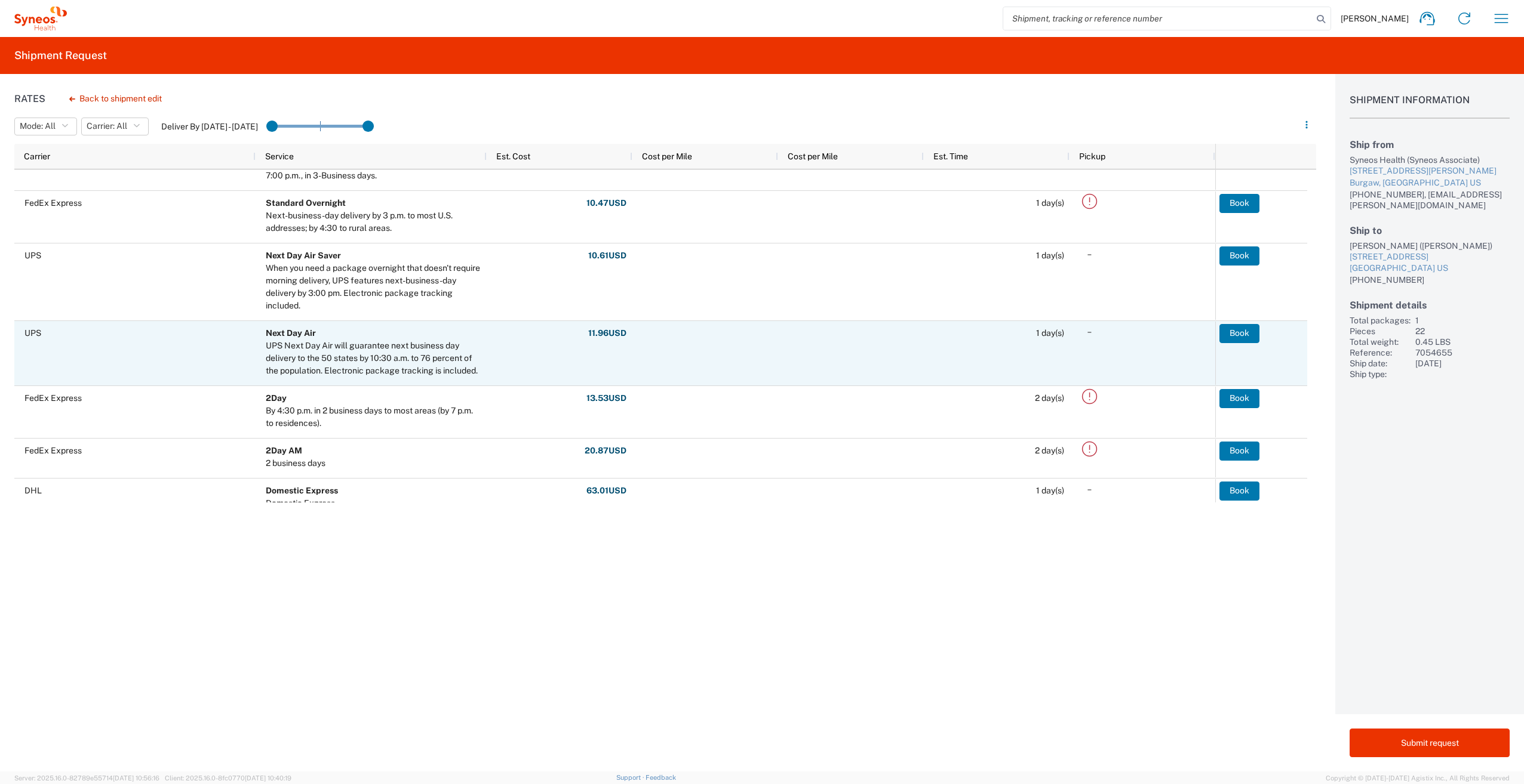
scroll to position [277, 0]
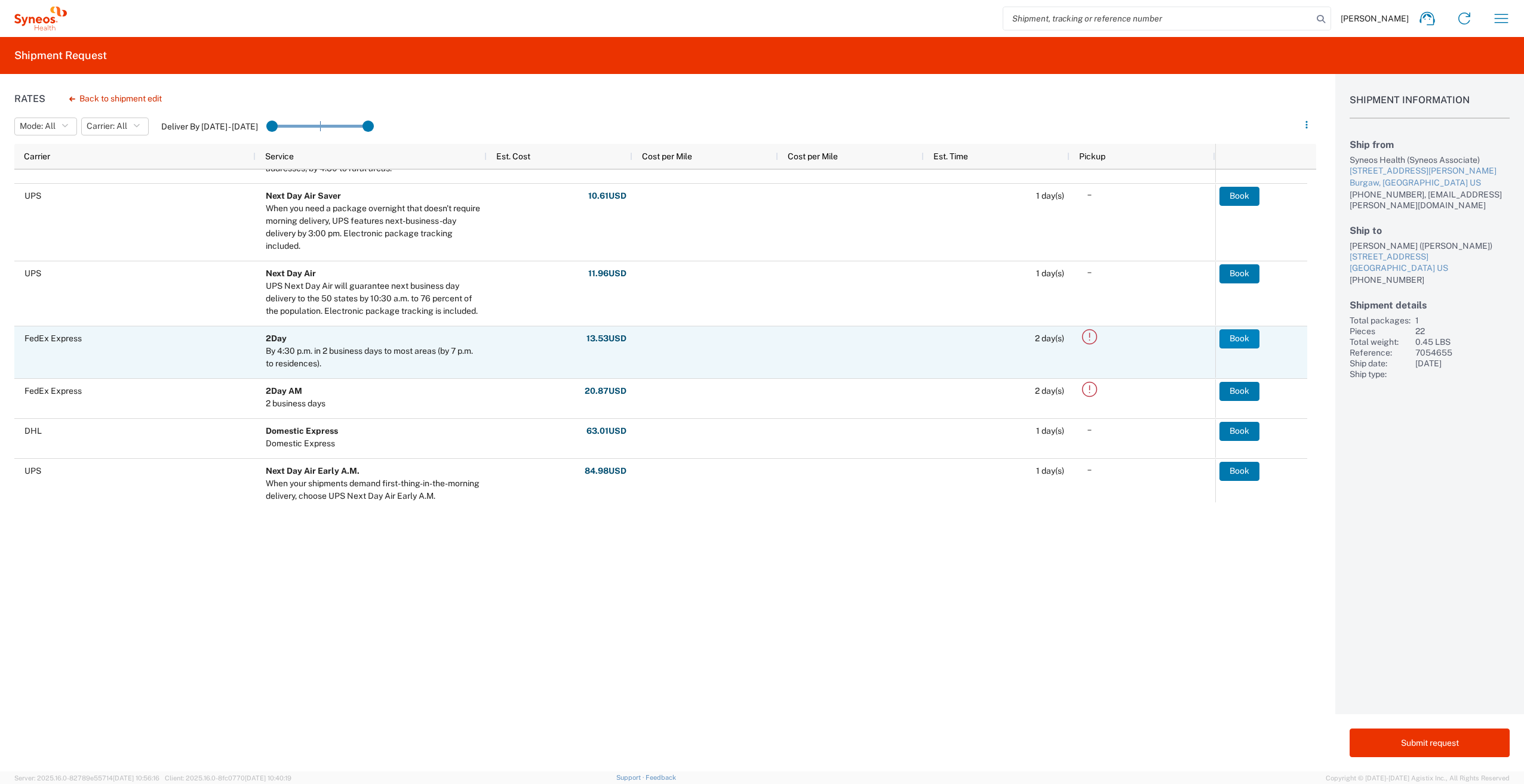
click at [1234, 340] on button "Book" at bounding box center [1239, 339] width 40 height 19
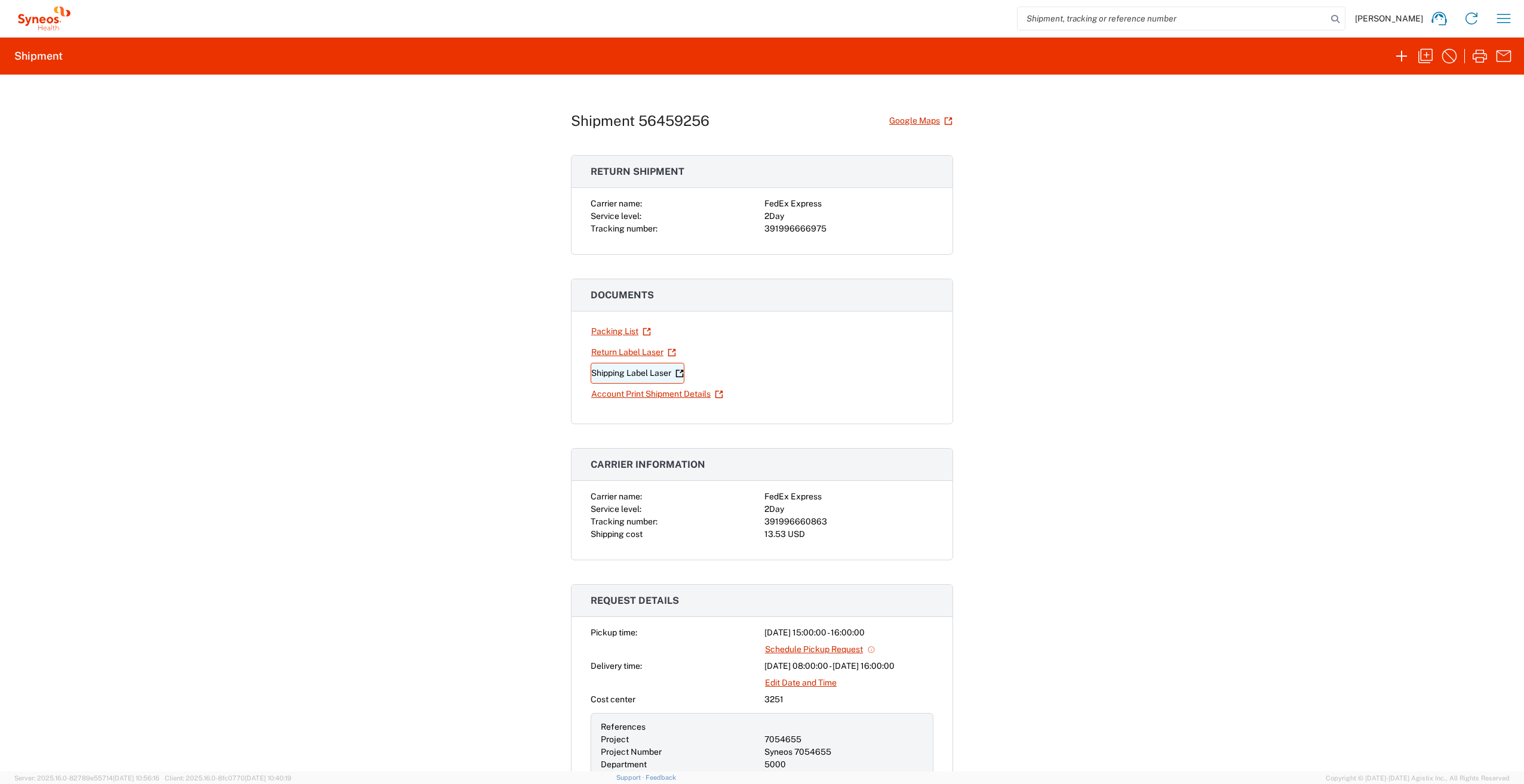
click at [630, 378] on link "Shipping Label Laser" at bounding box center [636, 373] width 93 height 21
click at [611, 355] on link "Return Label Laser" at bounding box center [633, 352] width 86 height 21
click at [1406, 56] on icon "button" at bounding box center [1401, 56] width 11 height 11
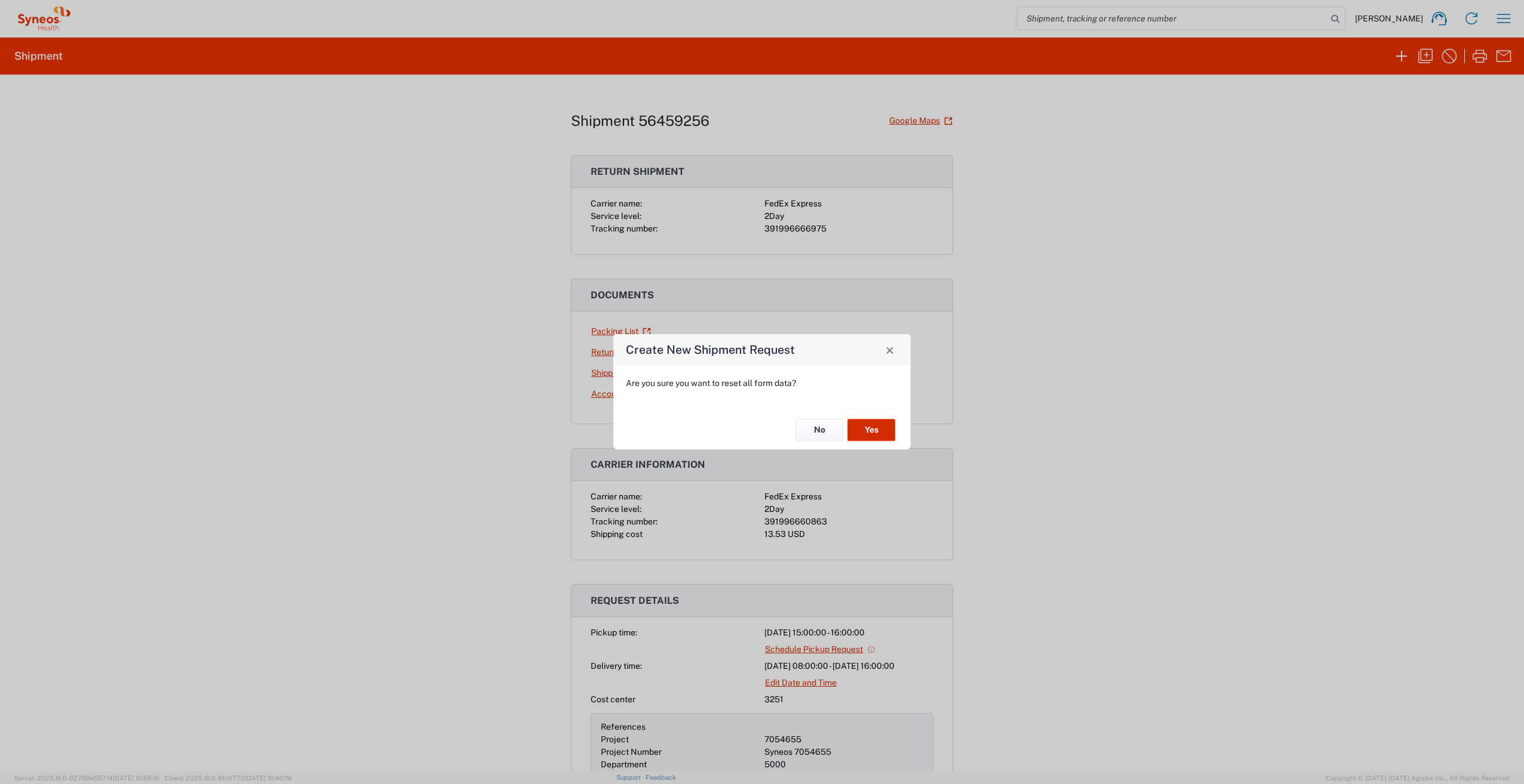
click at [872, 428] on button "Yes" at bounding box center [871, 430] width 48 height 22
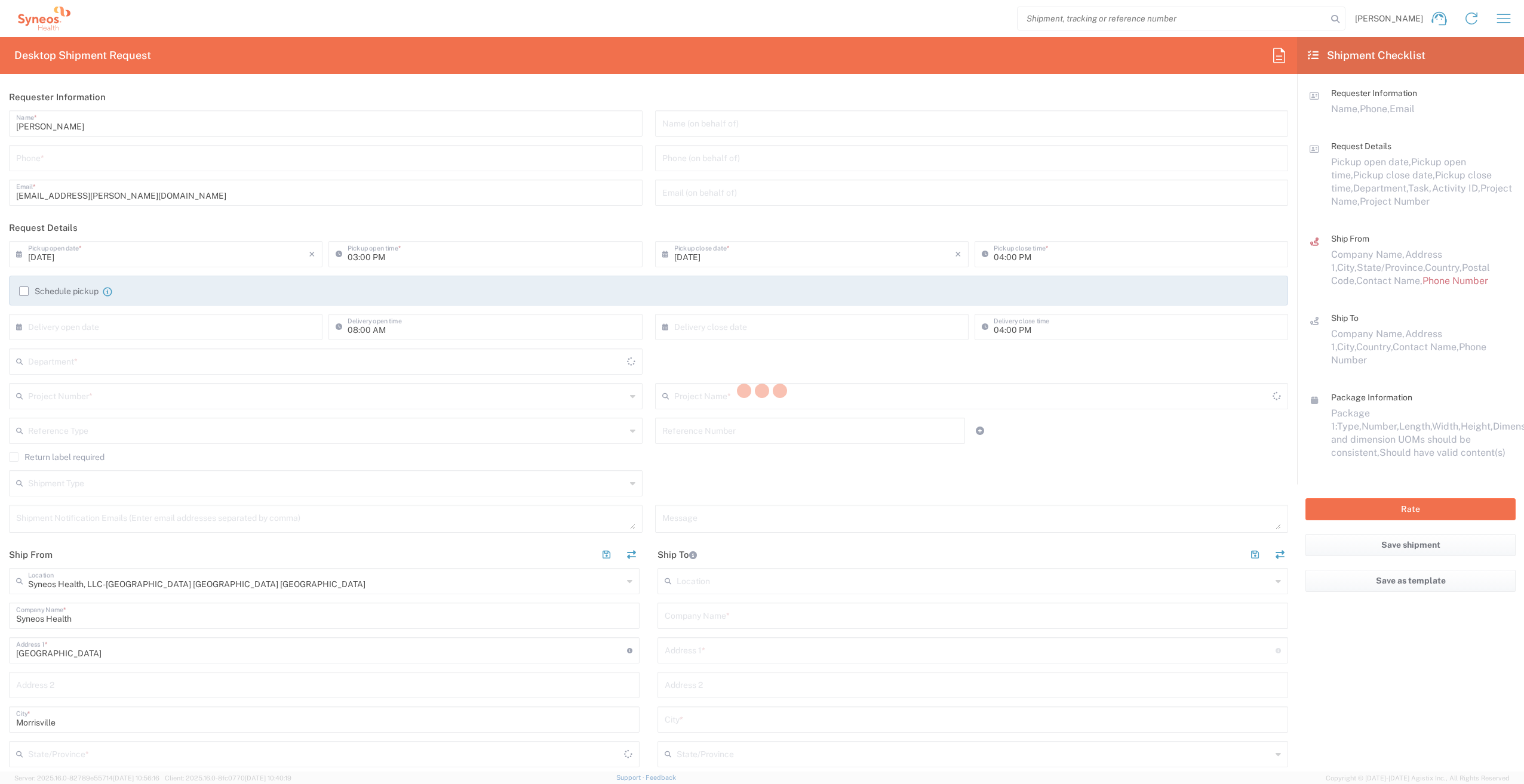
type input "3251"
type input "[US_STATE]"
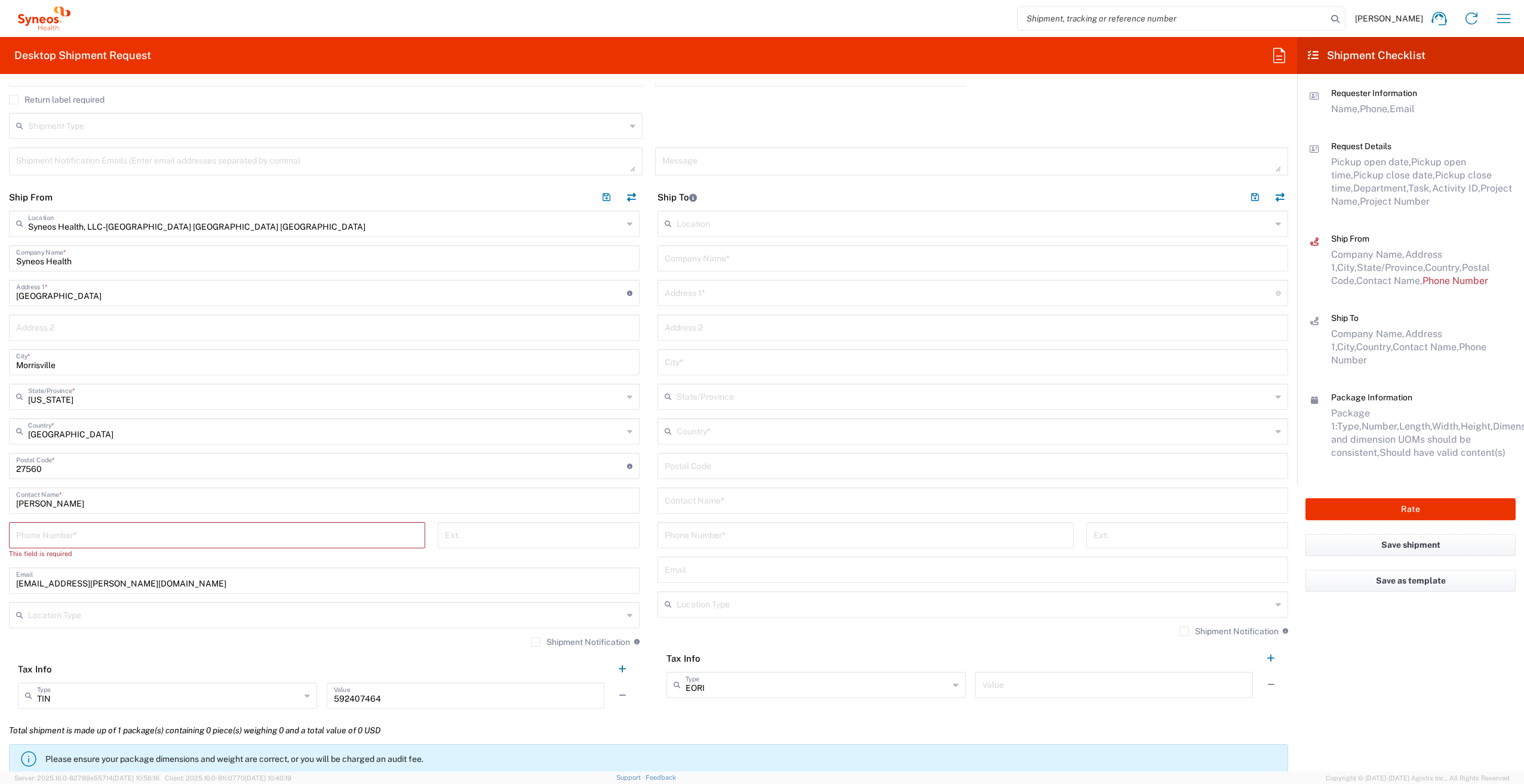
scroll to position [358, 0]
click at [709, 289] on input "text" at bounding box center [969, 291] width 611 height 21
paste input "[STREET_ADDRESS][PERSON_NAME]"
type input "[STREET_ADDRESS][PERSON_NAME]"
click at [690, 256] on input "text" at bounding box center [972, 257] width 616 height 21
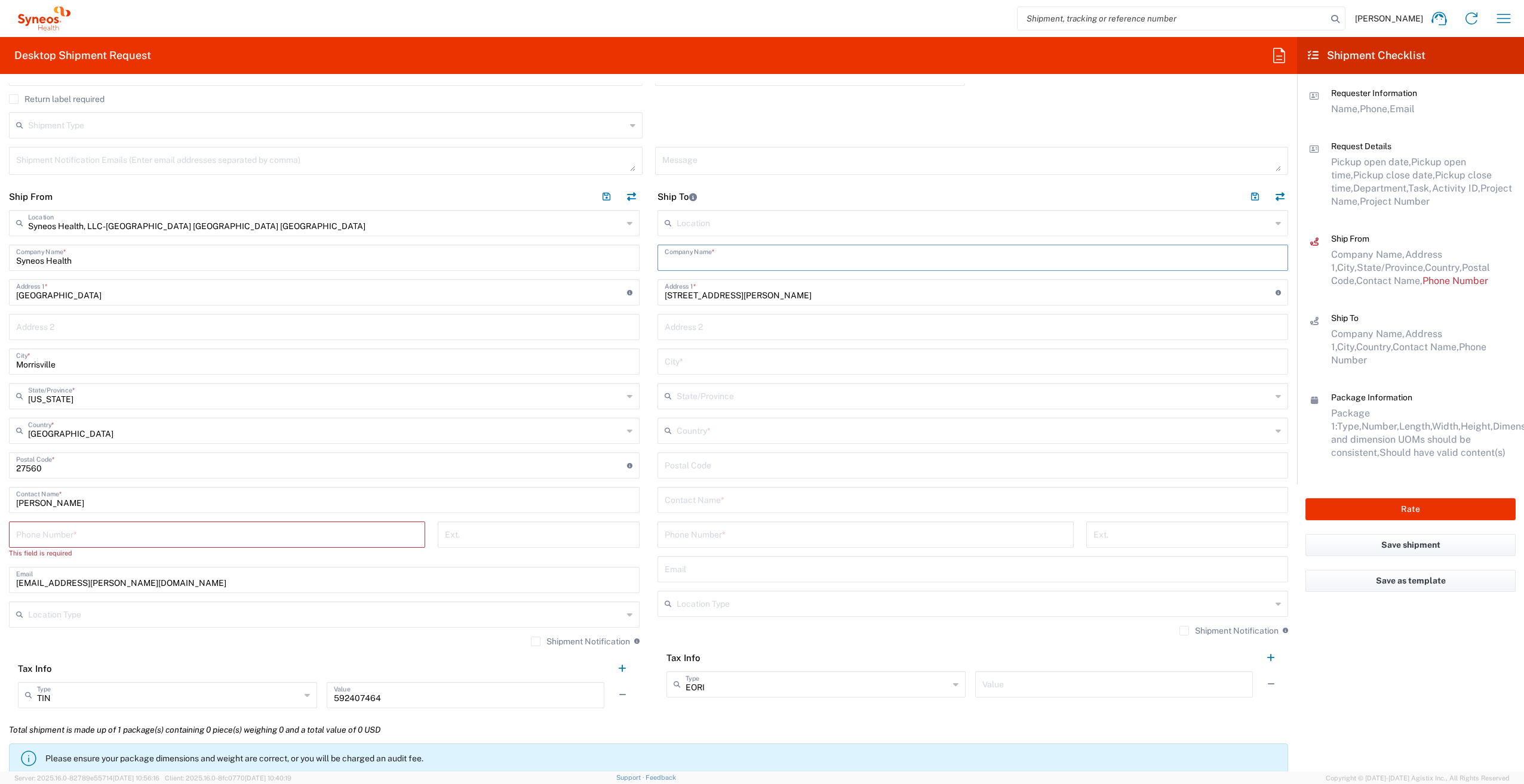
paste input "[PERSON_NAME]"
type input "[PERSON_NAME]"
click at [717, 502] on input "text" at bounding box center [972, 499] width 616 height 21
paste input "[PERSON_NAME]"
type input "[PERSON_NAME]"
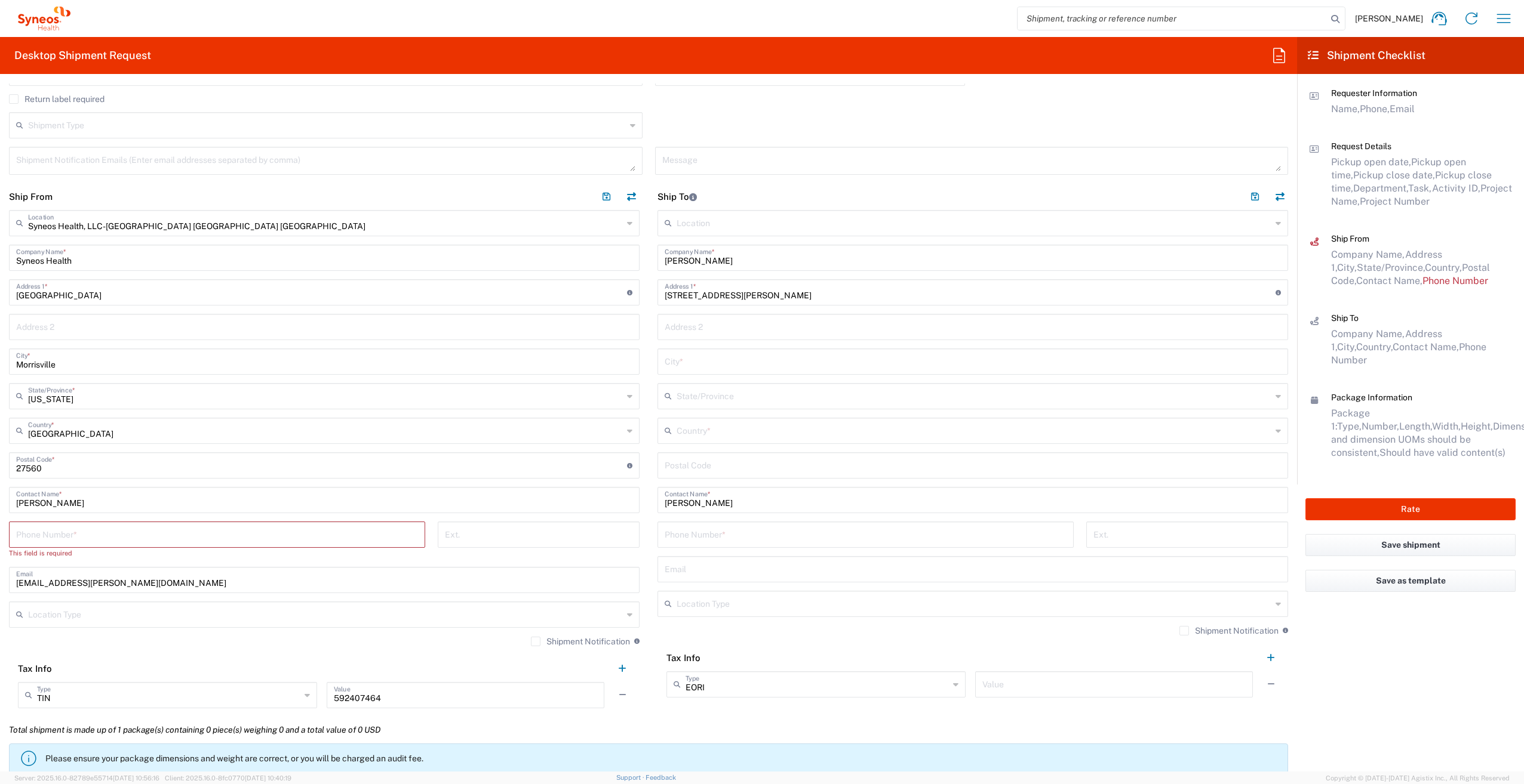
click at [733, 531] on input "tel" at bounding box center [865, 534] width 402 height 21
paste input "[PHONE_NUMBER]"
type input "[PHONE_NUMBER]"
click at [232, 525] on input "tel" at bounding box center [216, 534] width 402 height 21
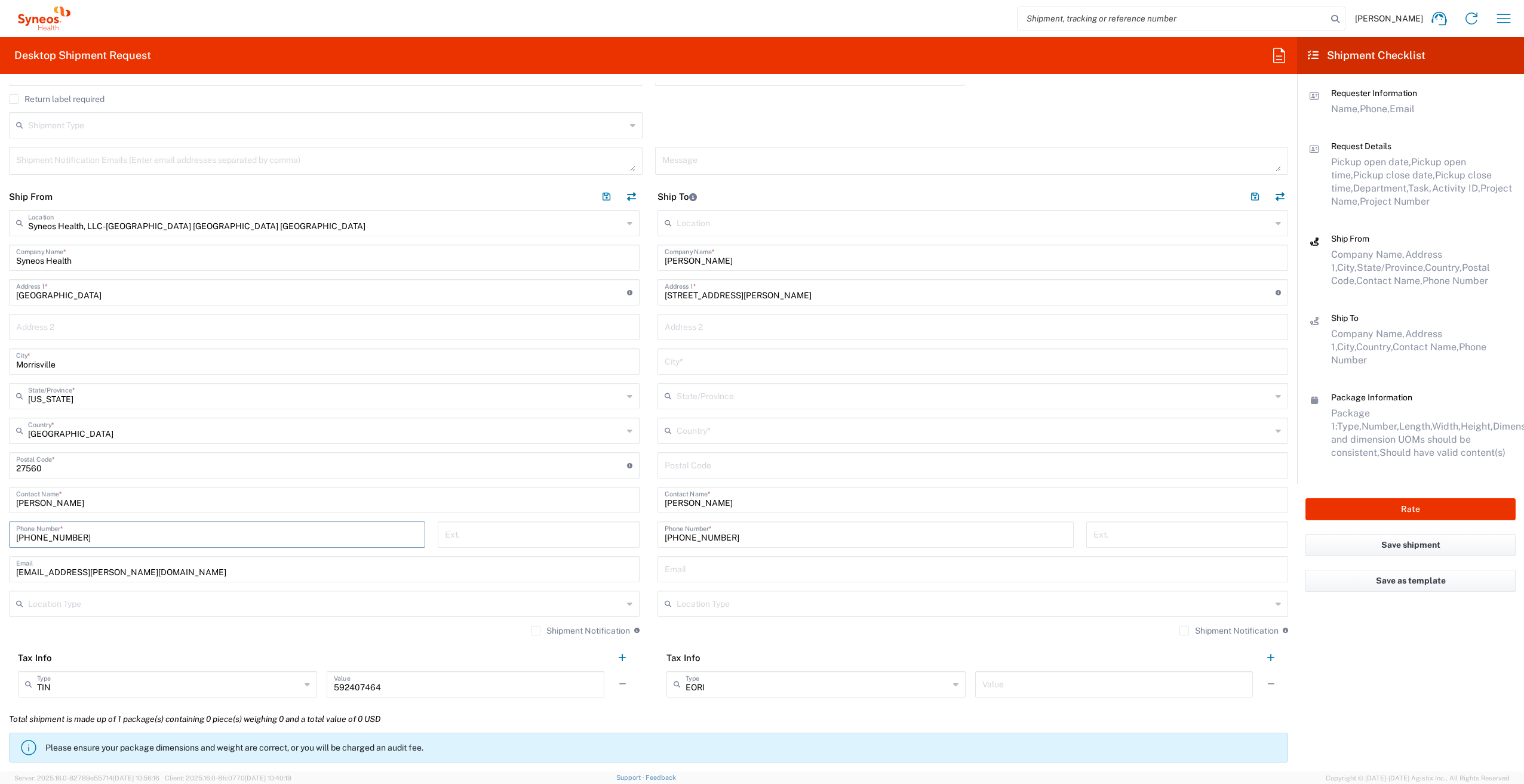
type input "[PHONE_NUMBER]"
drag, startPoint x: 70, startPoint y: 501, endPoint x: 11, endPoint y: 504, distance: 59.1
click at [11, 504] on div "[PERSON_NAME] Contact Name *" at bounding box center [324, 500] width 631 height 26
type input "Syneos Associate"
drag, startPoint x: 91, startPoint y: 292, endPoint x: -8, endPoint y: 288, distance: 99.1
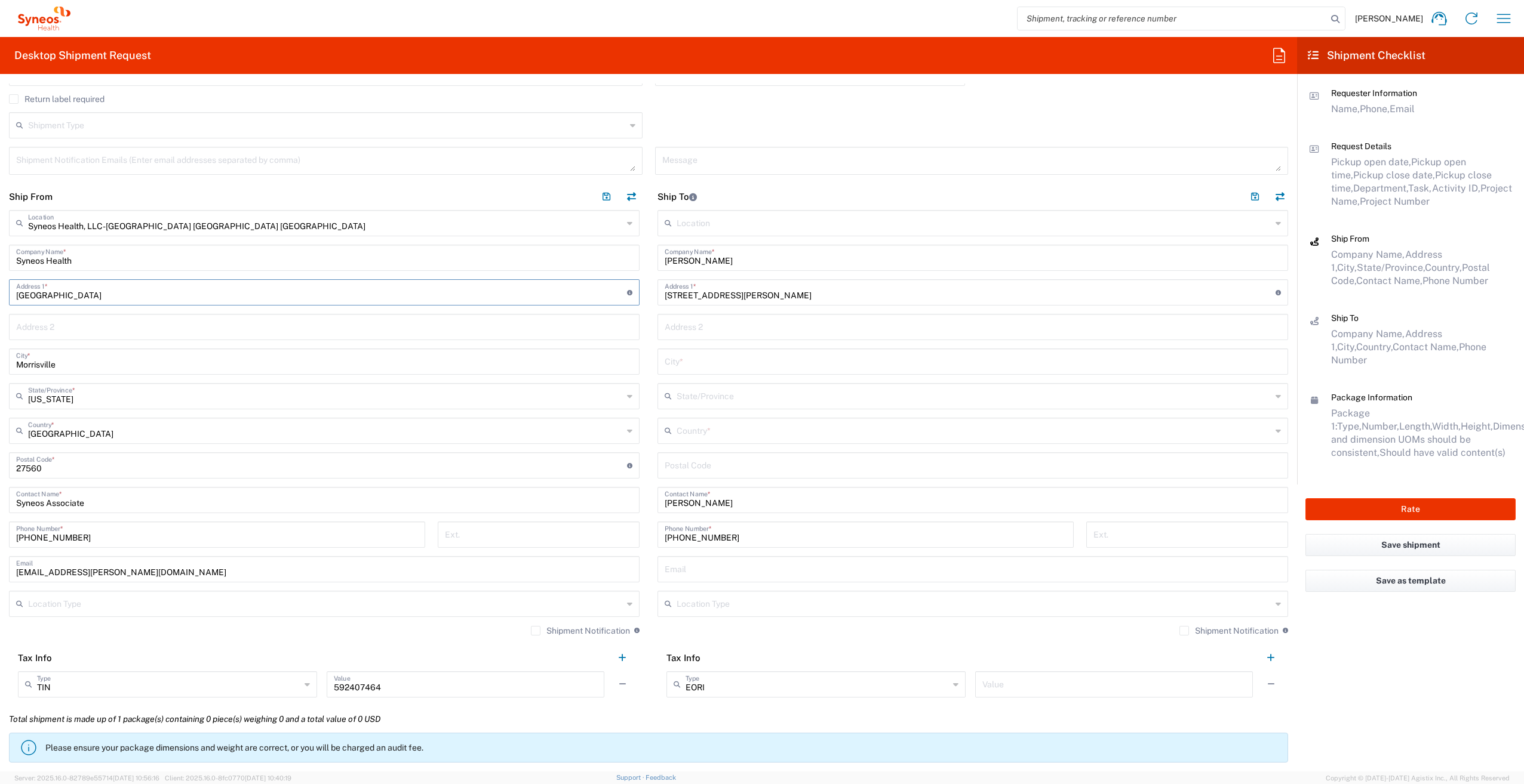
click at [0, 288] on html "[PERSON_NAME] Home Shipment estimator Shipment tracking Desktop shipment reques…" at bounding box center [762, 392] width 1524 height 784
type input "10"
type input "[STREET_ADDRESS][PERSON_NAME]"
click at [22, 364] on input "Morrisville" at bounding box center [323, 360] width 616 height 21
drag, startPoint x: 44, startPoint y: 366, endPoint x: 5, endPoint y: 366, distance: 39.0
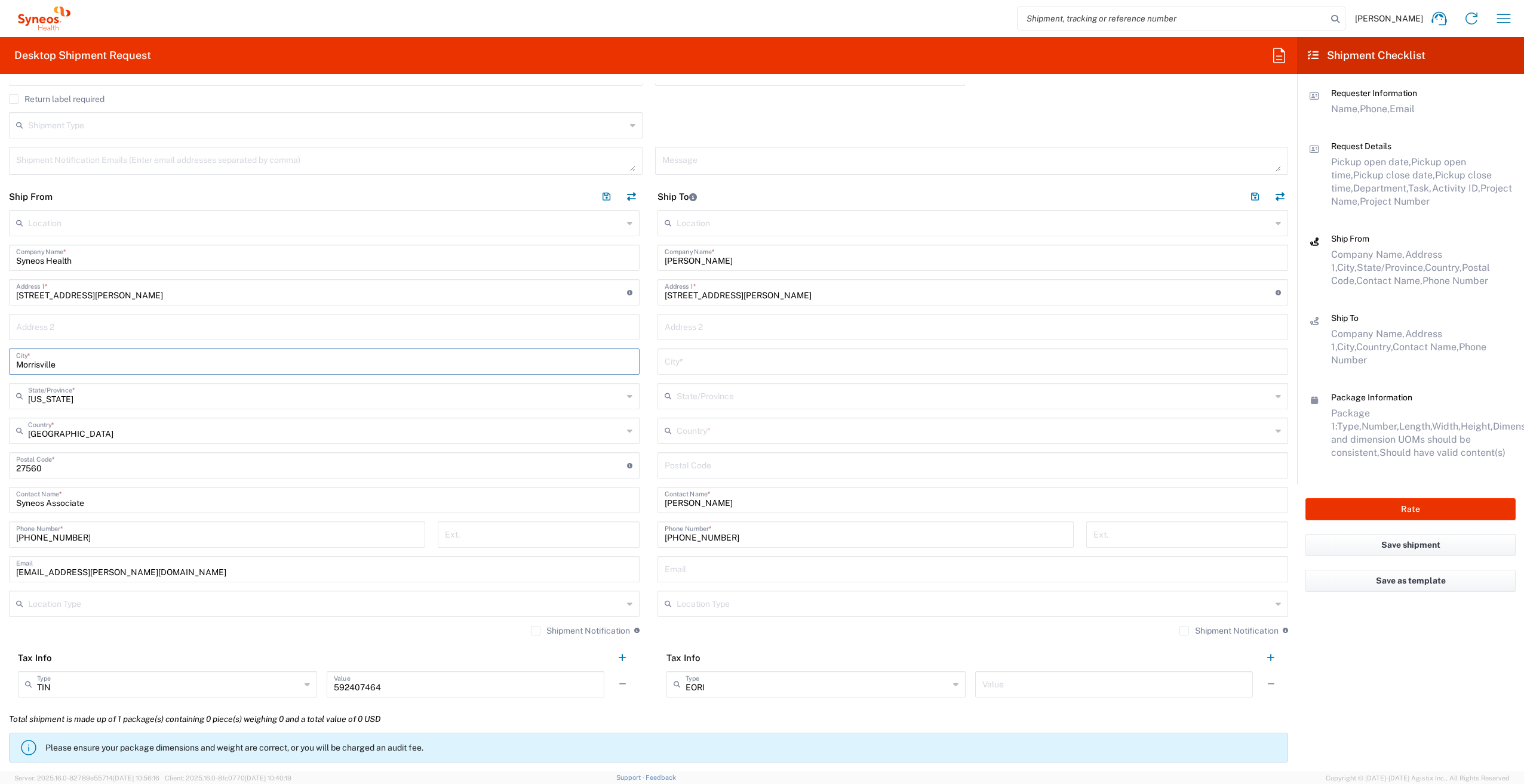
click at [6, 366] on main "Location [PERSON_NAME] LLC-[GEOGRAPHIC_DATA] [GEOGRAPHIC_DATA] [GEOGRAPHIC_DATA…" at bounding box center [324, 458] width 648 height 496
type input "Burgaw"
drag, startPoint x: 42, startPoint y: 470, endPoint x: -34, endPoint y: 472, distance: 76.0
click at [0, 472] on html "[PERSON_NAME] Home Shipment estimator Shipment tracking Desktop shipment reques…" at bounding box center [762, 392] width 1524 height 784
type input "28425"
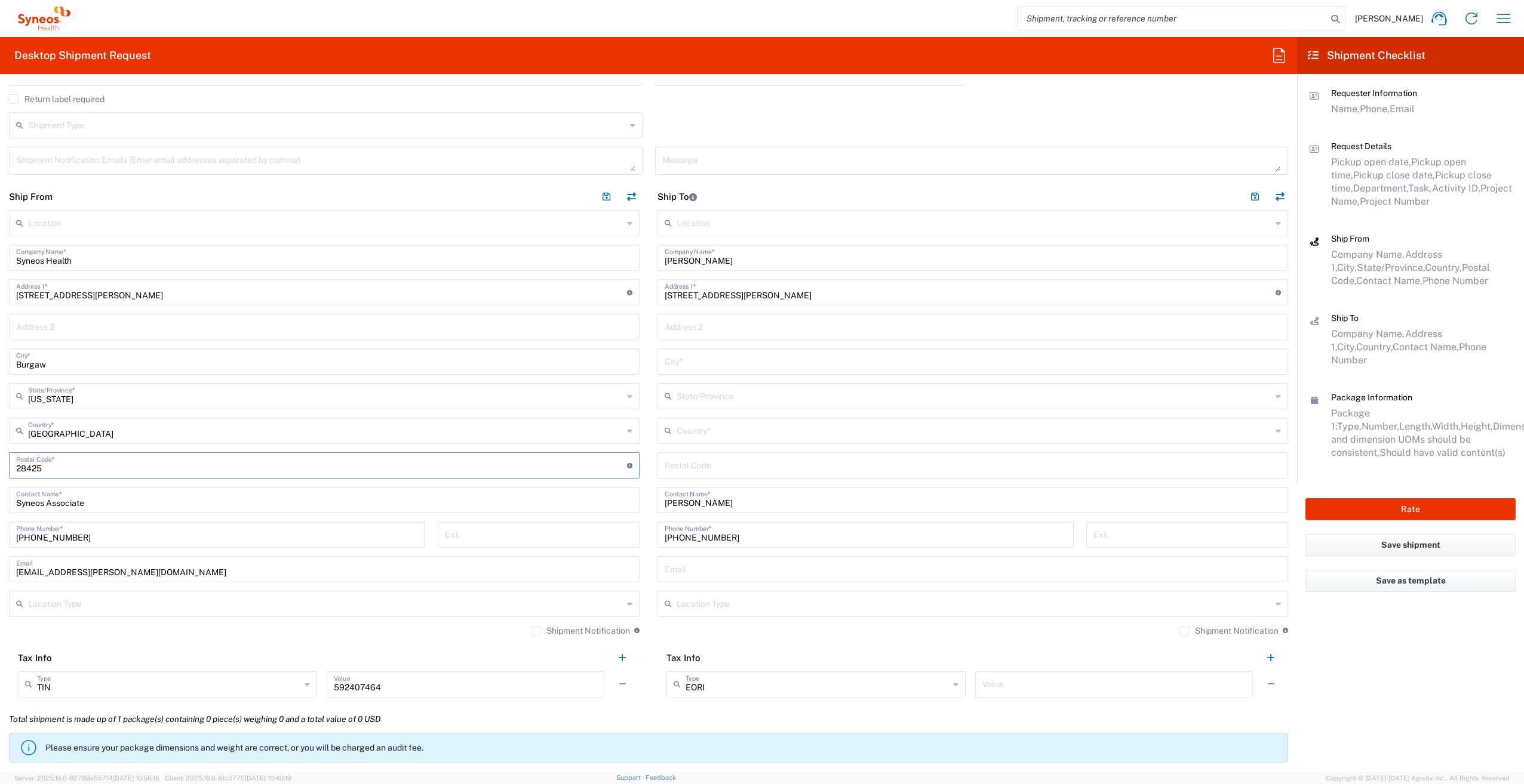
click at [368, 379] on div "Location [PERSON_NAME] LLC-[GEOGRAPHIC_DATA] [GEOGRAPHIC_DATA] [GEOGRAPHIC_DATA…" at bounding box center [324, 458] width 631 height 496
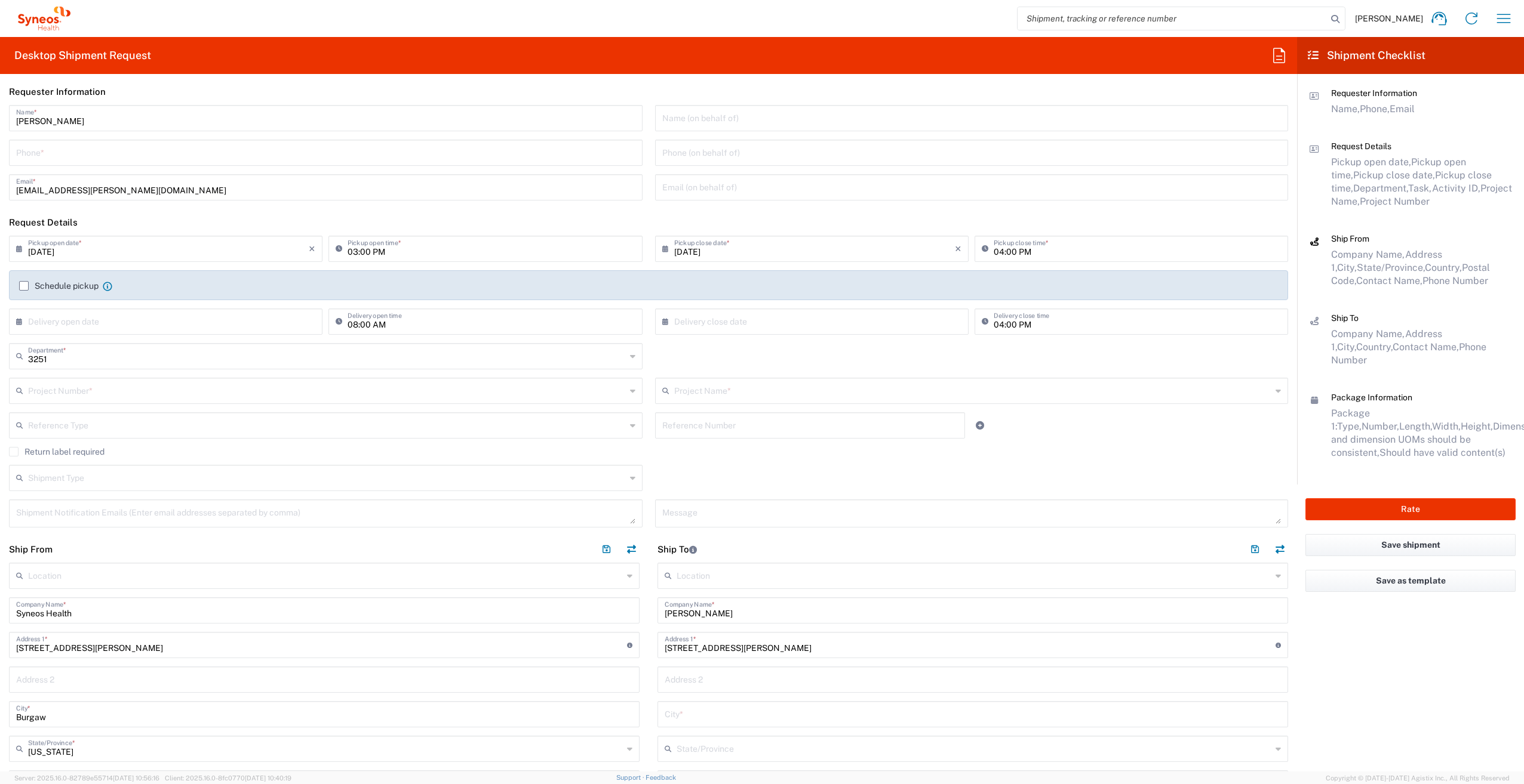
scroll to position [0, 0]
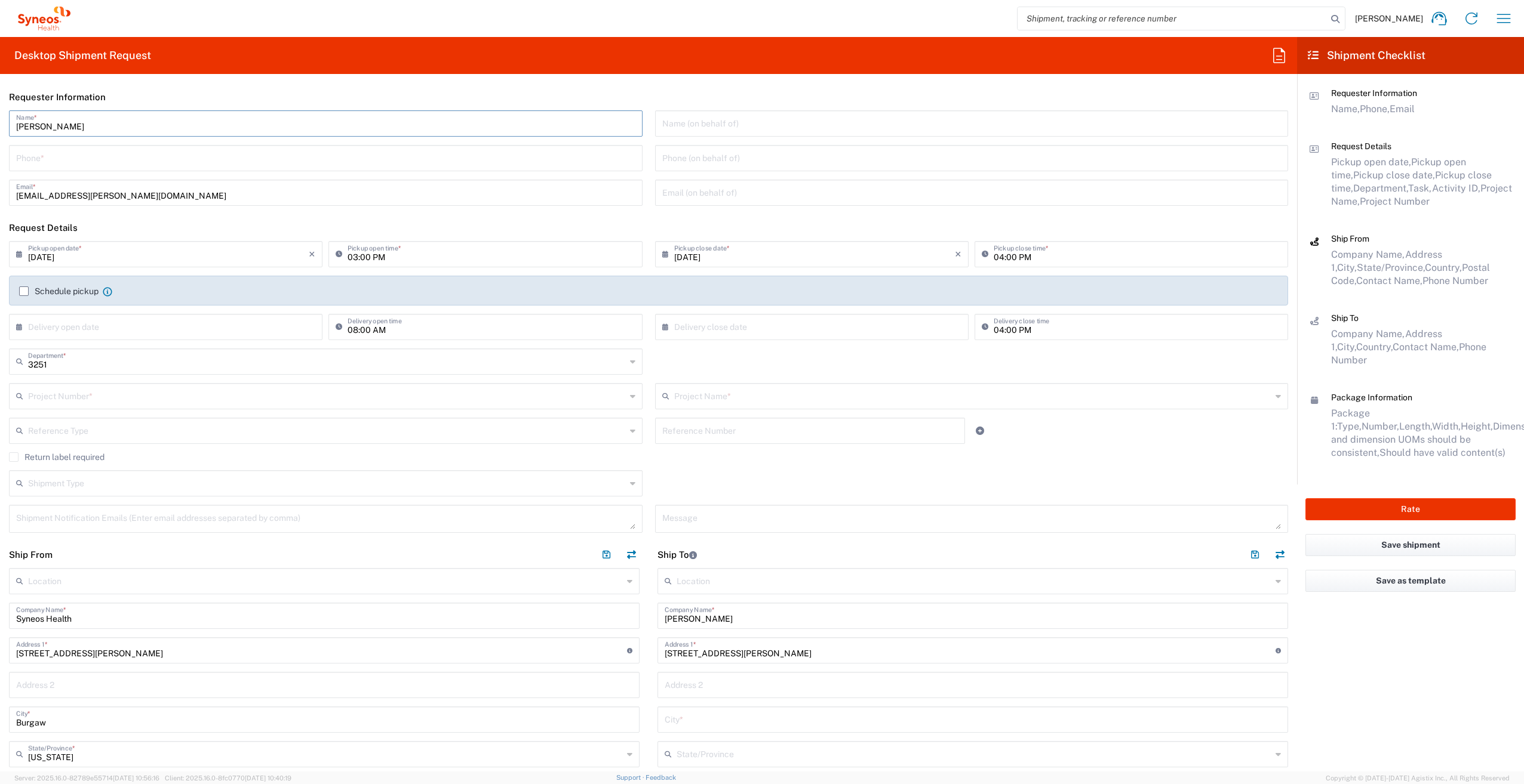
drag, startPoint x: 73, startPoint y: 127, endPoint x: -19, endPoint y: 223, distance: 133.0
click at [0, 223] on html "[PERSON_NAME] Home Shipment estimator Shipment tracking Desktop shipment reques…" at bounding box center [762, 392] width 1524 height 784
type input "Syneos Associate"
click at [22, 161] on input "tel" at bounding box center [325, 157] width 619 height 21
type input "[PHONE_NUMBER]"
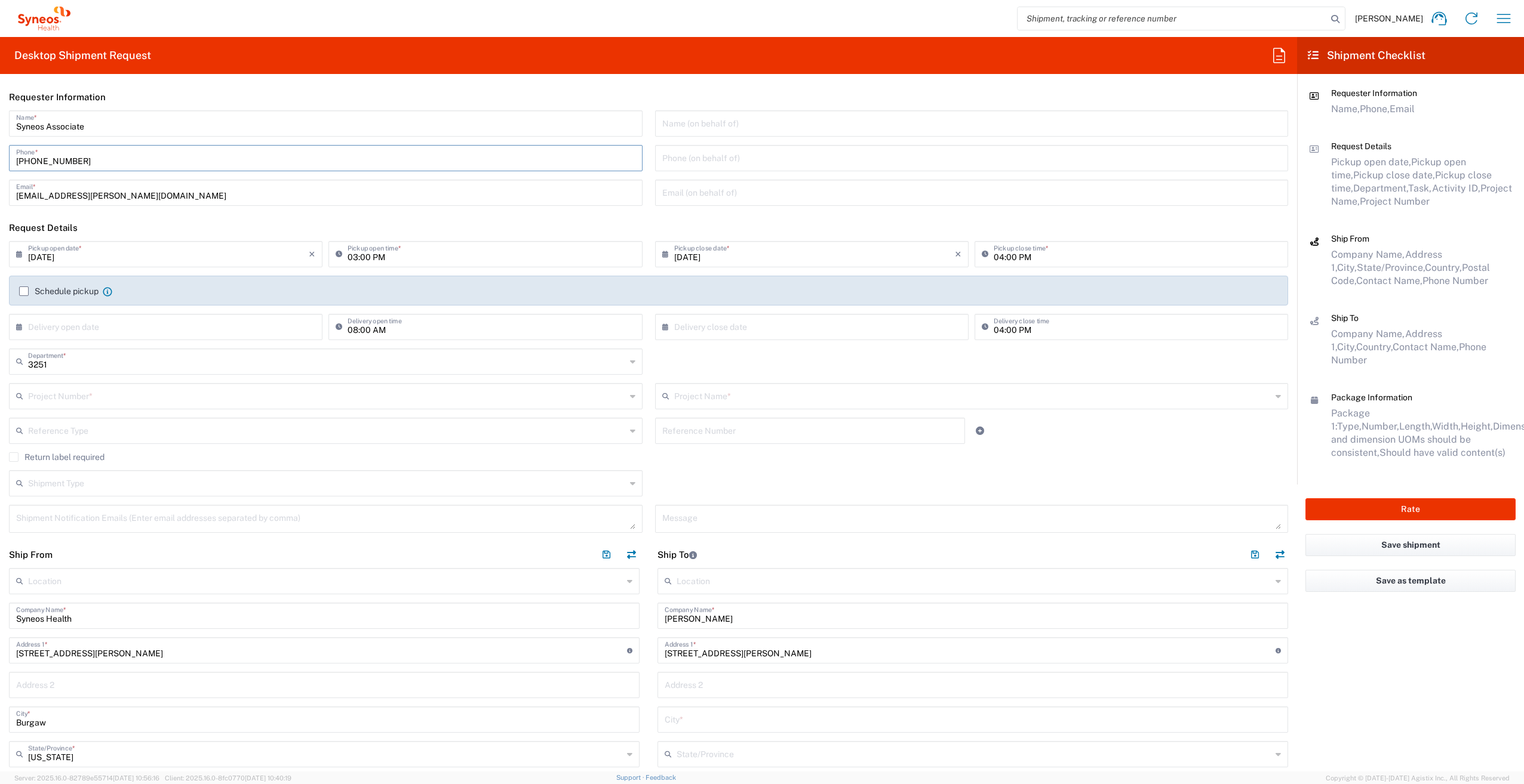
click at [123, 333] on input "text" at bounding box center [168, 326] width 281 height 21
click at [132, 416] on span "11" at bounding box center [133, 418] width 18 height 17
type input "[DATE]"
click at [702, 320] on input "text" at bounding box center [815, 326] width 281 height 21
click at [843, 416] on span "15" at bounding box center [842, 418] width 18 height 17
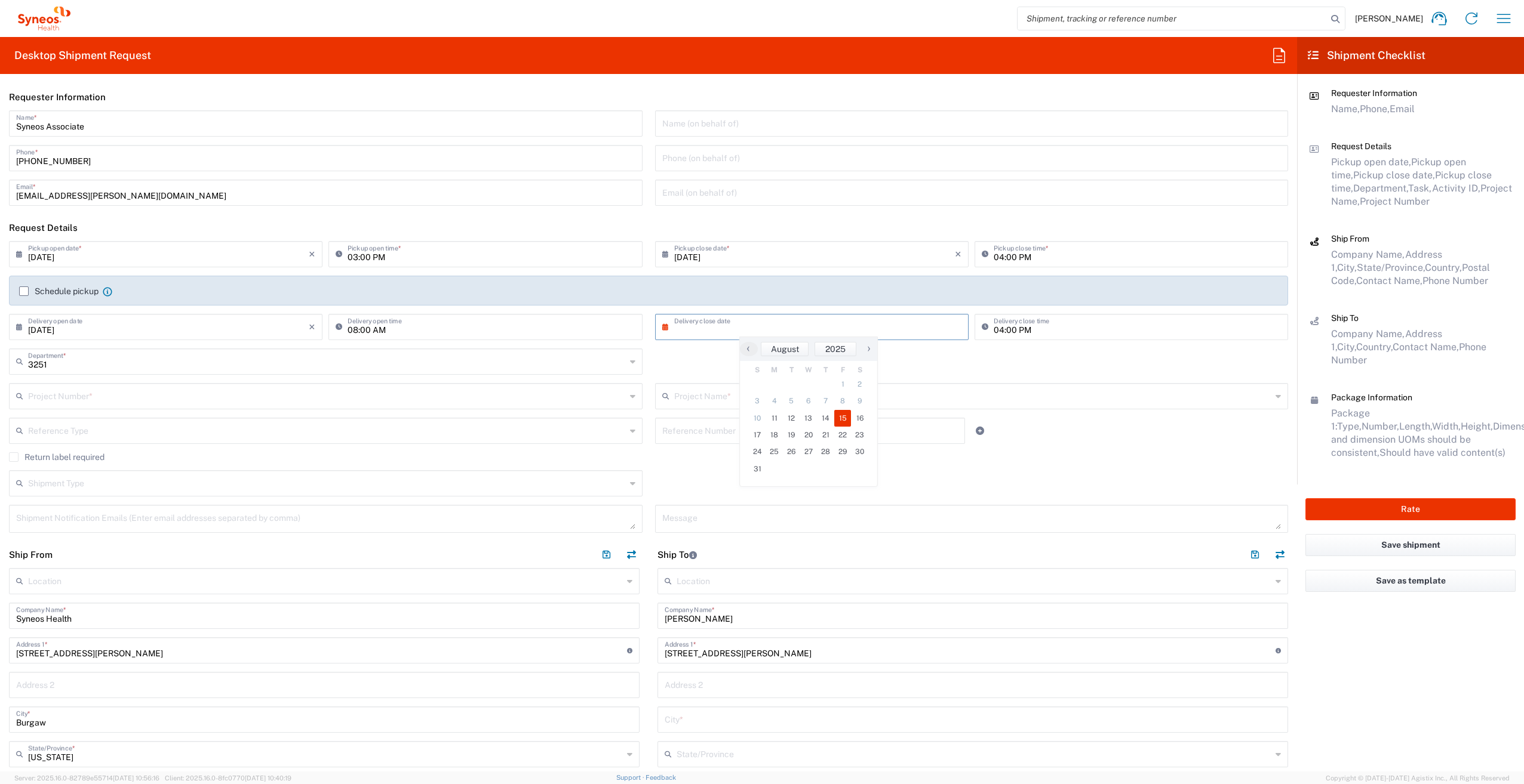
type input "[DATE]"
click at [70, 365] on input "text" at bounding box center [326, 360] width 598 height 21
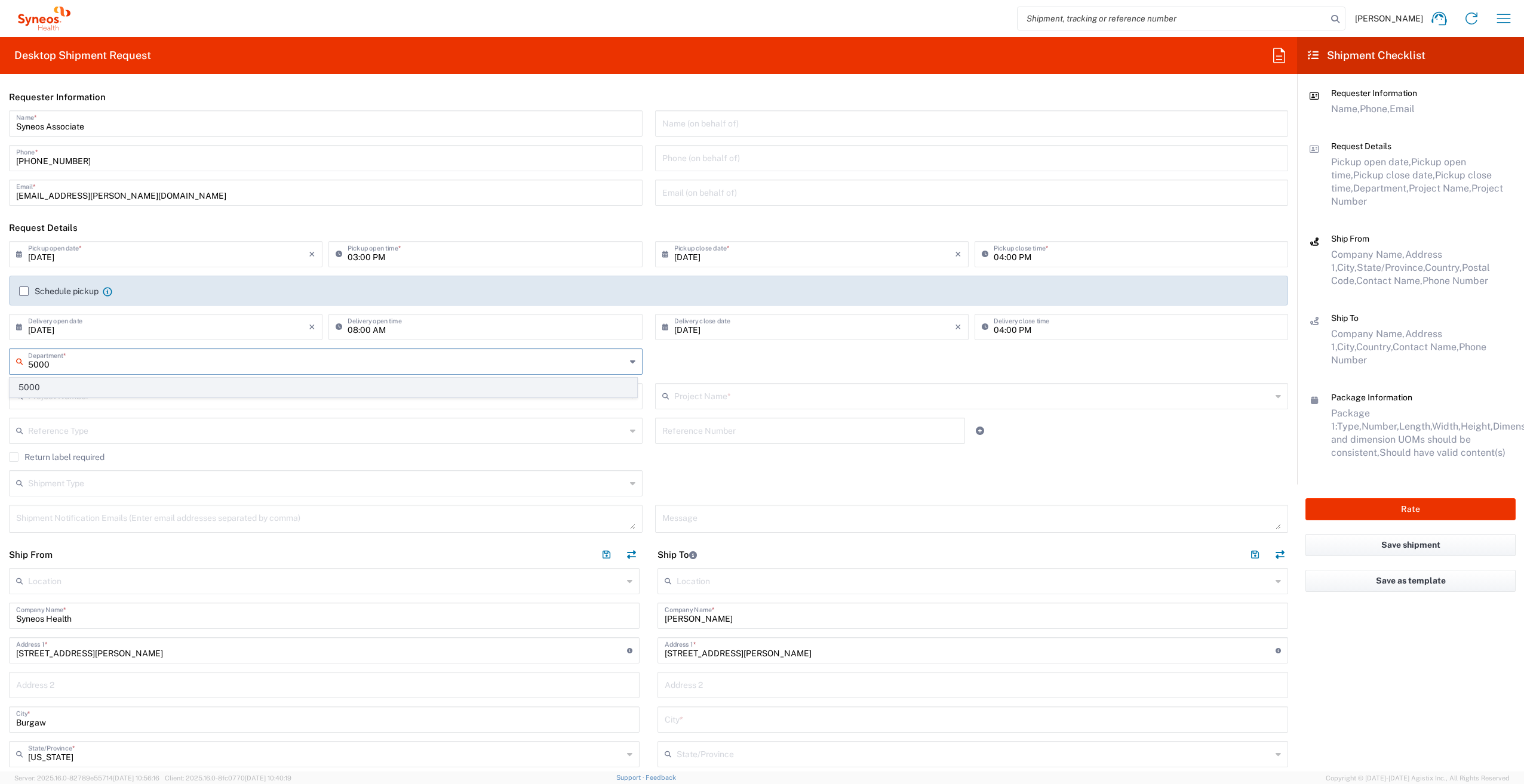
type input "5000"
click at [48, 384] on span "5000" at bounding box center [323, 388] width 626 height 18
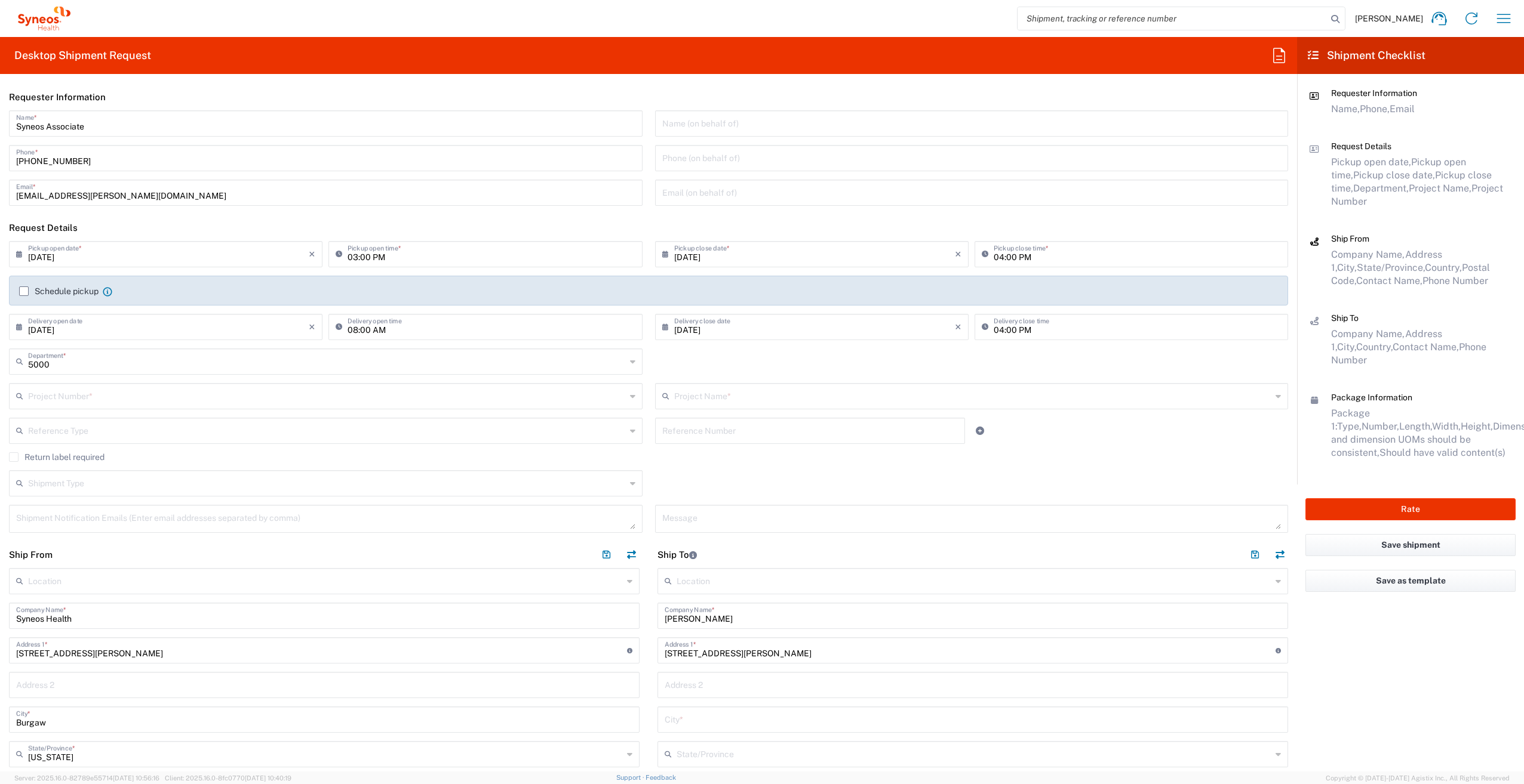
click at [54, 399] on input "text" at bounding box center [326, 395] width 598 height 21
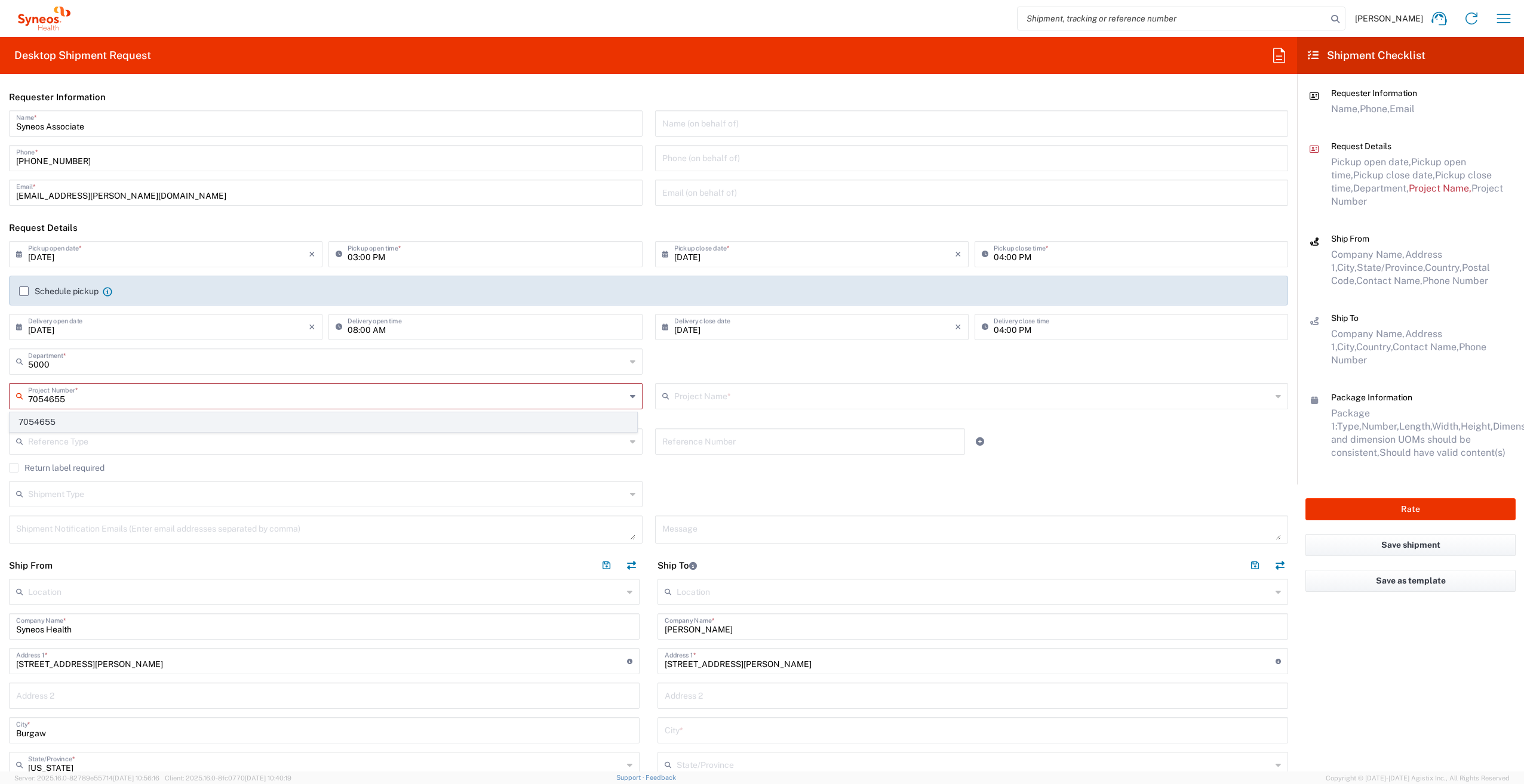
type input "7054655"
click at [65, 417] on span "7054655" at bounding box center [323, 422] width 626 height 18
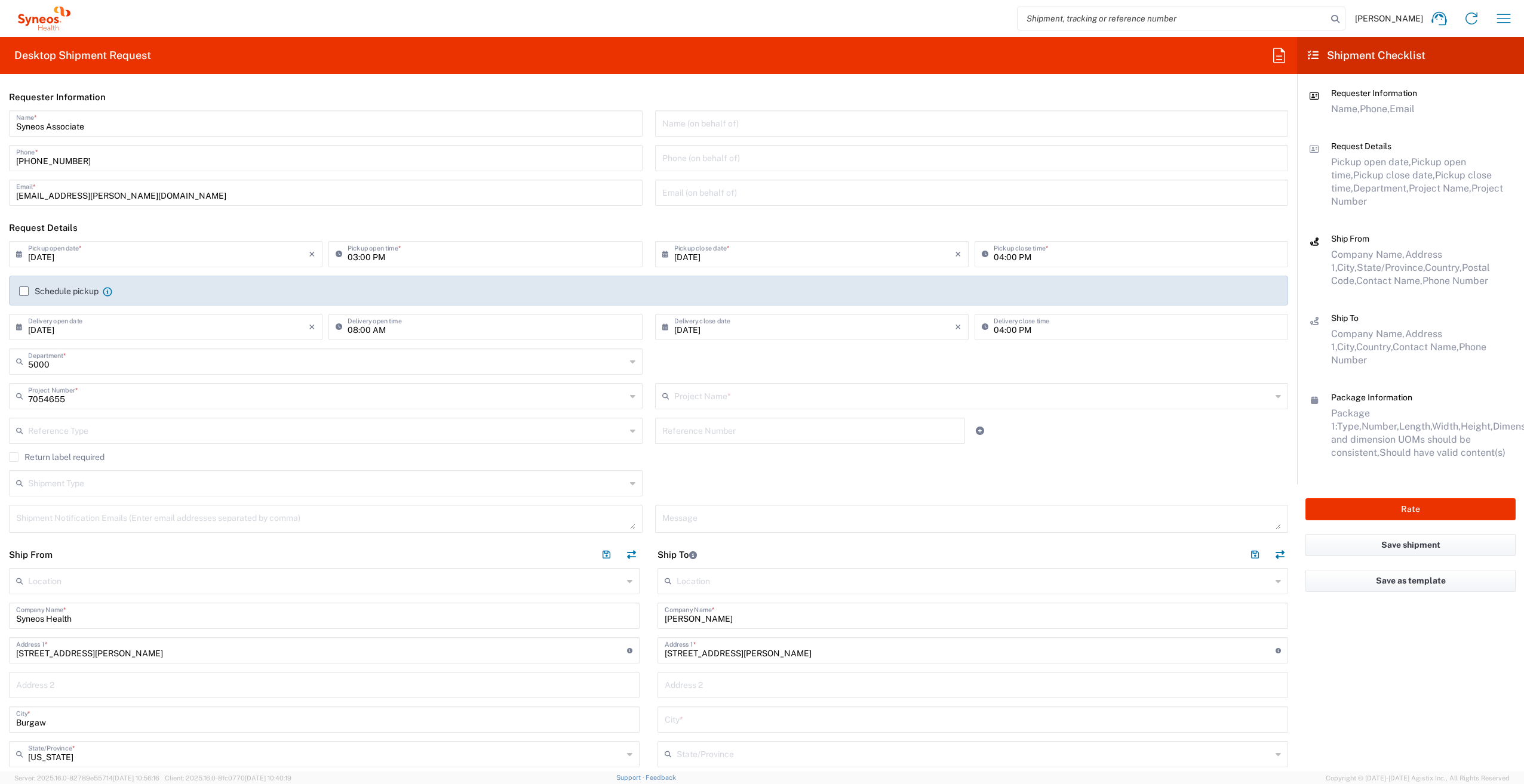
type input "Syneos 7054655"
click at [13, 455] on label "Return label required" at bounding box center [56, 457] width 95 height 9
click at [14, 457] on input "Return label required" at bounding box center [14, 457] width 0 height 0
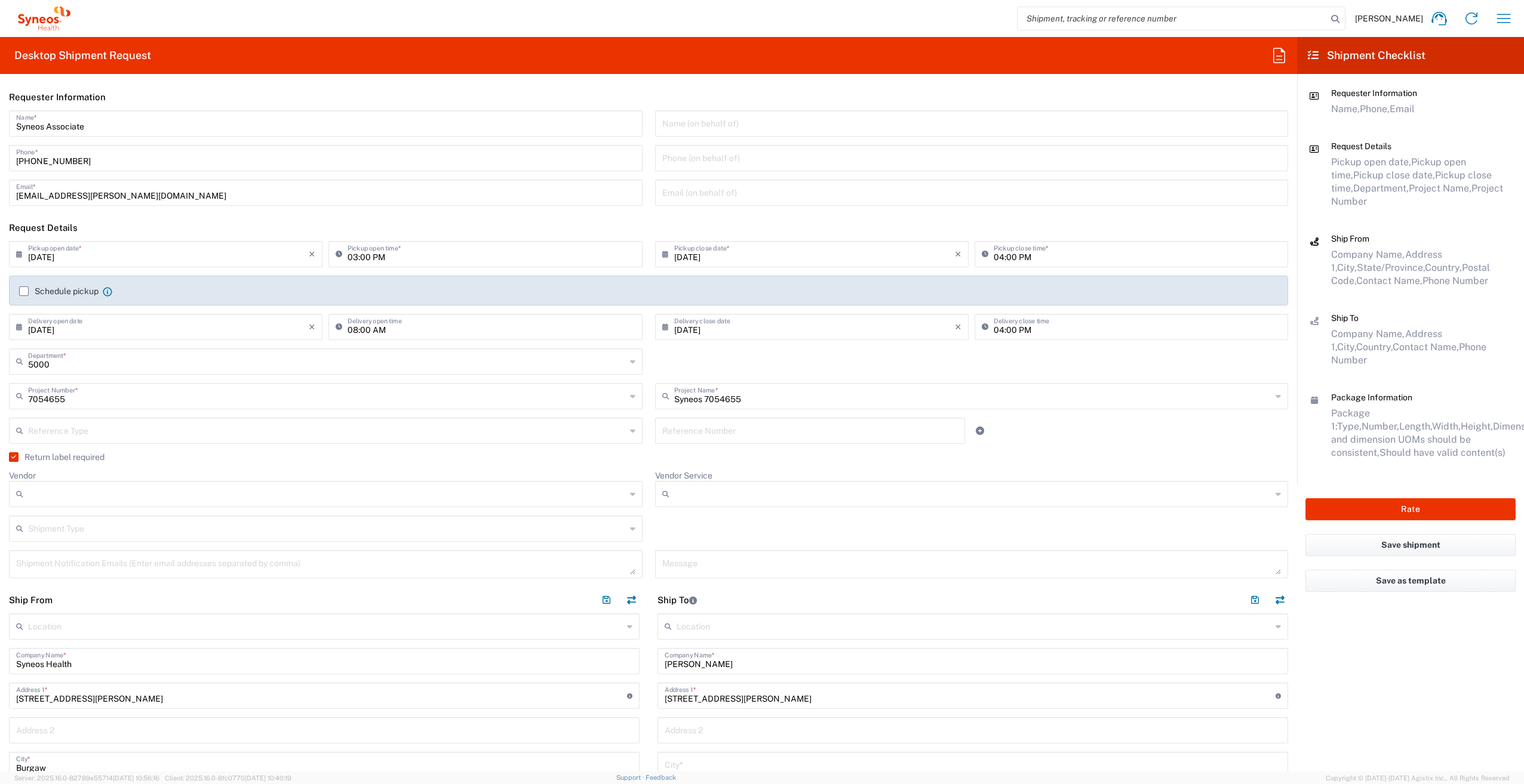
click at [101, 494] on input "Vendor" at bounding box center [326, 494] width 598 height 19
click at [87, 533] on span "FedEx Express" at bounding box center [323, 540] width 626 height 18
type input "FedEx Express"
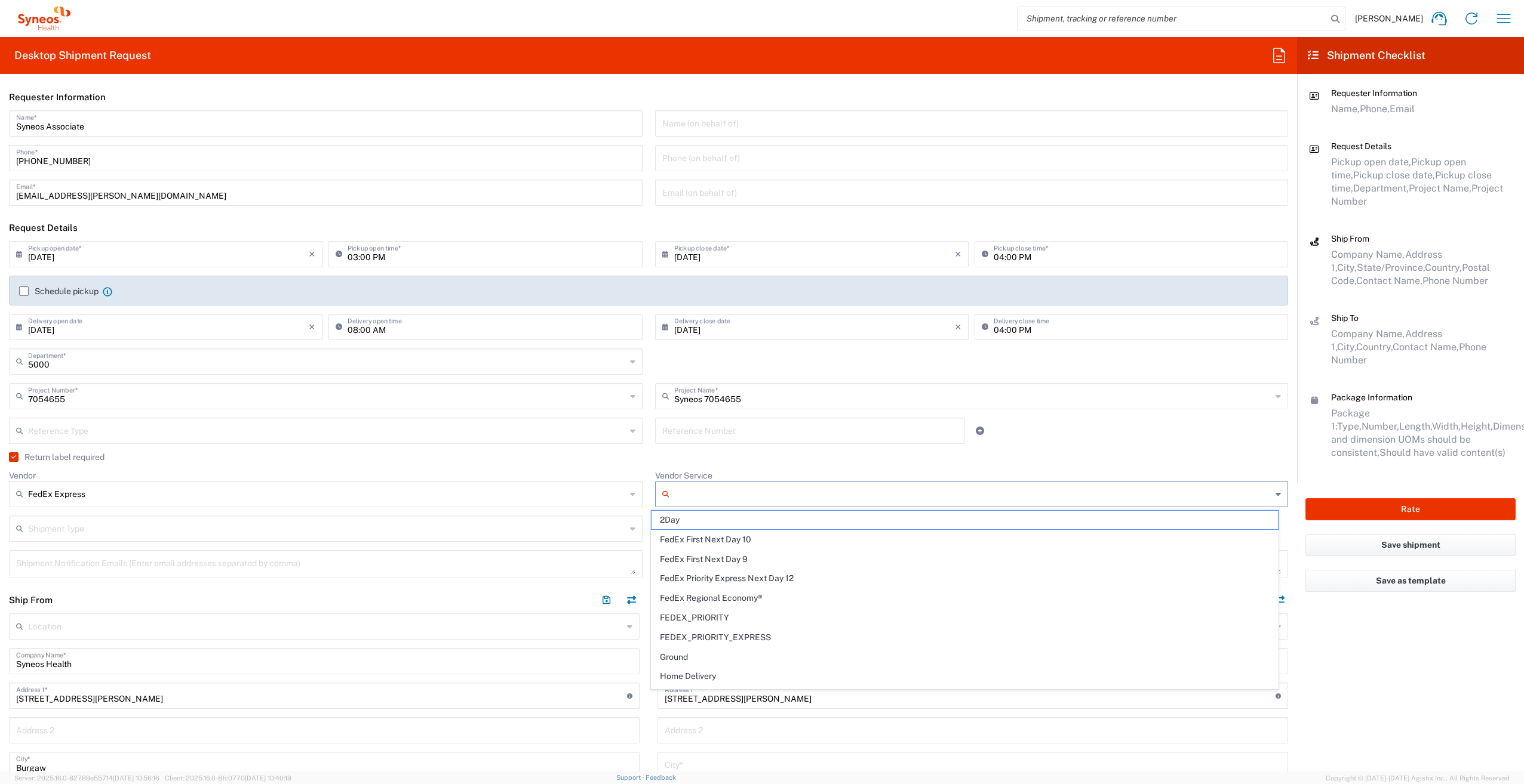
click at [778, 494] on input "Vendor Service" at bounding box center [973, 494] width 598 height 19
click at [724, 520] on span "2Day" at bounding box center [964, 520] width 626 height 18
type input "2Day"
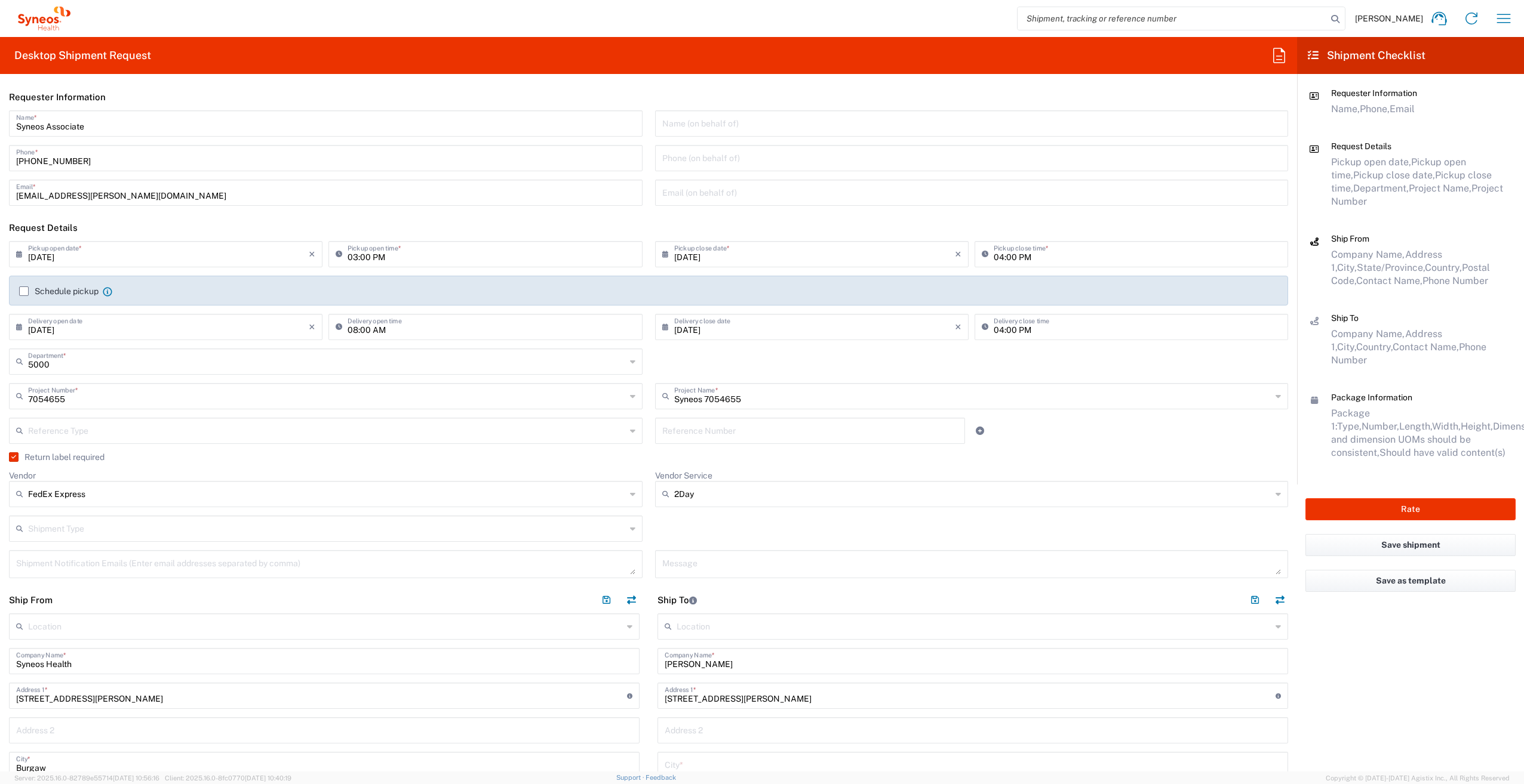
click at [67, 528] on input "text" at bounding box center [326, 527] width 598 height 21
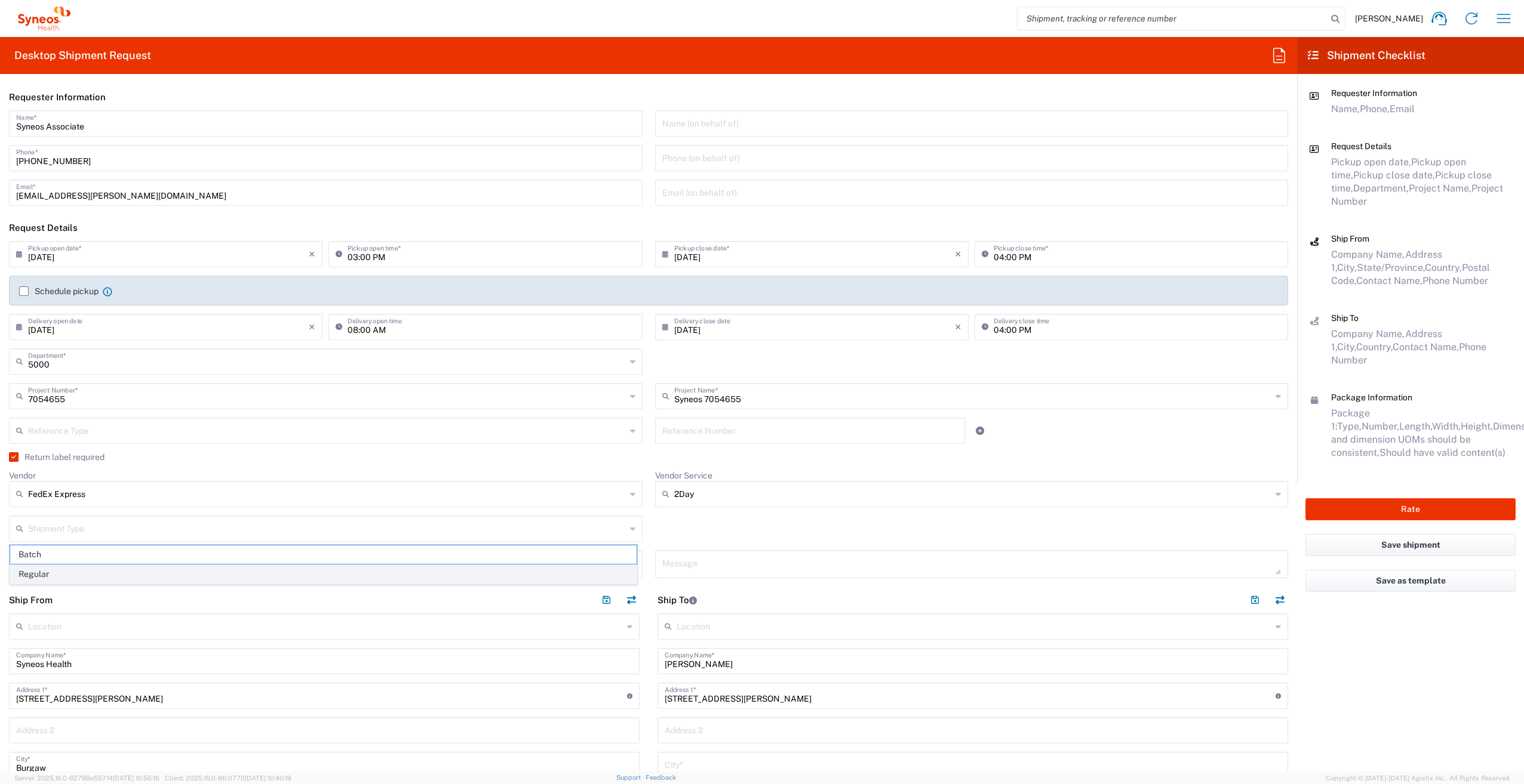
click at [55, 570] on span "Regular" at bounding box center [323, 574] width 626 height 18
type input "Regular"
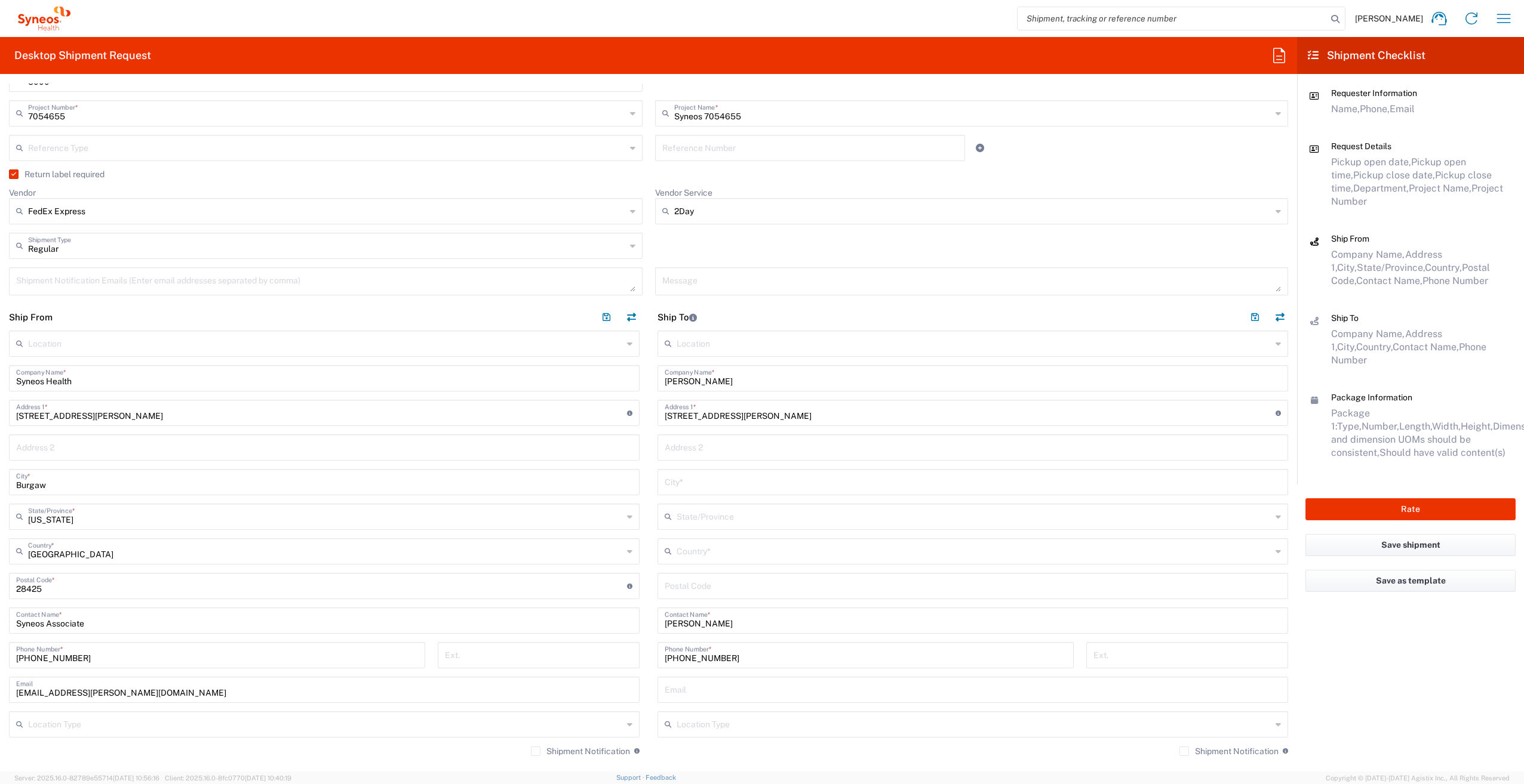
scroll to position [358, 0]
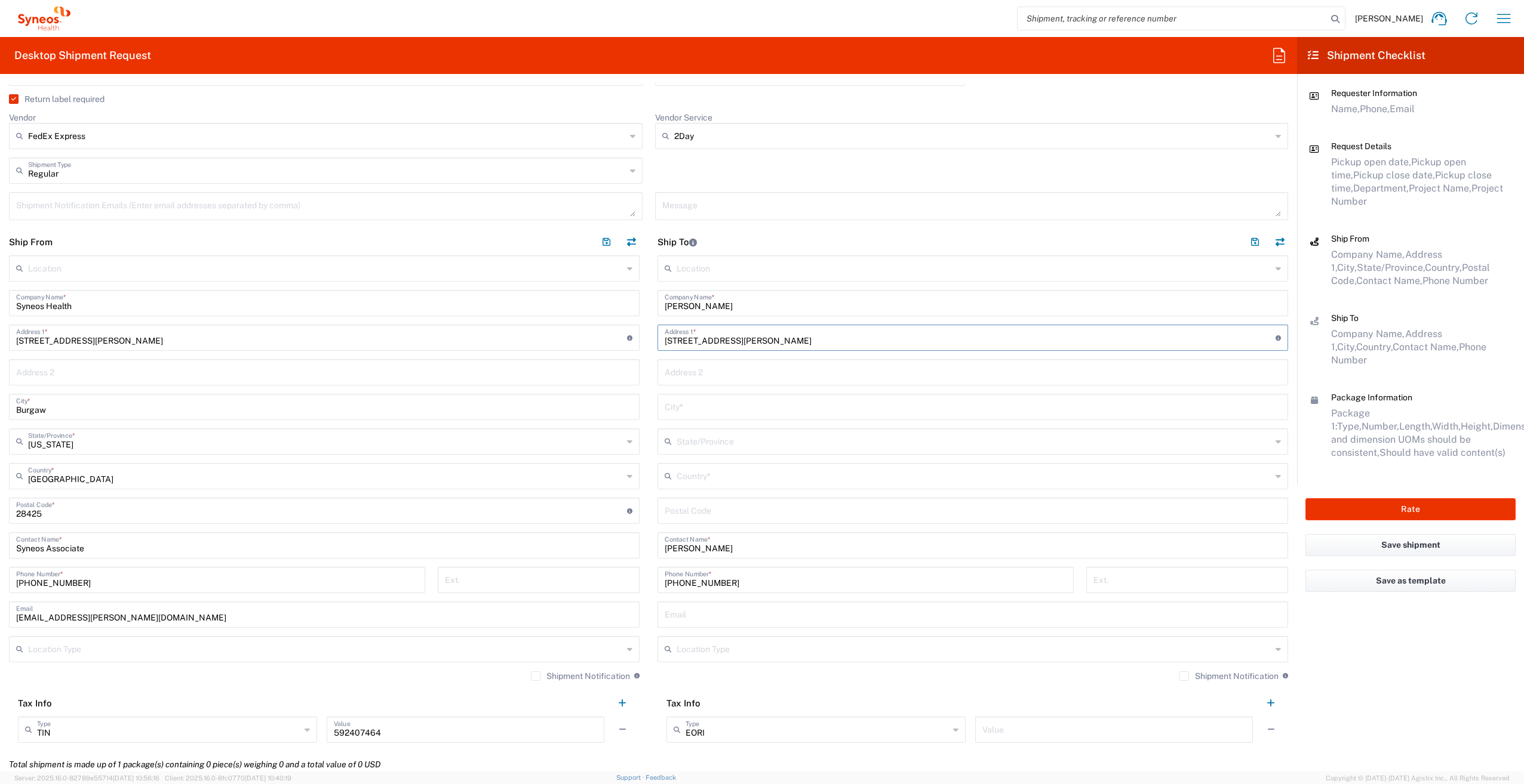
drag, startPoint x: 816, startPoint y: 342, endPoint x: 780, endPoint y: 343, distance: 36.0
click at [780, 343] on input "[STREET_ADDRESS][PERSON_NAME]" at bounding box center [969, 337] width 611 height 21
click at [816, 339] on input "[STREET_ADDRESS][PERSON_NAME]" at bounding box center [969, 337] width 611 height 21
drag, startPoint x: 813, startPoint y: 340, endPoint x: 782, endPoint y: 340, distance: 31.0
click at [782, 340] on input "[STREET_ADDRESS][PERSON_NAME]" at bounding box center [969, 337] width 611 height 21
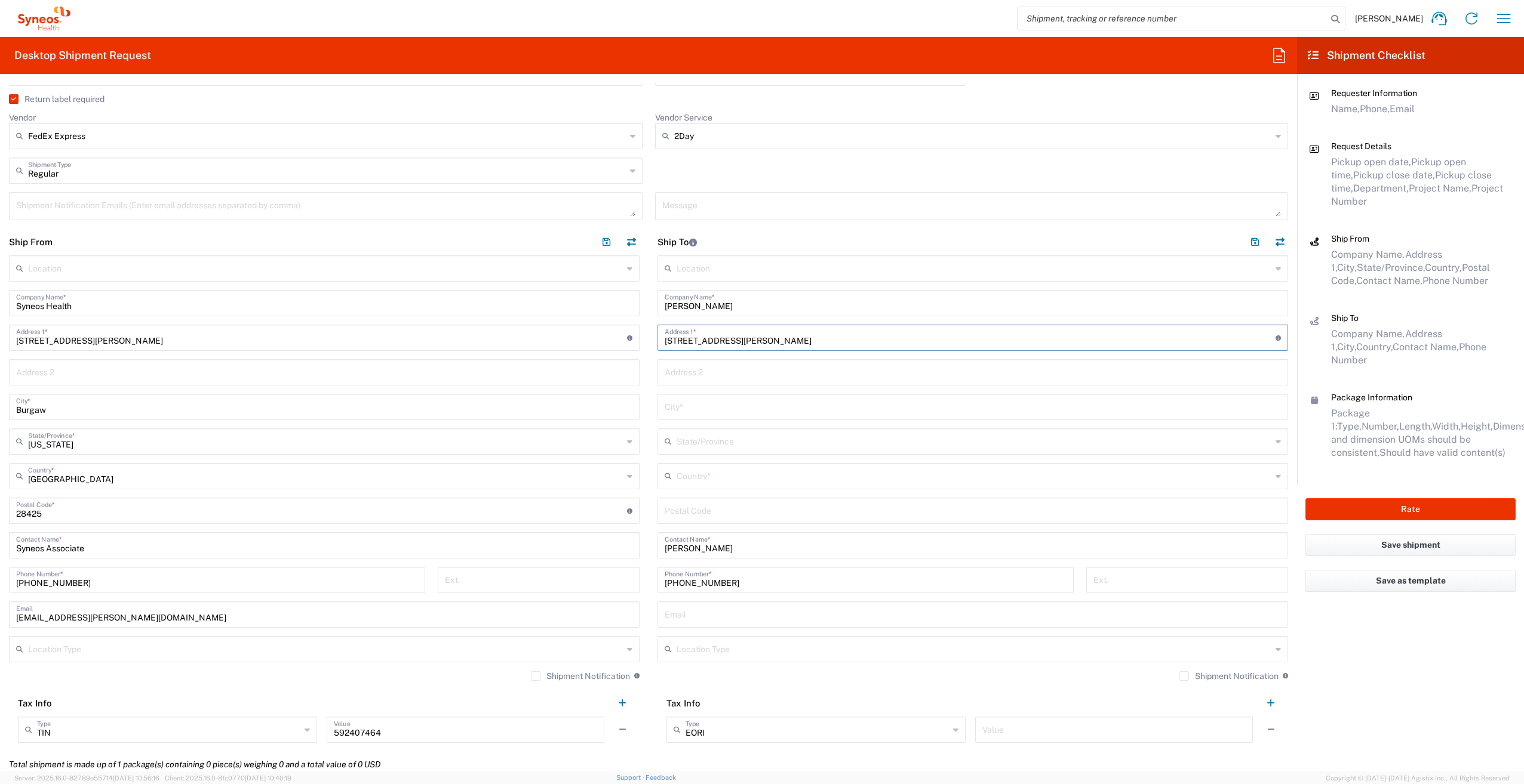
type input "[STREET_ADDRESS][PERSON_NAME]"
type input "26003"
click at [727, 470] on input "text" at bounding box center [974, 476] width 595 height 21
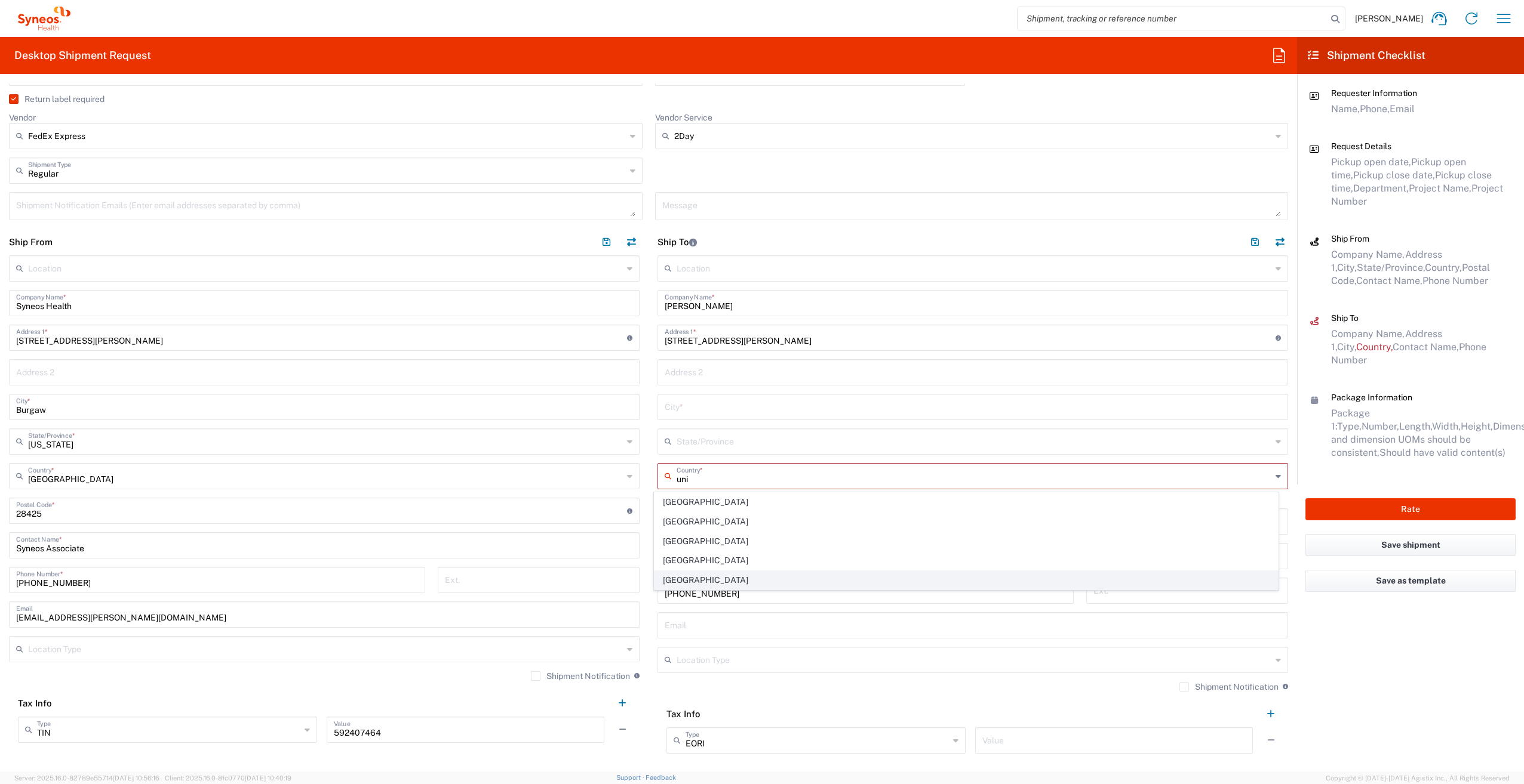
click at [684, 576] on span "[GEOGRAPHIC_DATA]" at bounding box center [966, 581] width 624 height 18
type input "[GEOGRAPHIC_DATA]"
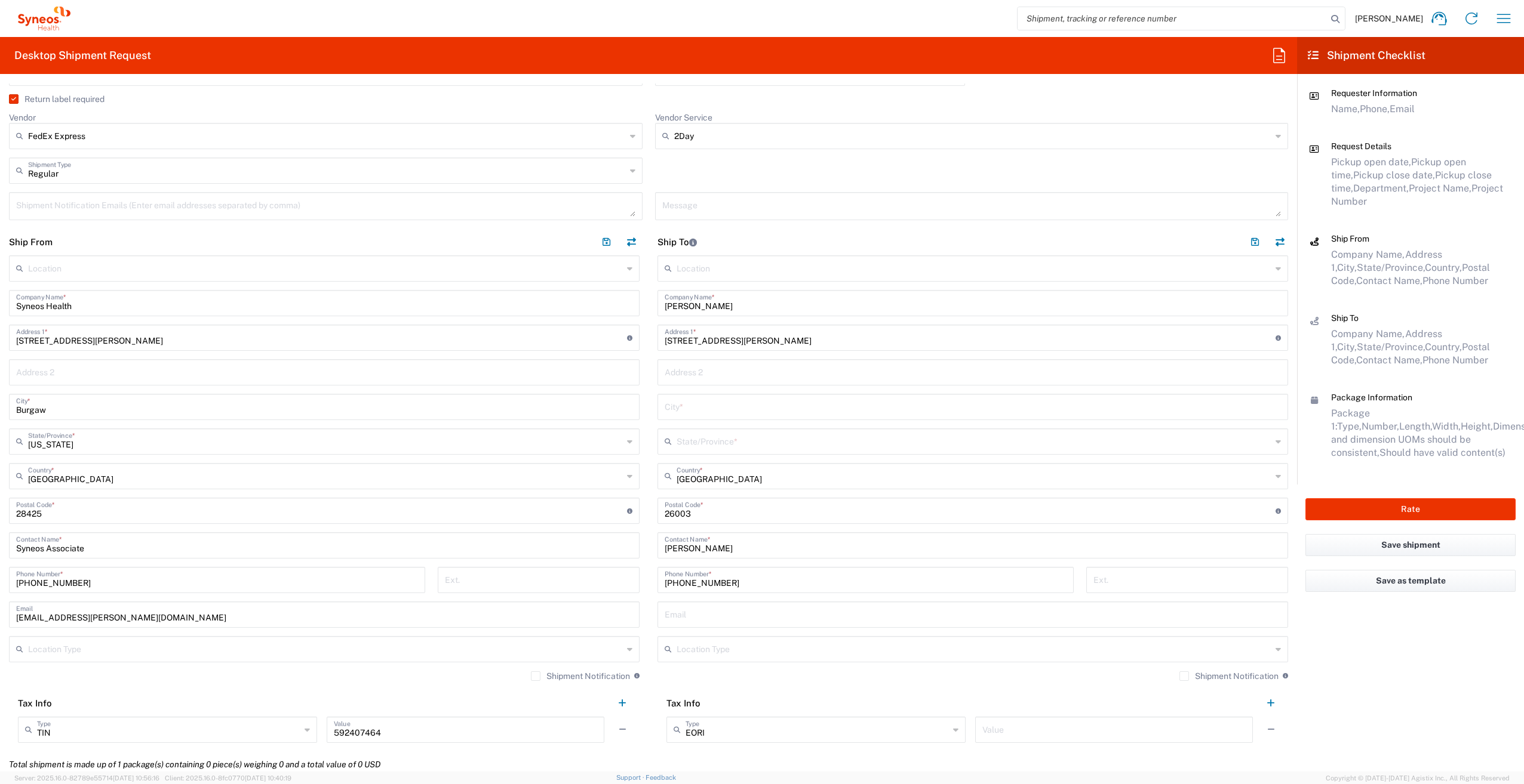
click at [711, 443] on input "text" at bounding box center [974, 440] width 595 height 21
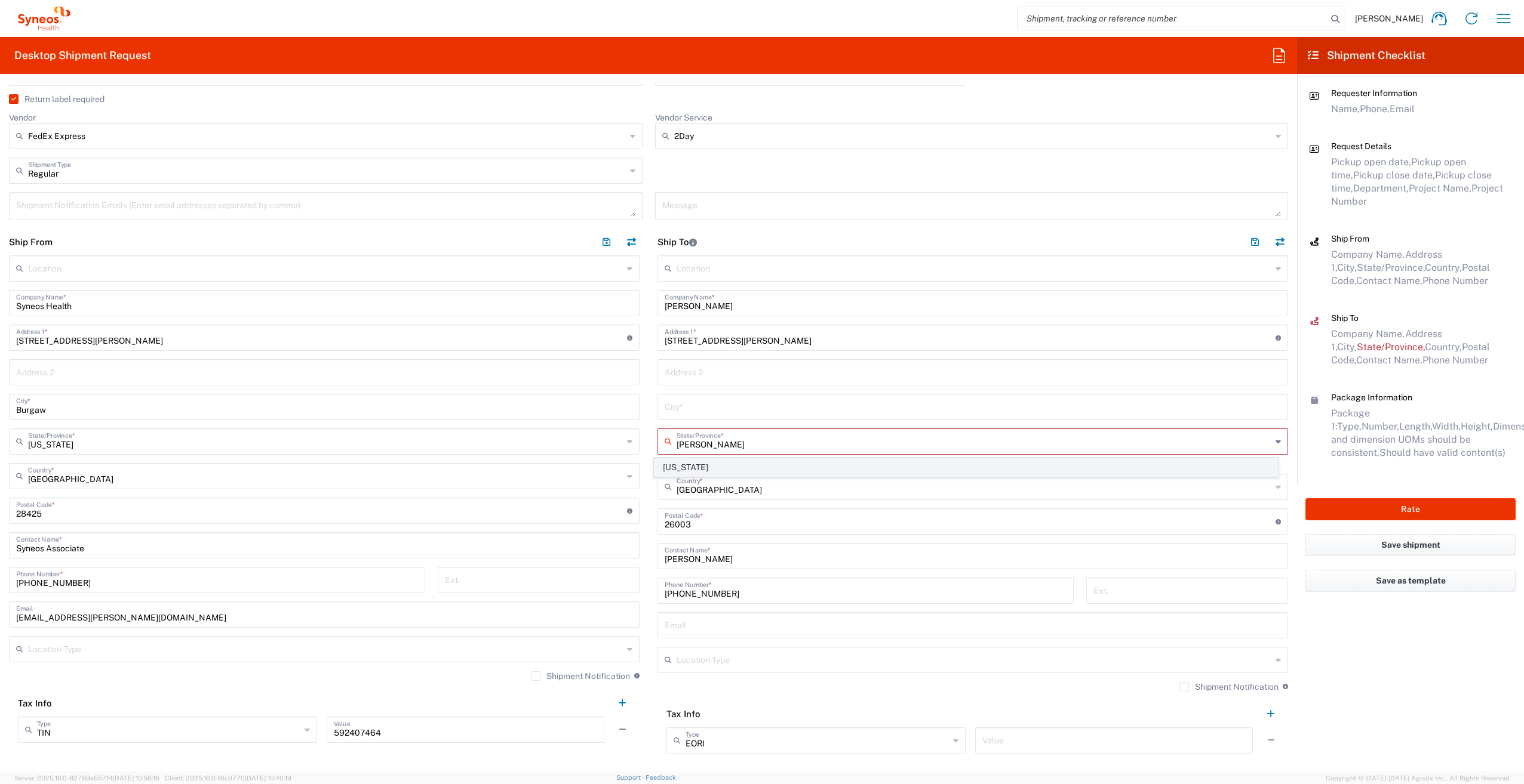
click at [715, 465] on span "[US_STATE]" at bounding box center [966, 467] width 624 height 18
type input "[US_STATE]"
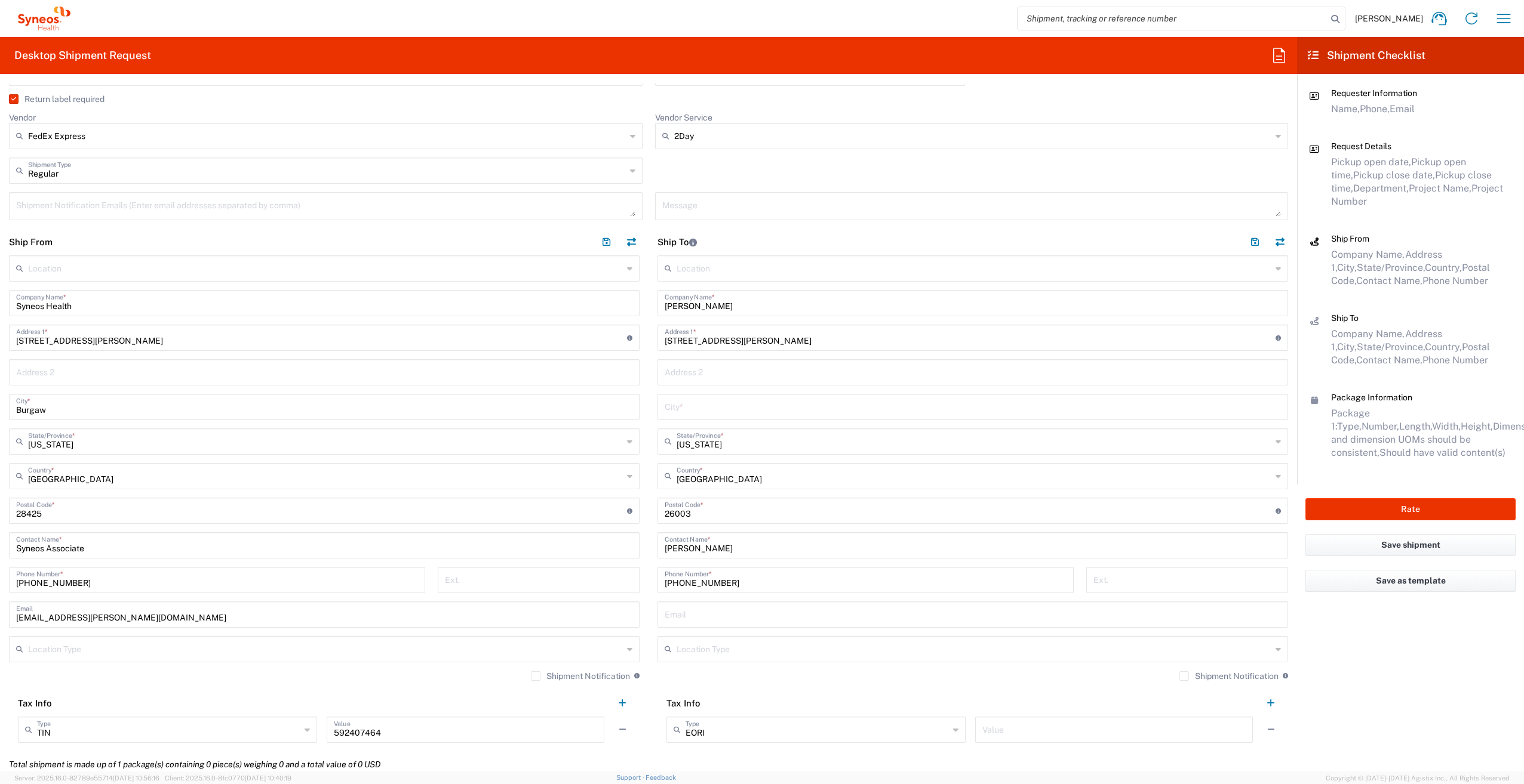
click at [789, 343] on input "[STREET_ADDRESS][PERSON_NAME]" at bounding box center [969, 337] width 611 height 21
click at [789, 343] on input "[STREET_ADDRESS][PERSON_NAME] Wheeling" at bounding box center [969, 337] width 611 height 21
drag, startPoint x: 771, startPoint y: 340, endPoint x: 729, endPoint y: 344, distance: 42.2
click at [729, 344] on input "[STREET_ADDRESS][PERSON_NAME] Wheeling" at bounding box center [969, 337] width 611 height 21
type input "[STREET_ADDRESS][PERSON_NAME]"
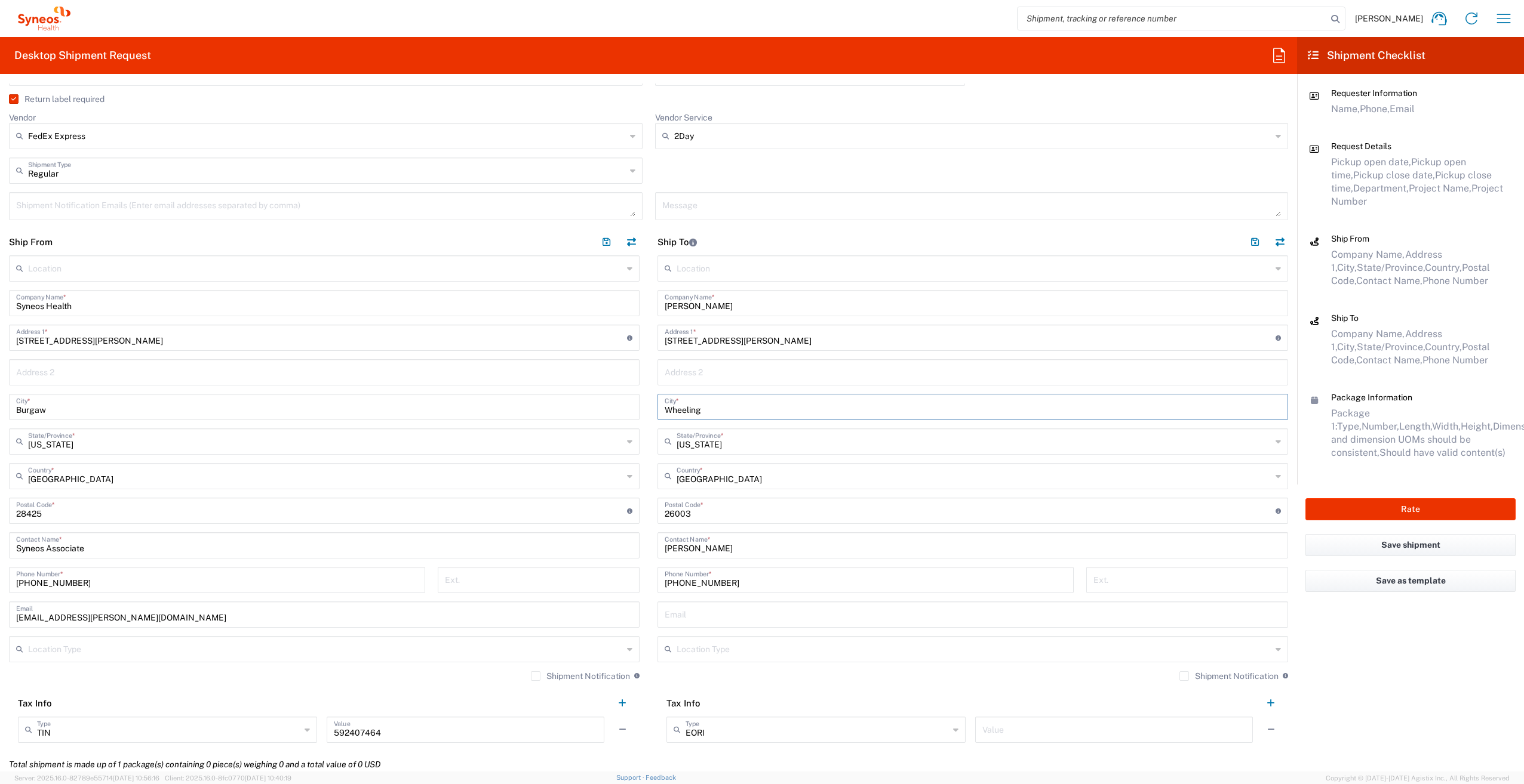
type input "Wheeling"
click at [649, 433] on main "Location [PERSON_NAME] LLC-[GEOGRAPHIC_DATA] [GEOGRAPHIC_DATA] [GEOGRAPHIC_DATA…" at bounding box center [973, 503] width 648 height 496
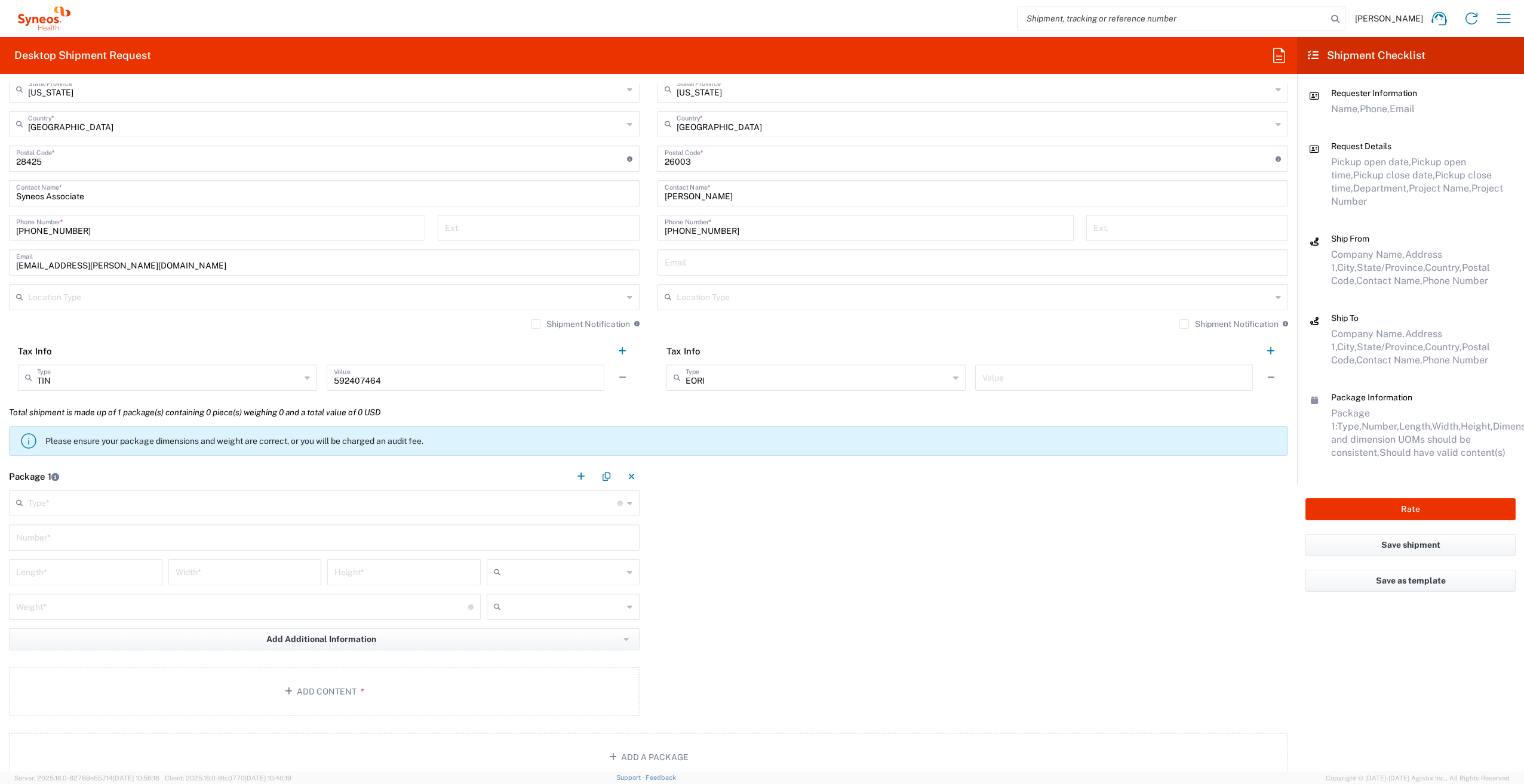
scroll to position [717, 0]
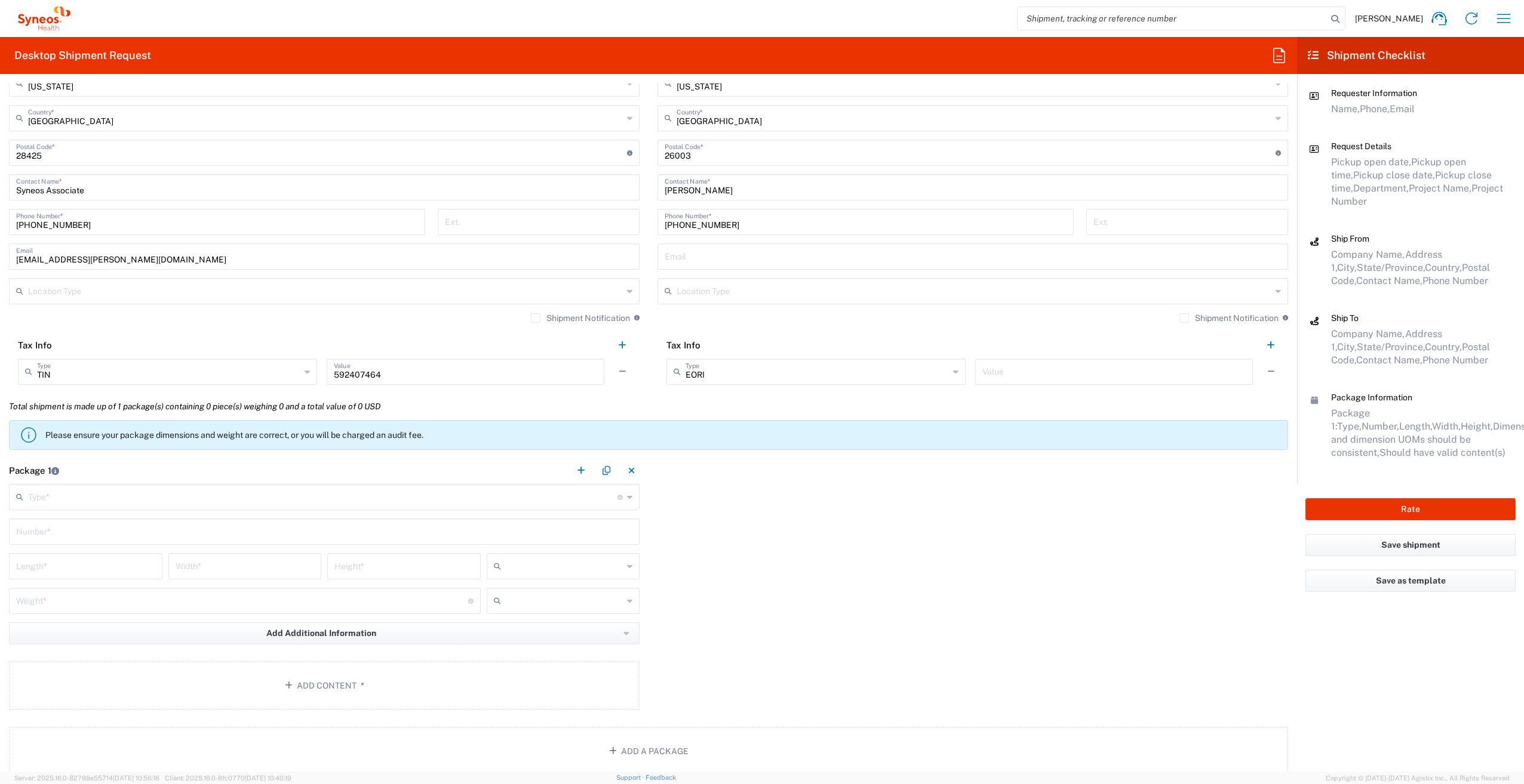
click at [183, 495] on input "text" at bounding box center [322, 496] width 589 height 21
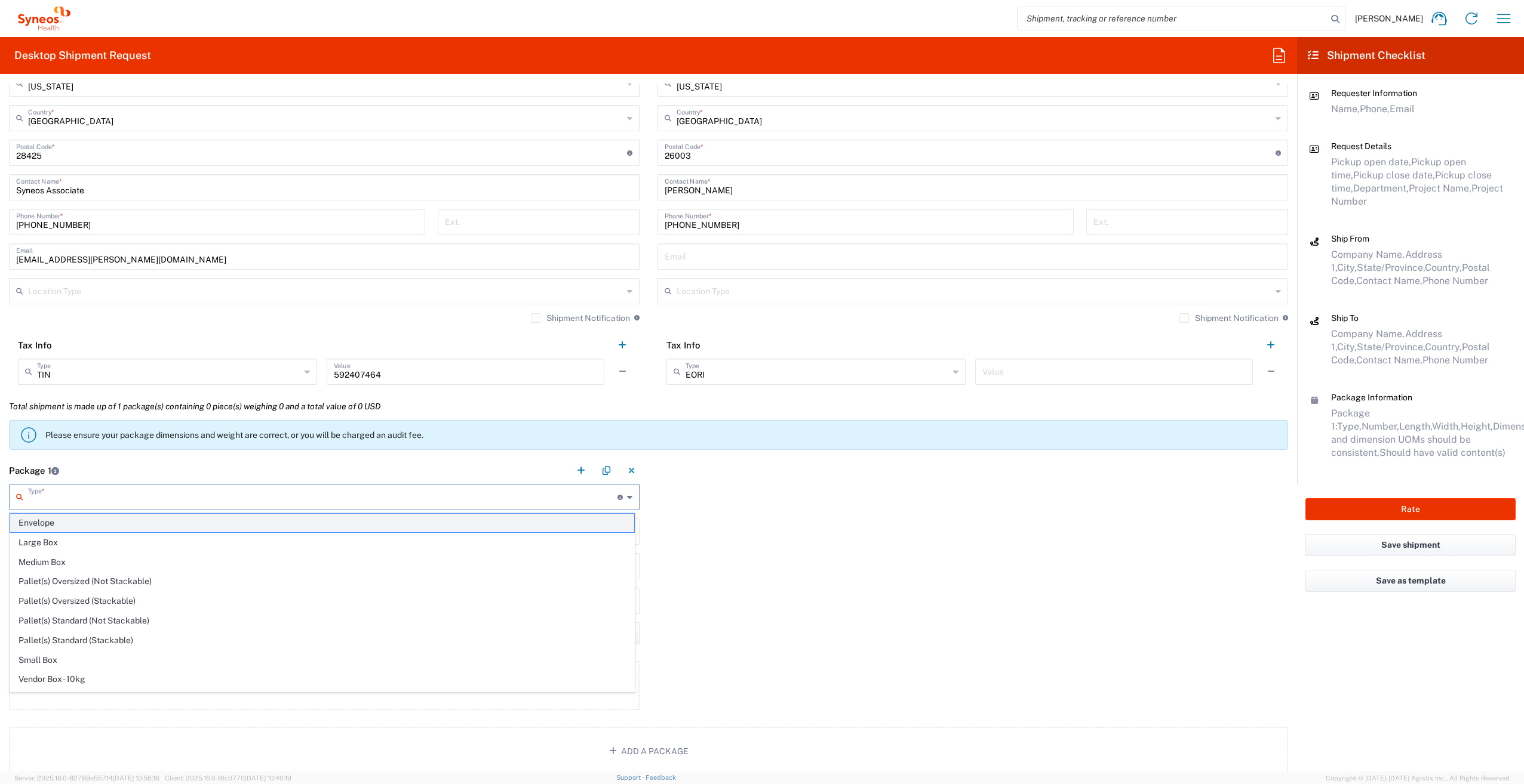
click at [138, 528] on span "Envelope" at bounding box center [322, 524] width 624 height 18
type input "Envelope"
type input "1"
type input "9.5"
type input "12.5"
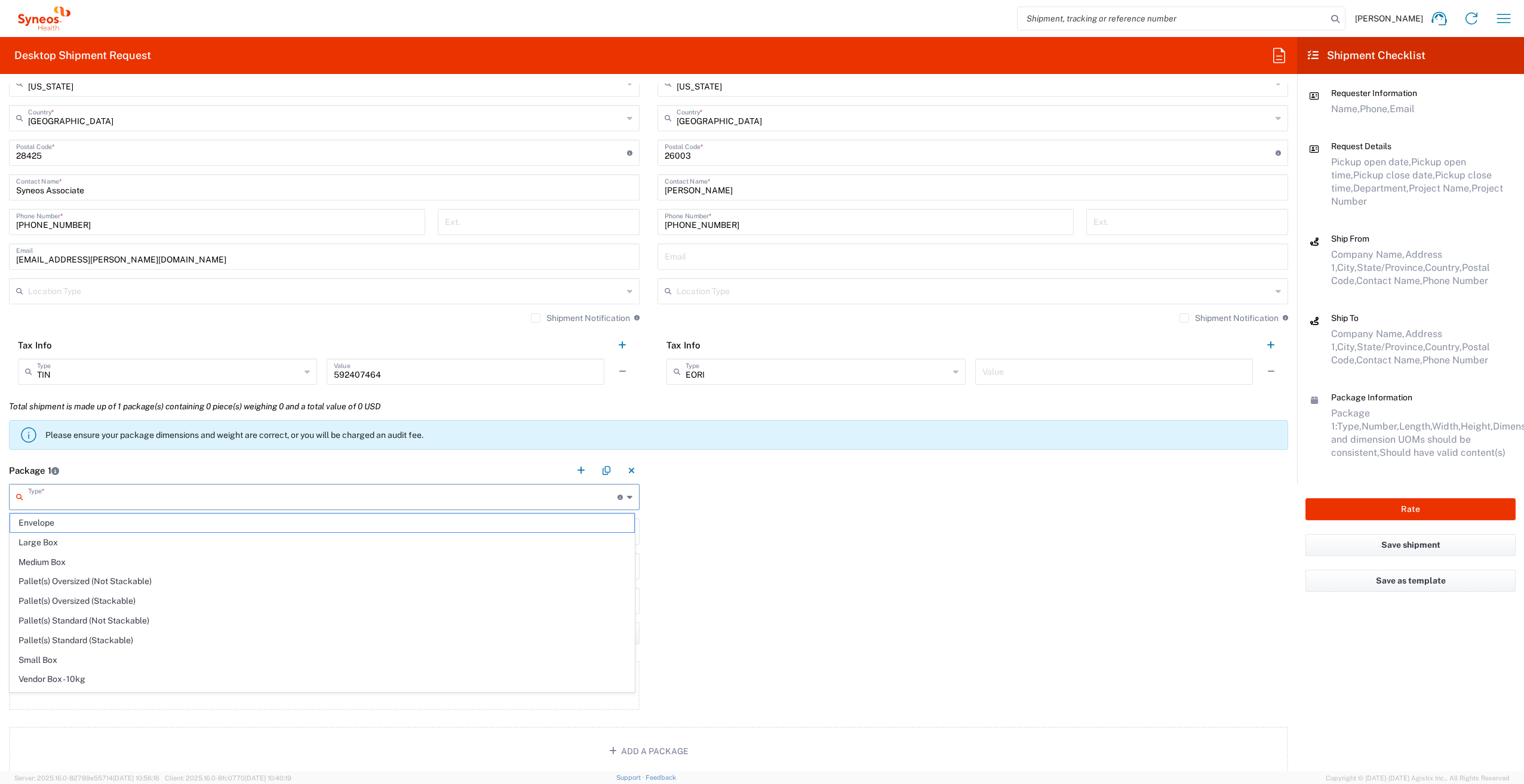
type input "0.25"
type input "in"
type input "0.45"
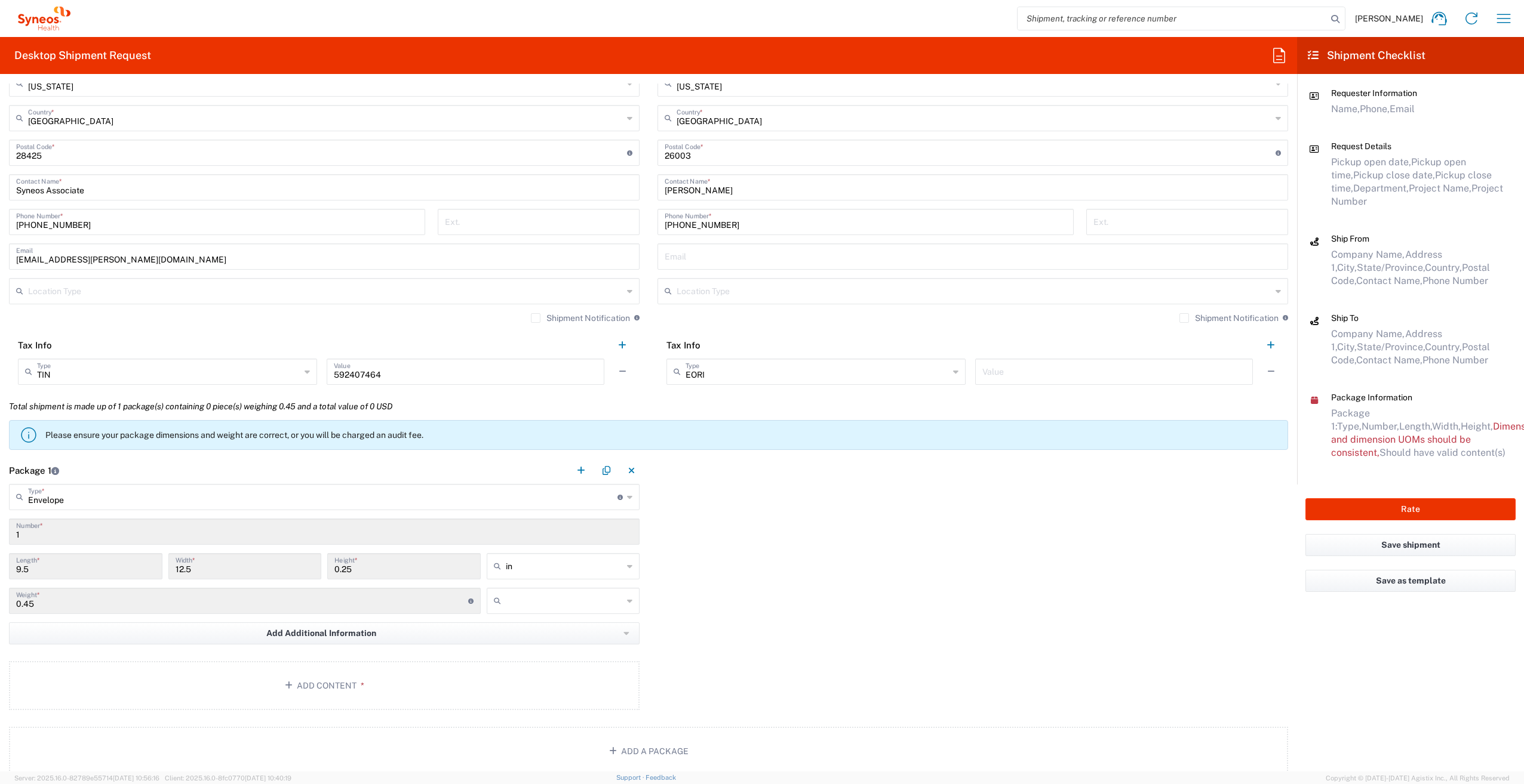
click at [617, 604] on input "text" at bounding box center [564, 601] width 117 height 19
click at [534, 644] on span "lbs" at bounding box center [559, 646] width 150 height 18
type input "lbs"
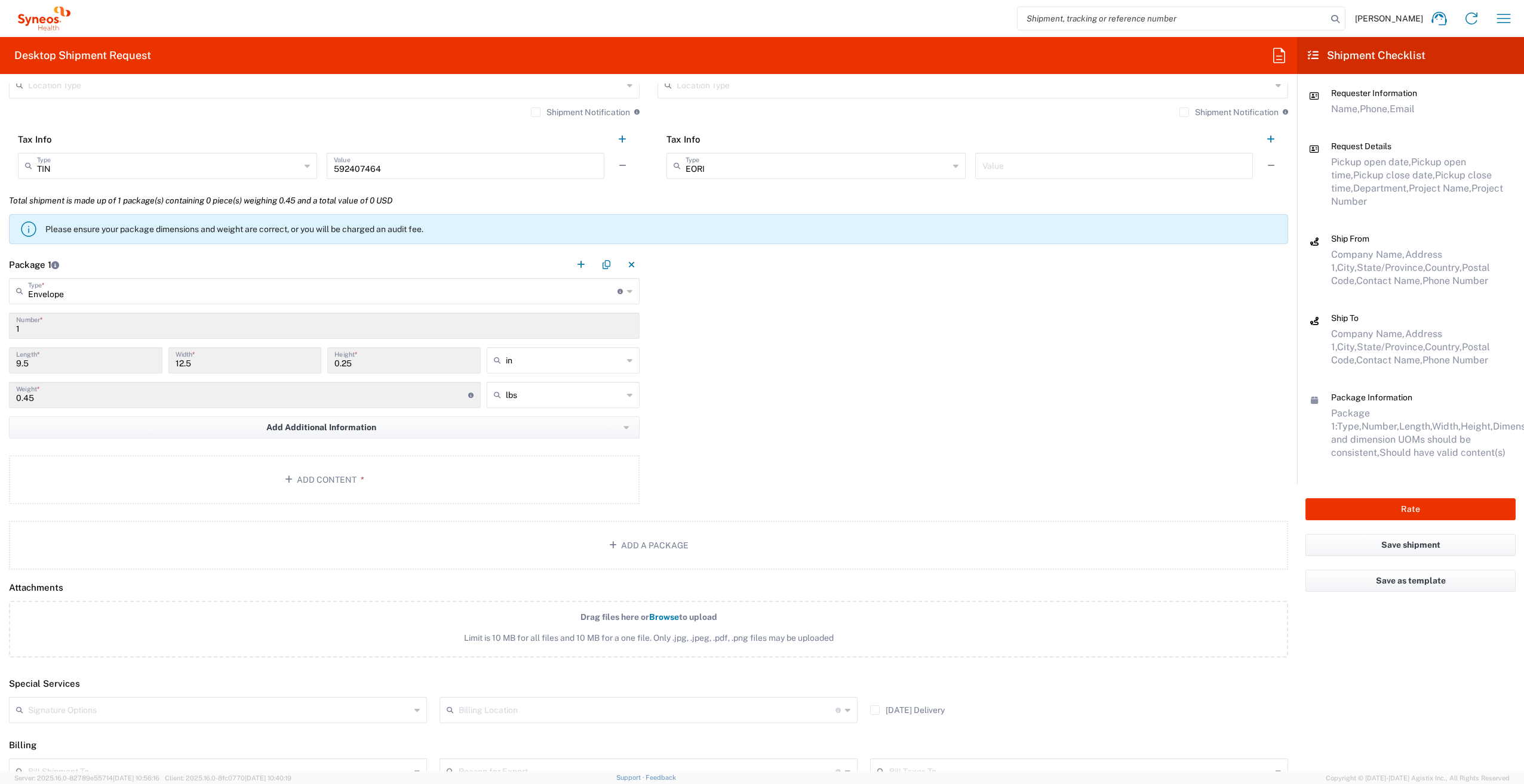
scroll to position [1015, 0]
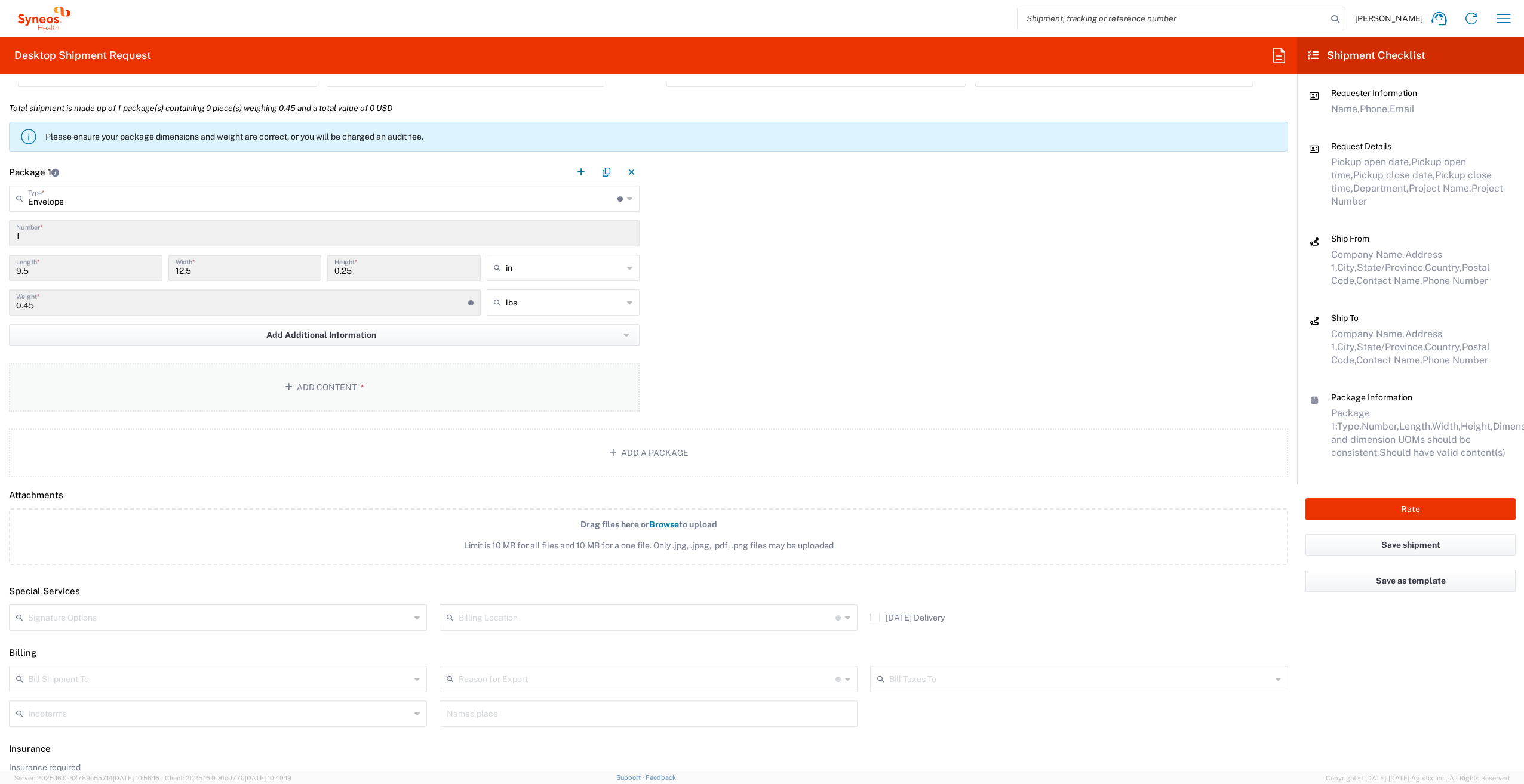
click at [284, 383] on icon "button" at bounding box center [290, 387] width 12 height 8
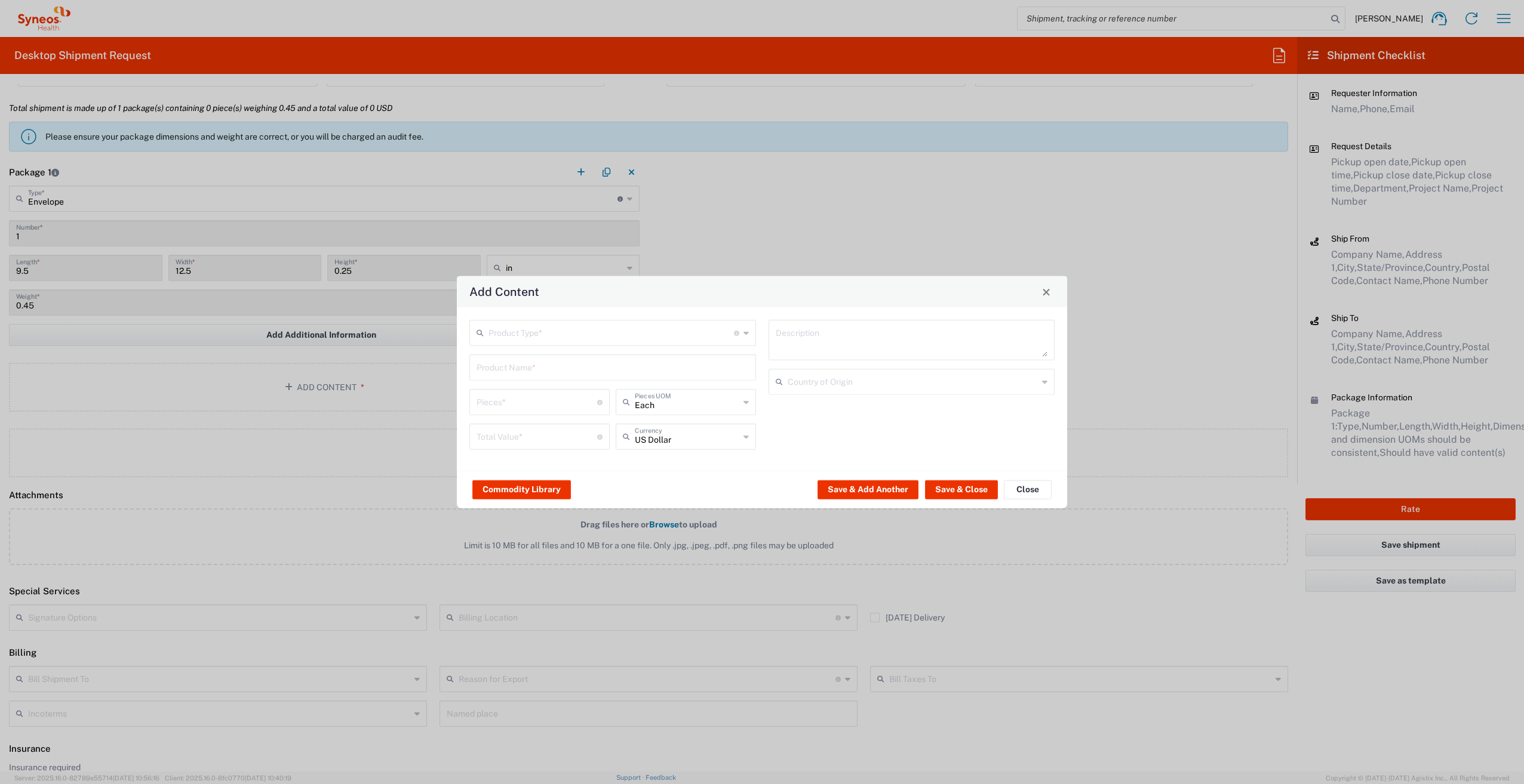
click at [594, 342] on input "text" at bounding box center [611, 332] width 246 height 21
click at [526, 364] on span "Documents" at bounding box center [612, 359] width 284 height 18
type input "Documents"
type input "1"
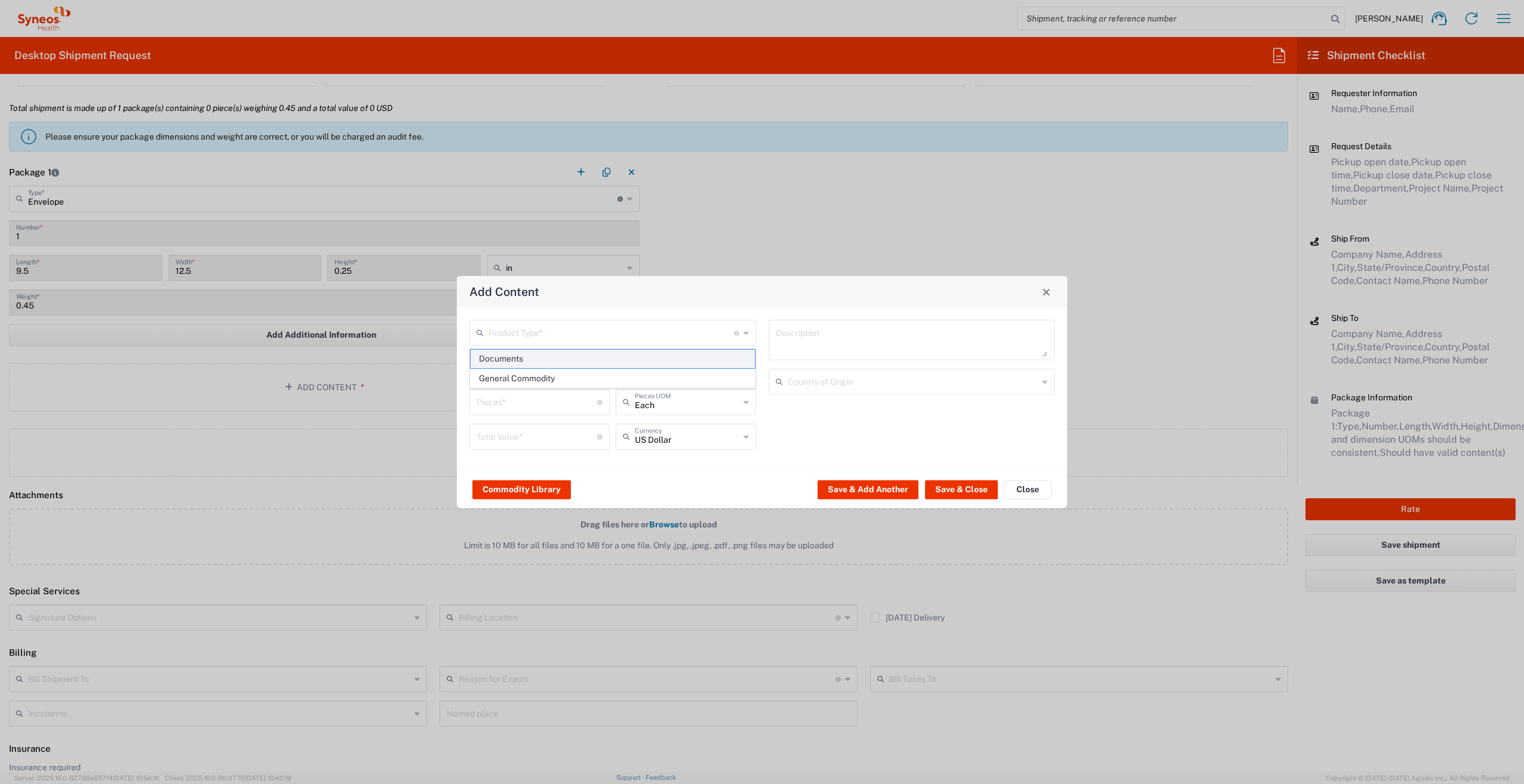
type input "1"
type textarea "Documents"
click at [512, 399] on input "1" at bounding box center [537, 401] width 121 height 21
type input "2"
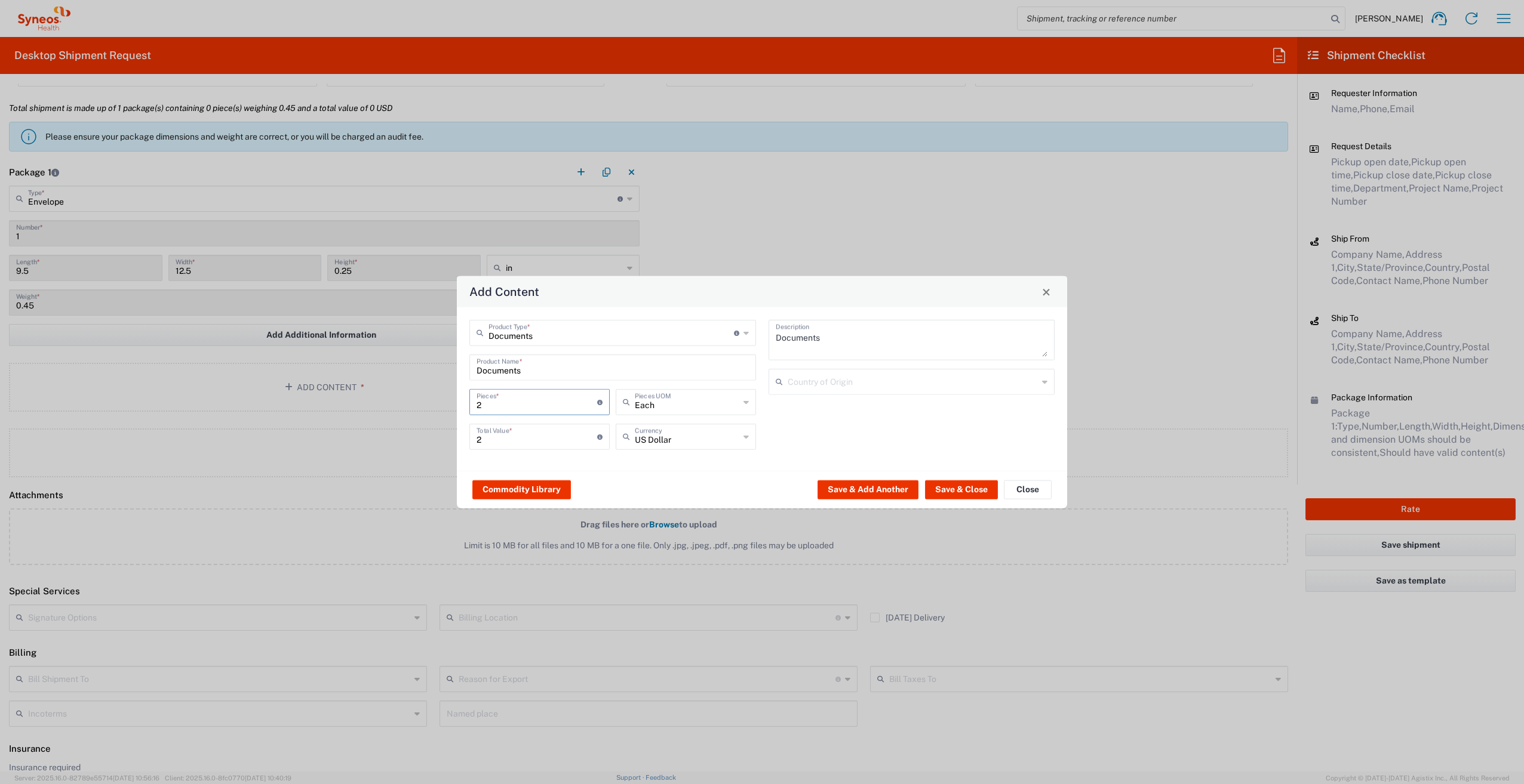
type input "22"
click at [505, 443] on input "22" at bounding box center [537, 436] width 121 height 21
click at [973, 492] on button "Save & Close" at bounding box center [961, 489] width 73 height 19
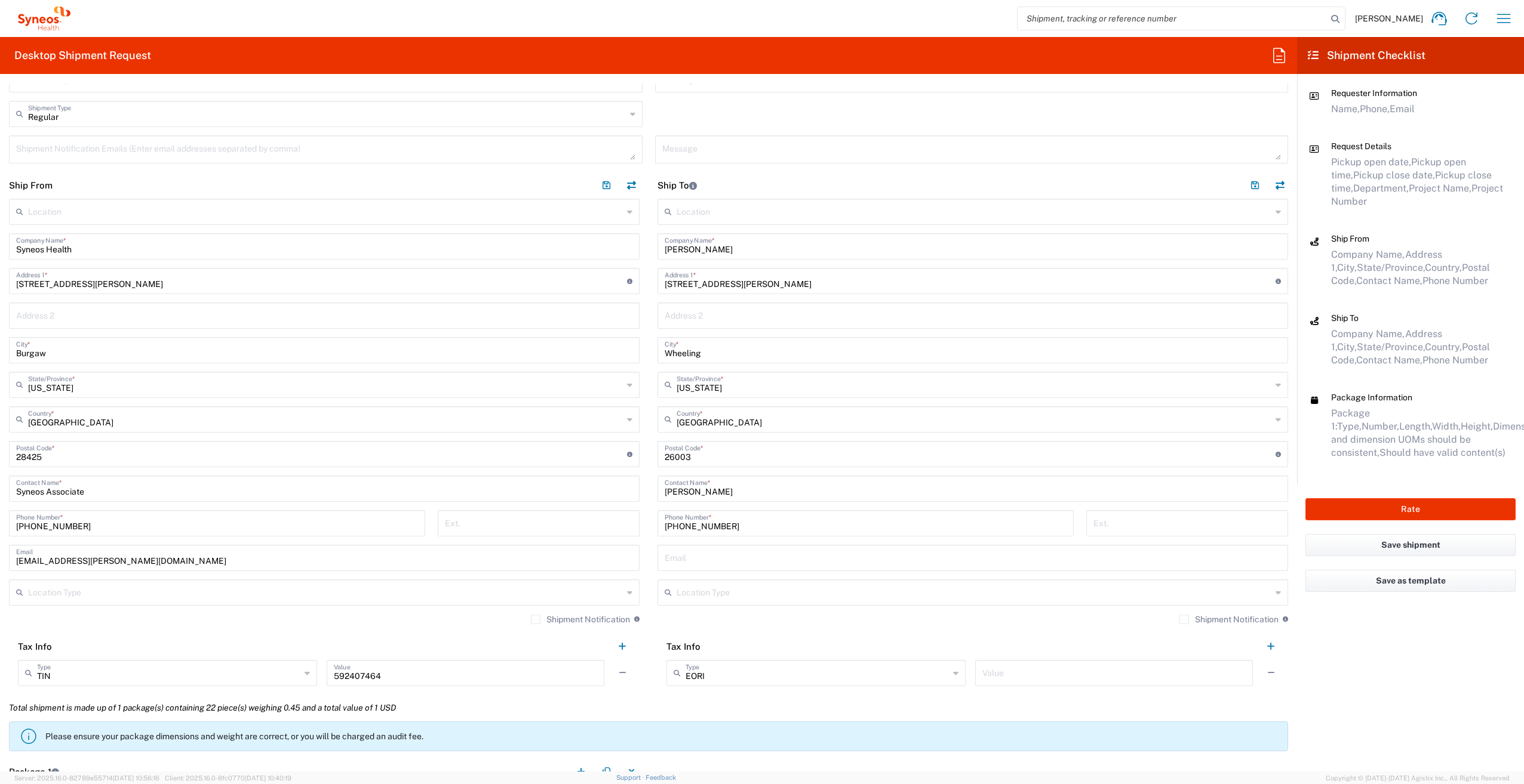
scroll to position [358, 0]
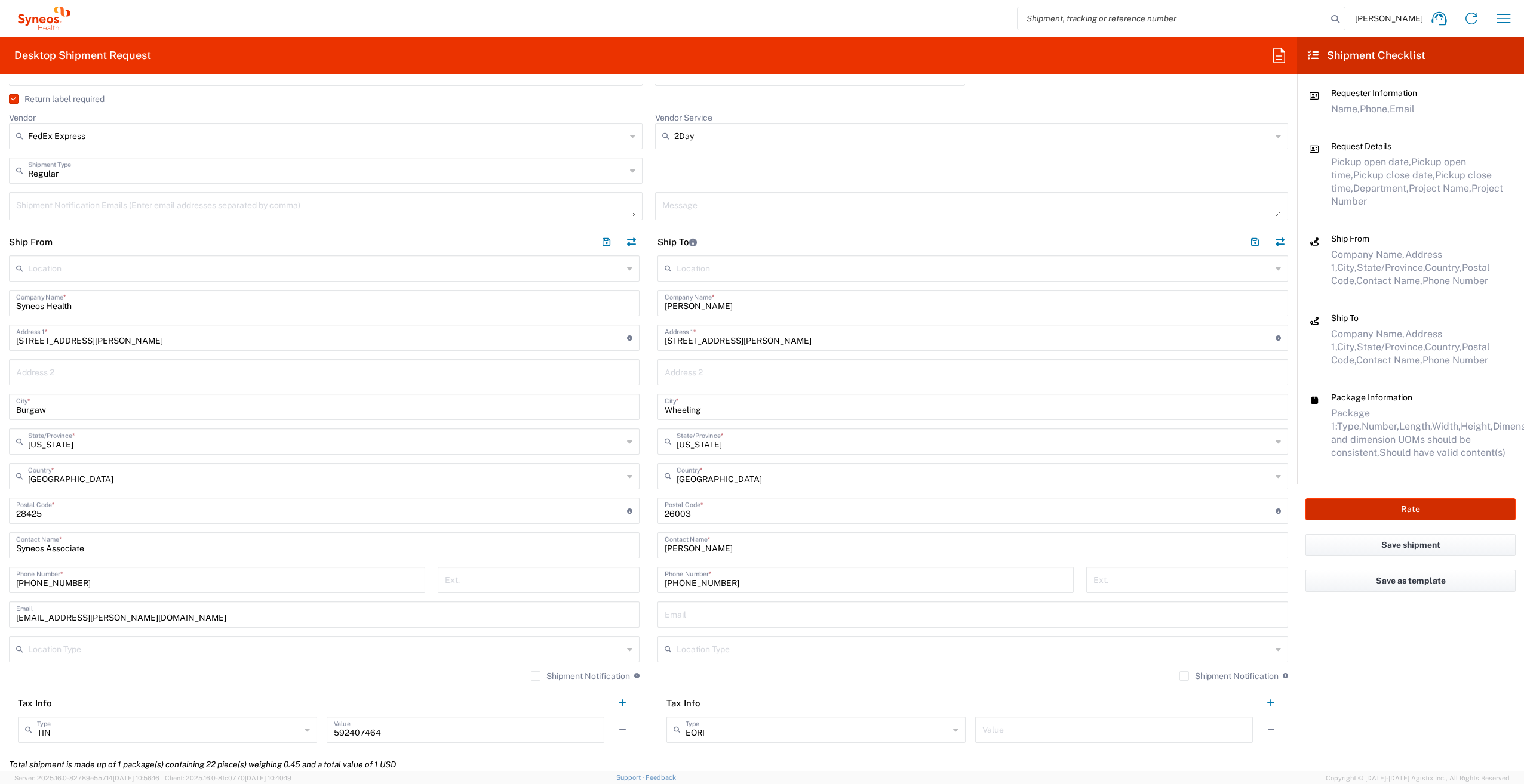
click at [1327, 512] on button "Rate" at bounding box center [1410, 510] width 211 height 22
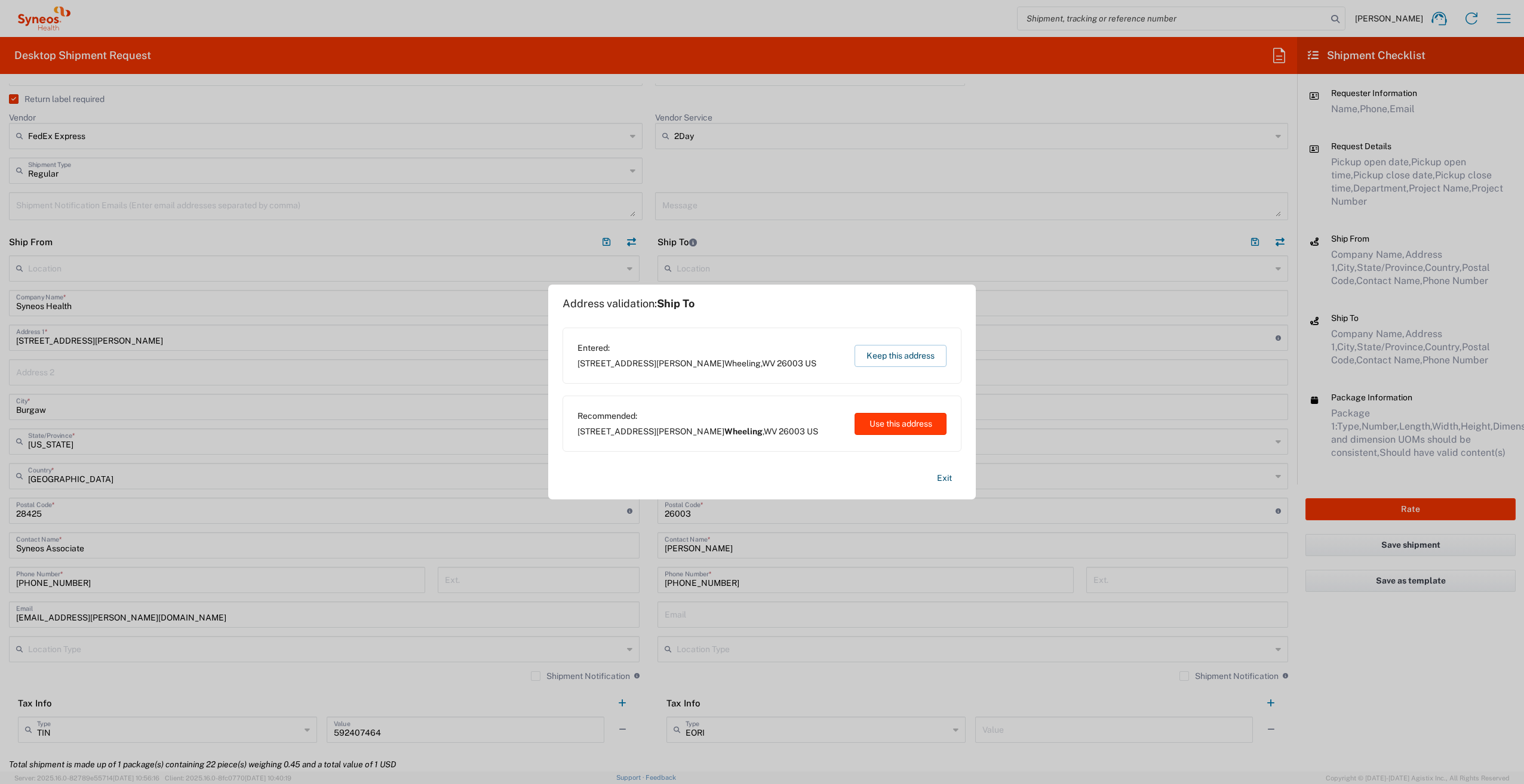
click at [889, 427] on button "Use this address" at bounding box center [901, 424] width 92 height 22
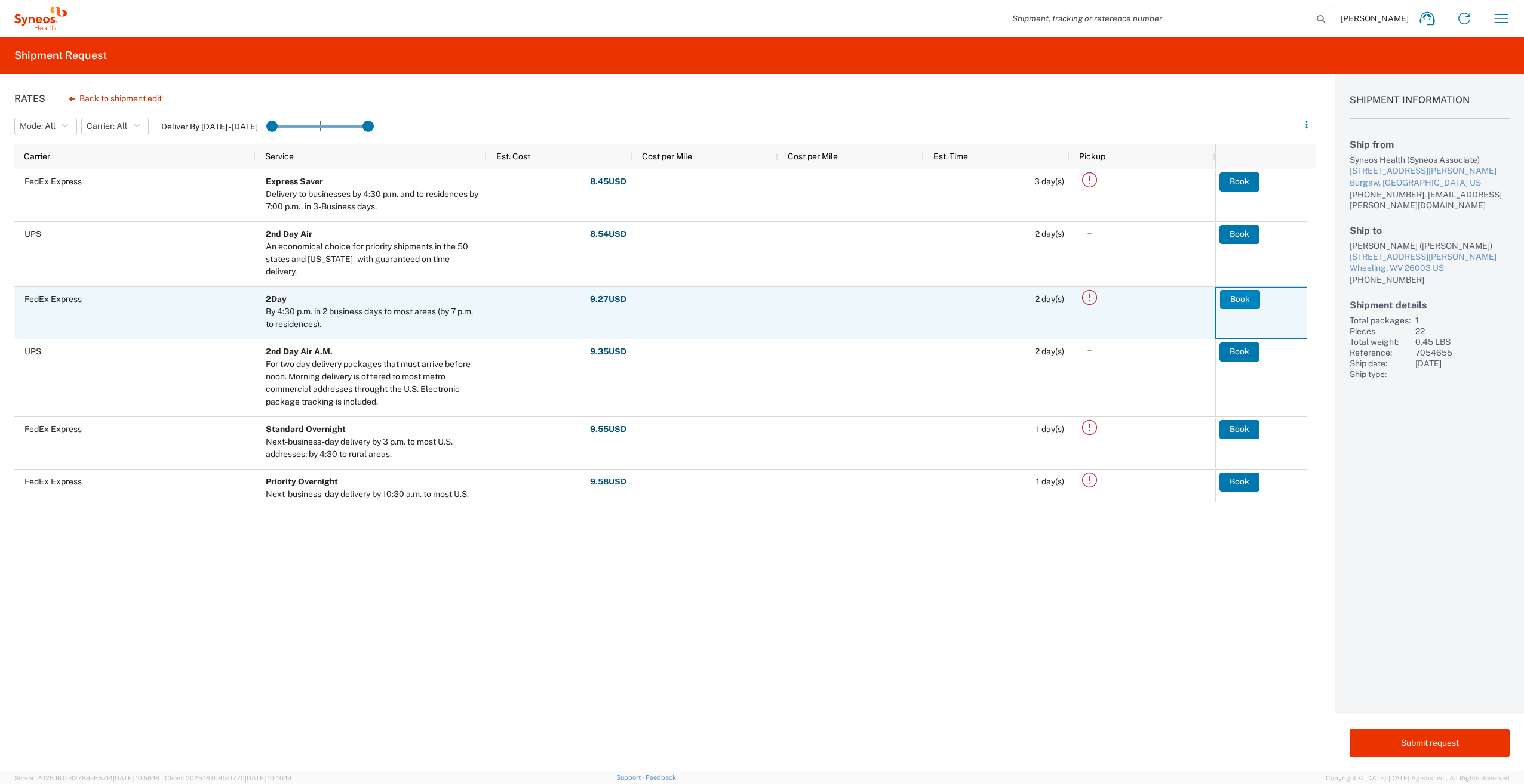
click at [1227, 303] on button "Book" at bounding box center [1240, 299] width 40 height 19
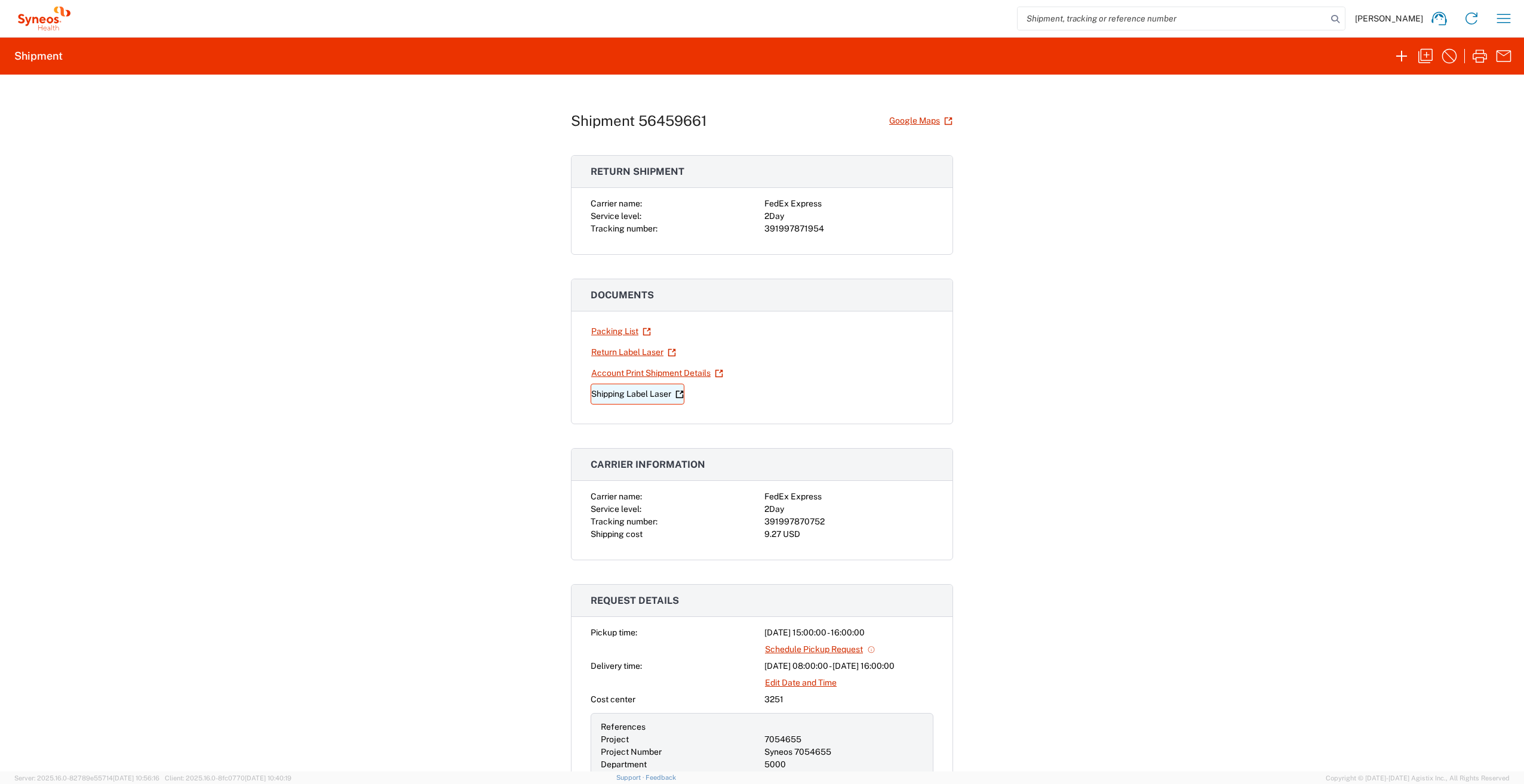
click at [640, 392] on link "Shipping Label Laser" at bounding box center [636, 394] width 93 height 21
click at [623, 354] on link "Return Label Laser" at bounding box center [633, 352] width 86 height 21
